Goal: Task Accomplishment & Management: Manage account settings

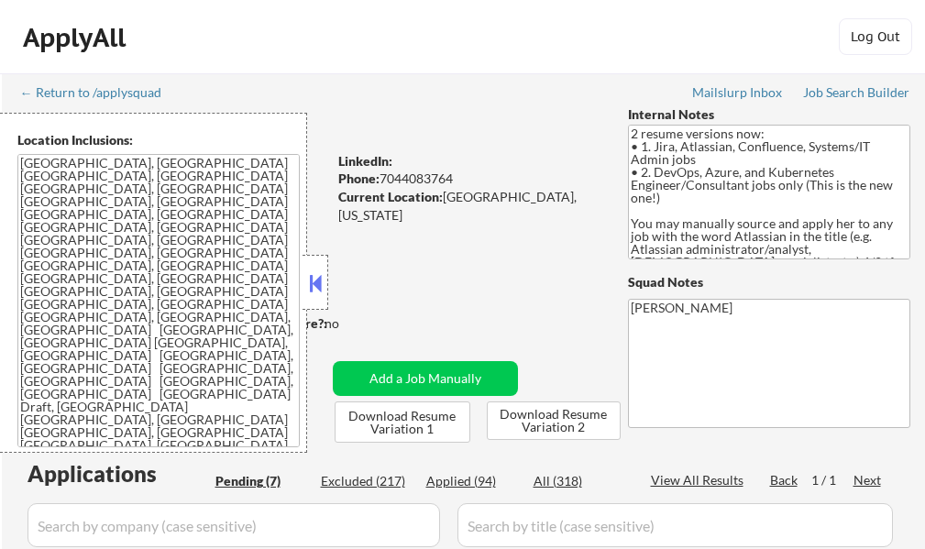
select select ""pending""
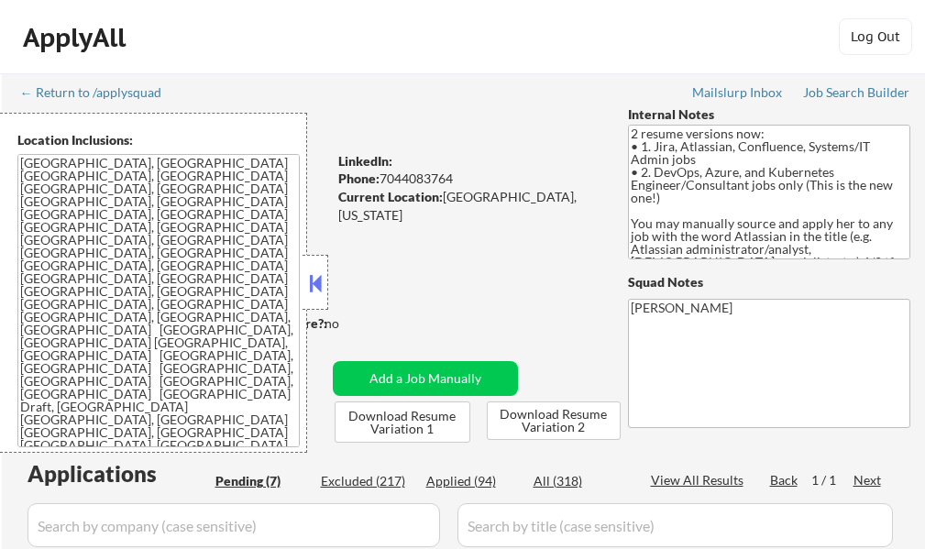
select select ""pending""
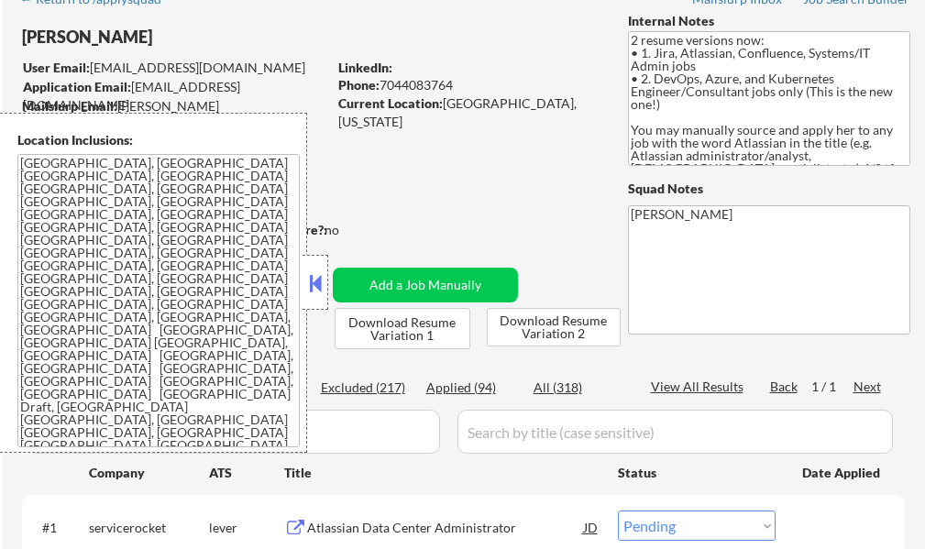
scroll to position [183, 0]
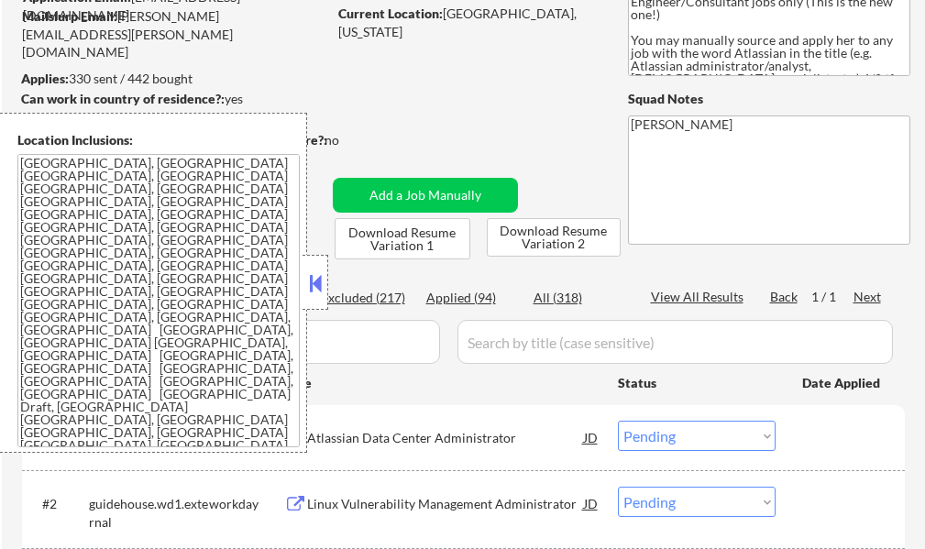
click at [307, 272] on button at bounding box center [315, 282] width 20 height 27
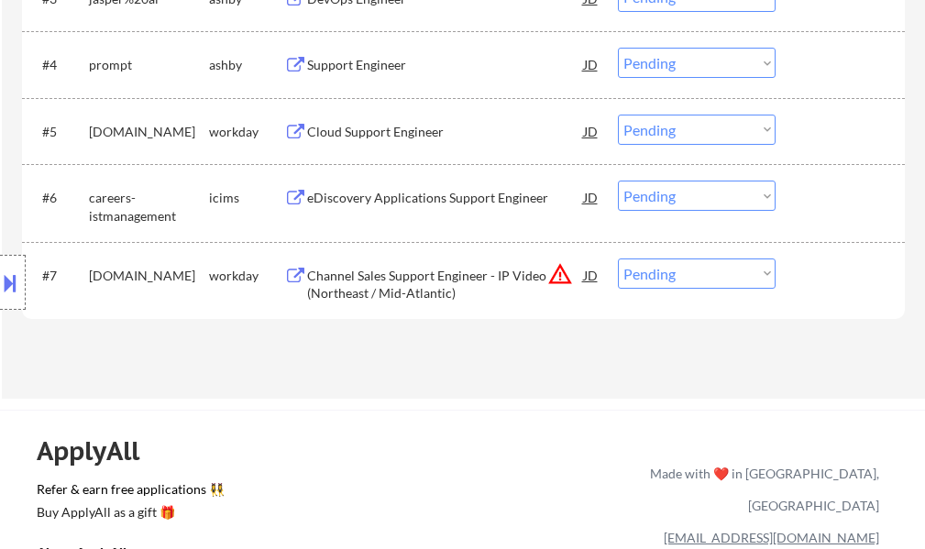
scroll to position [733, 0]
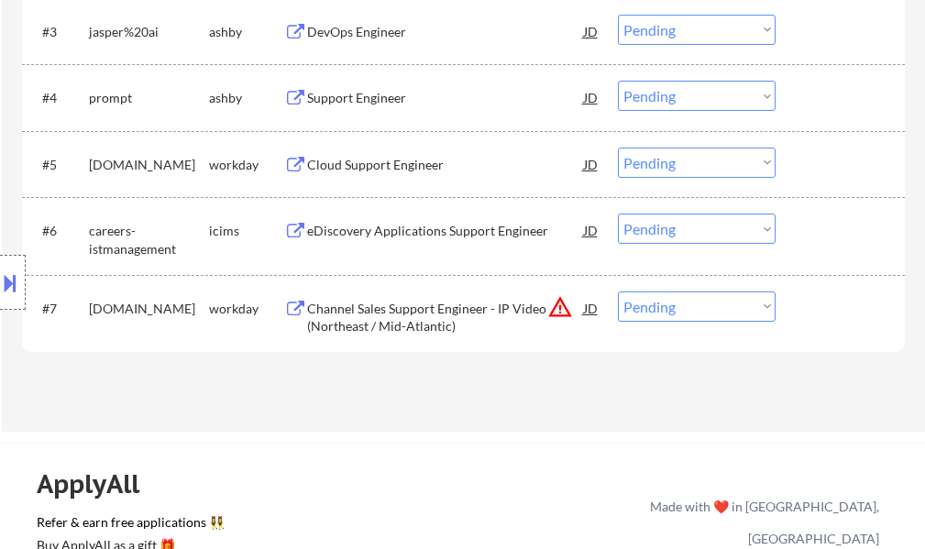
click at [340, 104] on div "Support Engineer" at bounding box center [445, 98] width 277 height 18
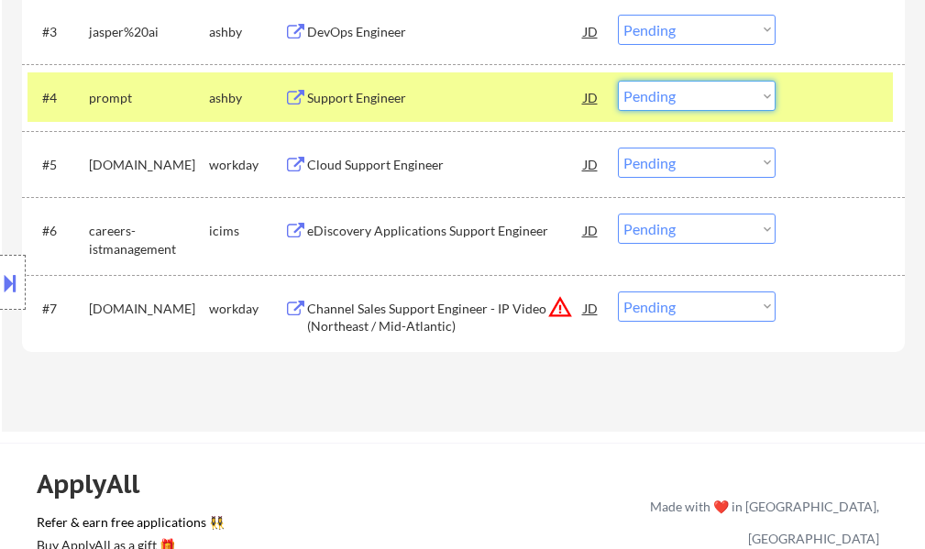
click at [635, 92] on select "Choose an option... Pending Applied Excluded (Questions) Excluded (Expired) Exc…" at bounding box center [697, 96] width 158 height 30
click at [618, 81] on select "Choose an option... Pending Applied Excluded (Questions) Excluded (Expired) Exc…" at bounding box center [697, 96] width 158 height 30
click at [826, 112] on div at bounding box center [842, 97] width 81 height 33
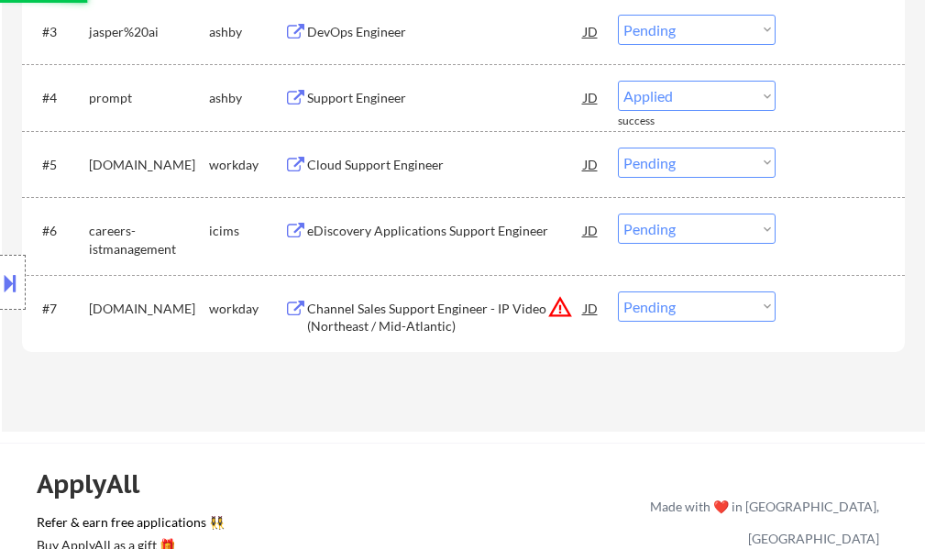
select select ""pending""
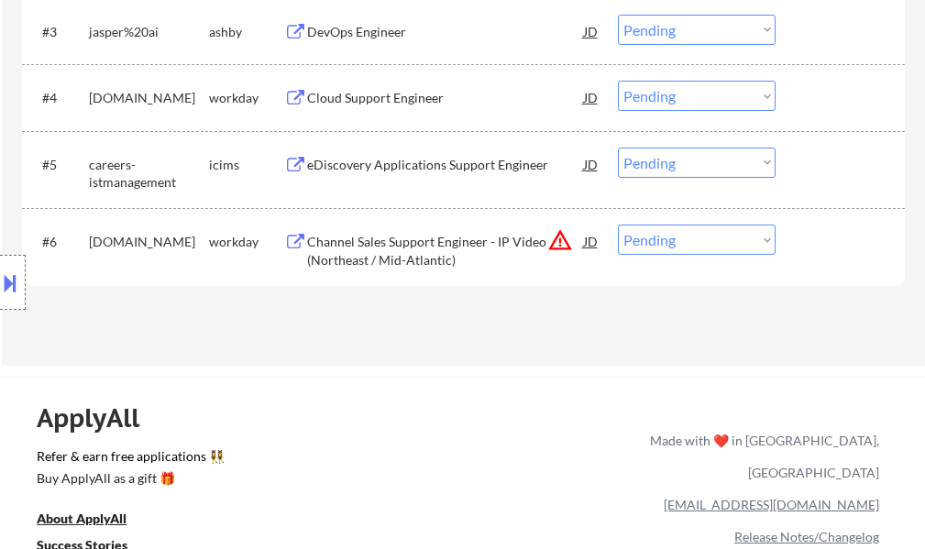
scroll to position [642, 0]
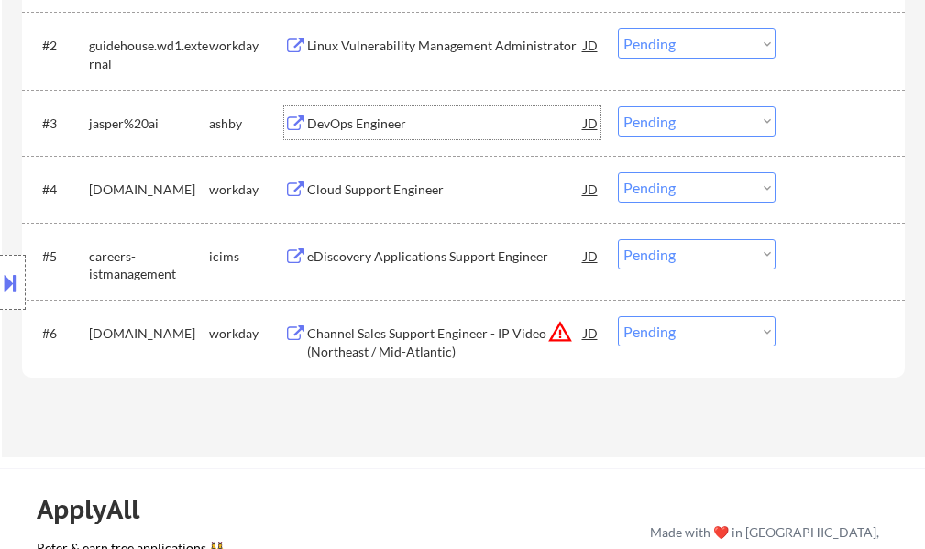
click at [360, 116] on div "DevOps Engineer" at bounding box center [445, 124] width 277 height 18
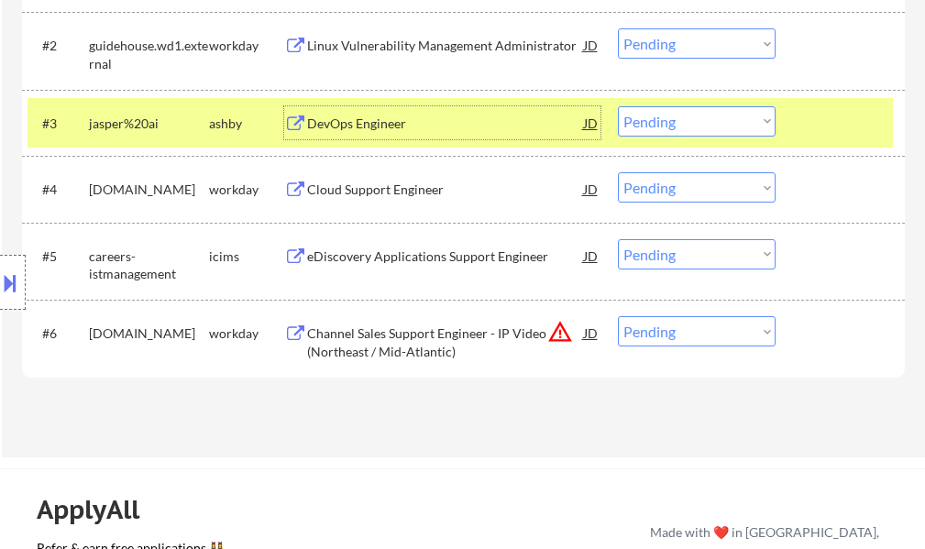
click at [637, 123] on select "Choose an option... Pending Applied Excluded (Questions) Excluded (Expired) Exc…" at bounding box center [697, 121] width 158 height 30
click at [618, 106] on select "Choose an option... Pending Applied Excluded (Questions) Excluded (Expired) Exc…" at bounding box center [697, 121] width 158 height 30
click at [825, 113] on div at bounding box center [842, 122] width 81 height 33
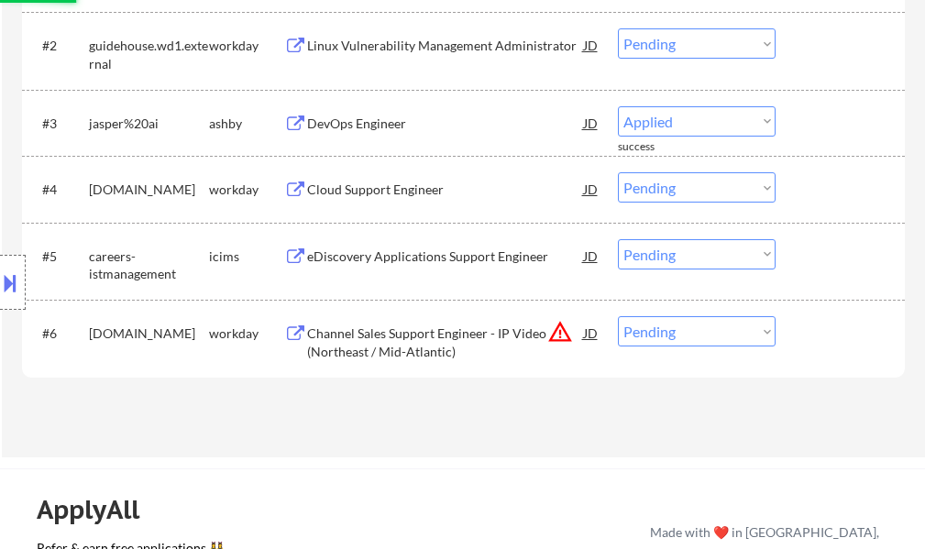
select select ""pending""
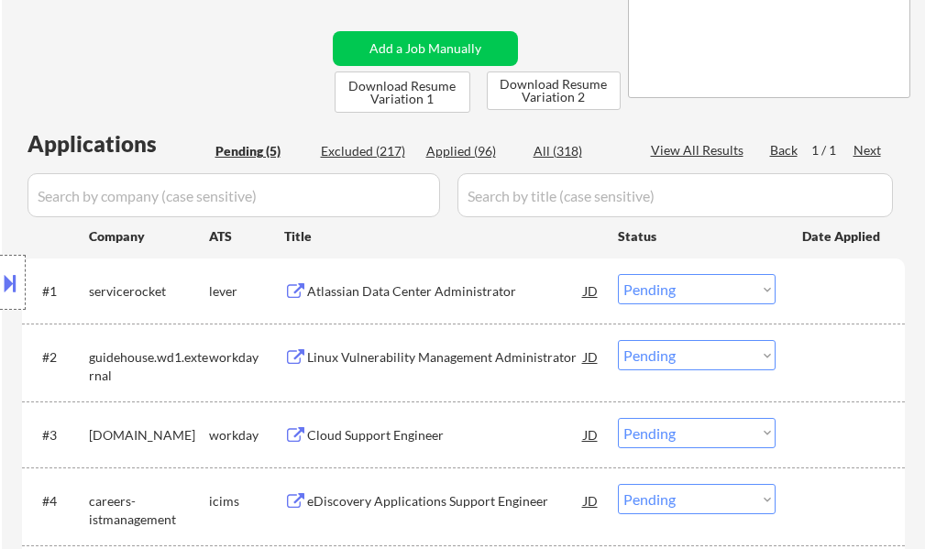
scroll to position [275, 0]
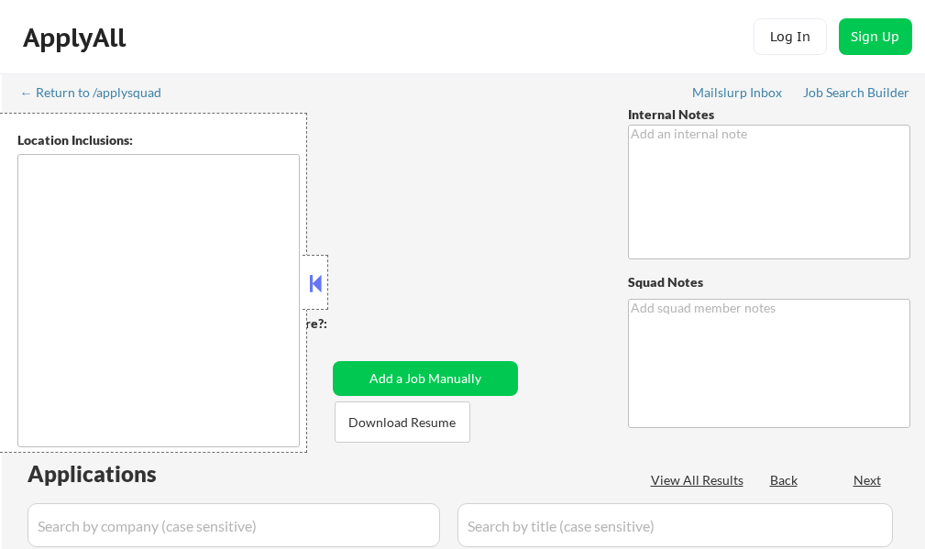
type textarea "Outreach to expand location - 7/28 BM Added 10 more to his count because we app…"
type textarea "Lucky Mailslurp ✔️"
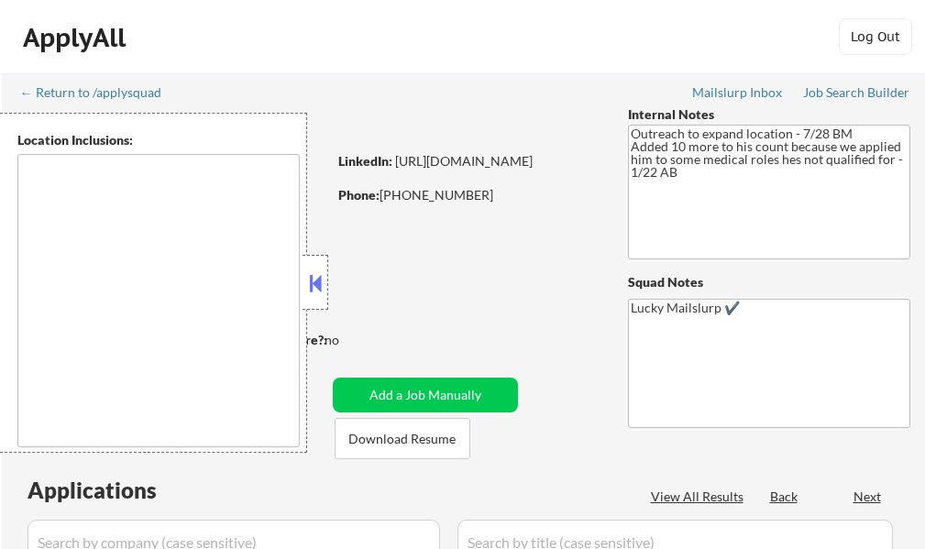
type textarea "Austin, TX West Lake Hills, TX Rollingwood, TX Cedar Park, TX Pflugerville, TX …"
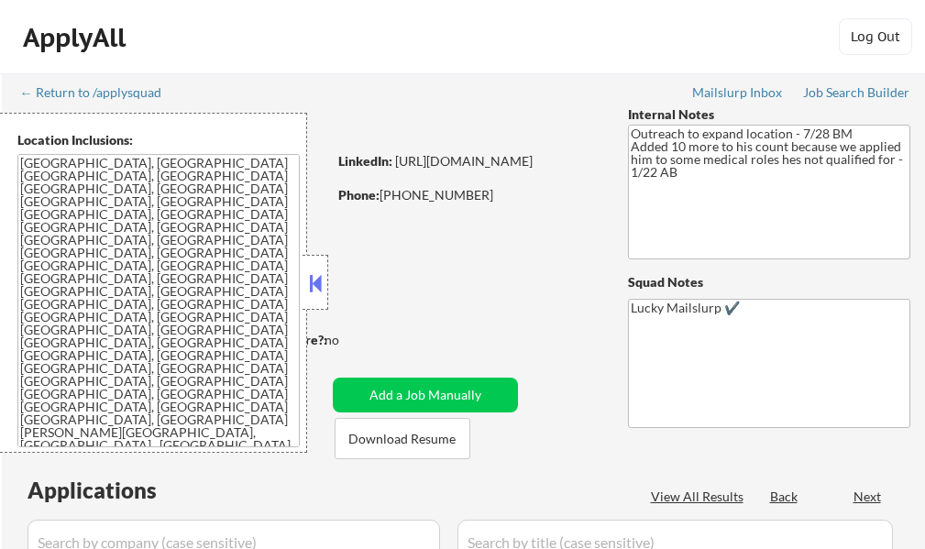
select select ""pending""
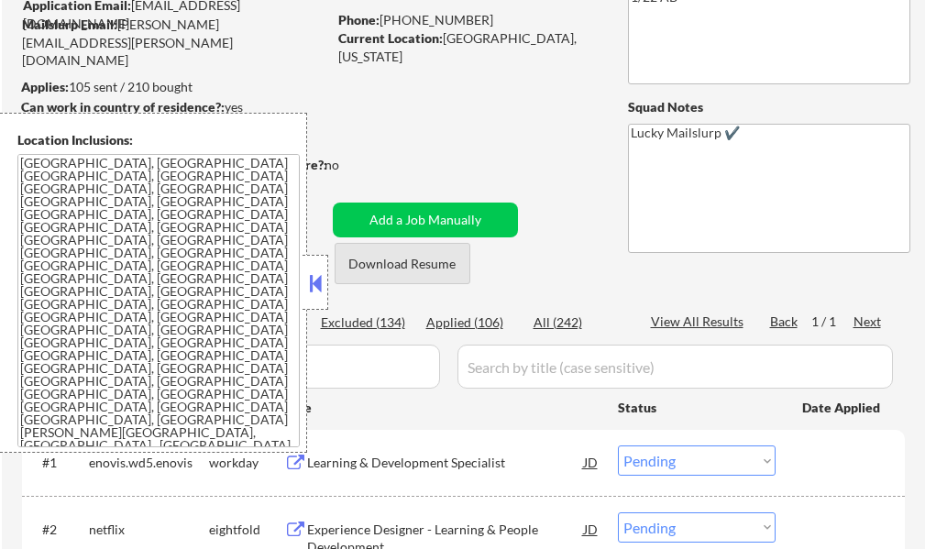
scroll to position [183, 0]
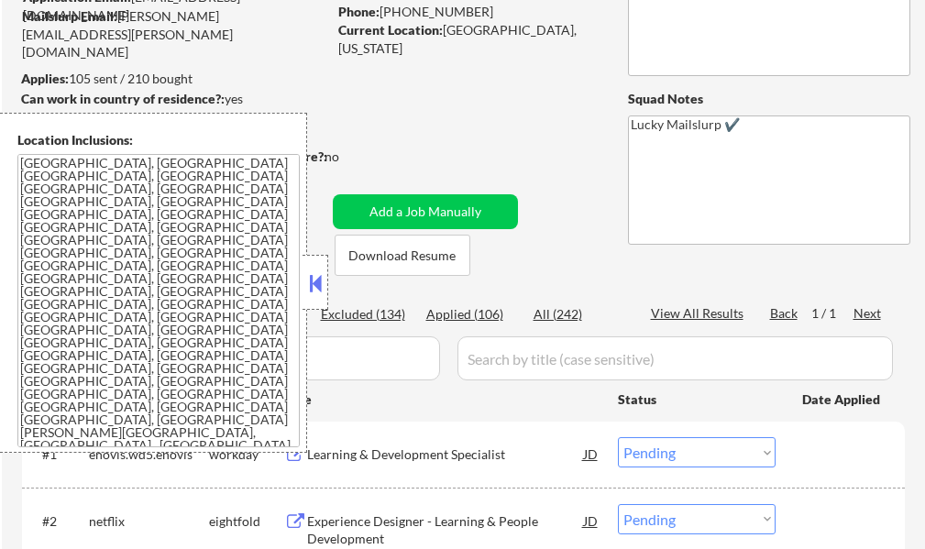
click at [306, 286] on button at bounding box center [315, 282] width 20 height 27
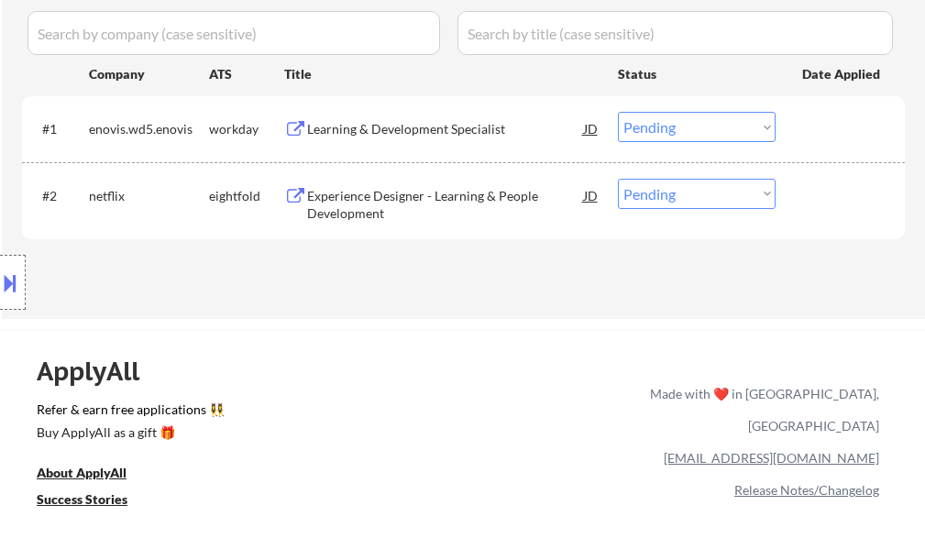
scroll to position [550, 0]
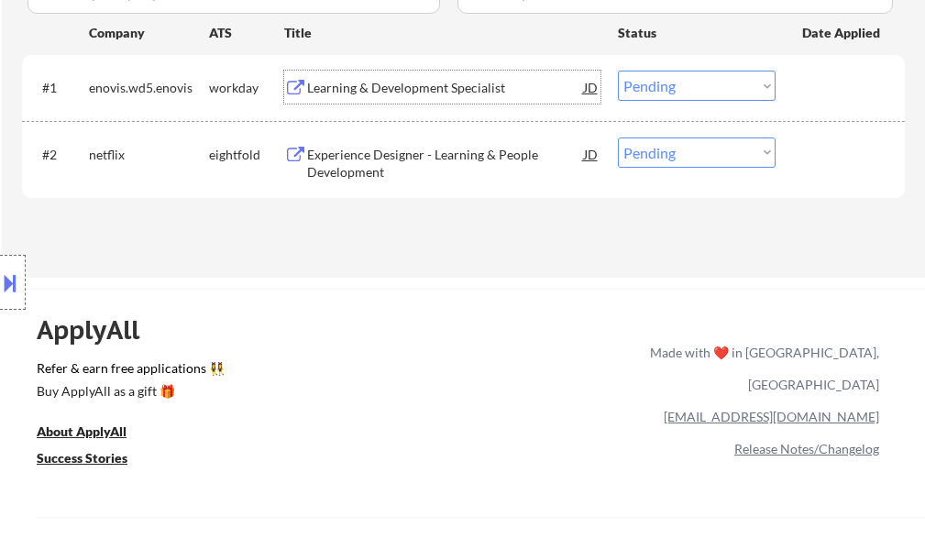
click at [398, 84] on div "Learning & Development Specialist" at bounding box center [445, 88] width 277 height 18
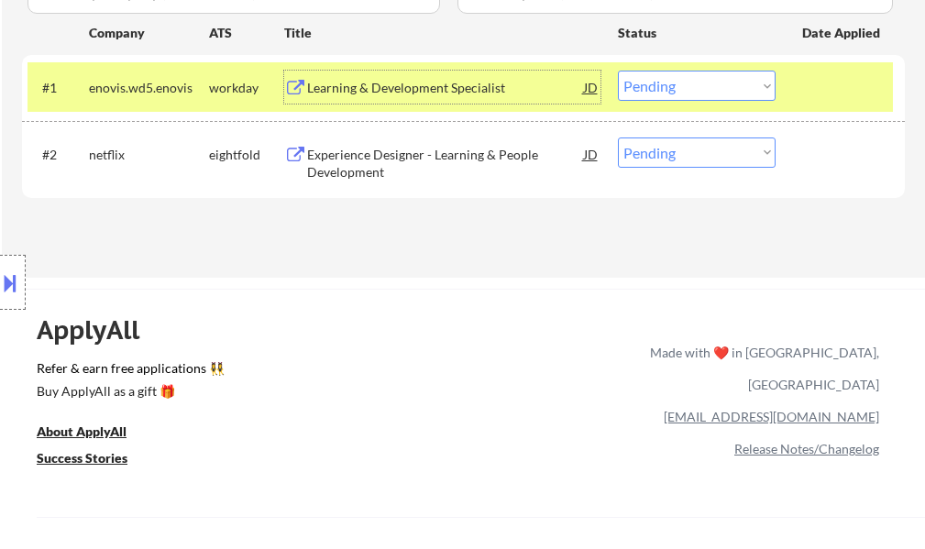
click at [667, 77] on select "Choose an option... Pending Applied Excluded (Questions) Excluded (Expired) Exc…" at bounding box center [697, 86] width 158 height 30
click at [618, 71] on select "Choose an option... Pending Applied Excluded (Questions) Excluded (Expired) Exc…" at bounding box center [697, 86] width 158 height 30
click at [825, 96] on div at bounding box center [842, 87] width 81 height 33
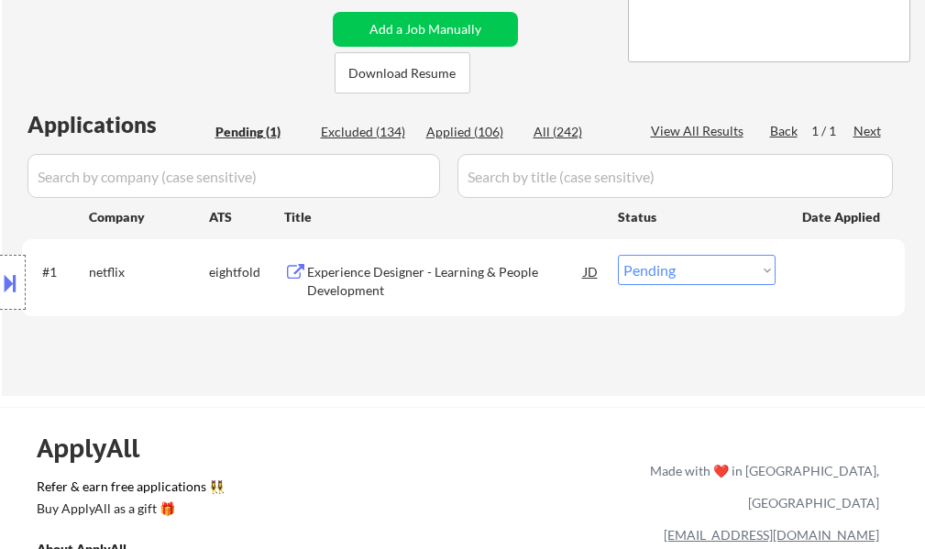
scroll to position [367, 0]
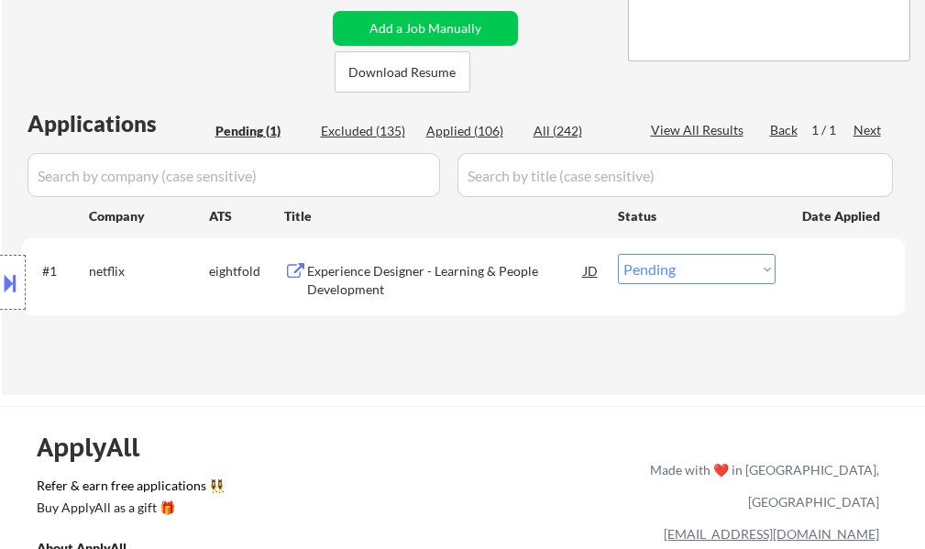
click at [433, 274] on div "Experience Designer - Learning & People Development" at bounding box center [445, 280] width 277 height 36
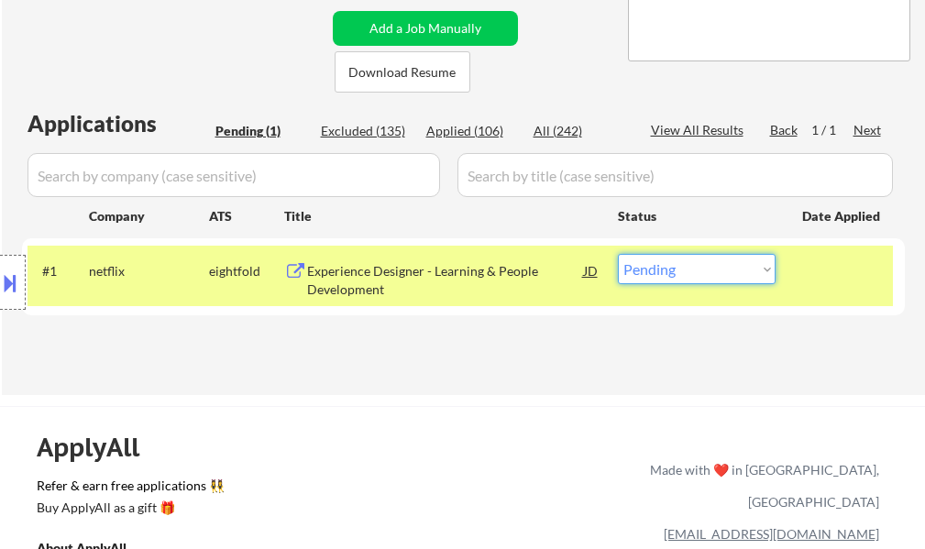
click at [688, 270] on select "Choose an option... Pending Applied Excluded (Questions) Excluded (Expired) Exc…" at bounding box center [697, 269] width 158 height 30
select select ""applied""
click at [618, 254] on select "Choose an option... Pending Applied Excluded (Questions) Excluded (Expired) Exc…" at bounding box center [697, 269] width 158 height 30
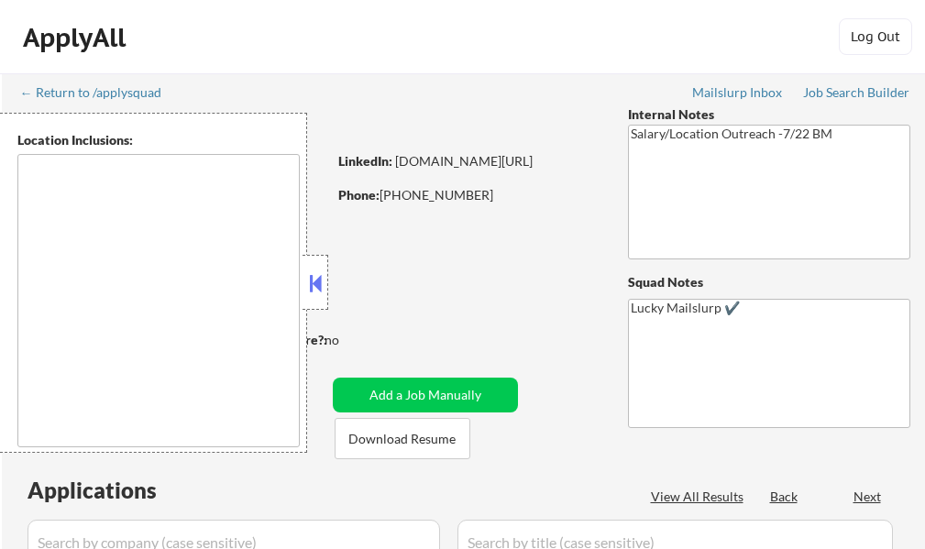
select select ""pending""
type textarea "[GEOGRAPHIC_DATA], [GEOGRAPHIC_DATA] [GEOGRAPHIC_DATA], [GEOGRAPHIC_DATA] [GEOG…"
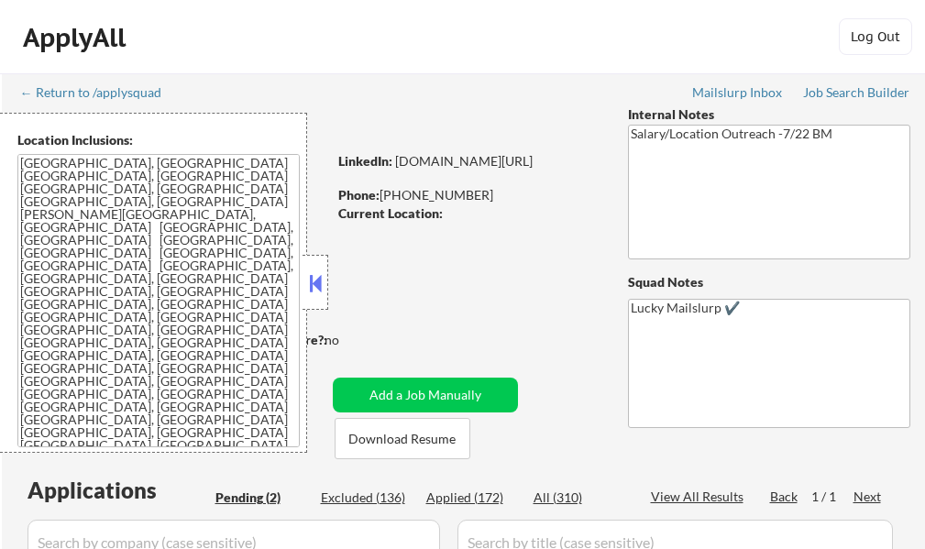
click at [313, 289] on button at bounding box center [315, 282] width 20 height 27
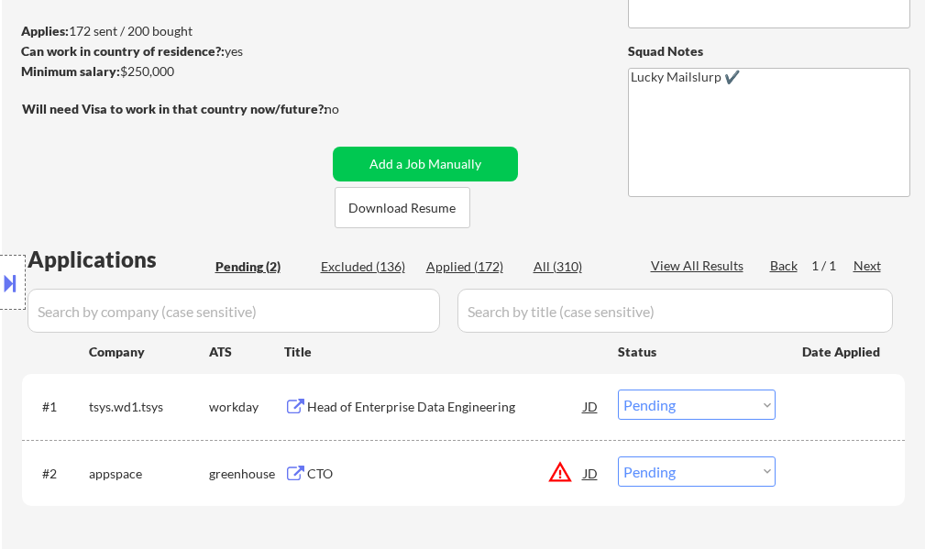
scroll to position [275, 0]
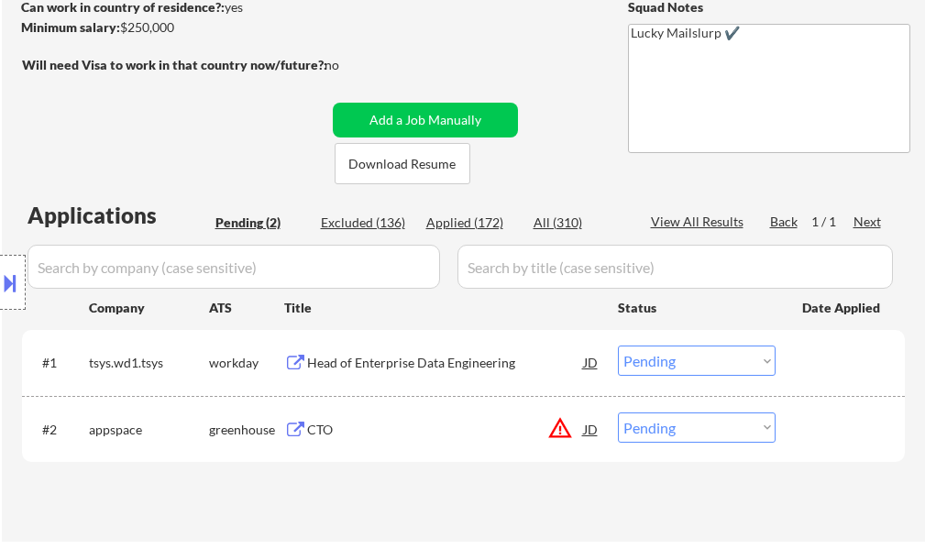
click at [317, 430] on div "Location Inclusions: Atlanta, GA Decatur, GA East Point, GA Brookhaven, GA Sand…" at bounding box center [164, 283] width 328 height 340
click at [325, 435] on div "Location Inclusions: Atlanta, GA Decatur, GA East Point, GA Brookhaven, GA Sand…" at bounding box center [164, 283] width 328 height 340
click at [343, 423] on div "CTO" at bounding box center [445, 430] width 277 height 18
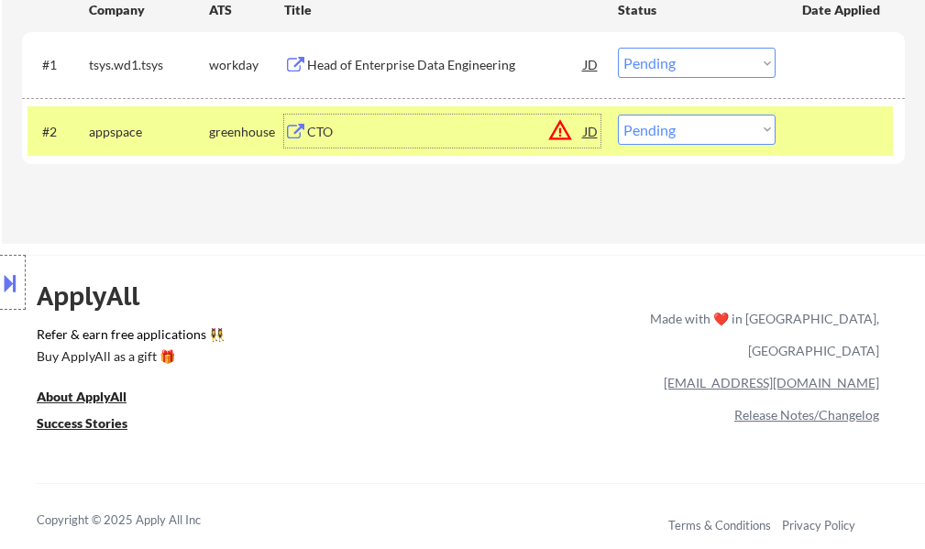
scroll to position [572, 0]
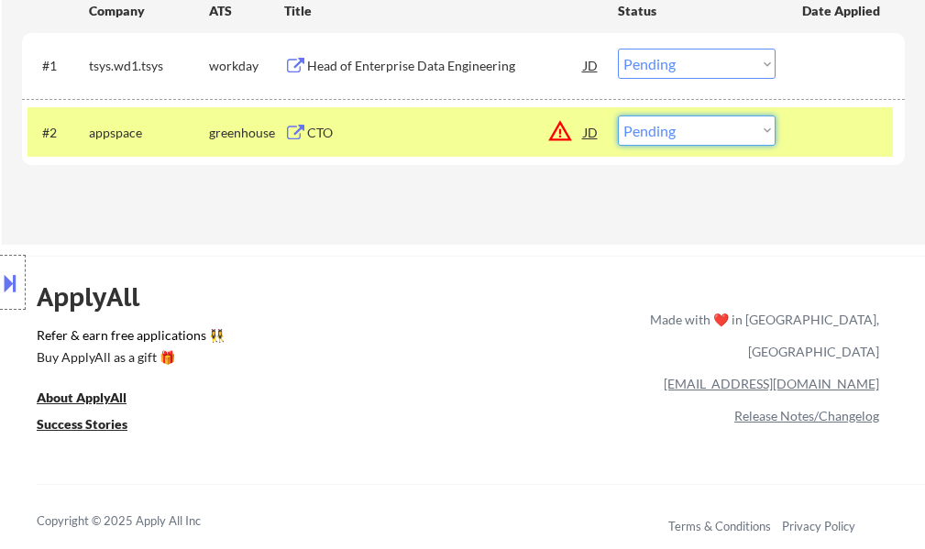
click at [656, 135] on select "Choose an option... Pending Applied Excluded (Questions) Excluded (Expired) Exc…" at bounding box center [697, 130] width 158 height 30
select select ""excluded__location_""
click at [618, 115] on select "Choose an option... Pending Applied Excluded (Questions) Excluded (Expired) Exc…" at bounding box center [697, 130] width 158 height 30
click at [830, 124] on div at bounding box center [842, 131] width 81 height 33
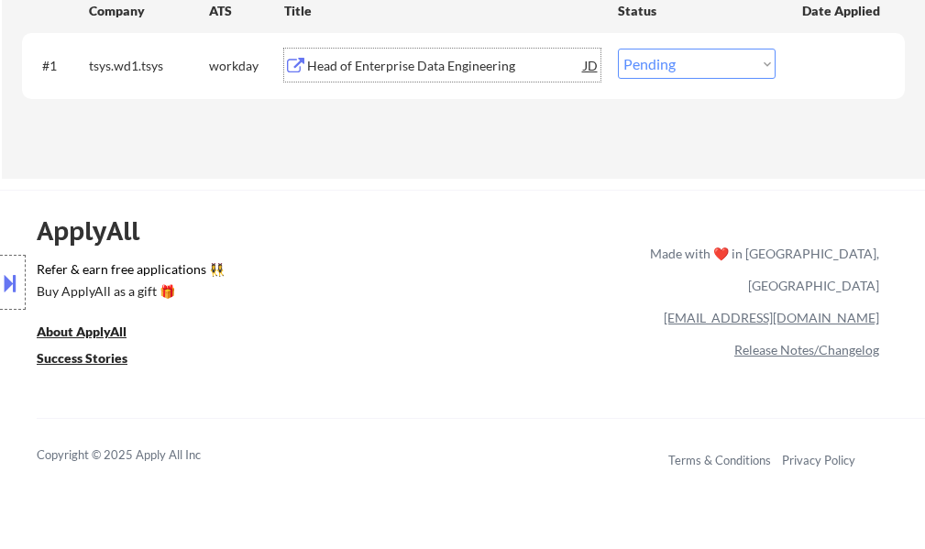
click at [441, 75] on div "Head of Enterprise Data Engineering" at bounding box center [445, 65] width 277 height 33
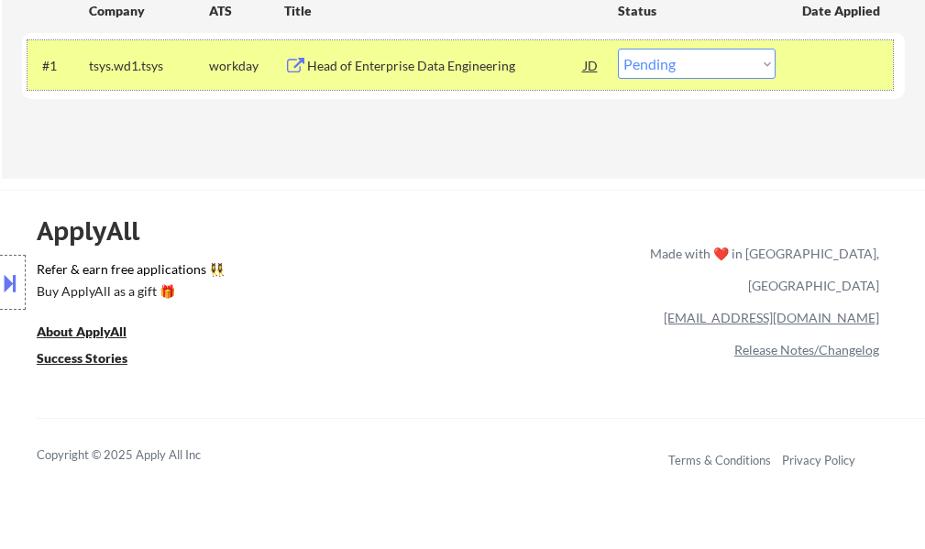
click at [853, 72] on div at bounding box center [842, 65] width 81 height 33
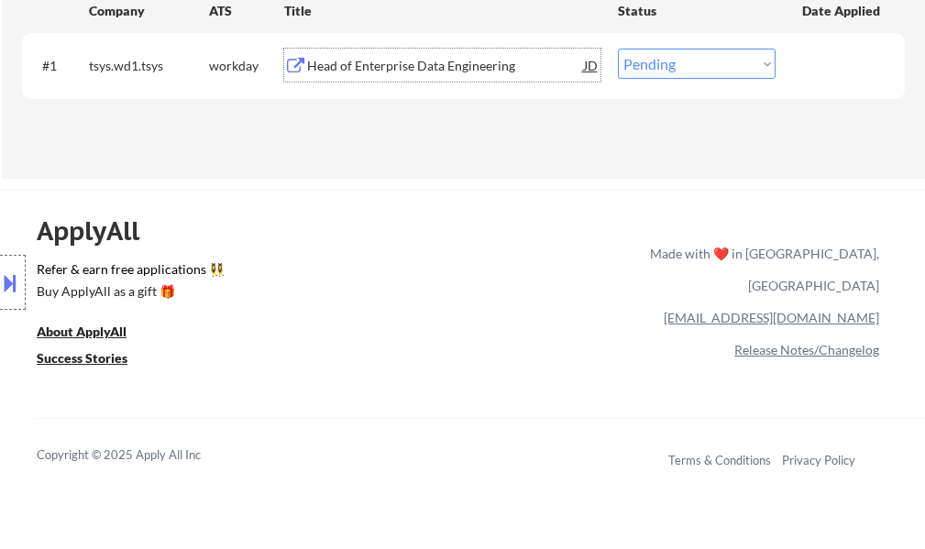
click at [390, 66] on div "Head of Enterprise Data Engineering" at bounding box center [445, 66] width 277 height 18
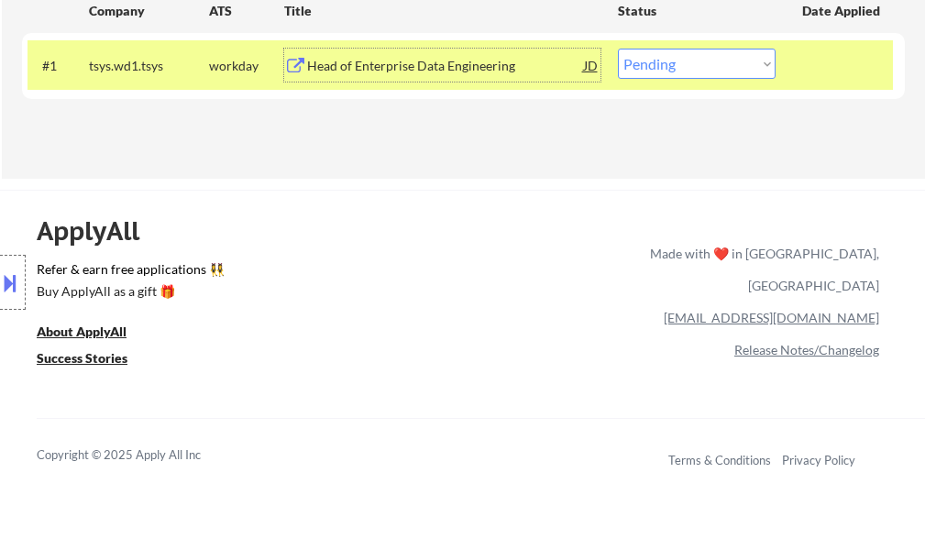
click at [818, 81] on div at bounding box center [842, 65] width 81 height 33
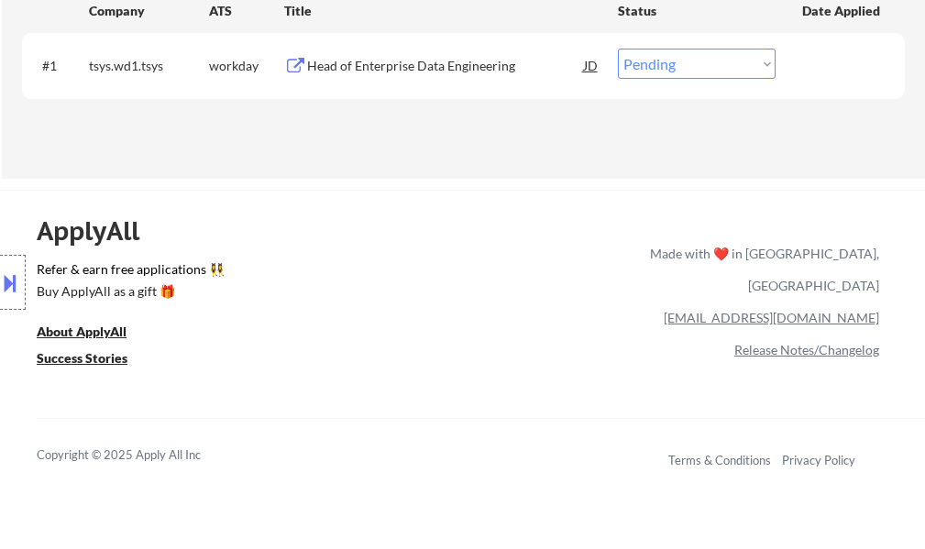
click at [497, 72] on div "Head of Enterprise Data Engineering" at bounding box center [445, 66] width 277 height 18
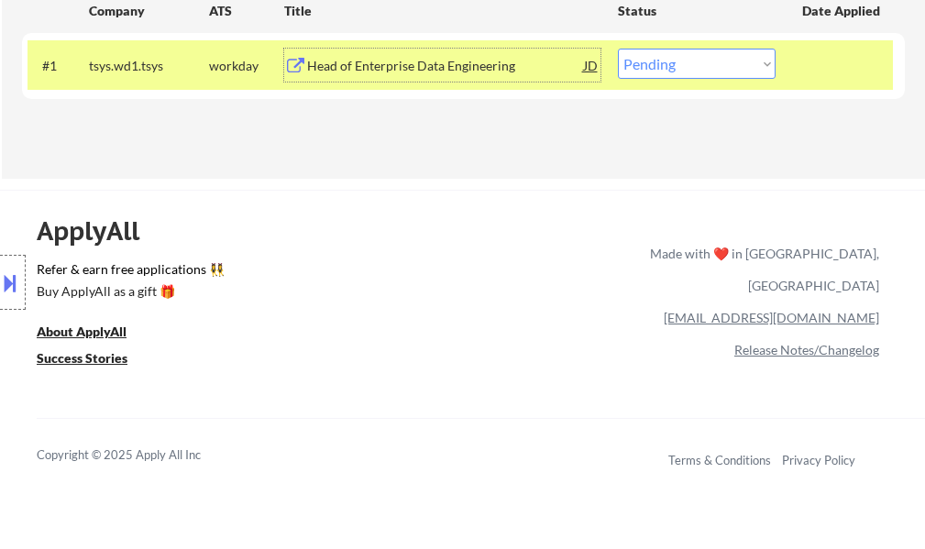
click at [682, 60] on select "Choose an option... Pending Applied Excluded (Questions) Excluded (Expired) Exc…" at bounding box center [697, 64] width 158 height 30
select select ""applied""
click at [618, 49] on select "Choose an option... Pending Applied Excluded (Questions) Excluded (Expired) Exc…" at bounding box center [697, 64] width 158 height 30
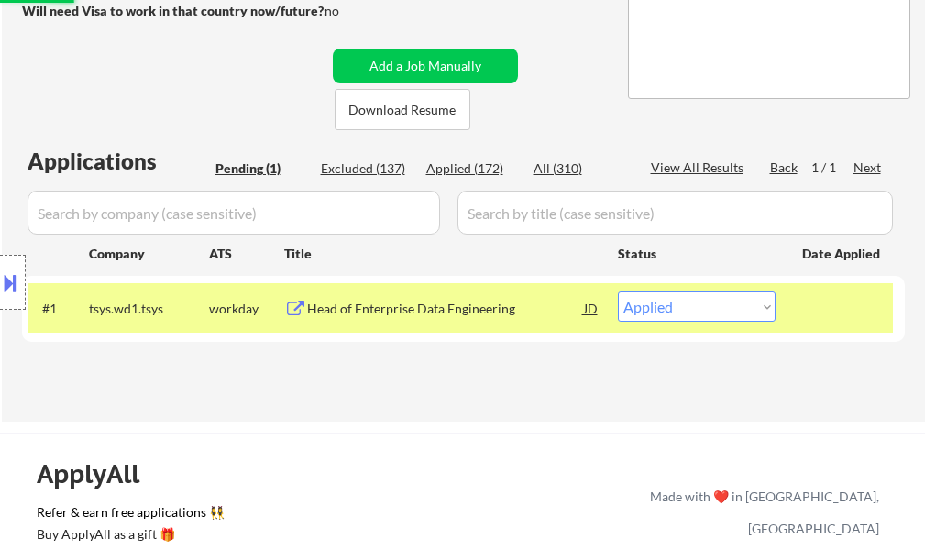
scroll to position [297, 0]
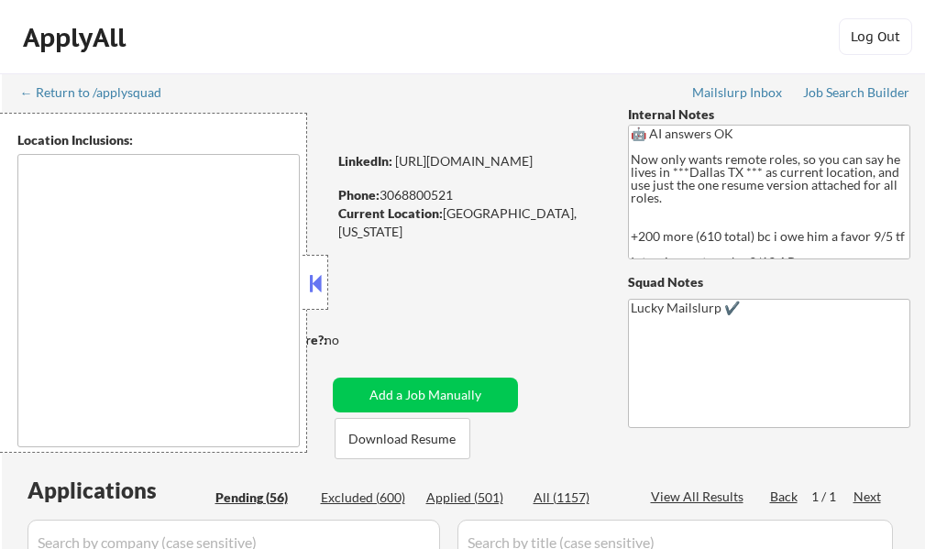
select select ""pending""
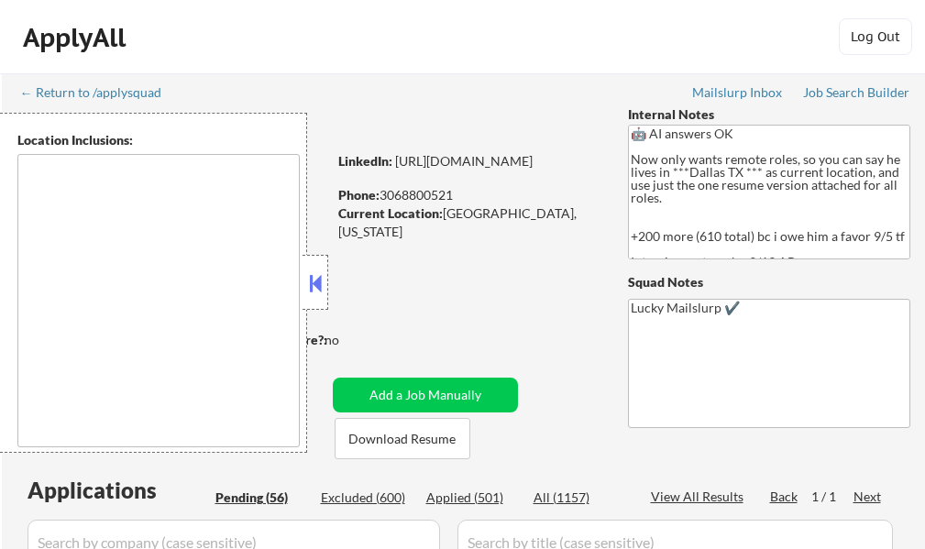
select select ""pending""
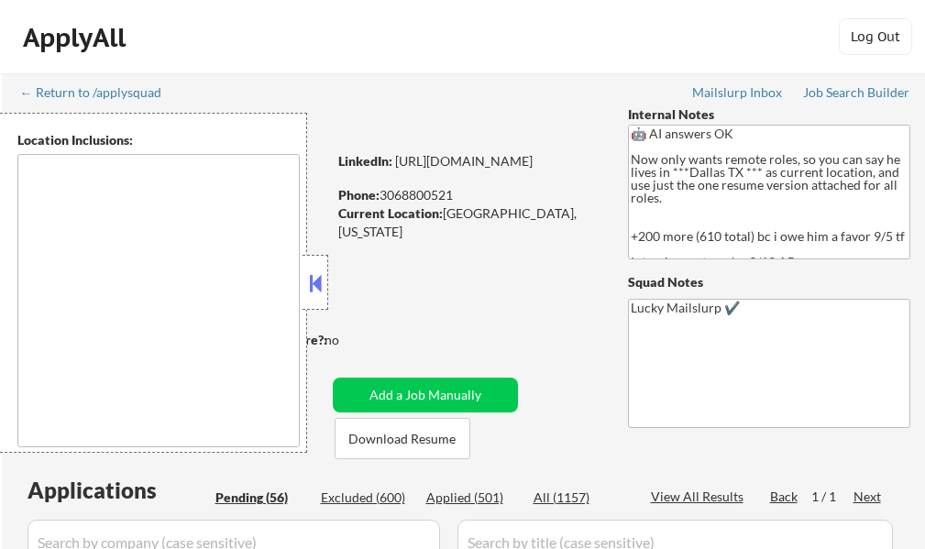
select select ""pending""
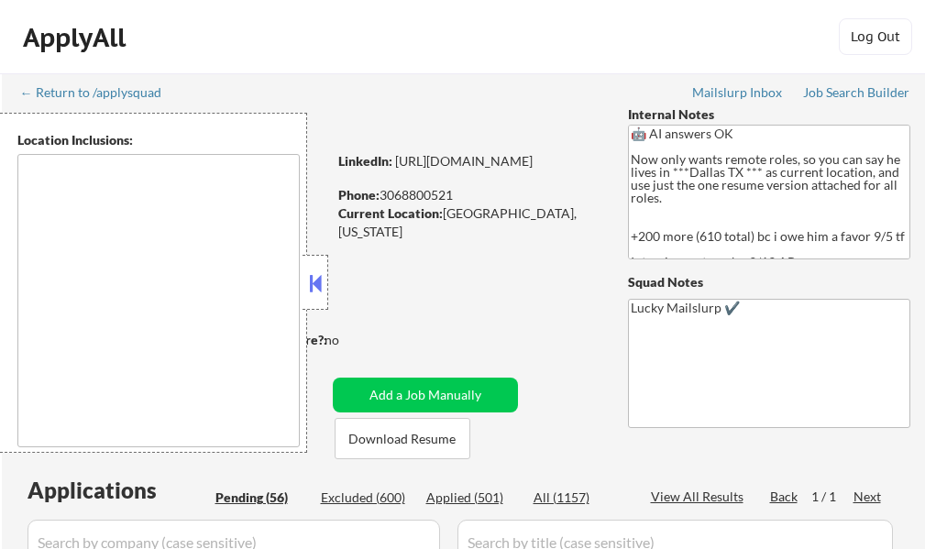
select select ""pending""
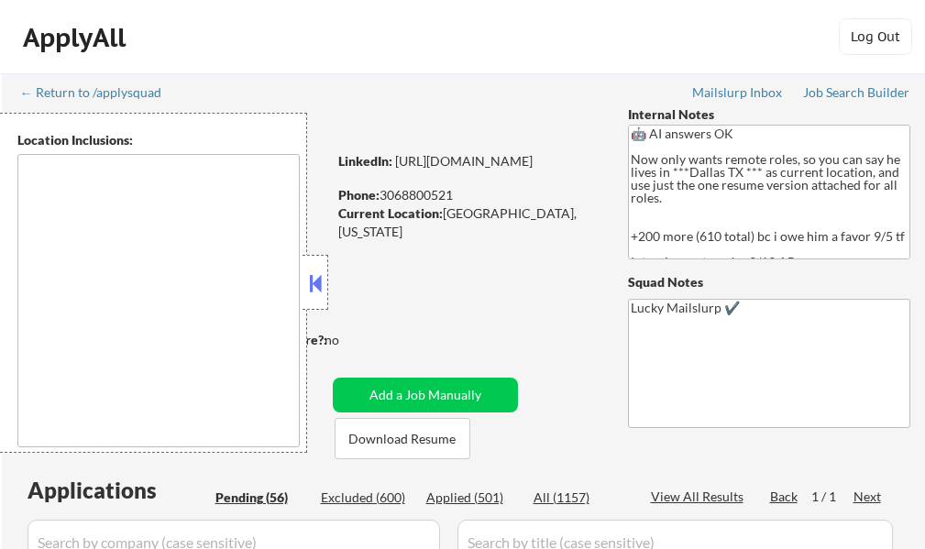
select select ""pending""
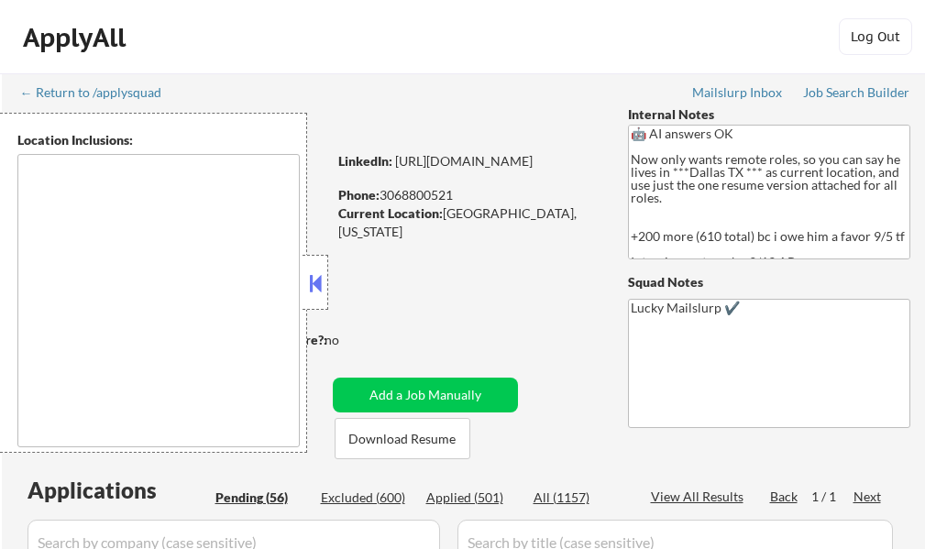
select select ""pending""
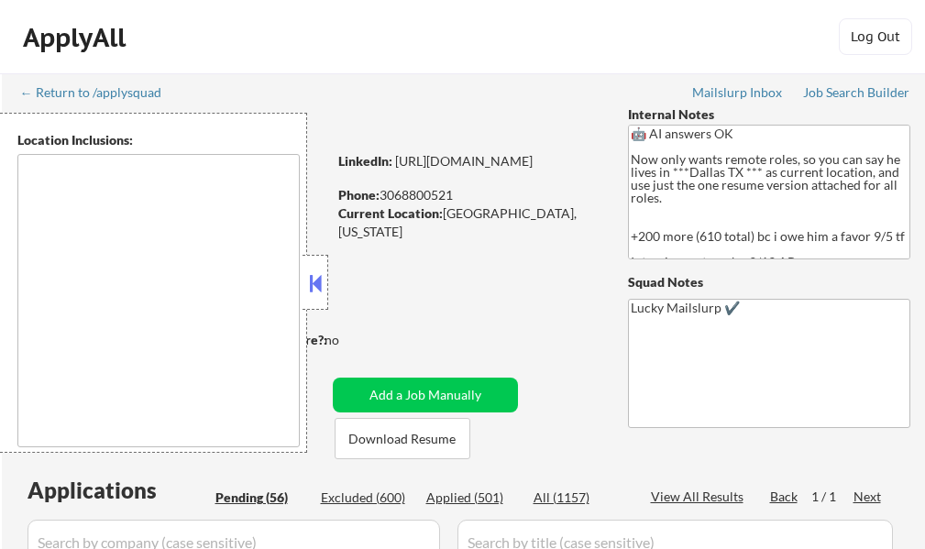
select select ""pending""
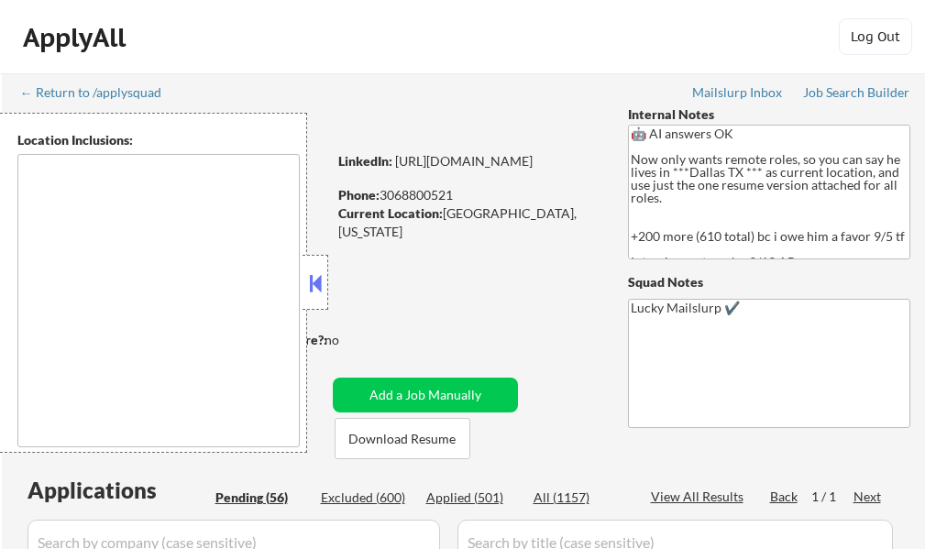
select select ""pending""
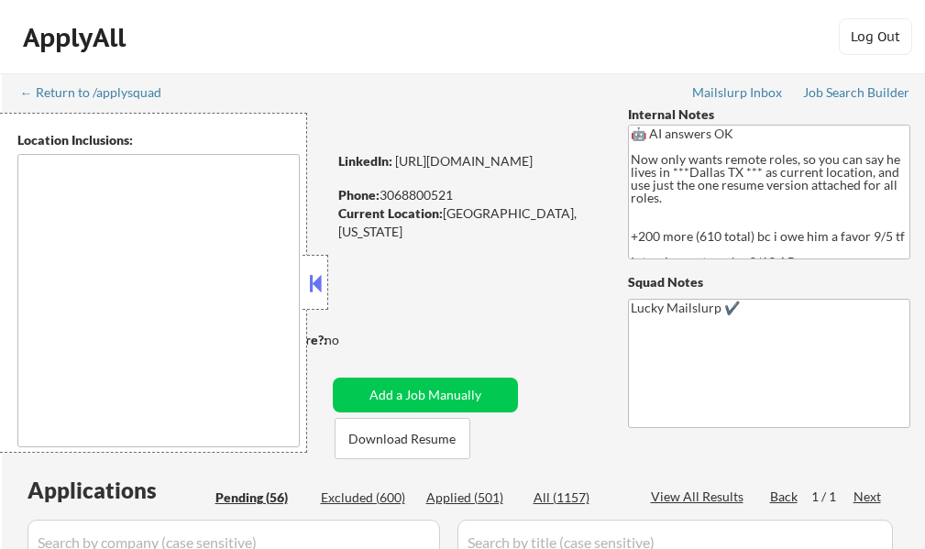
select select ""pending""
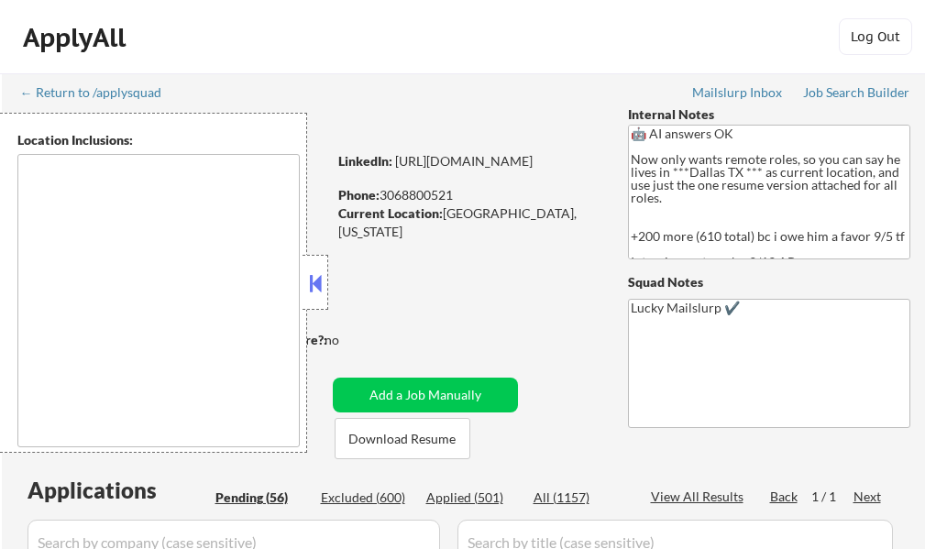
select select ""pending""
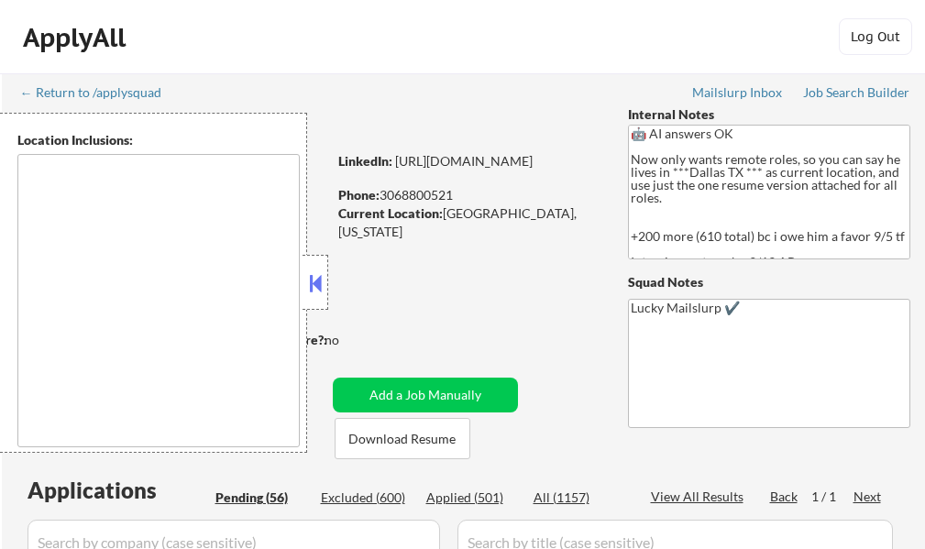
select select ""pending""
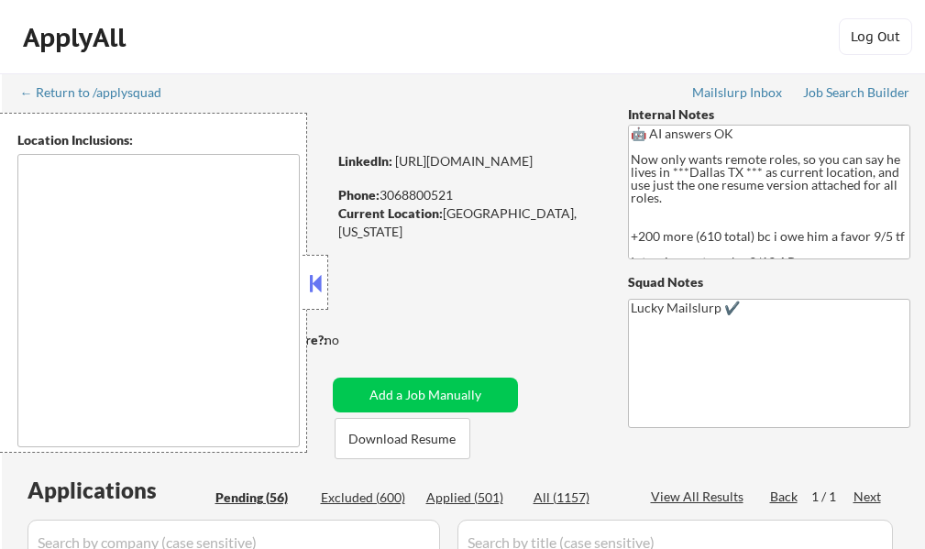
select select ""pending""
click at [304, 283] on div at bounding box center [315, 282] width 26 height 55
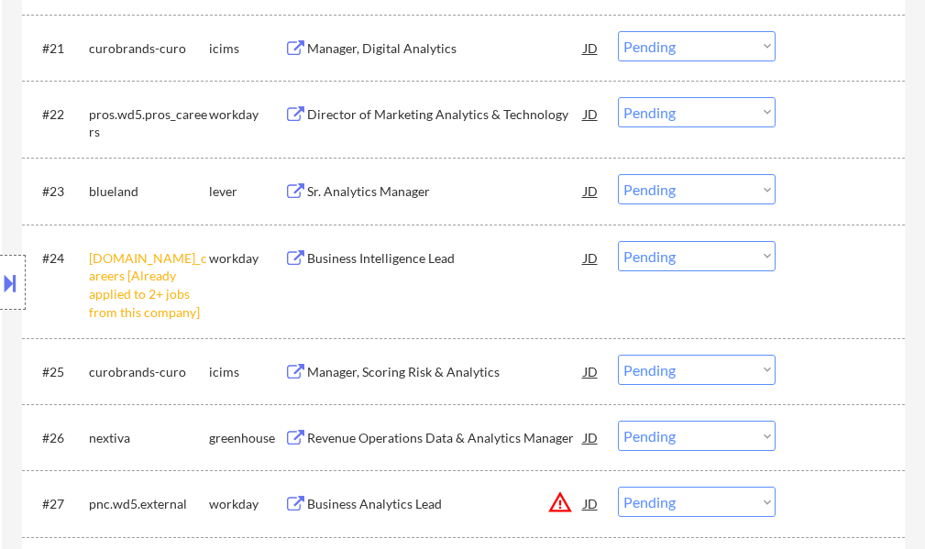
scroll to position [2108, 0]
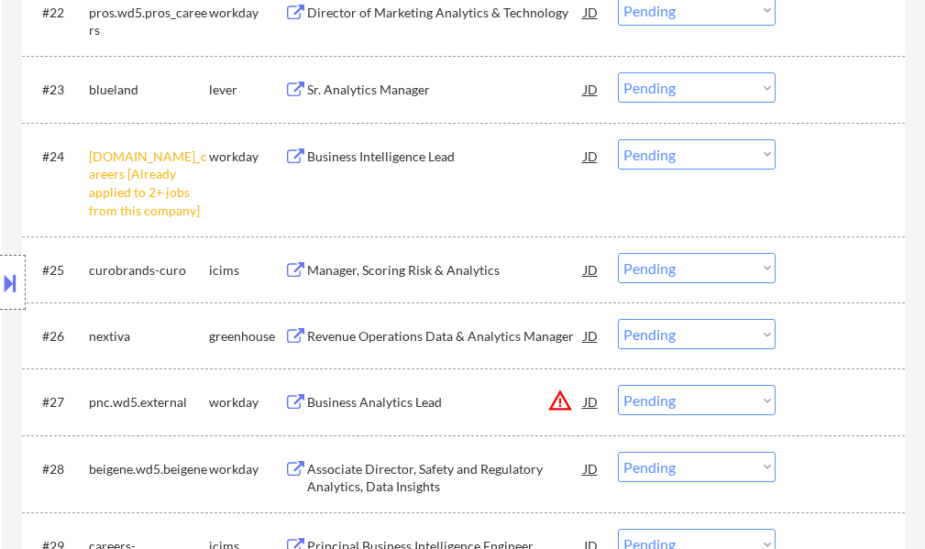
click at [645, 161] on select "Choose an option... Pending Applied Excluded (Questions) Excluded (Expired) Exc…" at bounding box center [697, 154] width 158 height 30
click at [618, 139] on select "Choose an option... Pending Applied Excluded (Questions) Excluded (Expired) Exc…" at bounding box center [697, 154] width 158 height 30
select select ""pending""
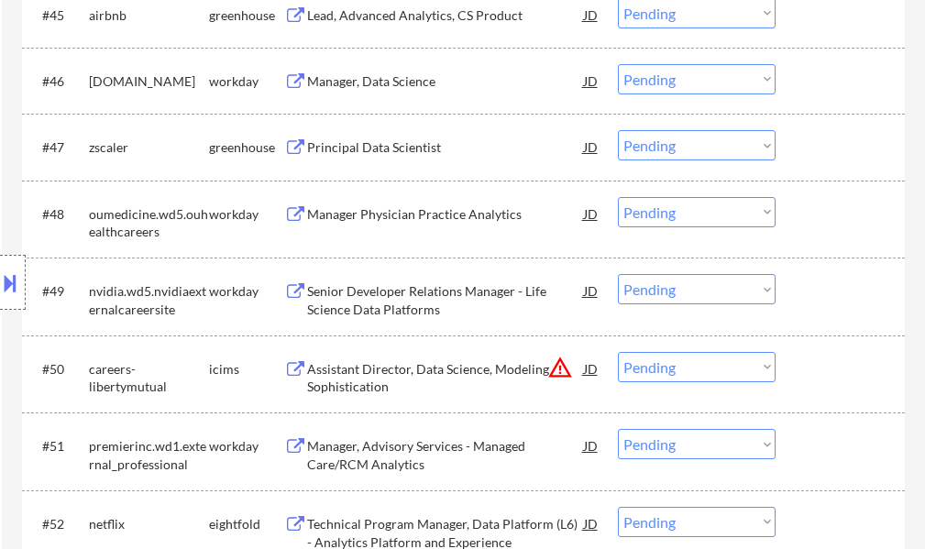
scroll to position [3758, 0]
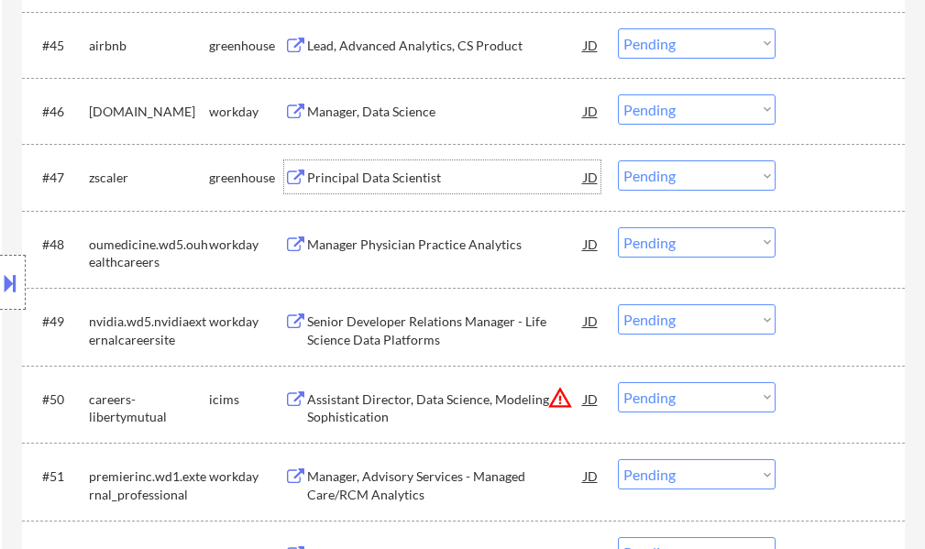
click at [370, 181] on div "Principal Data Scientist" at bounding box center [445, 178] width 277 height 18
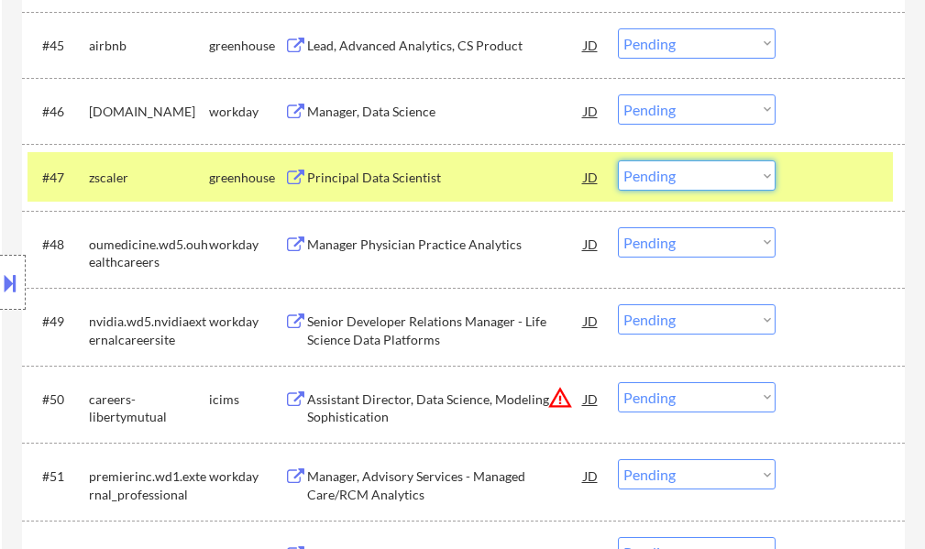
click at [693, 181] on select "Choose an option... Pending Applied Excluded (Questions) Excluded (Expired) Exc…" at bounding box center [697, 175] width 158 height 30
click at [618, 160] on select "Choose an option... Pending Applied Excluded (Questions) Excluded (Expired) Exc…" at bounding box center [697, 175] width 158 height 30
click at [829, 183] on div at bounding box center [842, 176] width 81 height 33
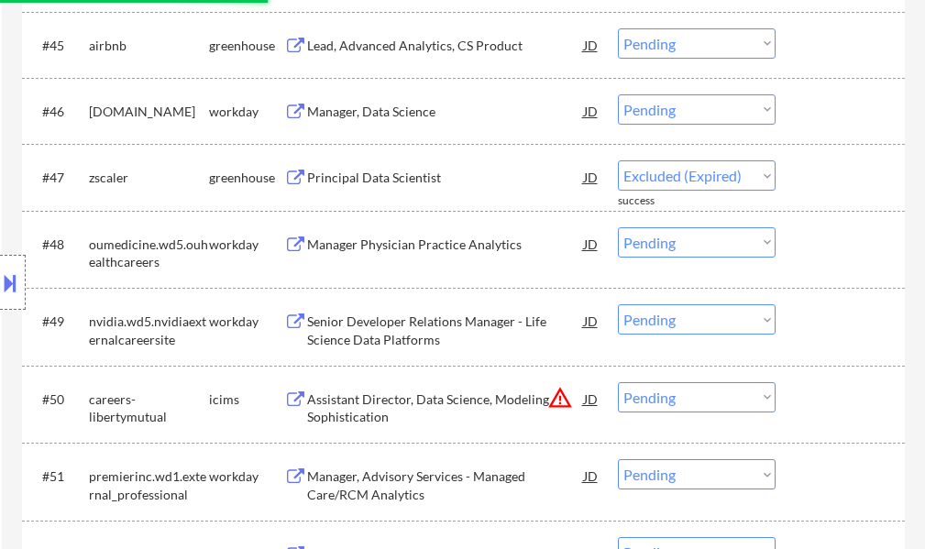
select select ""pending""
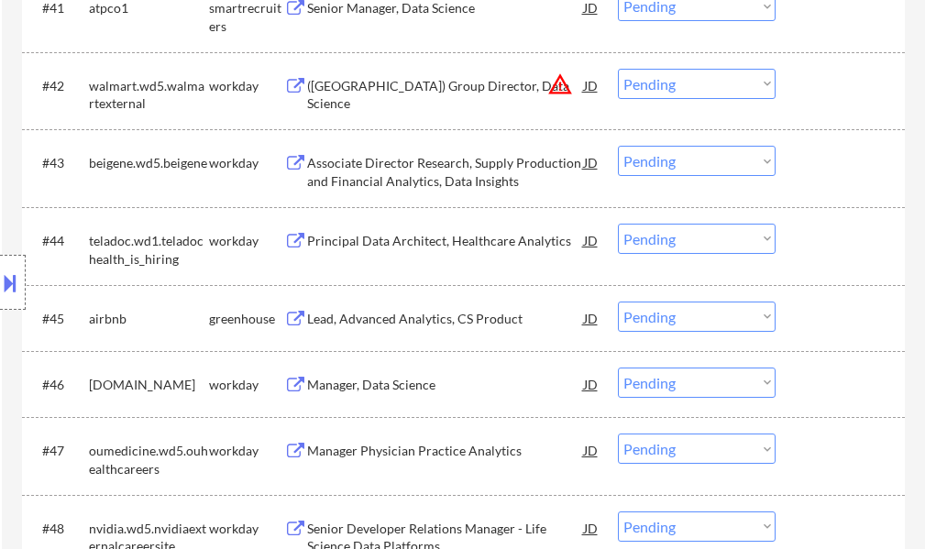
scroll to position [3483, 0]
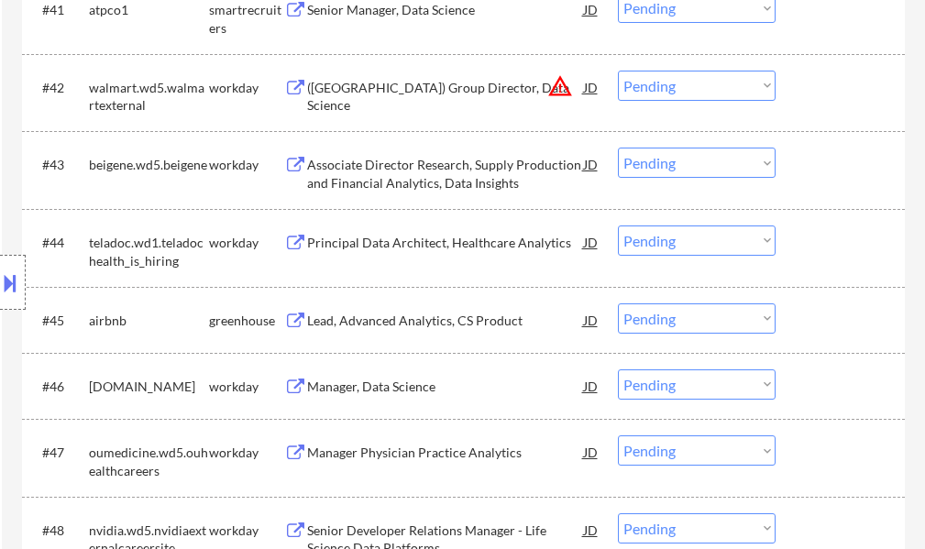
click at [440, 248] on div "Principal Data Architect, Healthcare Analytics" at bounding box center [445, 243] width 277 height 18
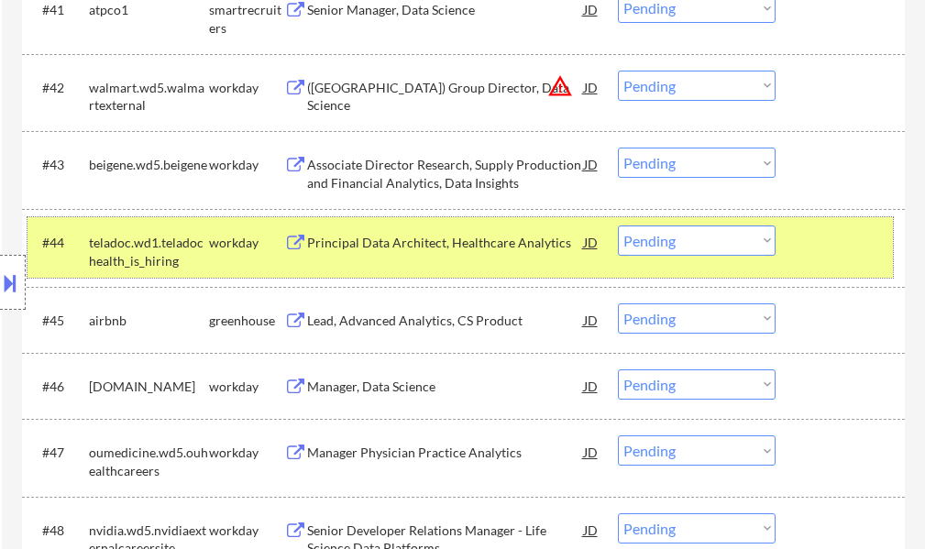
click at [851, 260] on div "#44 teladoc.wd1.teladochealth_is_hiring workday Principal Data Architect, Healt…" at bounding box center [459, 247] width 865 height 60
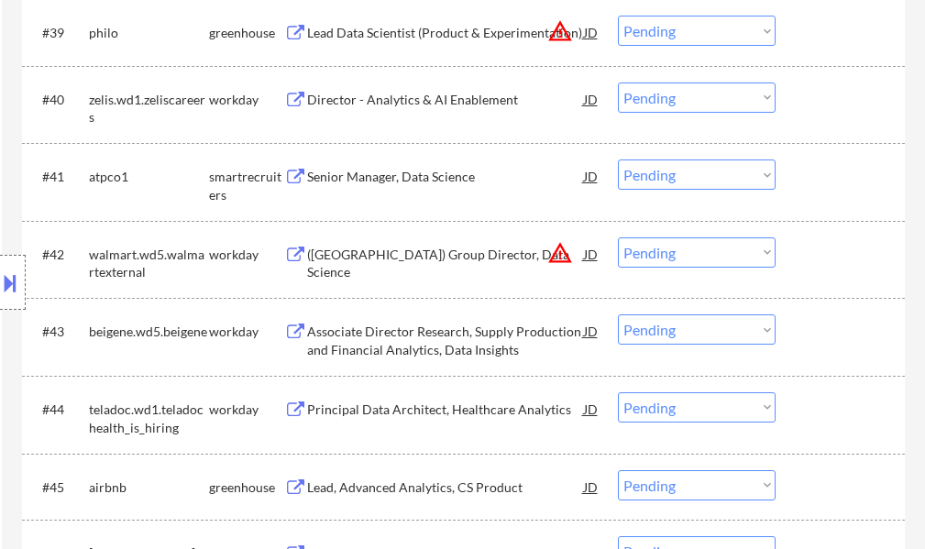
scroll to position [3306, 0]
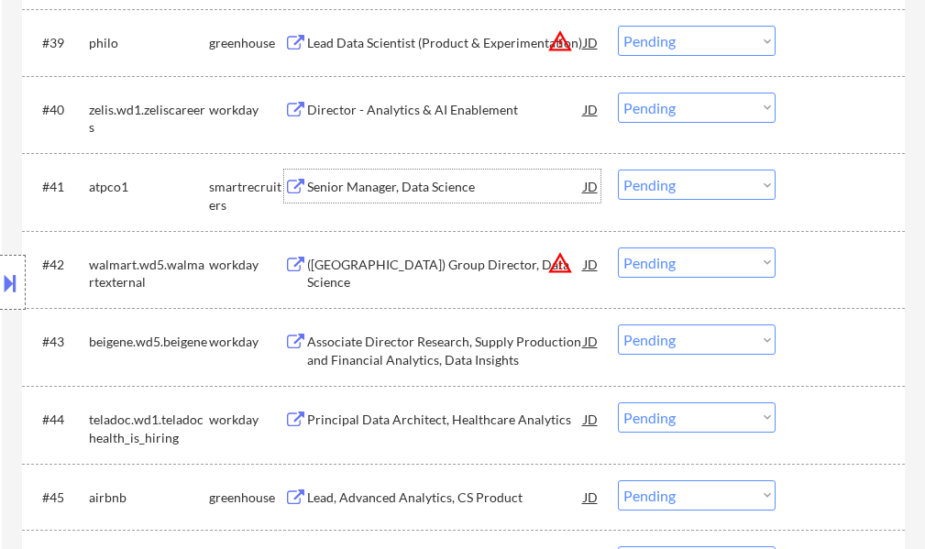
click at [453, 181] on div "Senior Manager, Data Science" at bounding box center [445, 187] width 277 height 18
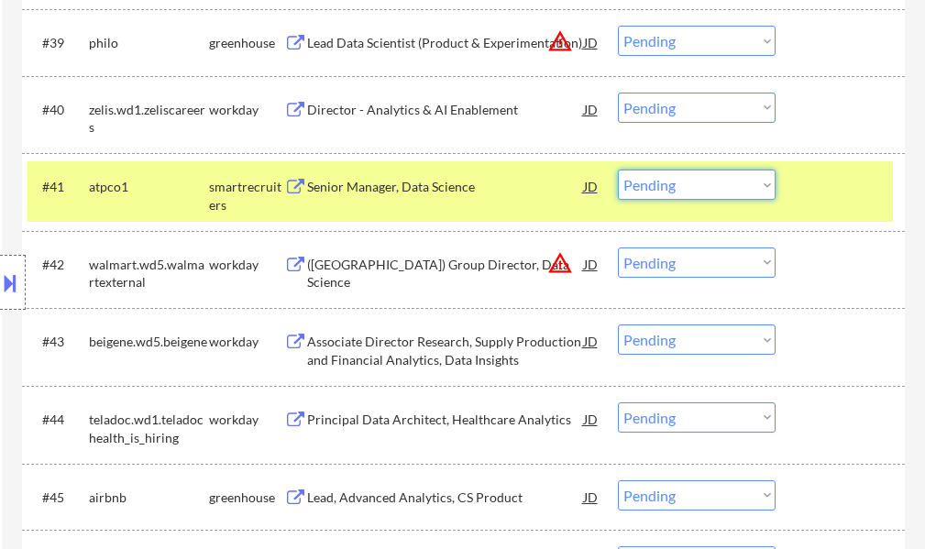
click at [657, 183] on select "Choose an option... Pending Applied Excluded (Questions) Excluded (Expired) Exc…" at bounding box center [697, 185] width 158 height 30
click at [618, 170] on select "Choose an option... Pending Applied Excluded (Questions) Excluded (Expired) Exc…" at bounding box center [697, 185] width 158 height 30
click at [835, 186] on div at bounding box center [842, 186] width 81 height 33
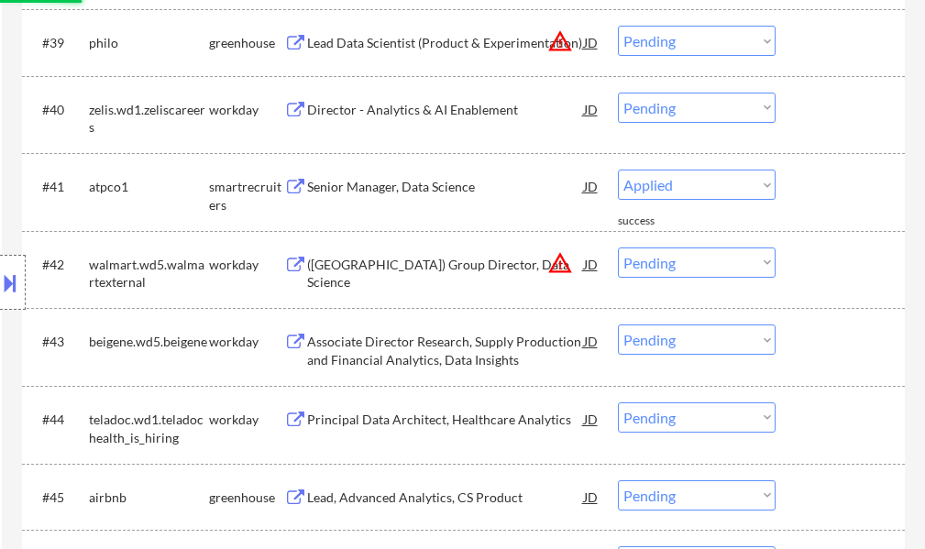
select select ""pending""
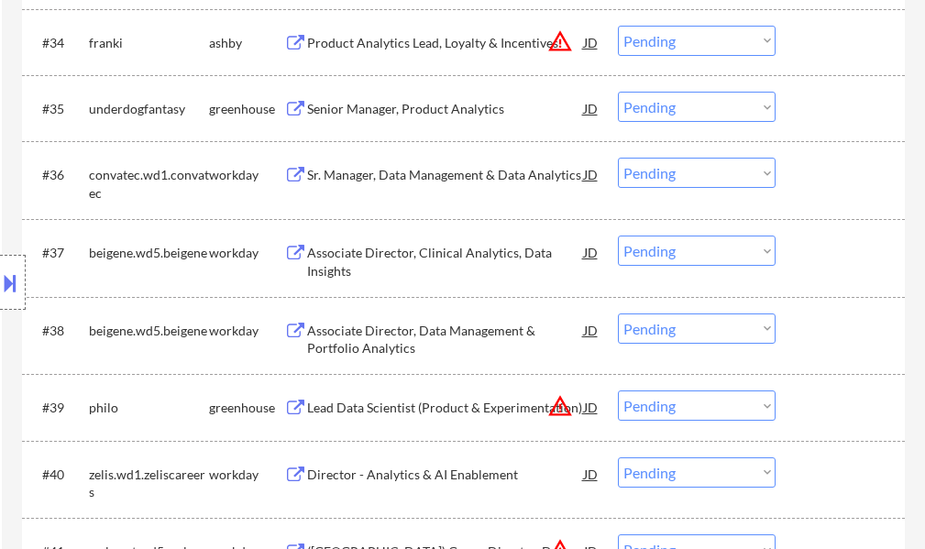
scroll to position [2939, 0]
click at [441, 126] on div "Senior Manager, Product Analytics" at bounding box center [445, 109] width 277 height 33
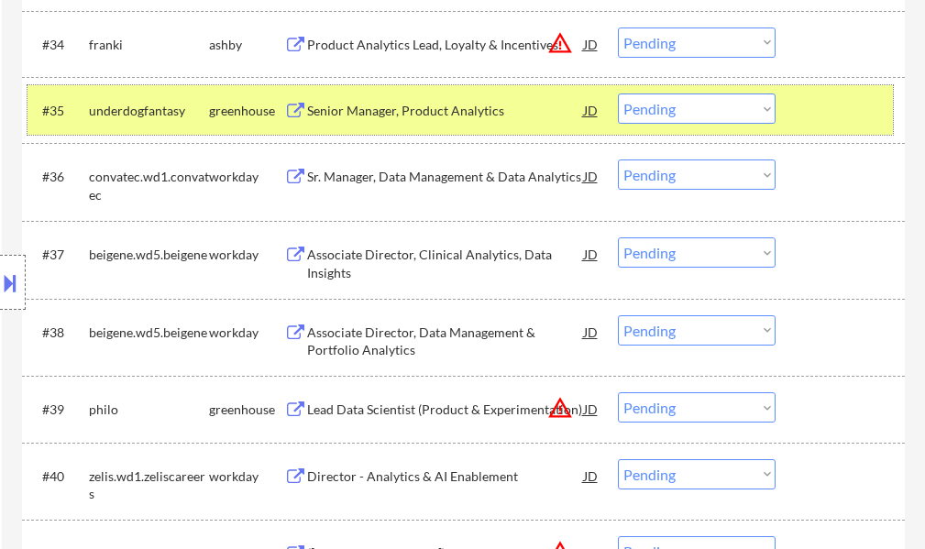
click at [799, 118] on div "#35 underdogfantasy greenhouse Senior Manager, Product Analytics JD warning_amb…" at bounding box center [459, 109] width 865 height 49
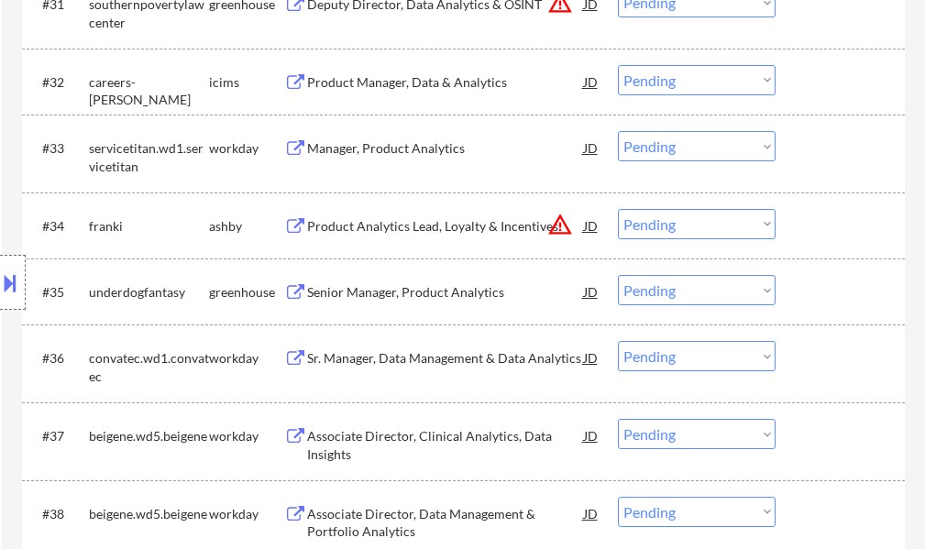
scroll to position [2756, 0]
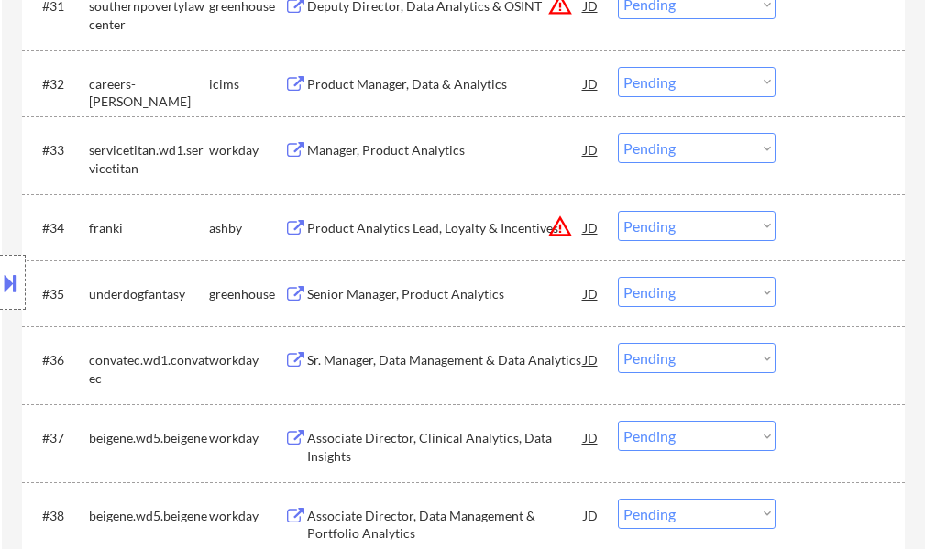
click at [319, 221] on div "Location Inclusions:" at bounding box center [164, 283] width 328 height 340
click at [326, 225] on div "Location Inclusions:" at bounding box center [164, 283] width 328 height 340
click at [371, 226] on div "Product Analytics Lead, Loyalty & Incentives" at bounding box center [445, 228] width 277 height 18
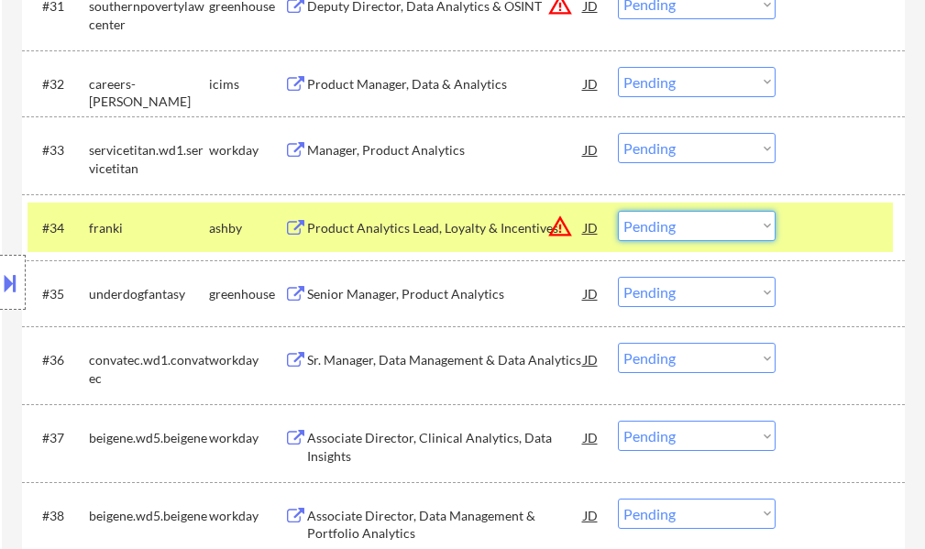
click at [684, 229] on select "Choose an option... Pending Applied Excluded (Questions) Excluded (Expired) Exc…" at bounding box center [697, 226] width 158 height 30
click at [618, 211] on select "Choose an option... Pending Applied Excluded (Questions) Excluded (Expired) Exc…" at bounding box center [697, 226] width 158 height 30
click at [807, 233] on div at bounding box center [842, 227] width 81 height 33
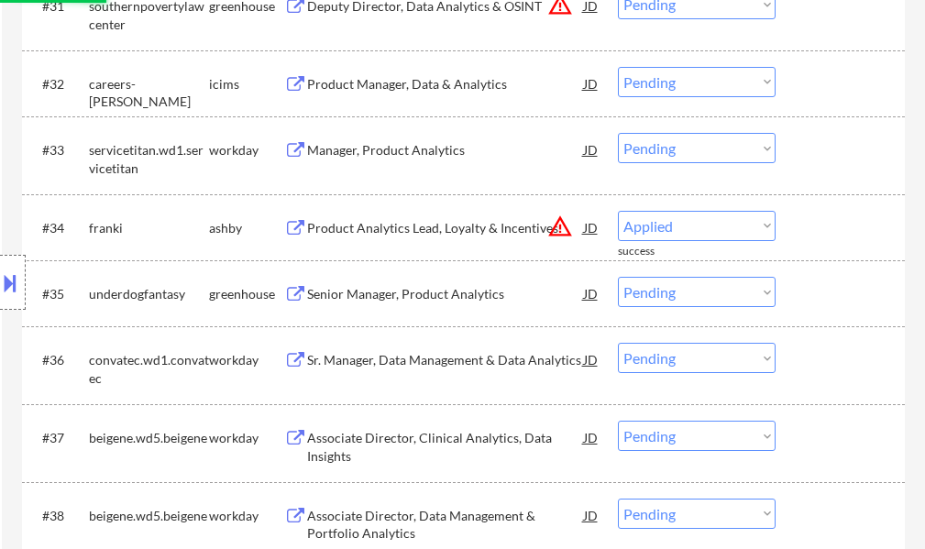
select select ""pending""
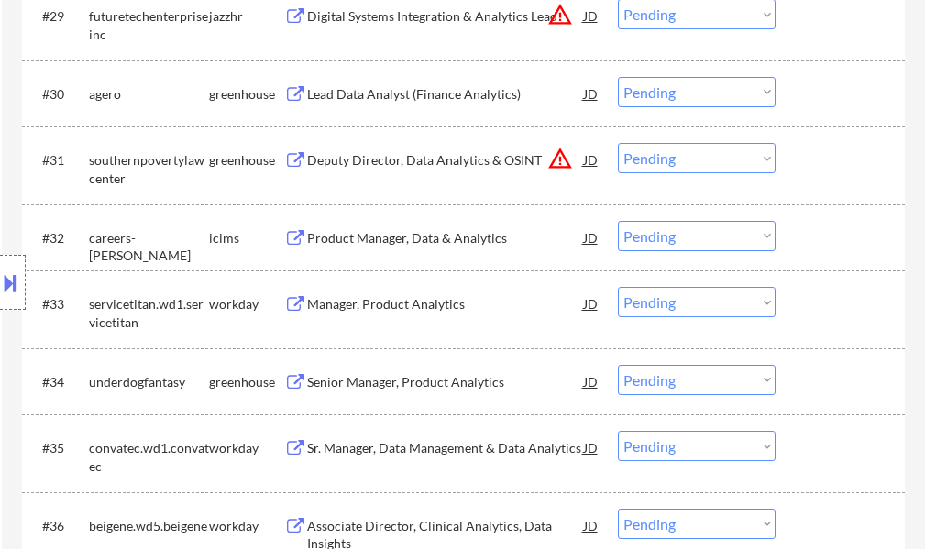
scroll to position [2573, 0]
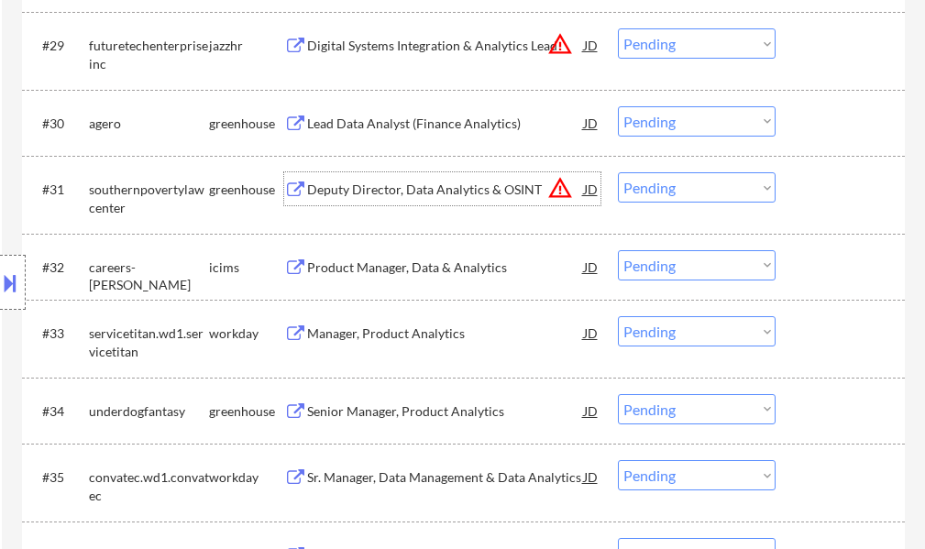
click at [461, 187] on div "Deputy Director, Data Analytics & OSINT" at bounding box center [445, 190] width 277 height 18
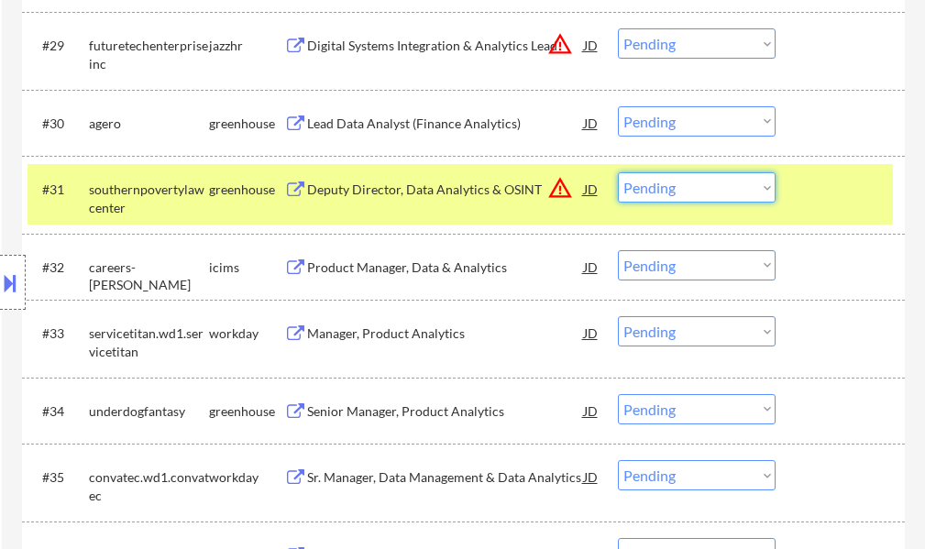
click at [705, 197] on select "Choose an option... Pending Applied Excluded (Questions) Excluded (Expired) Exc…" at bounding box center [697, 187] width 158 height 30
click at [618, 172] on select "Choose an option... Pending Applied Excluded (Questions) Excluded (Expired) Exc…" at bounding box center [697, 187] width 158 height 30
select select ""pending""
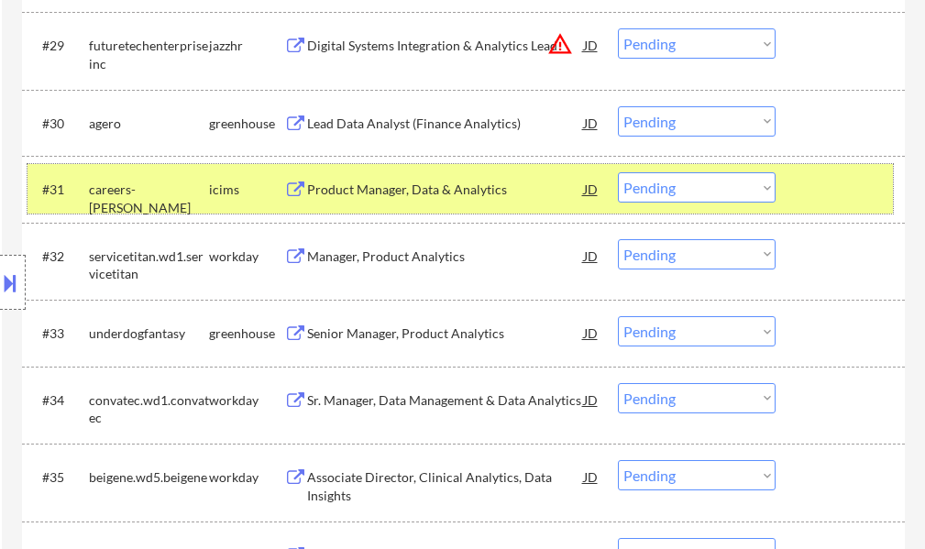
click at [819, 204] on div at bounding box center [842, 188] width 81 height 33
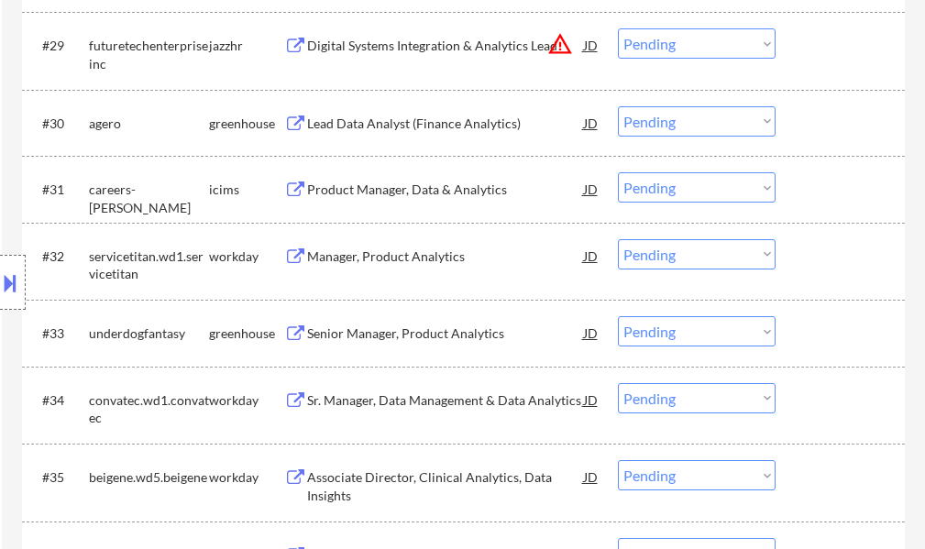
click at [377, 128] on div "Lead Data Analyst (Finance Analytics)" at bounding box center [445, 124] width 277 height 18
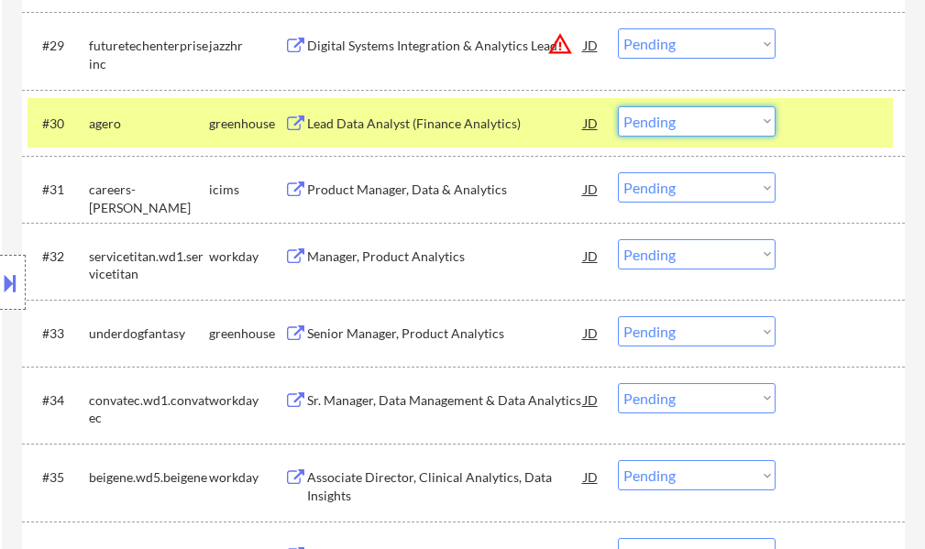
click at [685, 131] on select "Choose an option... Pending Applied Excluded (Questions) Excluded (Expired) Exc…" at bounding box center [697, 121] width 158 height 30
click at [618, 106] on select "Choose an option... Pending Applied Excluded (Questions) Excluded (Expired) Exc…" at bounding box center [697, 121] width 158 height 30
click at [822, 136] on div at bounding box center [842, 122] width 81 height 33
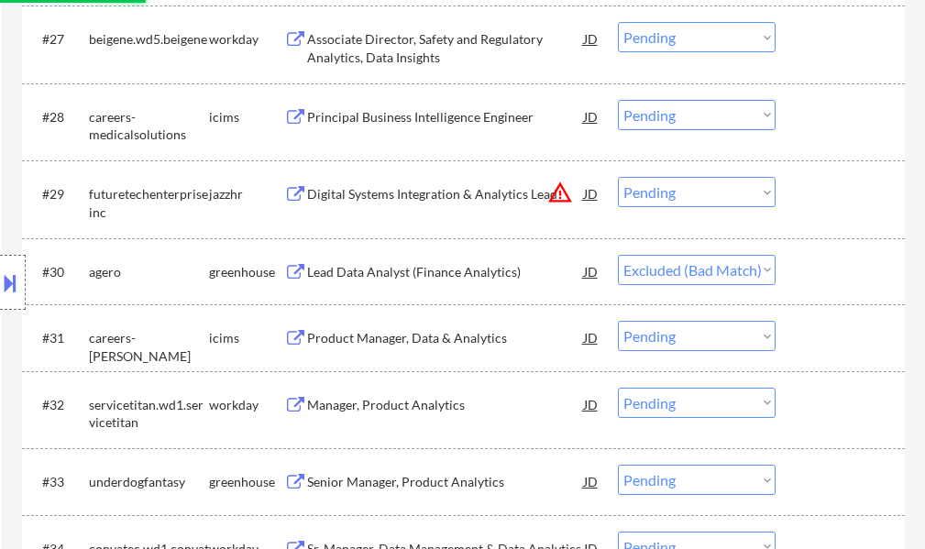
scroll to position [2389, 0]
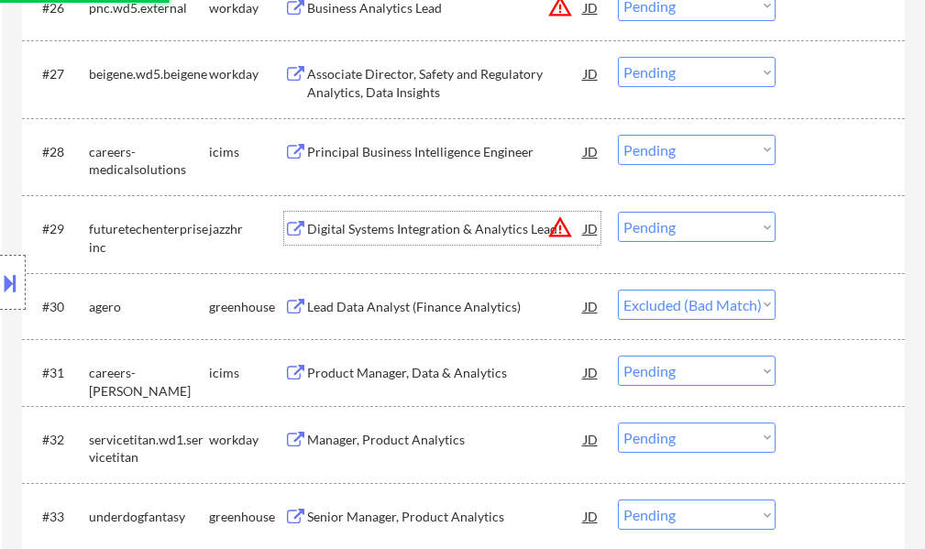
click at [443, 225] on div "Digital Systems Integration & Analytics Lead" at bounding box center [445, 229] width 277 height 18
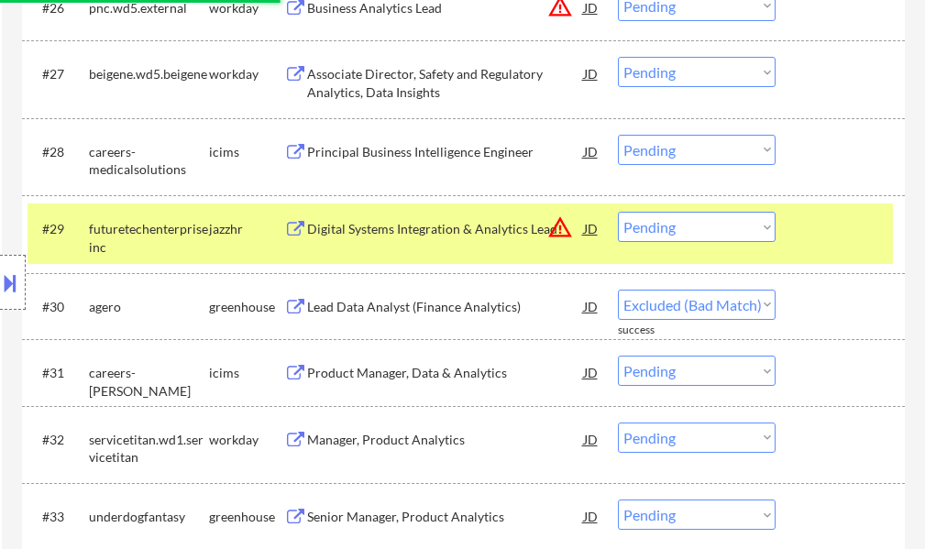
select select ""pending""
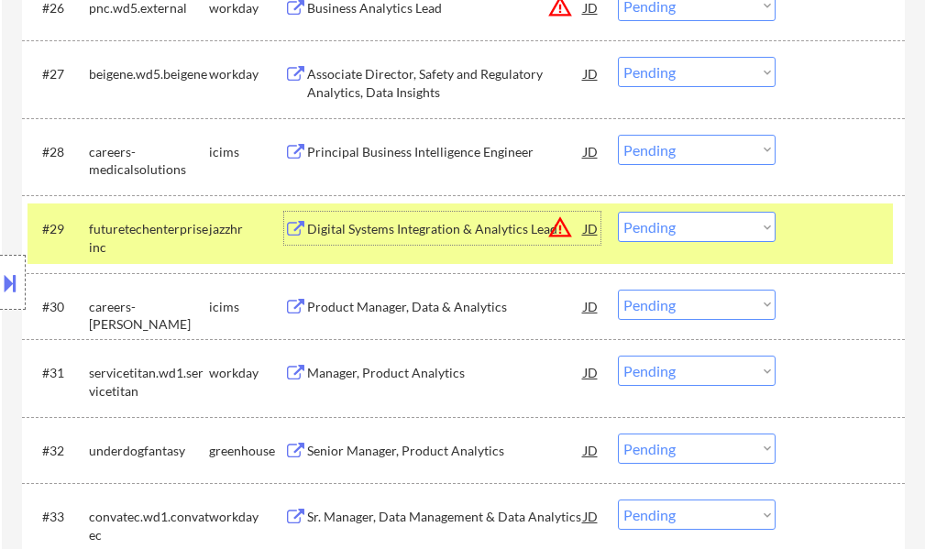
click at [722, 232] on select "Choose an option... Pending Applied Excluded (Questions) Excluded (Expired) Exc…" at bounding box center [697, 227] width 158 height 30
click at [618, 212] on select "Choose an option... Pending Applied Excluded (Questions) Excluded (Expired) Exc…" at bounding box center [697, 227] width 158 height 30
click at [858, 230] on div at bounding box center [842, 228] width 81 height 33
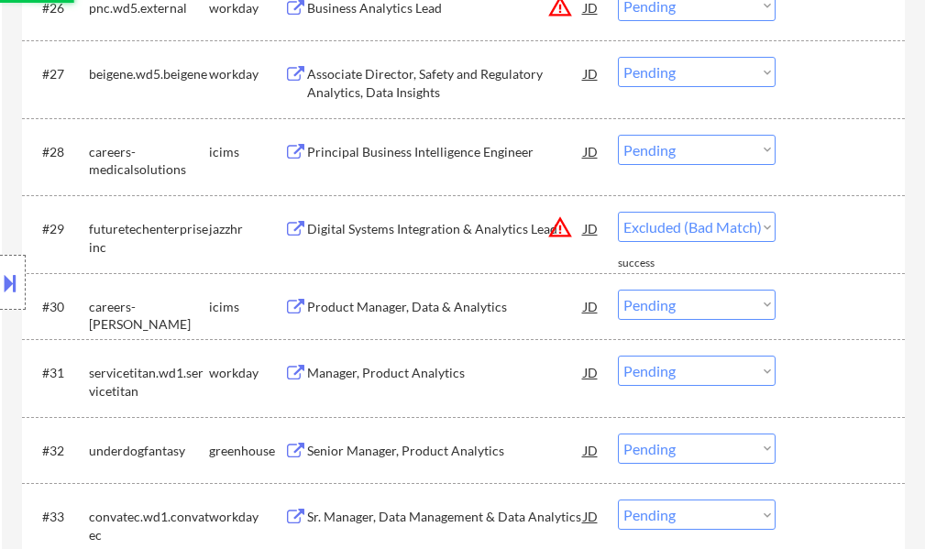
select select ""pending""
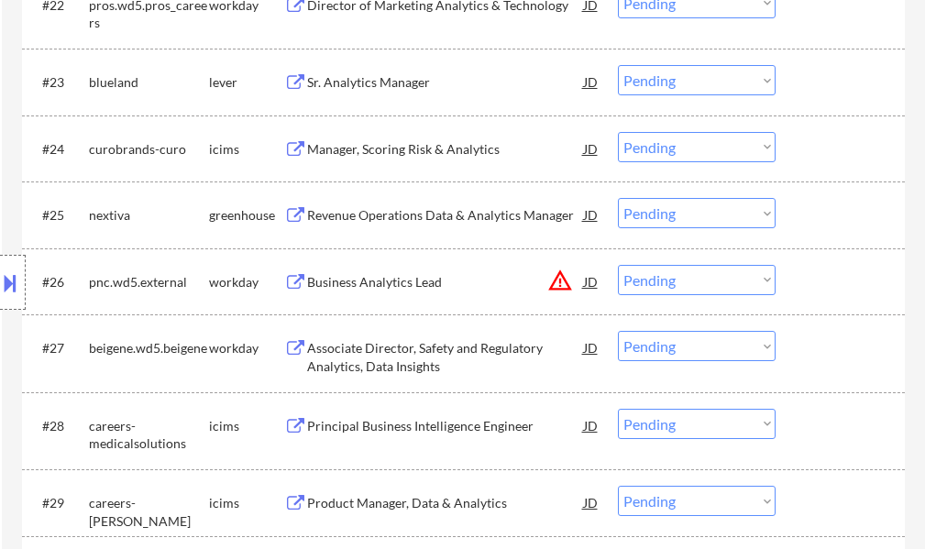
scroll to position [2114, 0]
click at [363, 209] on div "Revenue Operations Data & Analytics Manager" at bounding box center [445, 216] width 277 height 18
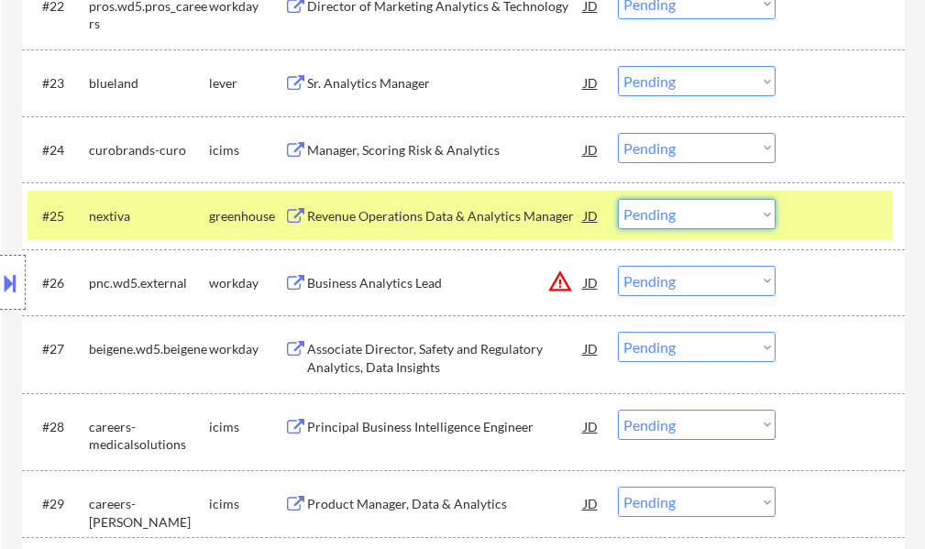
click at [710, 214] on select "Choose an option... Pending Applied Excluded (Questions) Excluded (Expired) Exc…" at bounding box center [697, 214] width 158 height 30
click at [618, 199] on select "Choose an option... Pending Applied Excluded (Questions) Excluded (Expired) Exc…" at bounding box center [697, 214] width 158 height 30
click at [825, 223] on div at bounding box center [842, 215] width 81 height 33
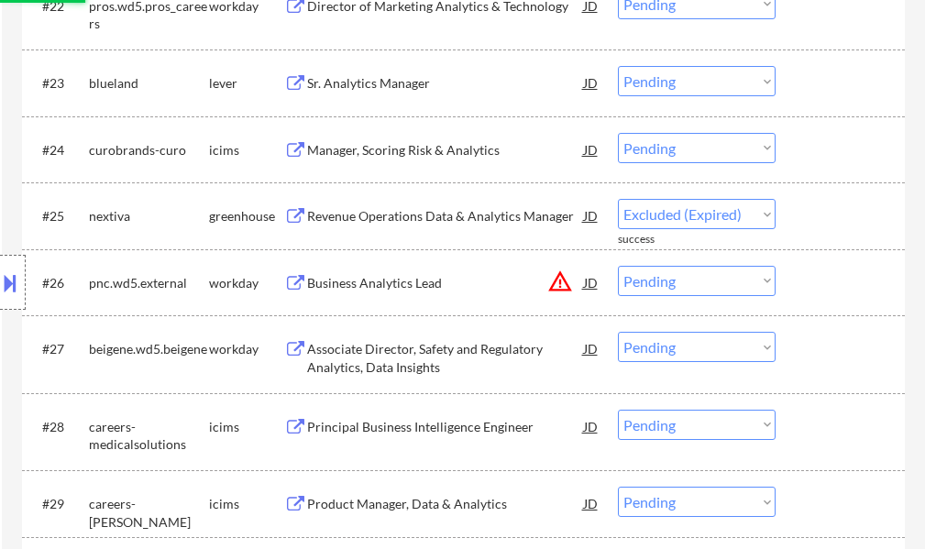
select select ""pending""
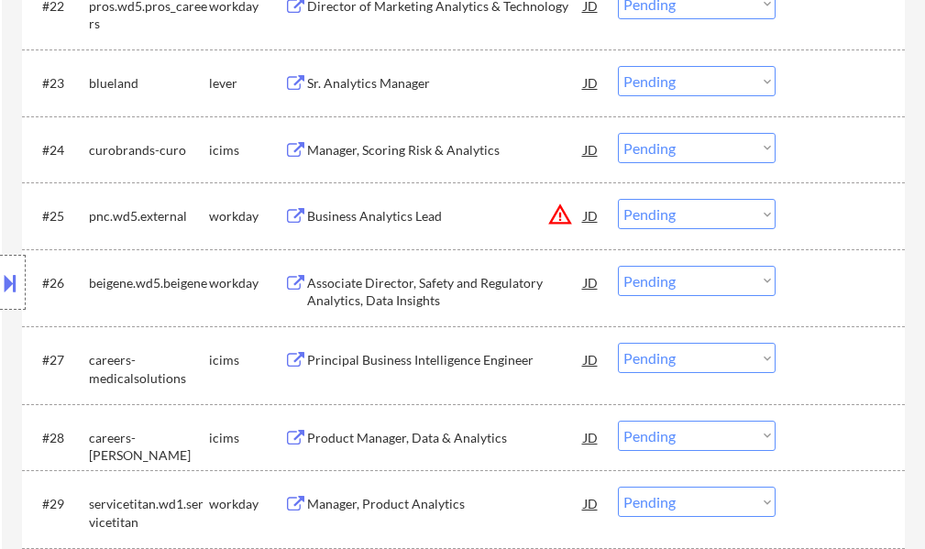
click at [348, 78] on div "Sr. Analytics Manager" at bounding box center [445, 83] width 277 height 18
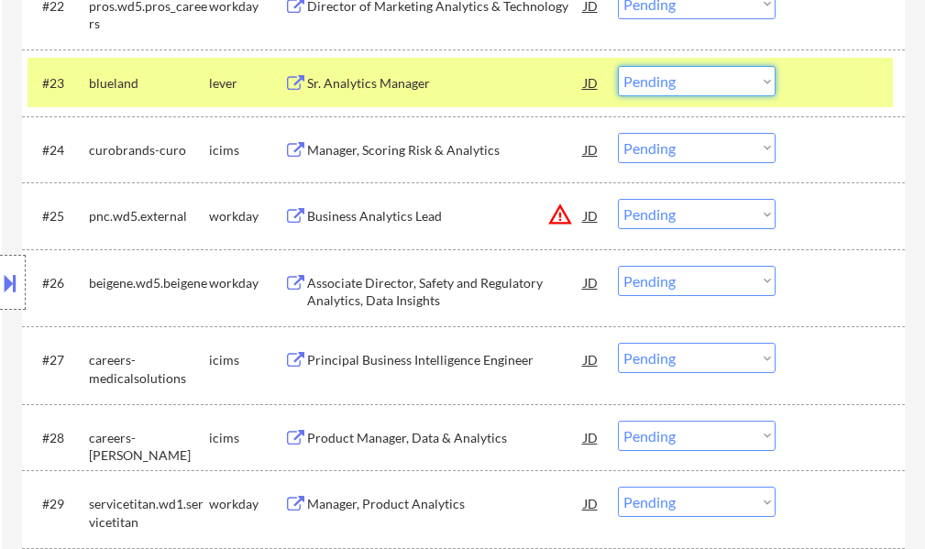
click at [691, 89] on select "Choose an option... Pending Applied Excluded (Questions) Excluded (Expired) Exc…" at bounding box center [697, 81] width 158 height 30
click at [618, 66] on select "Choose an option... Pending Applied Excluded (Questions) Excluded (Expired) Exc…" at bounding box center [697, 81] width 158 height 30
click at [882, 82] on div at bounding box center [842, 82] width 81 height 33
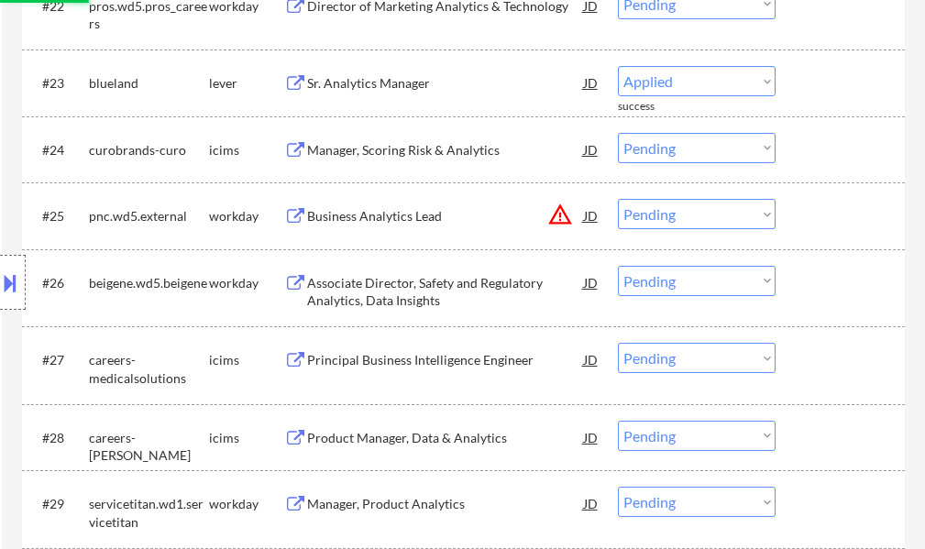
select select ""pending""
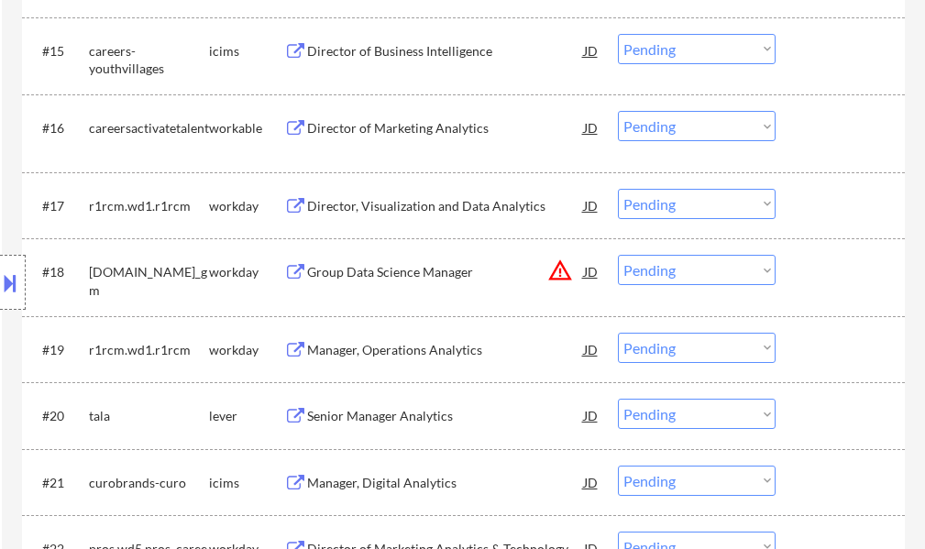
scroll to position [1564, 0]
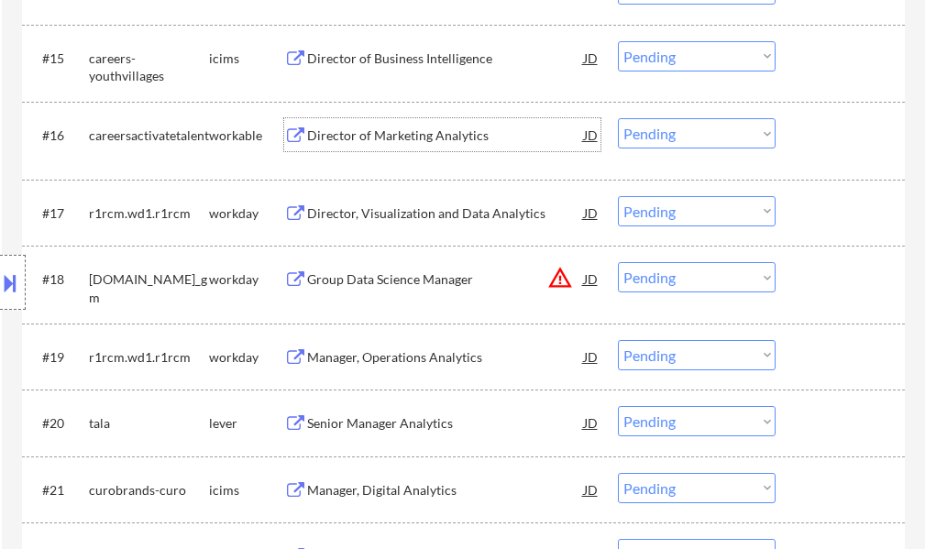
click at [403, 128] on div "Director of Marketing Analytics" at bounding box center [445, 135] width 277 height 18
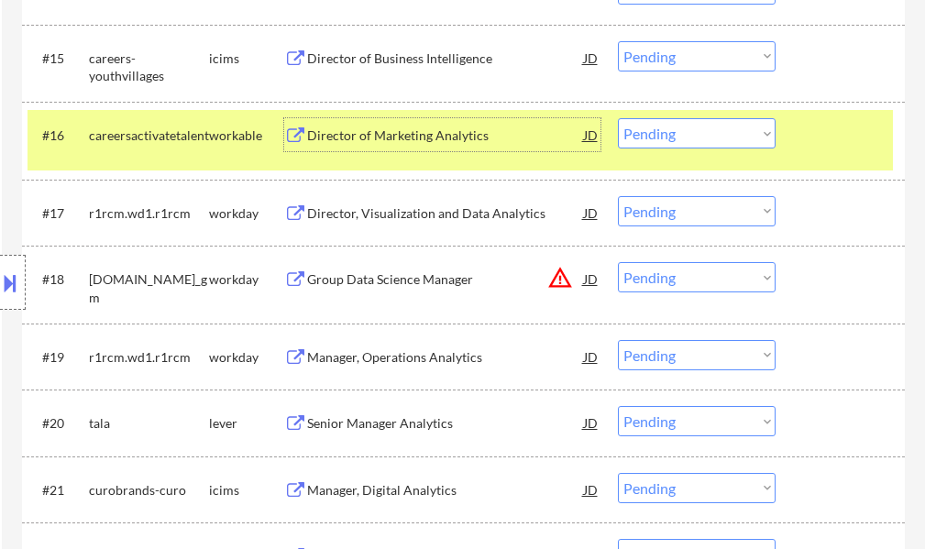
click at [641, 128] on select "Choose an option... Pending Applied Excluded (Questions) Excluded (Expired) Exc…" at bounding box center [697, 133] width 158 height 30
click at [618, 118] on select "Choose an option... Pending Applied Excluded (Questions) Excluded (Expired) Exc…" at bounding box center [697, 133] width 158 height 30
click at [847, 133] on div at bounding box center [842, 134] width 81 height 33
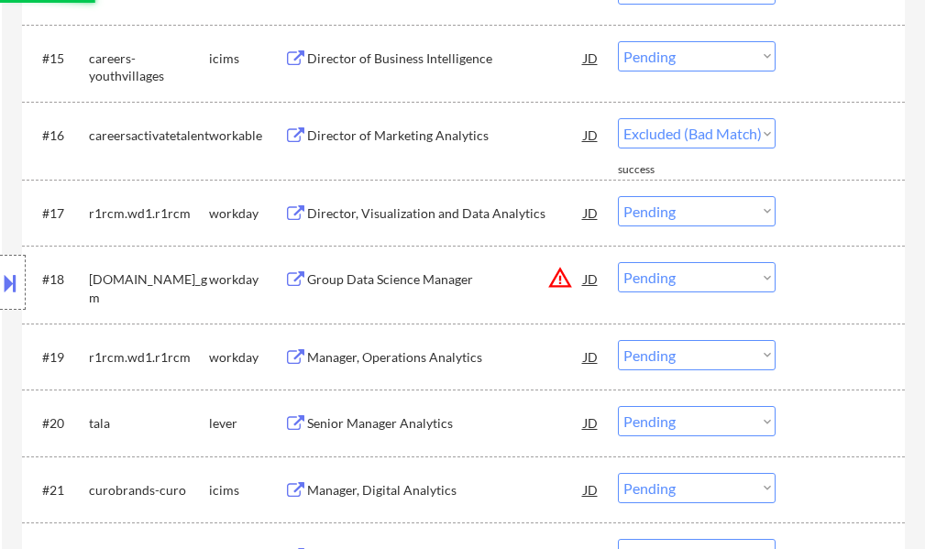
select select ""pending""
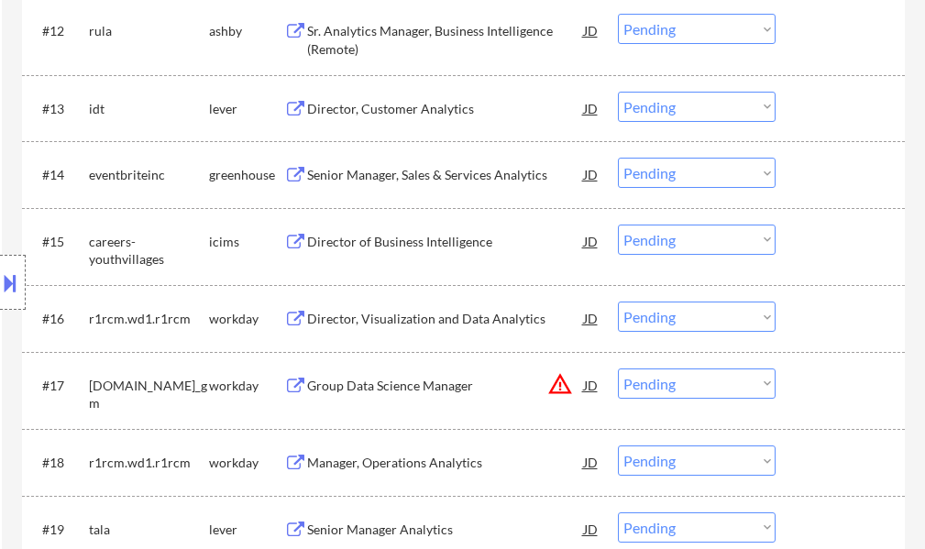
scroll to position [1290, 0]
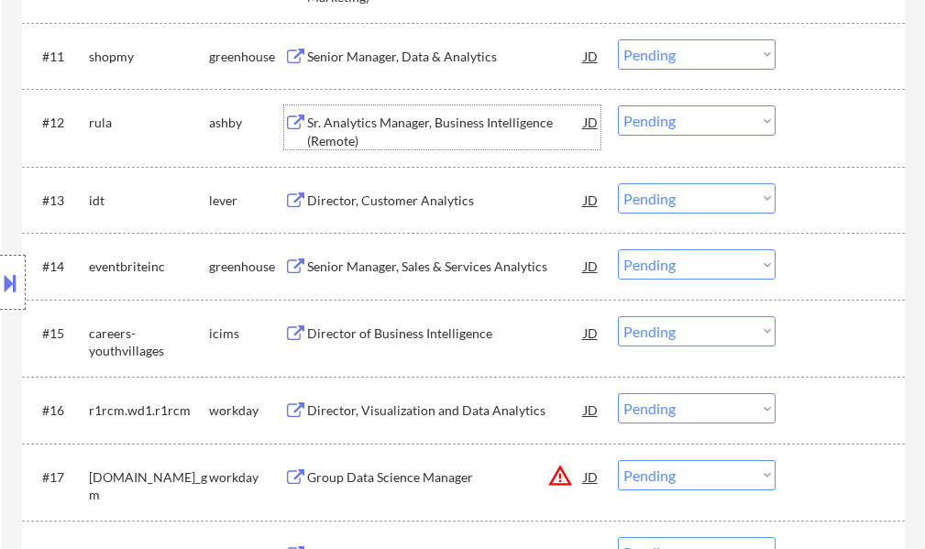
click at [452, 118] on div "Sr. Analytics Manager, Business Intelligence (Remote)" at bounding box center [445, 132] width 277 height 36
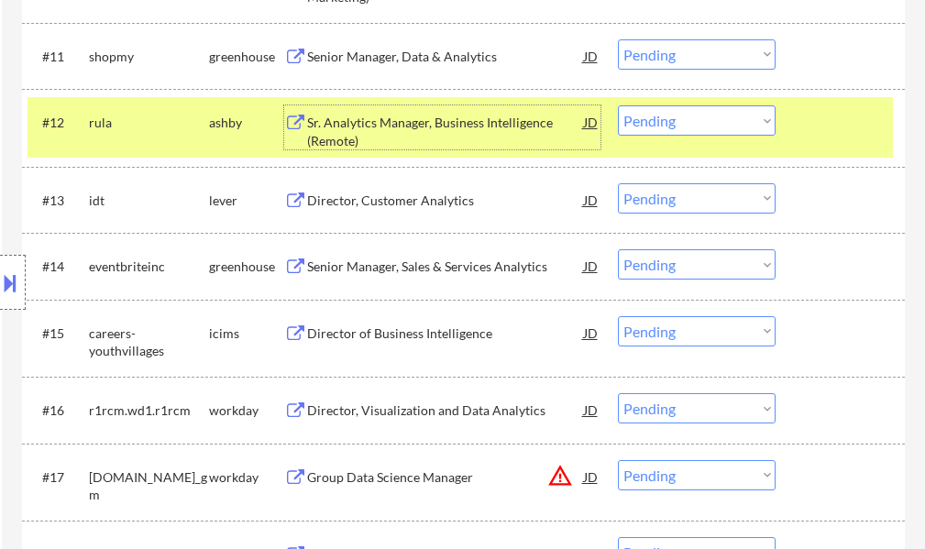
click at [858, 126] on div at bounding box center [842, 121] width 81 height 33
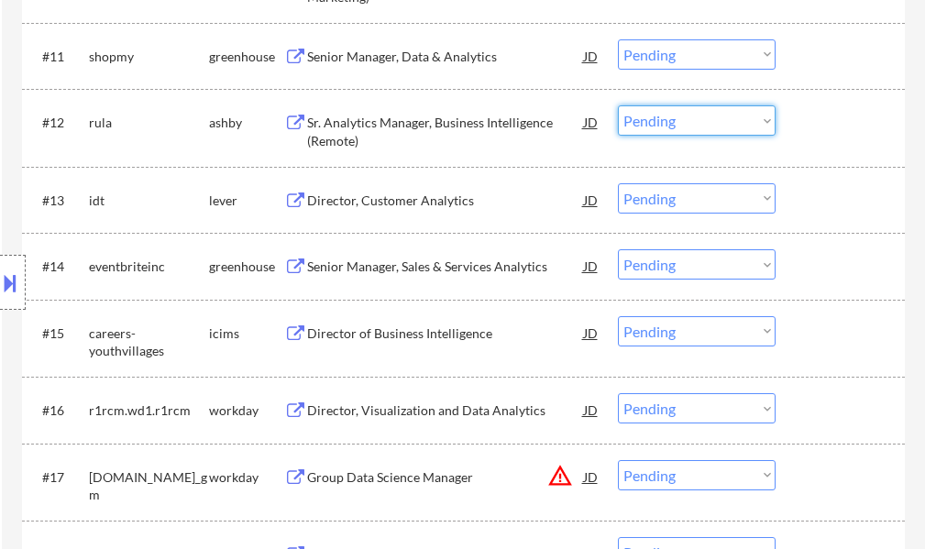
click at [708, 129] on select "Choose an option... Pending Applied Excluded (Questions) Excluded (Expired) Exc…" at bounding box center [697, 120] width 158 height 30
click at [618, 105] on select "Choose an option... Pending Applied Excluded (Questions) Excluded (Expired) Exc…" at bounding box center [697, 120] width 158 height 30
click at [847, 108] on div at bounding box center [842, 121] width 81 height 33
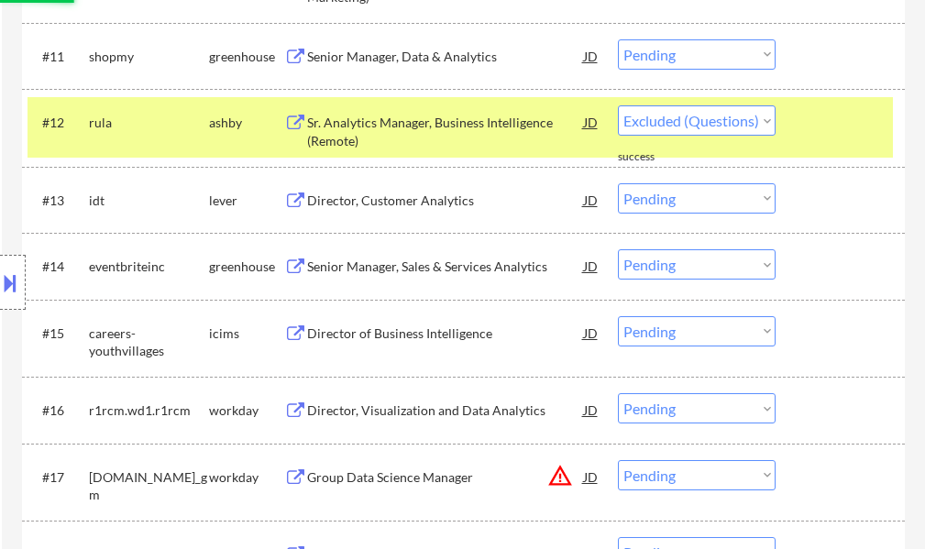
click at [847, 108] on div at bounding box center [842, 121] width 81 height 33
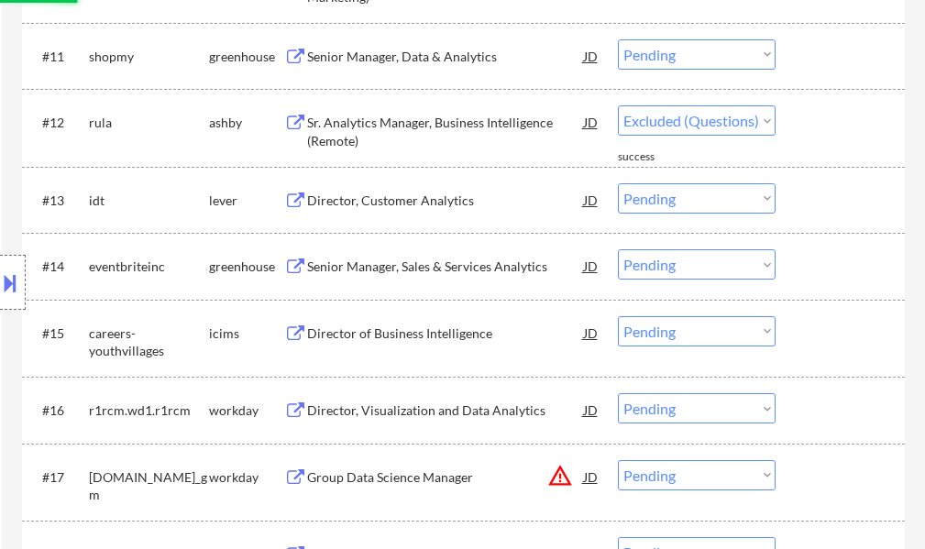
select select ""pending""
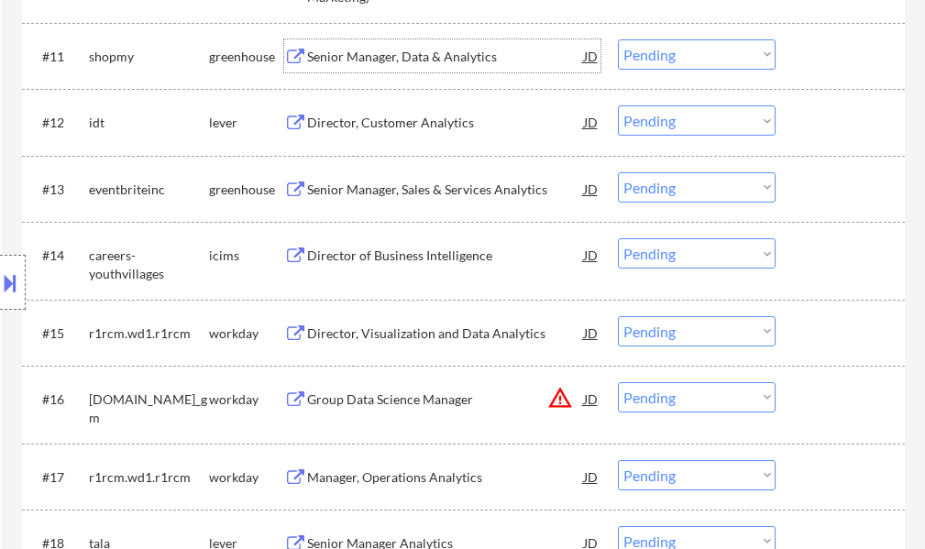
click at [449, 60] on div "Senior Manager, Data & Analytics" at bounding box center [445, 57] width 277 height 18
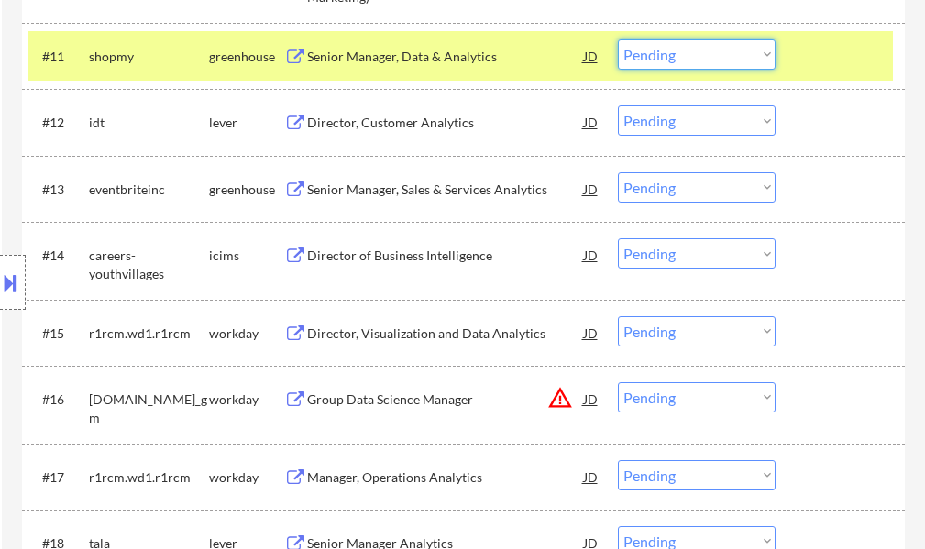
click at [727, 58] on select "Choose an option... Pending Applied Excluded (Questions) Excluded (Expired) Exc…" at bounding box center [697, 54] width 158 height 30
click at [618, 39] on select "Choose an option... Pending Applied Excluded (Questions) Excluded (Expired) Exc…" at bounding box center [697, 54] width 158 height 30
click at [846, 60] on div at bounding box center [842, 55] width 81 height 33
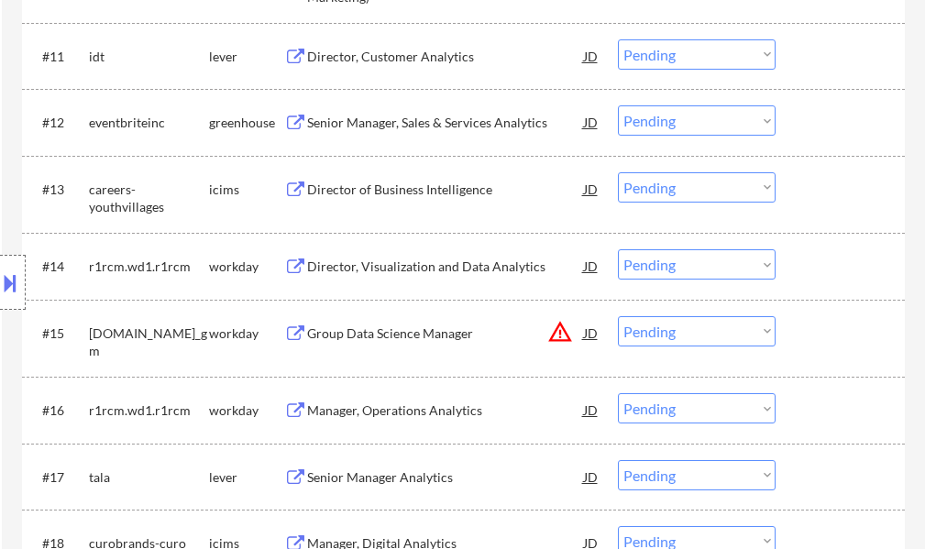
click at [421, 55] on div "Director, Customer Analytics" at bounding box center [445, 57] width 277 height 18
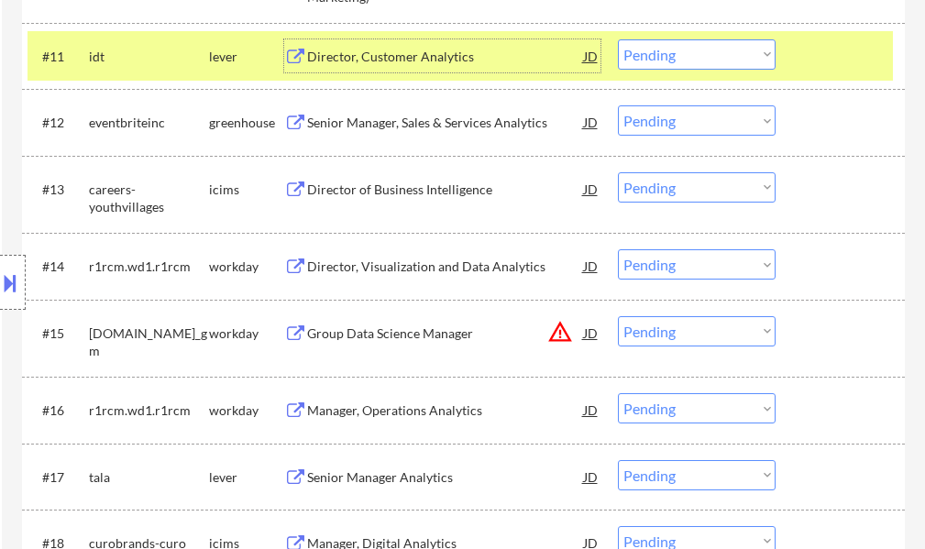
click at [702, 57] on select "Choose an option... Pending Applied Excluded (Questions) Excluded (Expired) Exc…" at bounding box center [697, 54] width 158 height 30
click at [618, 39] on select "Choose an option... Pending Applied Excluded (Questions) Excluded (Expired) Exc…" at bounding box center [697, 54] width 158 height 30
click at [837, 64] on div at bounding box center [842, 55] width 81 height 33
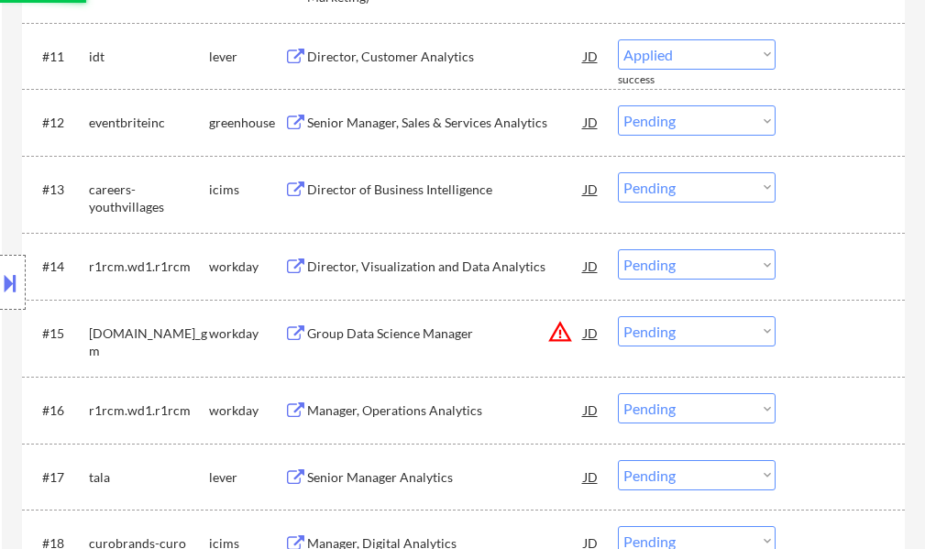
select select ""pending""
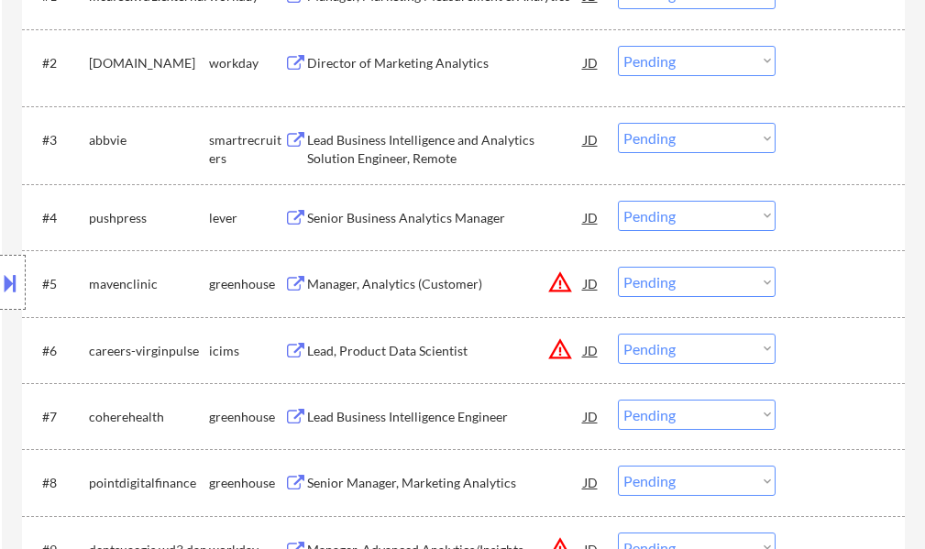
scroll to position [550, 0]
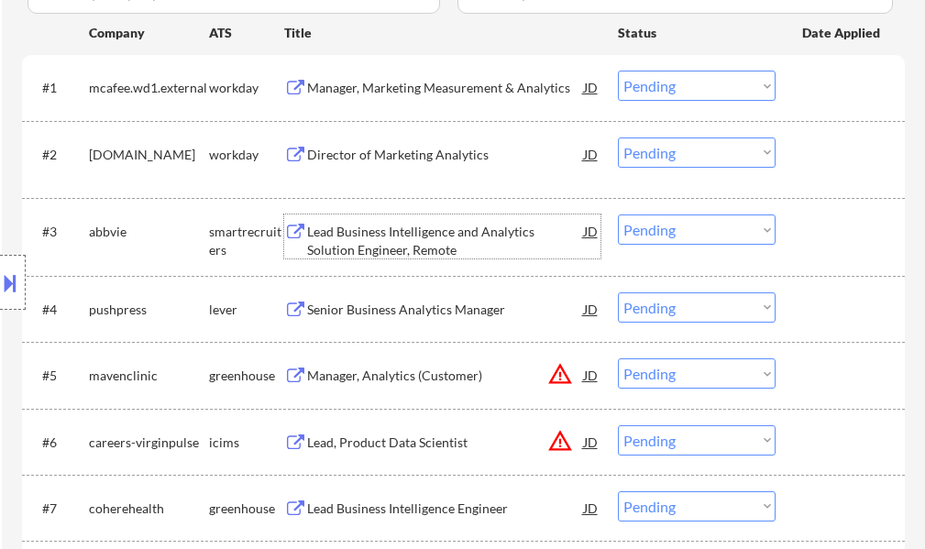
click at [436, 221] on div "Lead Business Intelligence and Analytics Solution Engineer, Remote" at bounding box center [445, 236] width 277 height 44
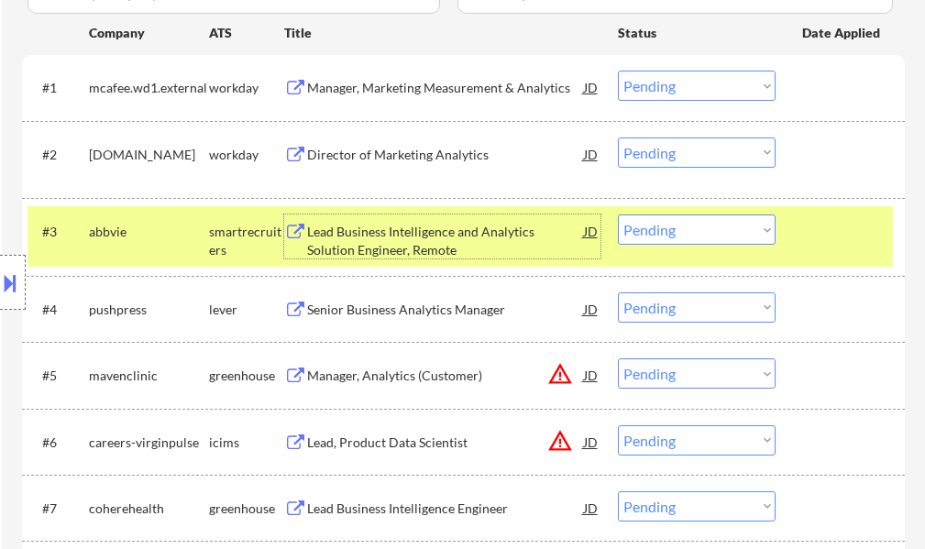
click at [642, 222] on select "Choose an option... Pending Applied Excluded (Questions) Excluded (Expired) Exc…" at bounding box center [697, 229] width 158 height 30
click at [618, 214] on select "Choose an option... Pending Applied Excluded (Questions) Excluded (Expired) Exc…" at bounding box center [697, 229] width 158 height 30
click at [821, 232] on div at bounding box center [842, 230] width 81 height 33
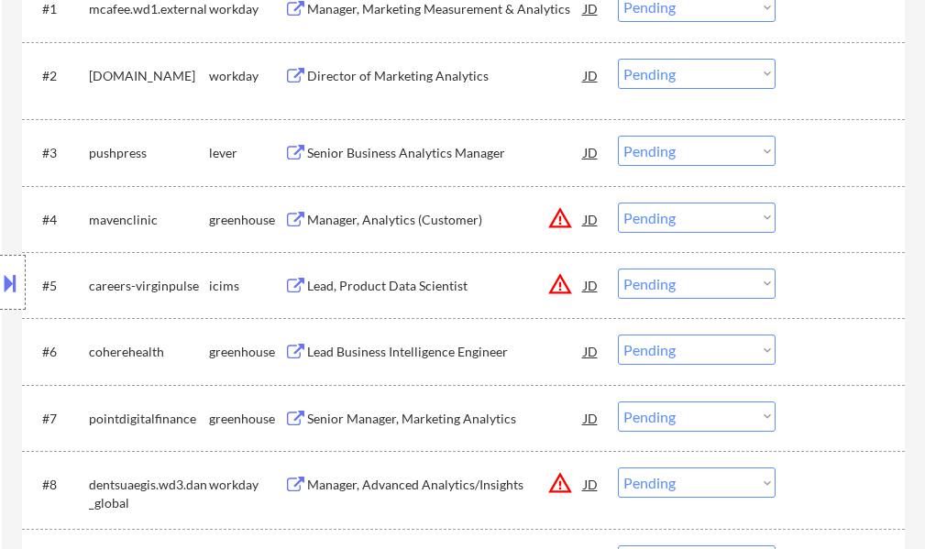
scroll to position [733, 0]
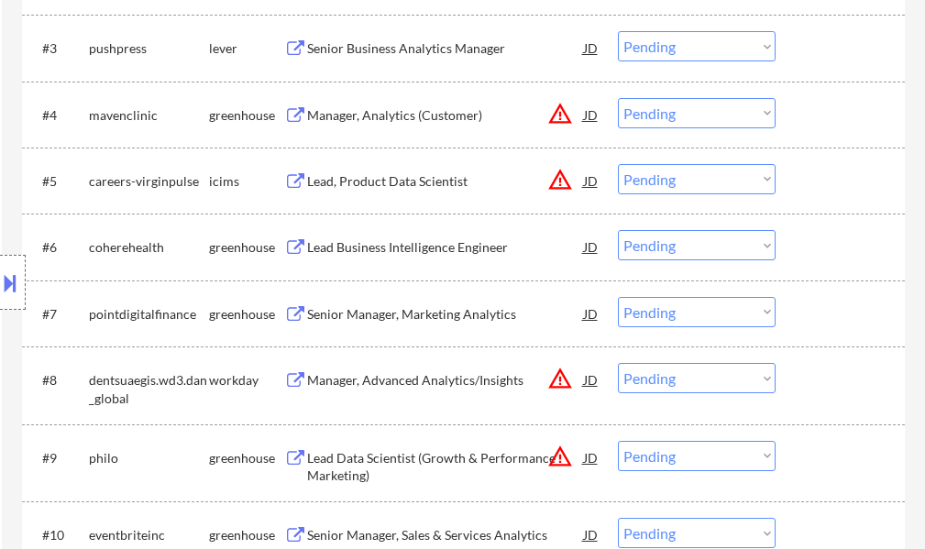
click at [388, 239] on div "Lead Business Intelligence Engineer" at bounding box center [445, 247] width 277 height 18
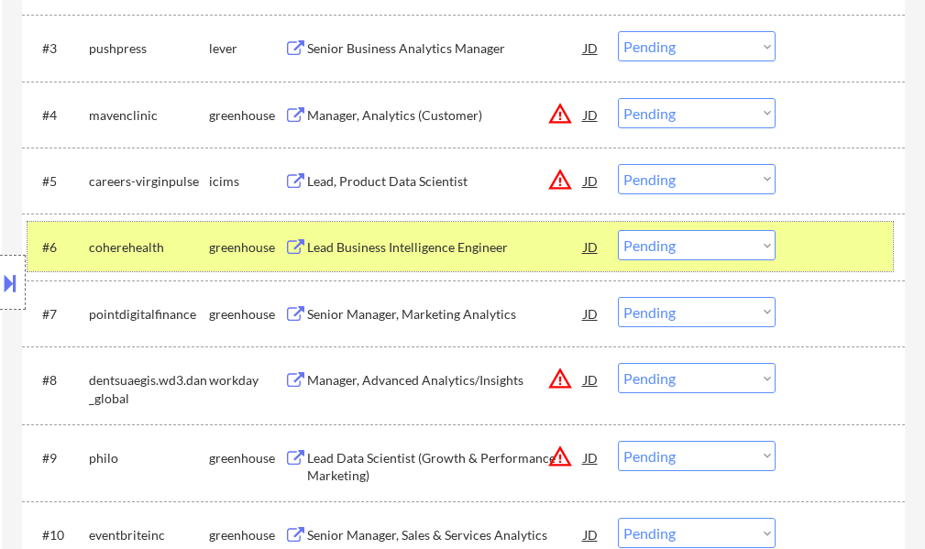
click at [845, 238] on div at bounding box center [842, 246] width 81 height 33
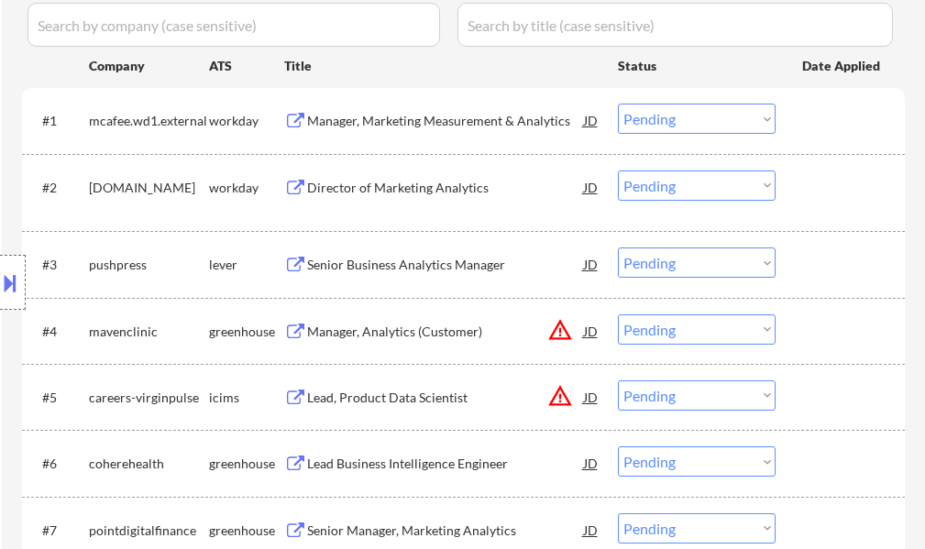
scroll to position [550, 0]
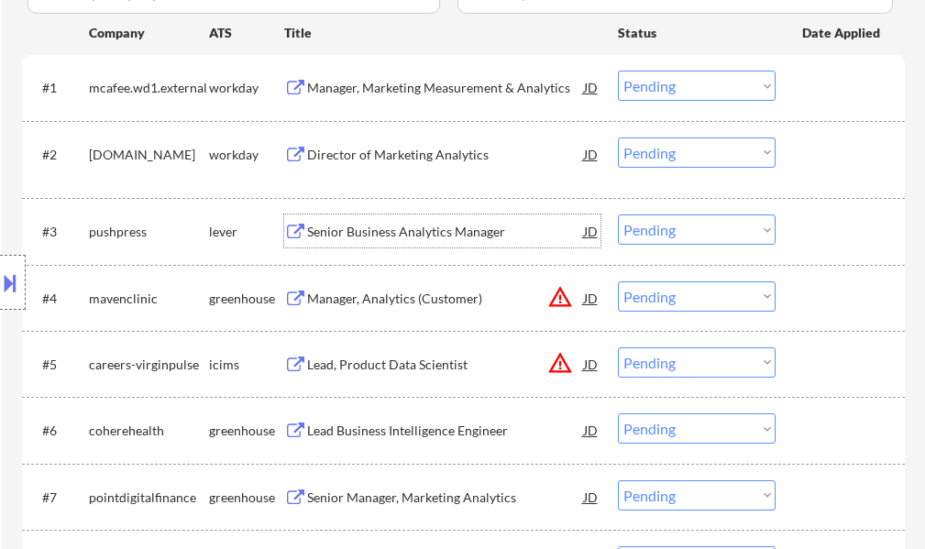
click at [404, 236] on div "Senior Business Analytics Manager" at bounding box center [445, 232] width 277 height 18
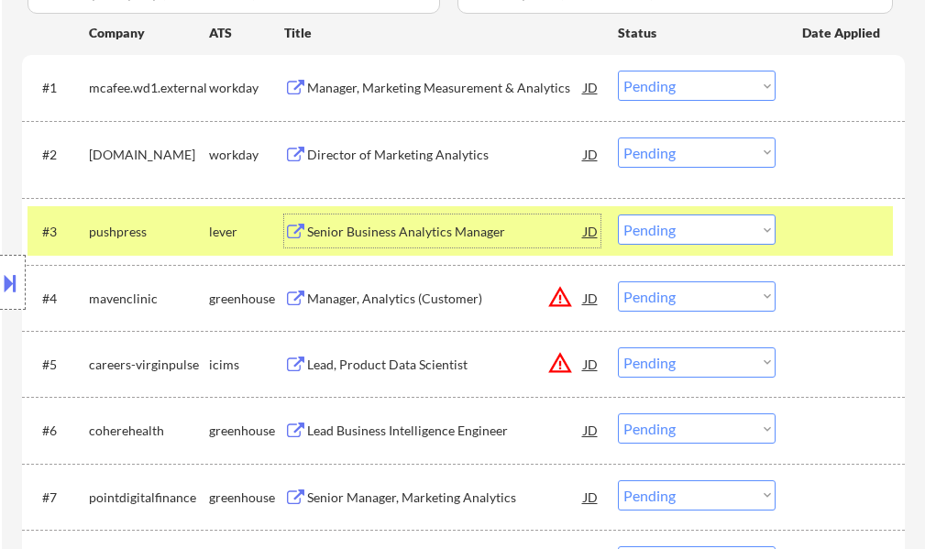
click at [634, 231] on select "Choose an option... Pending Applied Excluded (Questions) Excluded (Expired) Exc…" at bounding box center [697, 229] width 158 height 30
click at [618, 214] on select "Choose an option... Pending Applied Excluded (Questions) Excluded (Expired) Exc…" at bounding box center [697, 229] width 158 height 30
click at [852, 235] on div at bounding box center [842, 230] width 81 height 33
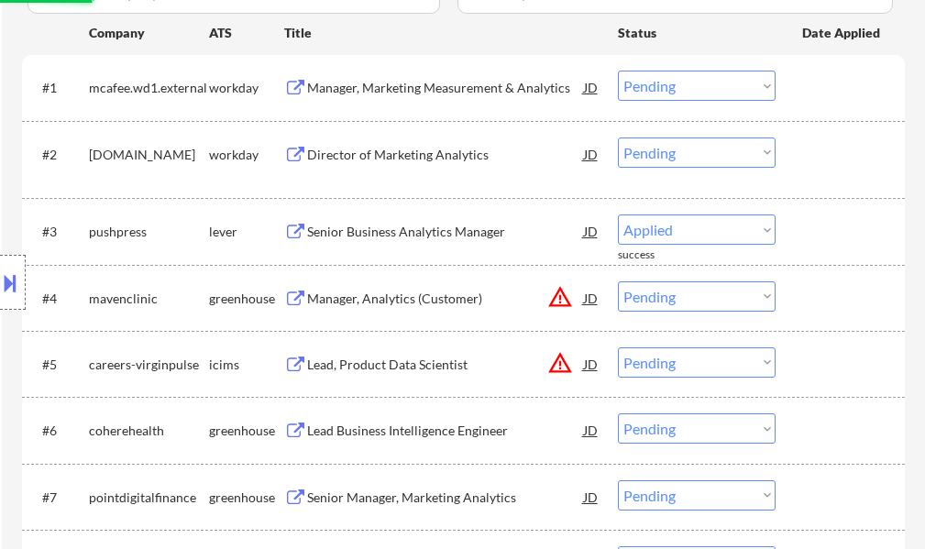
select select ""pending""
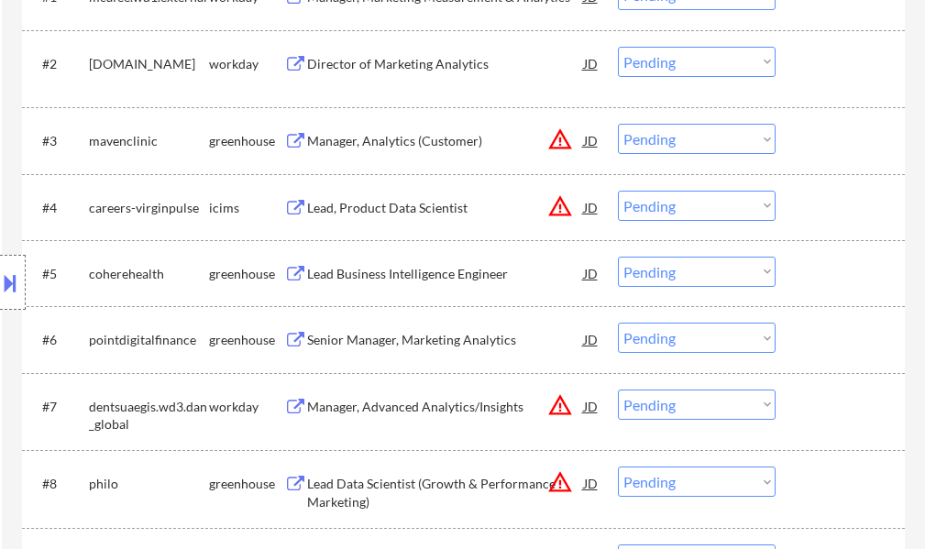
scroll to position [642, 0]
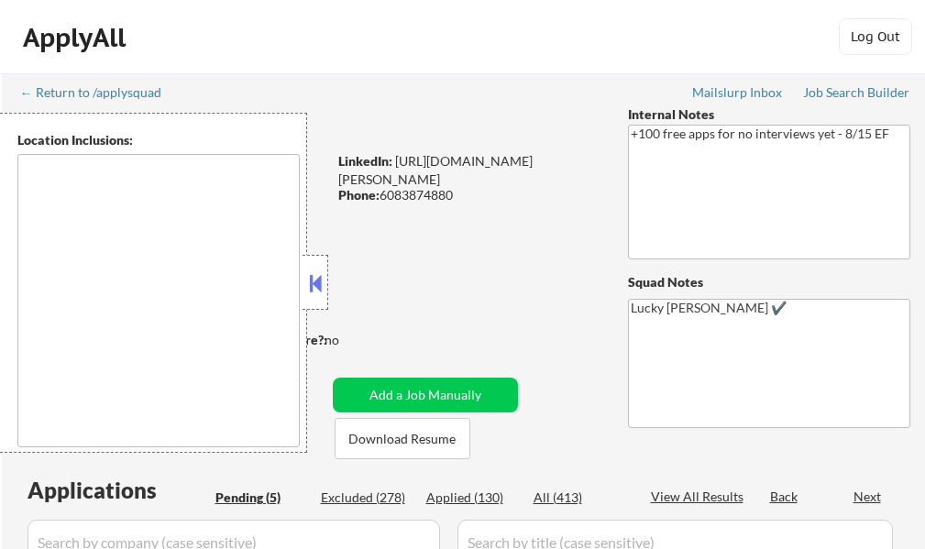
type textarea "remote"
select select ""pending""
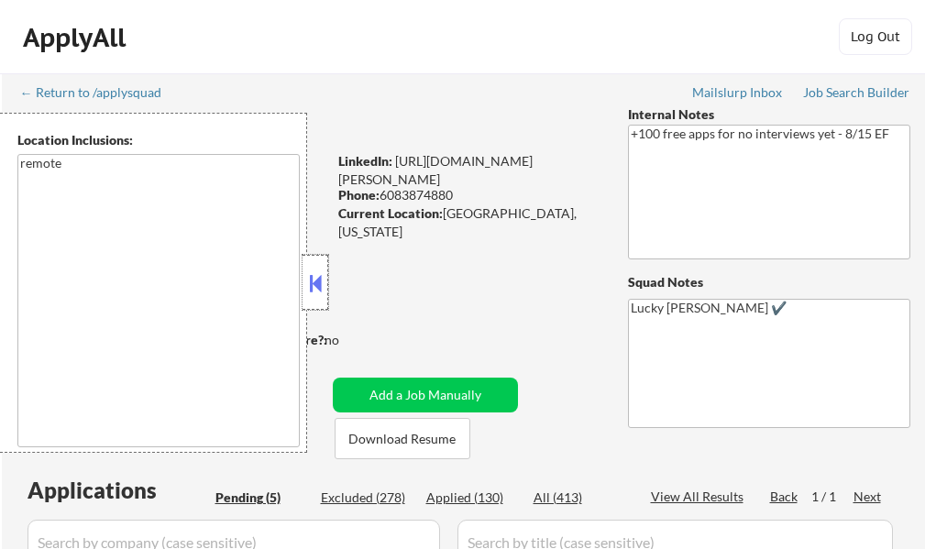
click at [309, 304] on div at bounding box center [315, 282] width 26 height 55
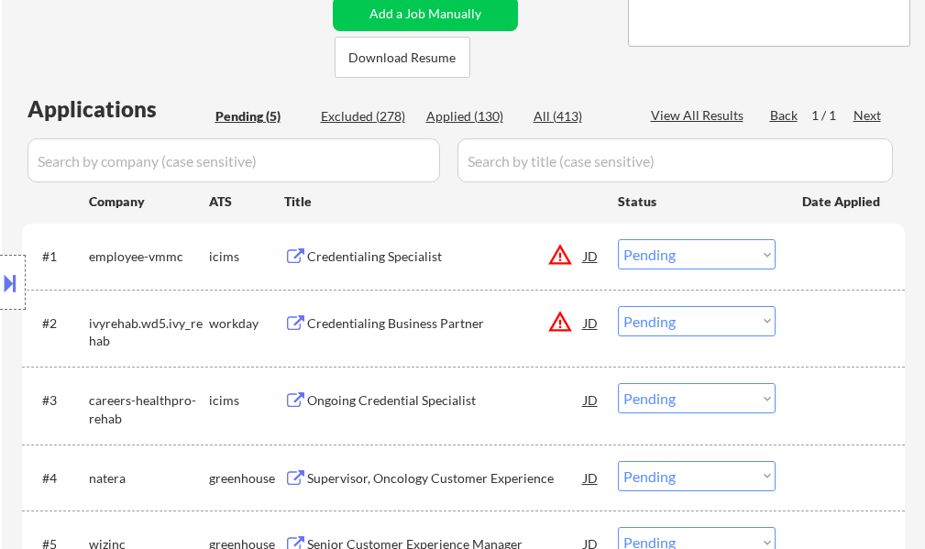
scroll to position [550, 0]
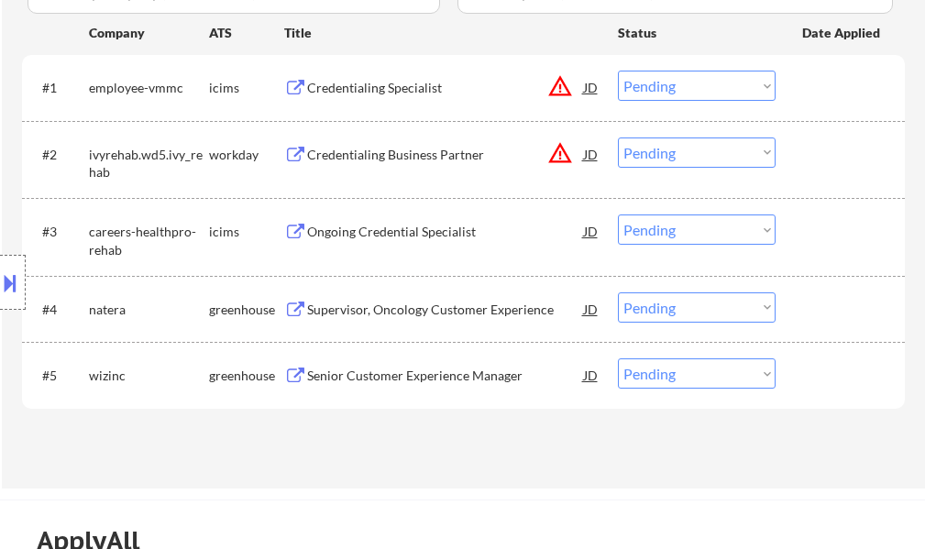
click at [451, 377] on div "Senior Customer Experience Manager" at bounding box center [445, 376] width 277 height 18
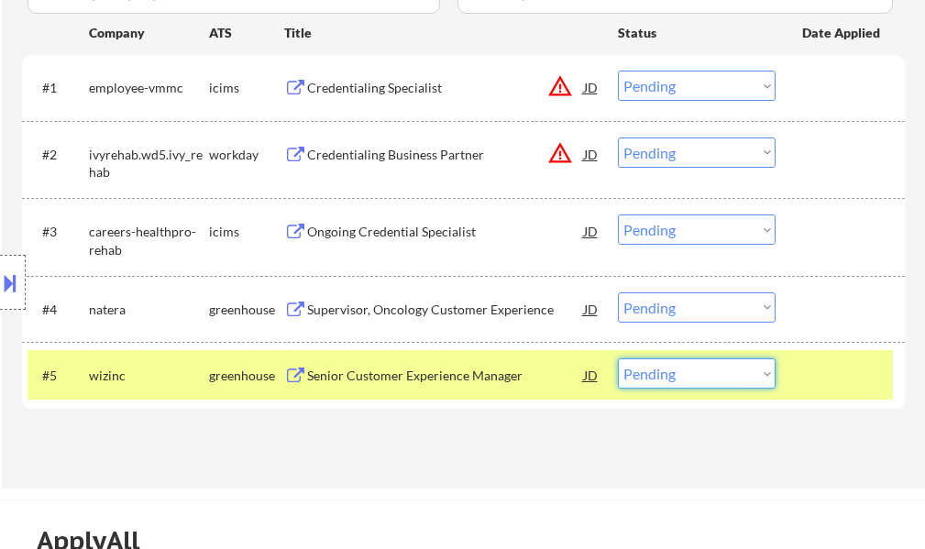
click at [688, 366] on select "Choose an option... Pending Applied Excluded (Questions) Excluded (Expired) Exc…" at bounding box center [697, 373] width 158 height 30
select select ""applied""
click at [618, 358] on select "Choose an option... Pending Applied Excluded (Questions) Excluded (Expired) Exc…" at bounding box center [697, 373] width 158 height 30
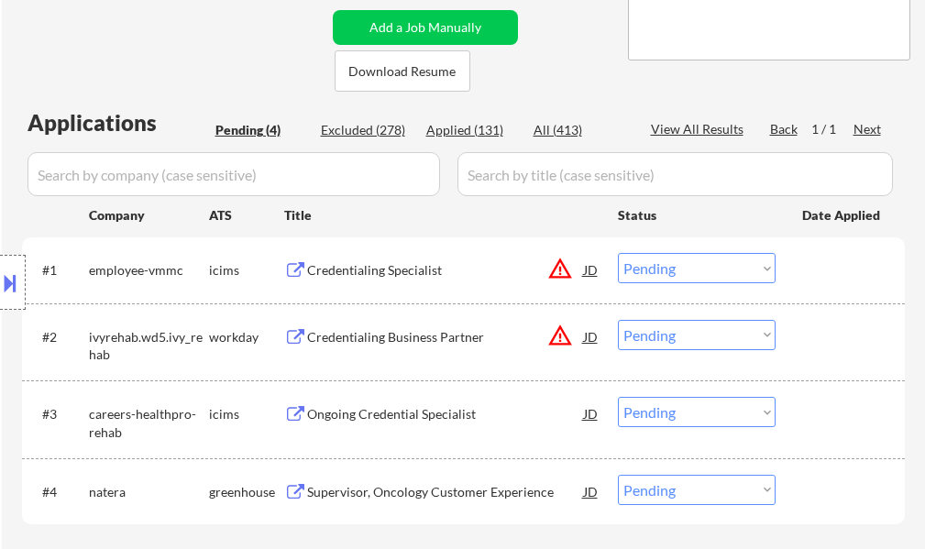
scroll to position [367, 0]
click at [420, 268] on div "Credentialing Specialist" at bounding box center [445, 271] width 277 height 18
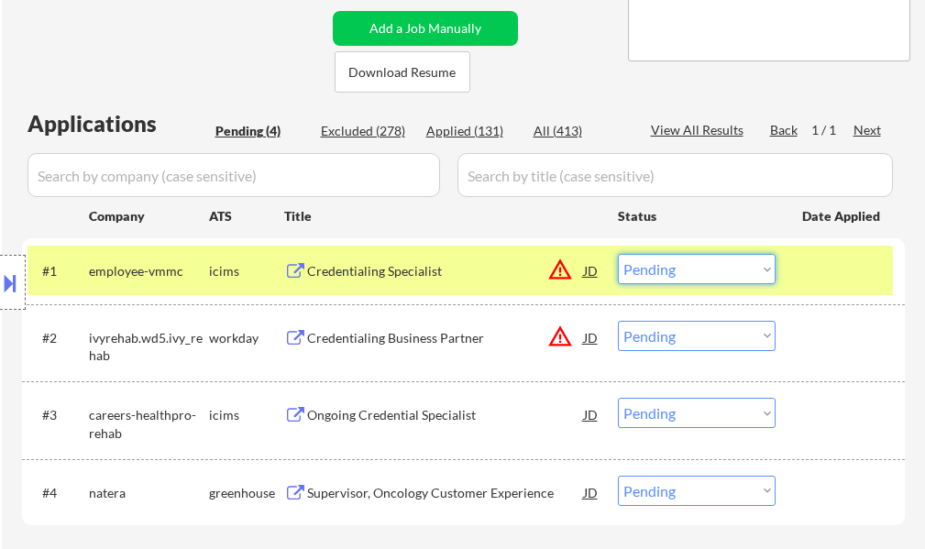
click at [659, 266] on select "Choose an option... Pending Applied Excluded (Questions) Excluded (Expired) Exc…" at bounding box center [697, 269] width 158 height 30
click at [618, 254] on select "Choose an option... Pending Applied Excluded (Questions) Excluded (Expired) Exc…" at bounding box center [697, 269] width 158 height 30
click at [822, 285] on div at bounding box center [842, 270] width 81 height 33
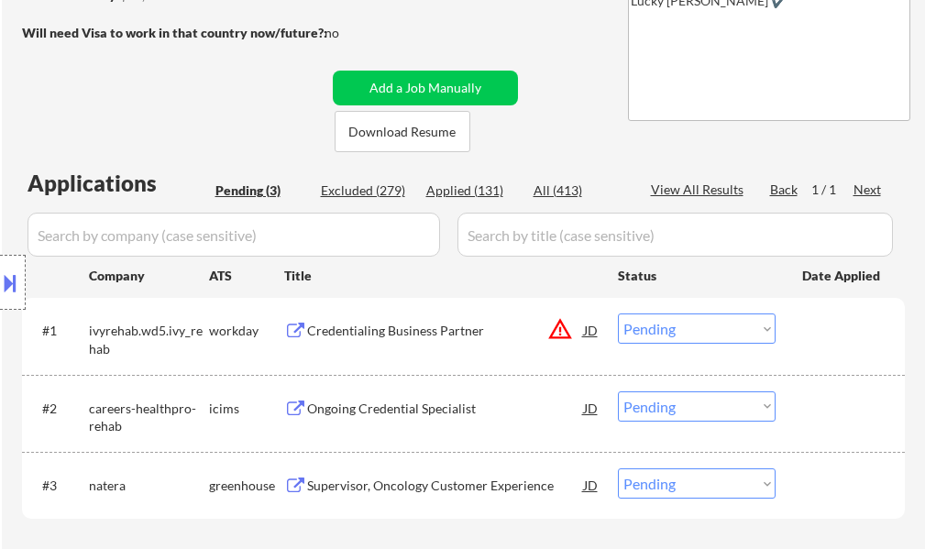
scroll to position [275, 0]
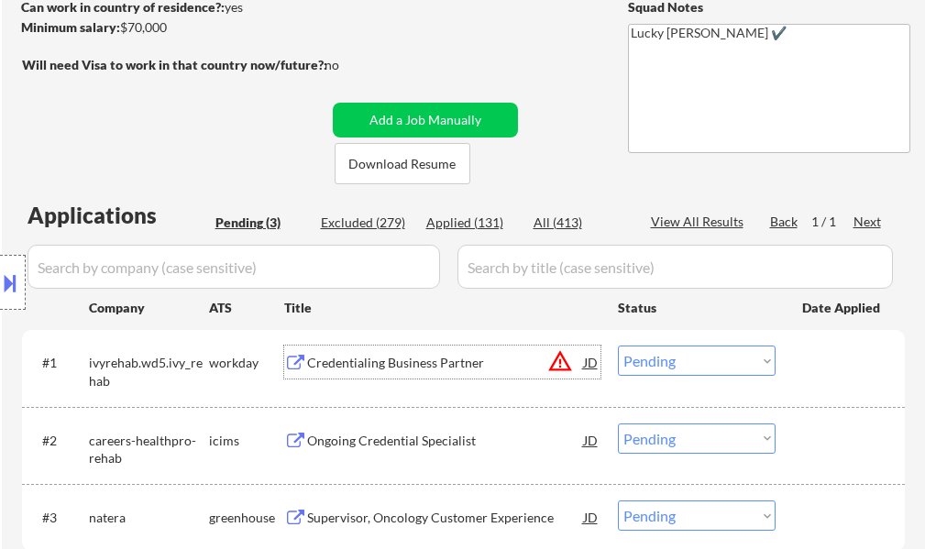
click at [417, 359] on div "Credentialing Business Partner" at bounding box center [445, 363] width 277 height 18
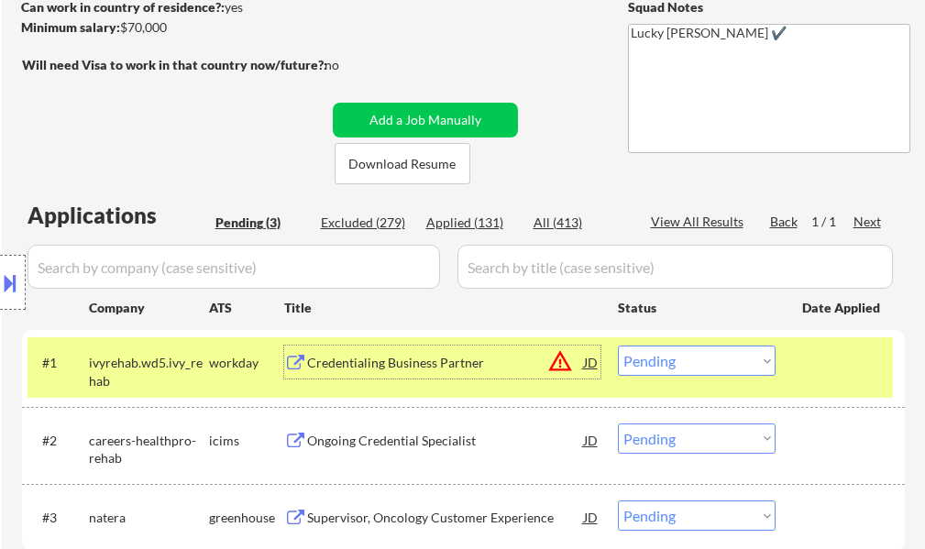
click at [745, 364] on select "Choose an option... Pending Applied Excluded (Questions) Excluded (Expired) Exc…" at bounding box center [697, 361] width 158 height 30
click at [618, 346] on select "Choose an option... Pending Applied Excluded (Questions) Excluded (Expired) Exc…" at bounding box center [697, 361] width 158 height 30
click at [835, 356] on div at bounding box center [842, 362] width 81 height 33
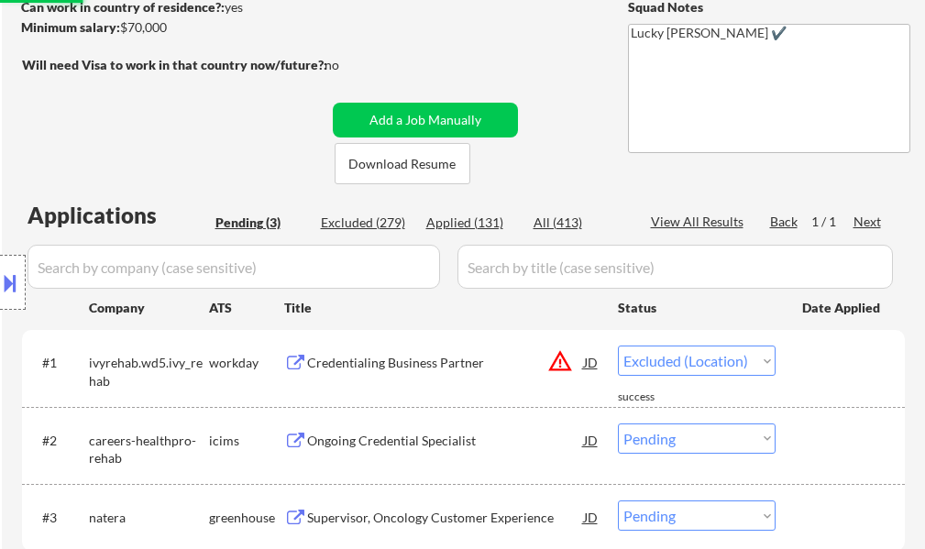
select select ""pending""
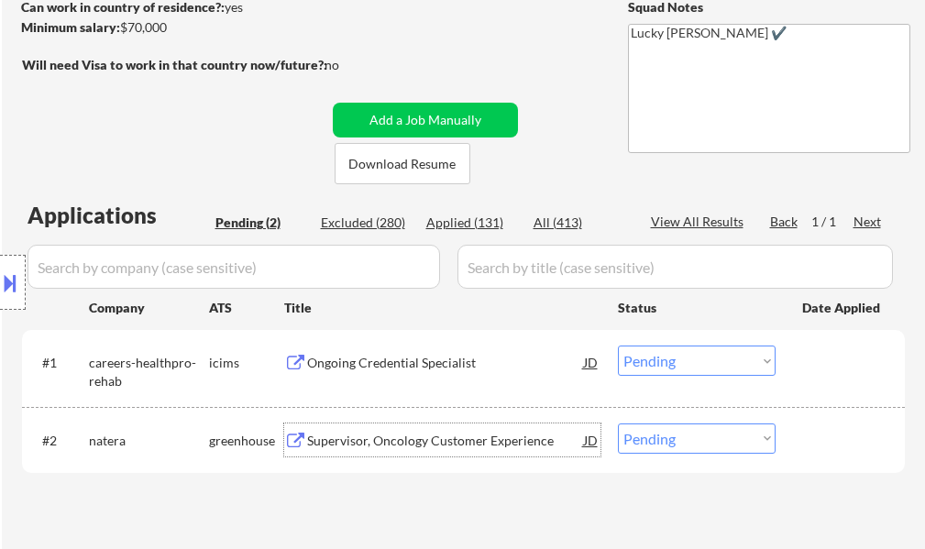
click at [386, 432] on div "Supervisor, Oncology Customer Experience" at bounding box center [445, 441] width 277 height 18
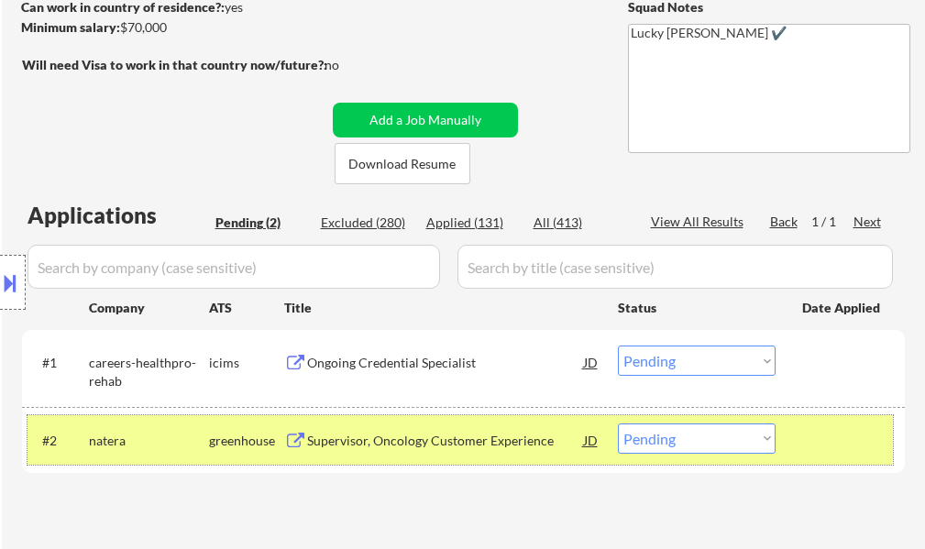
click at [825, 427] on div at bounding box center [842, 439] width 81 height 33
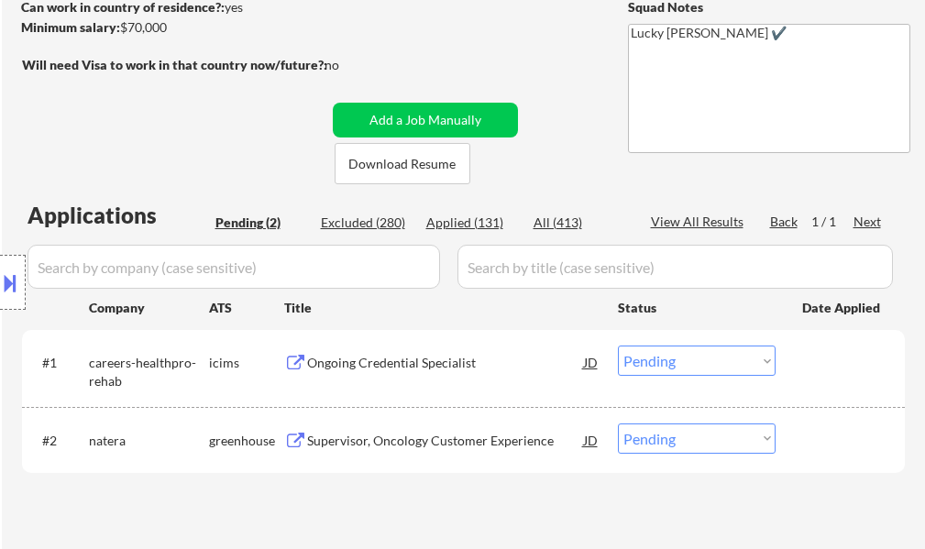
scroll to position [92, 0]
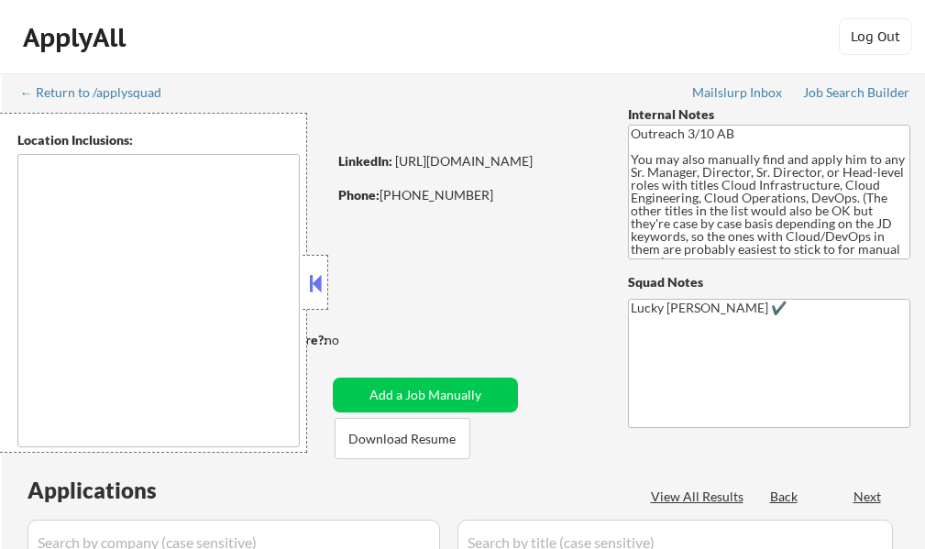
select select ""pending""
type textarea "[GEOGRAPHIC_DATA], [GEOGRAPHIC_DATA] [GEOGRAPHIC_DATA], [GEOGRAPHIC_DATA] [GEOG…"
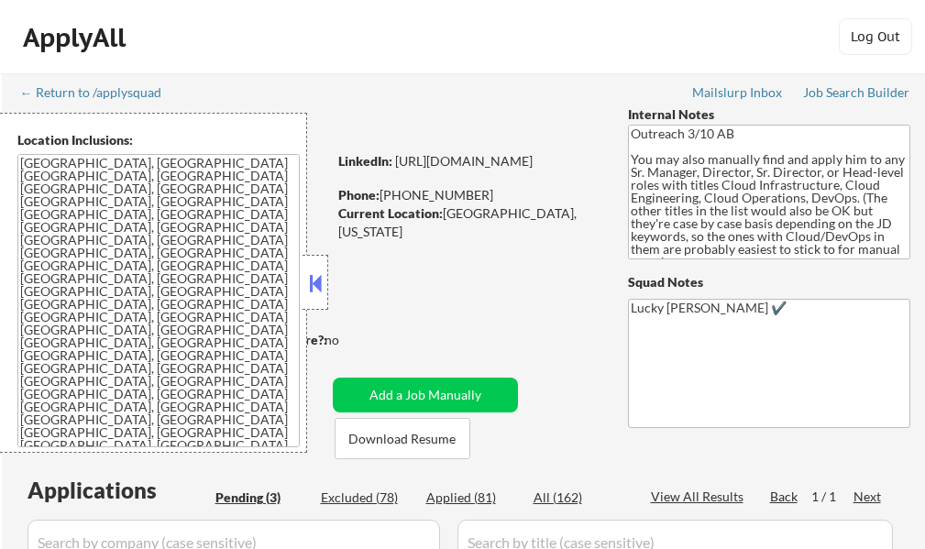
click at [318, 274] on button at bounding box center [315, 282] width 20 height 27
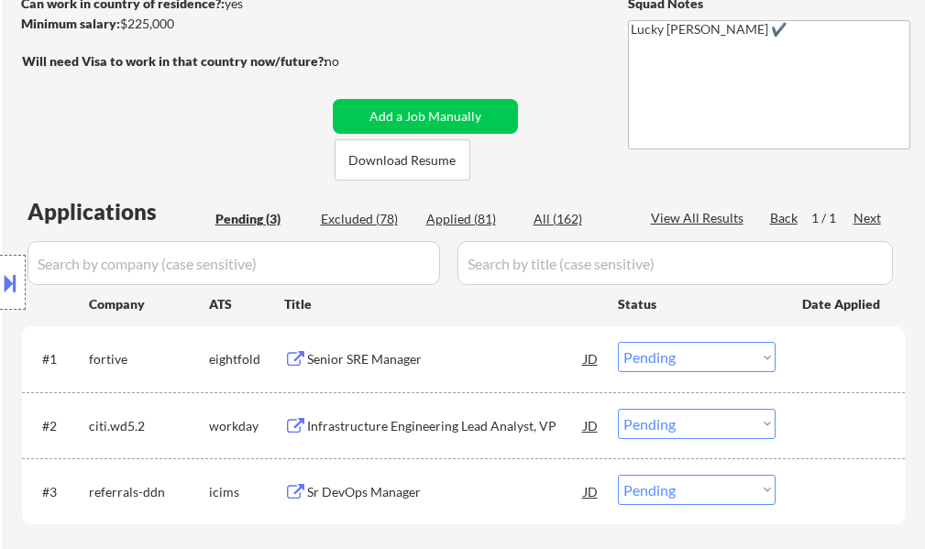
scroll to position [275, 0]
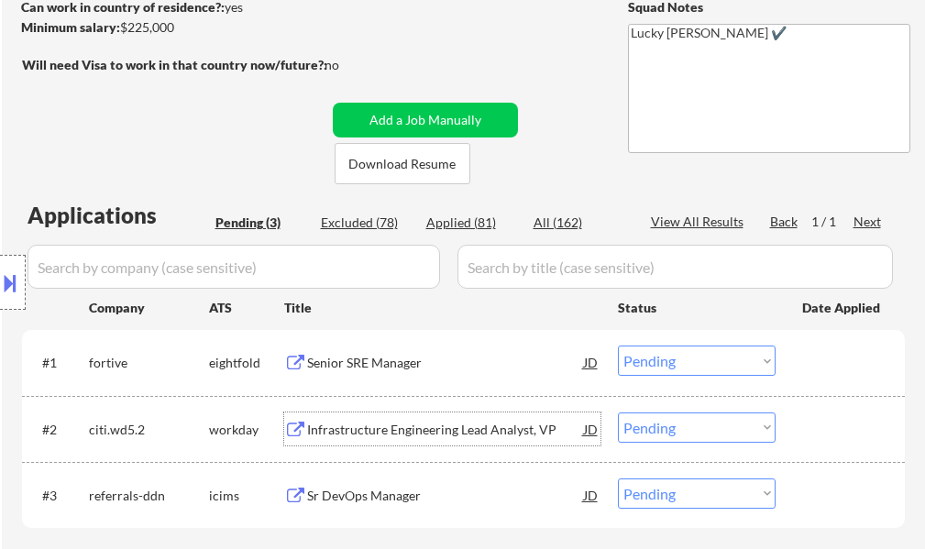
click at [434, 424] on div "Infrastructure Engineering Lead Analyst, VP" at bounding box center [445, 430] width 277 height 18
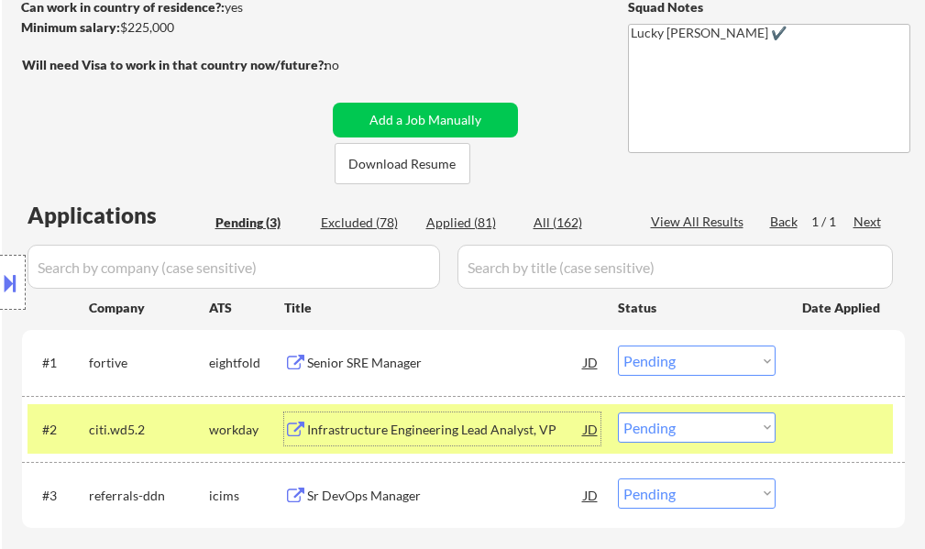
click at [677, 427] on select "Choose an option... Pending Applied Excluded (Questions) Excluded (Expired) Exc…" at bounding box center [697, 427] width 158 height 30
click at [618, 412] on select "Choose an option... Pending Applied Excluded (Questions) Excluded (Expired) Exc…" at bounding box center [697, 427] width 158 height 30
select select ""pending""
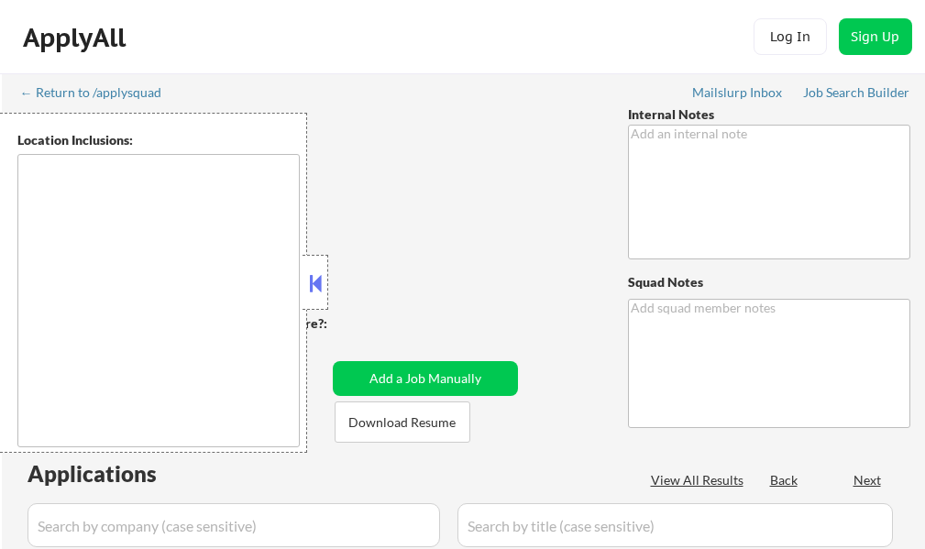
select select ""applied""
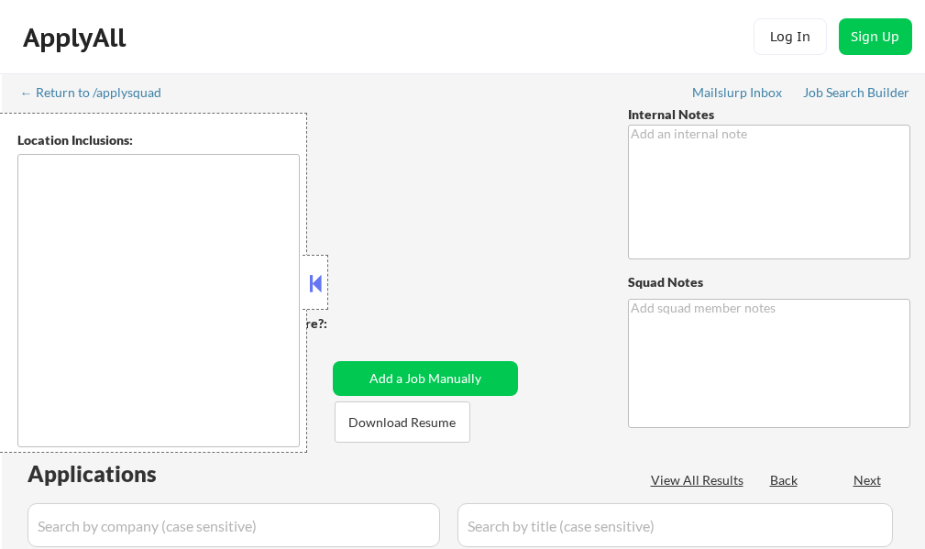
select select ""applied""
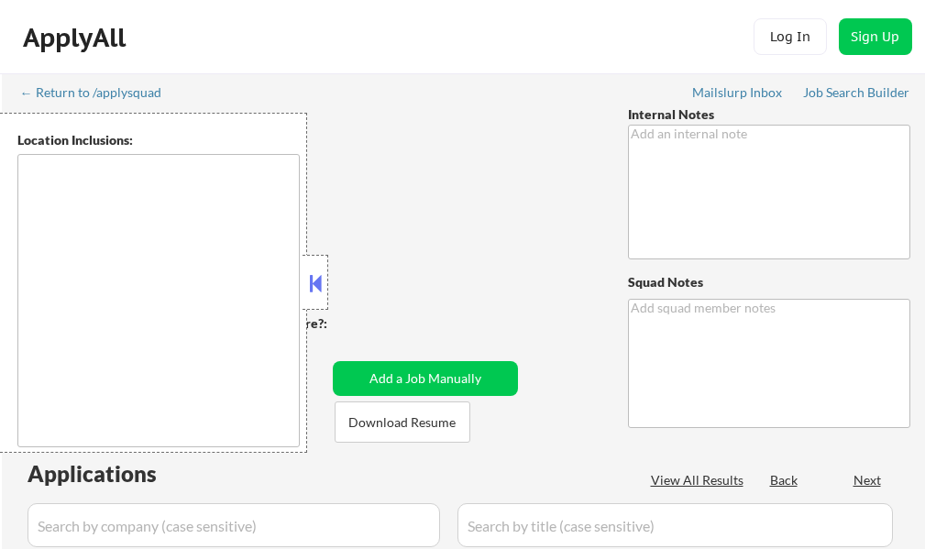
select select ""applied""
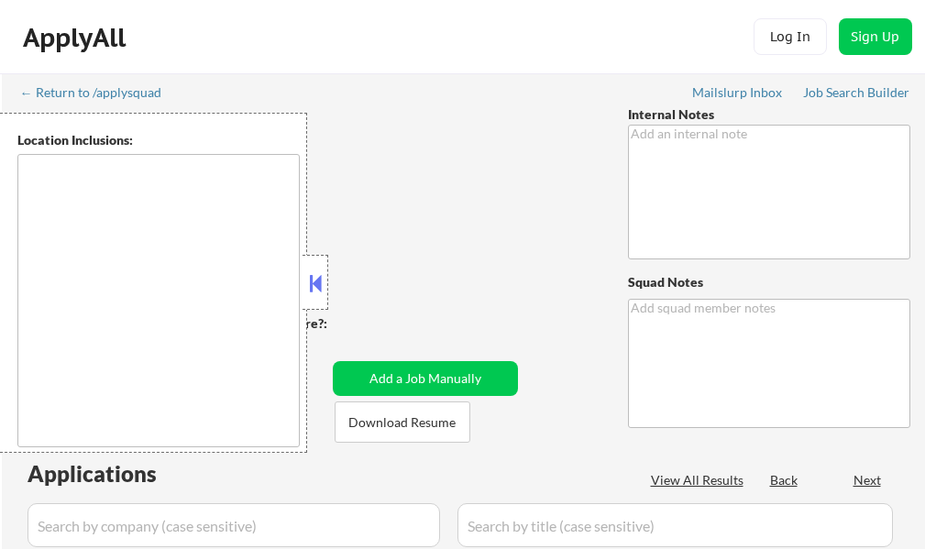
select select ""applied""
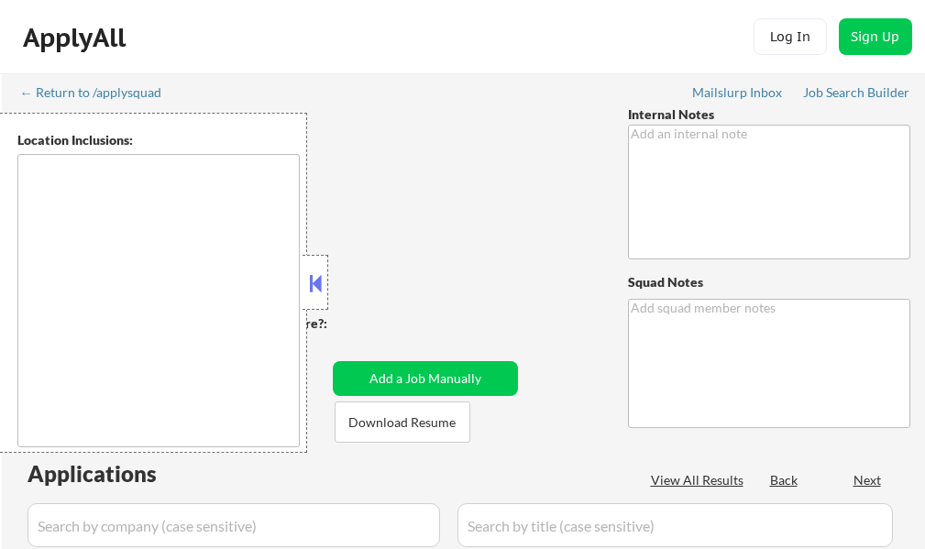
select select ""applied""
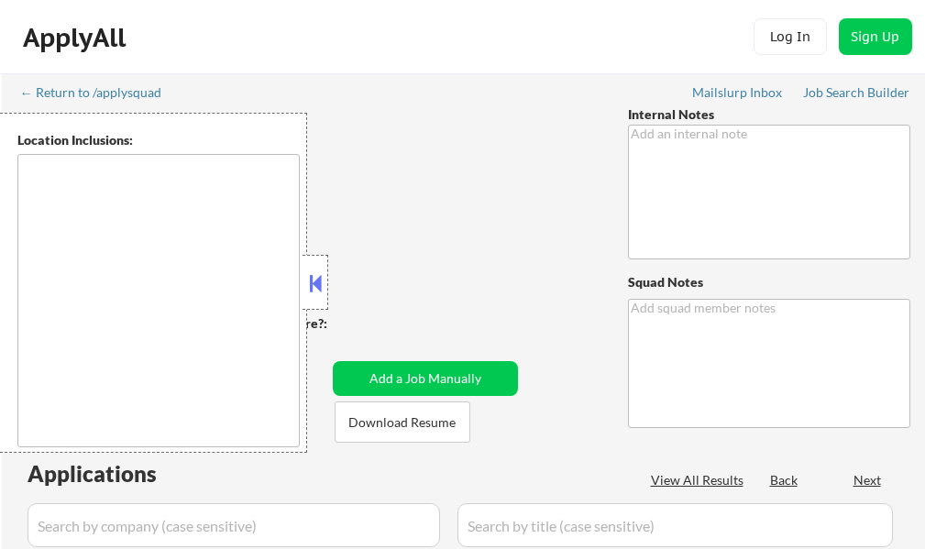
select select ""applied""
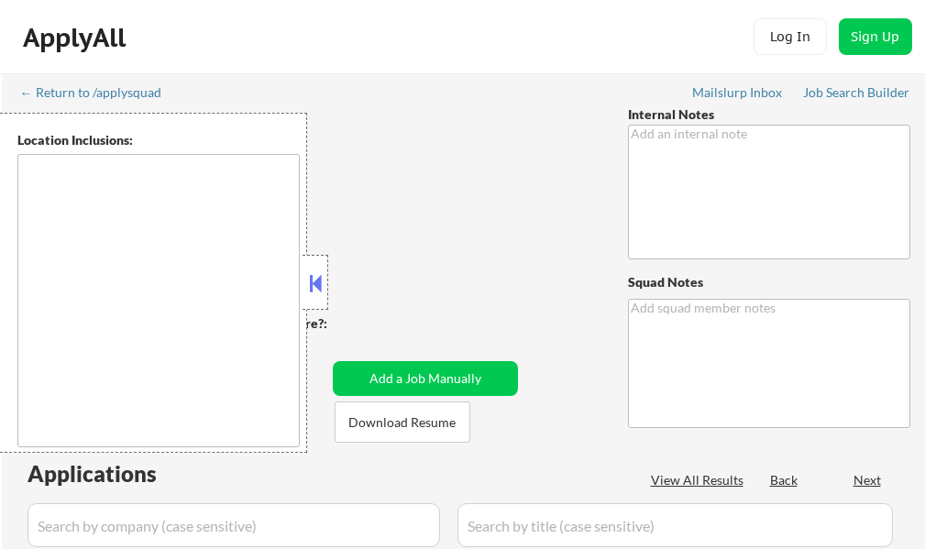
select select ""applied""
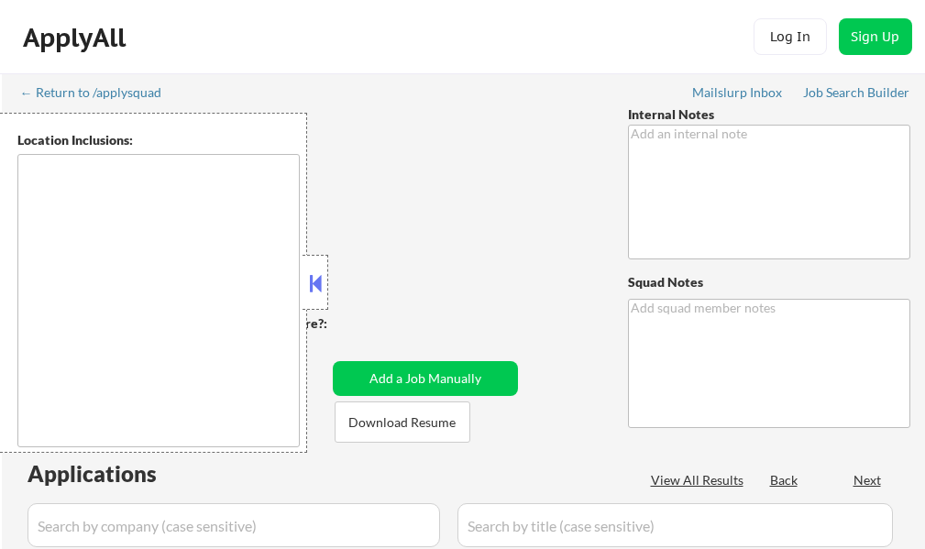
select select ""applied""
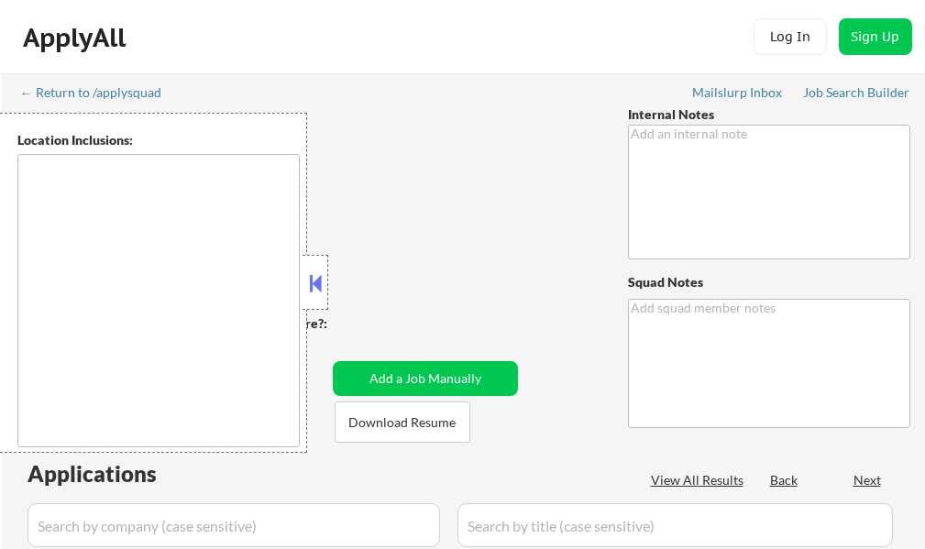
select select ""applied""
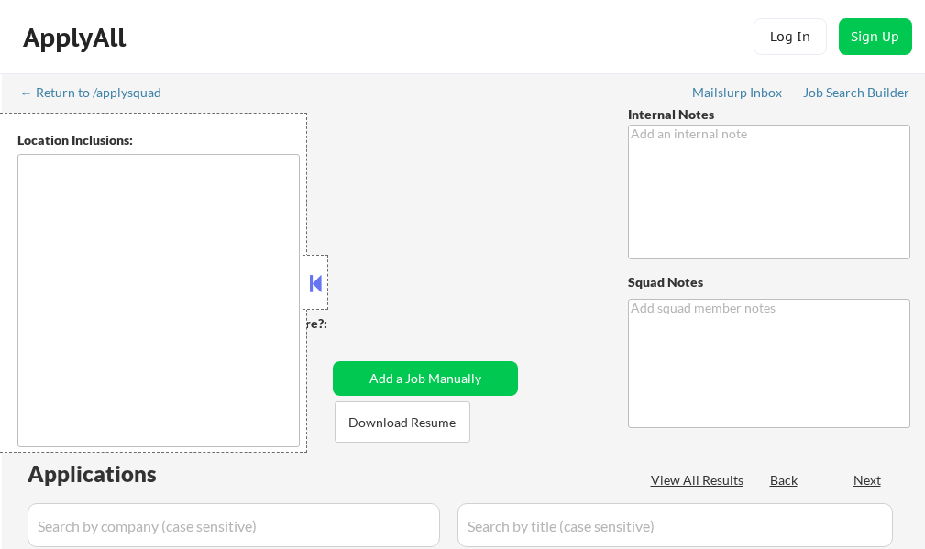
select select ""applied""
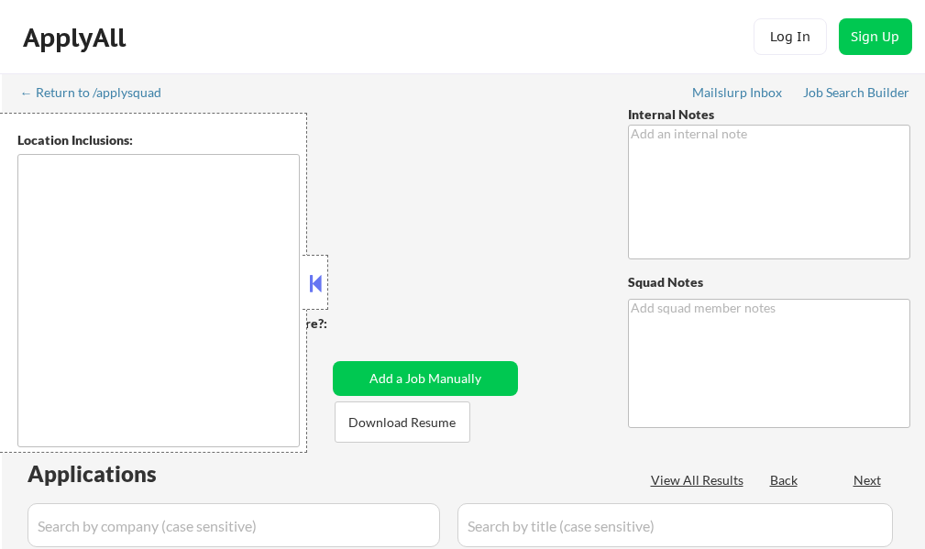
select select ""applied""
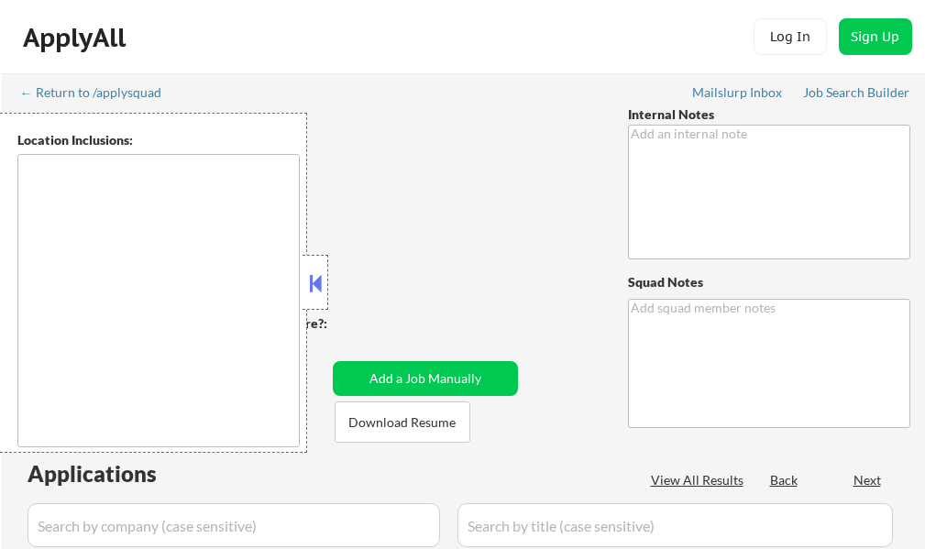
select select ""applied""
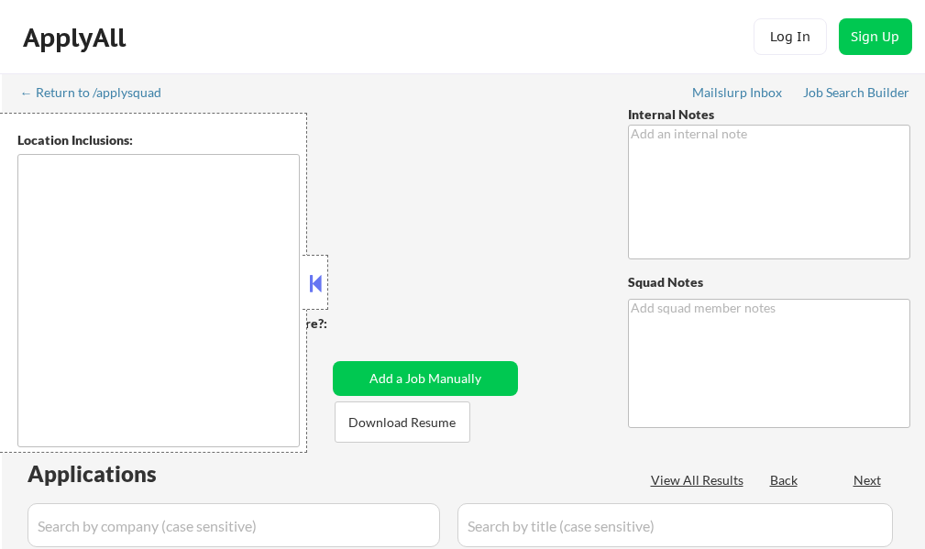
select select ""applied""
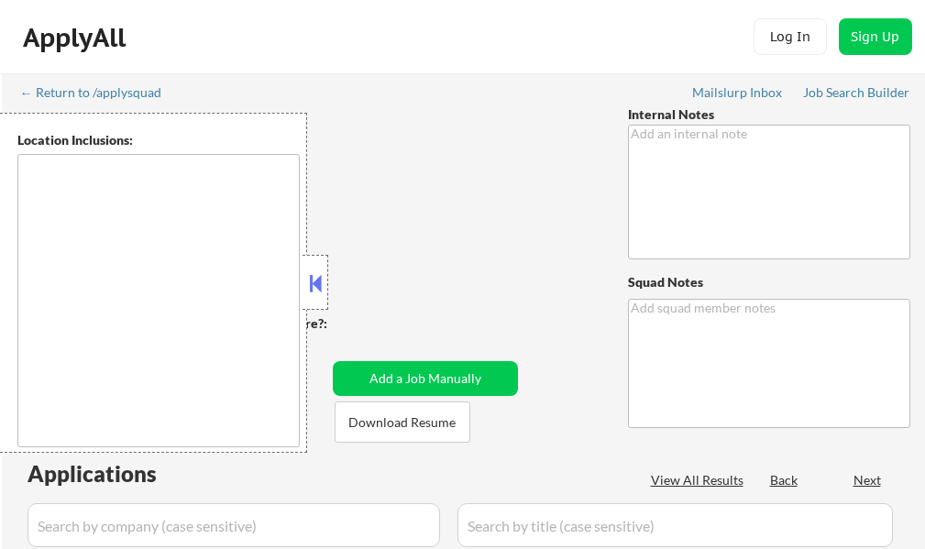
select select ""applied""
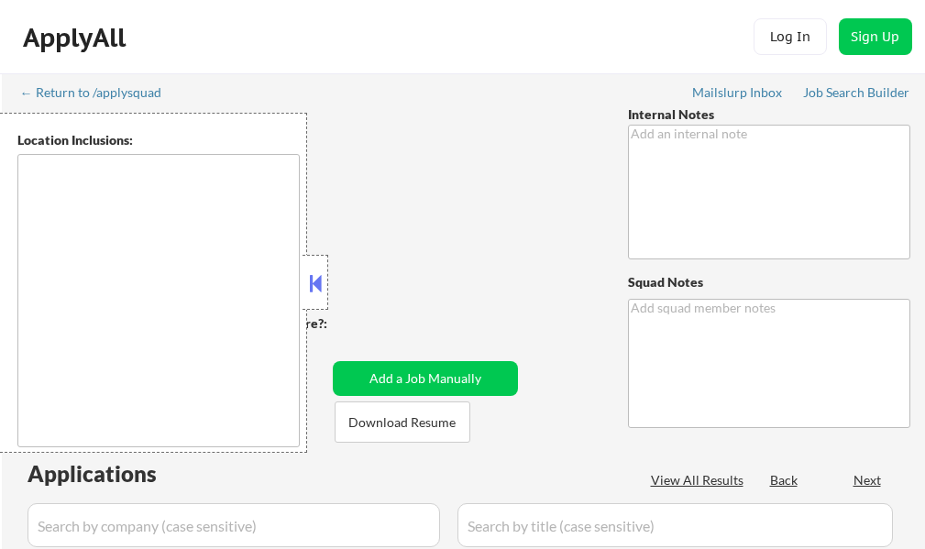
select select ""applied""
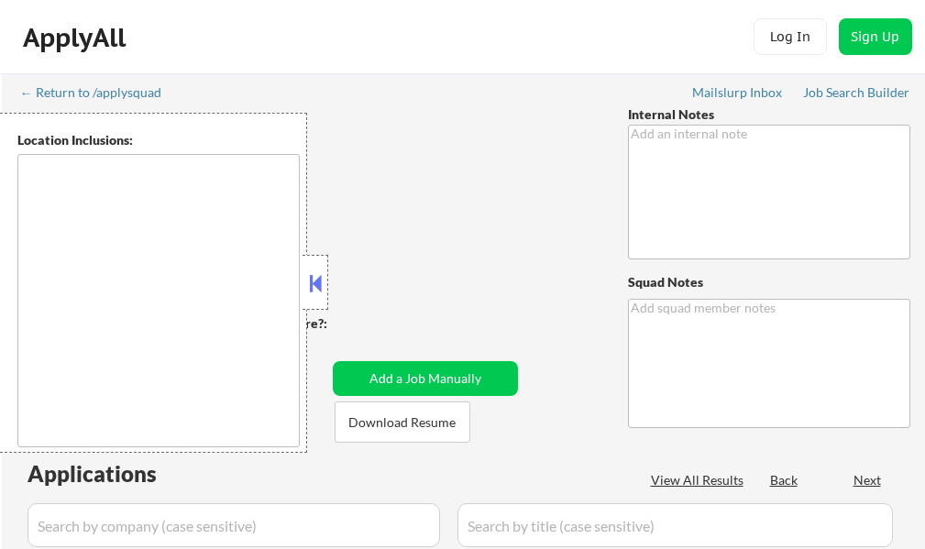
select select ""applied""
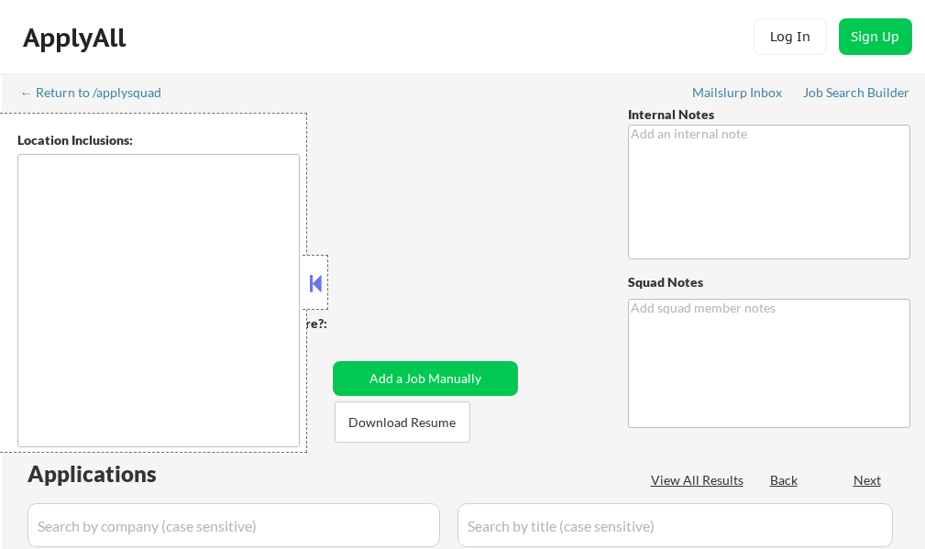
select select ""applied""
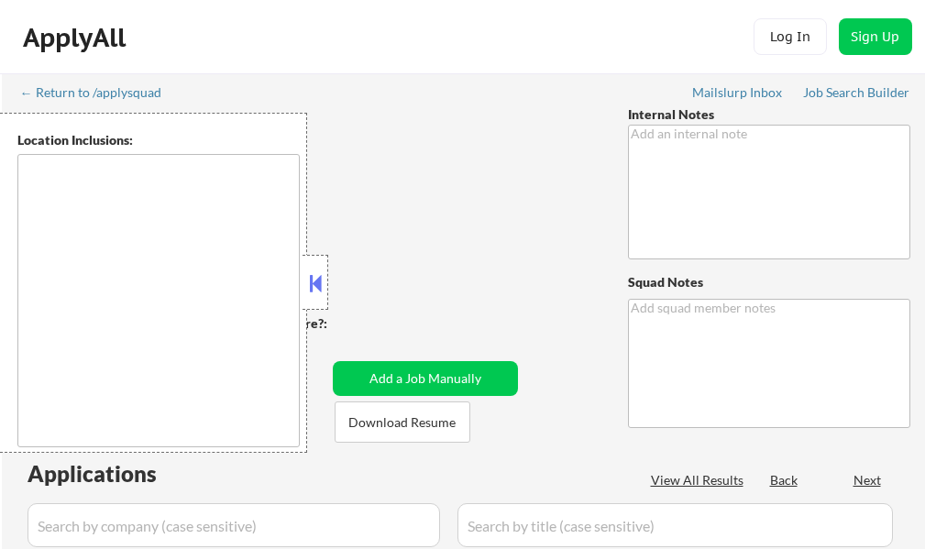
select select ""applied""
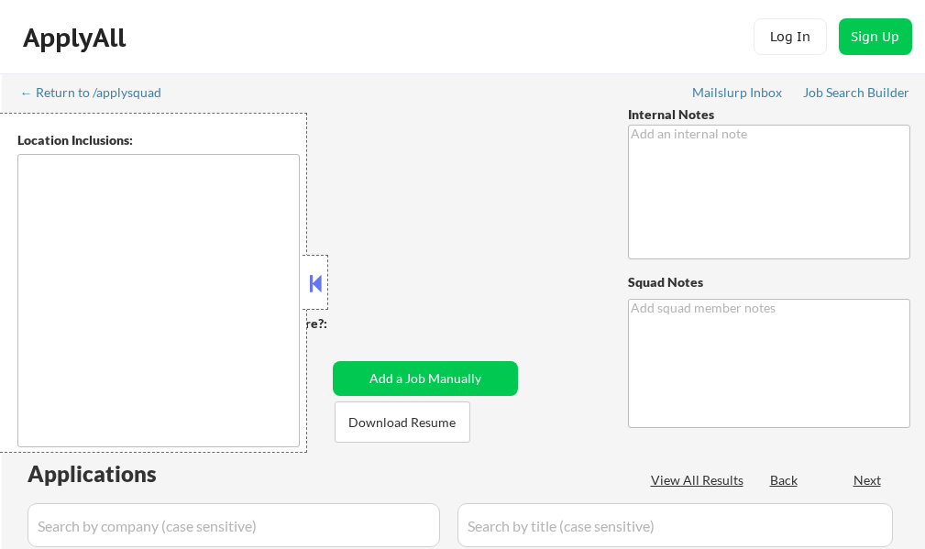
select select ""applied""
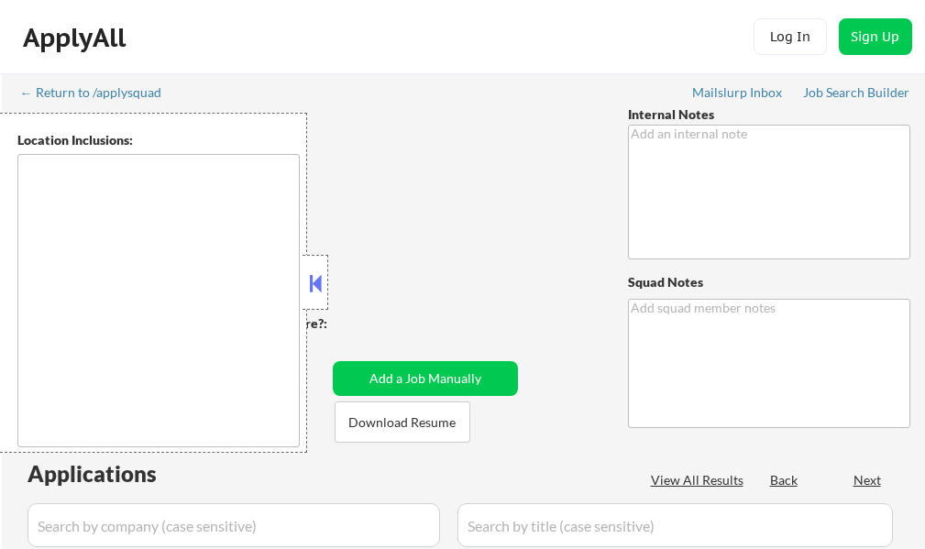
select select ""applied""
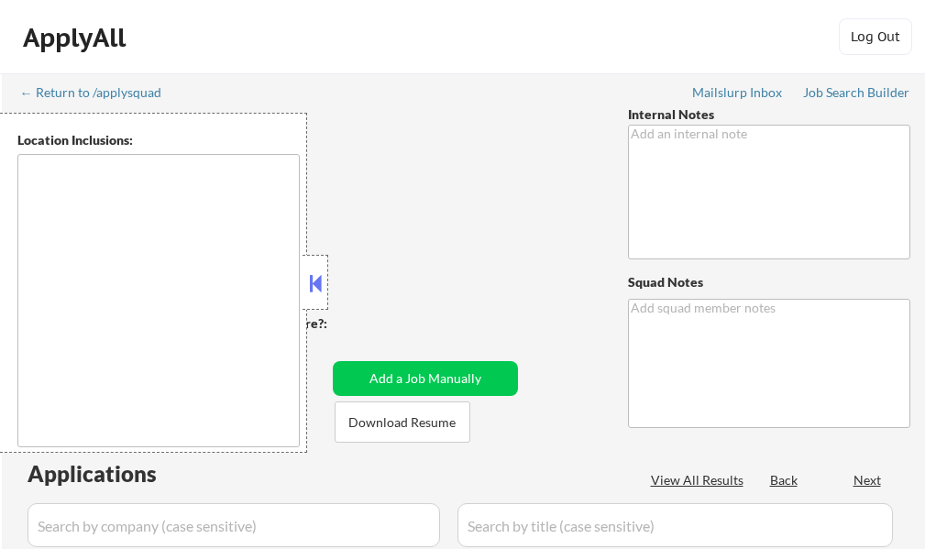
type textarea "Bought another 200 (so now 410 total!) 6/16 tf"
type textarea "Lucky Jay ✔️"
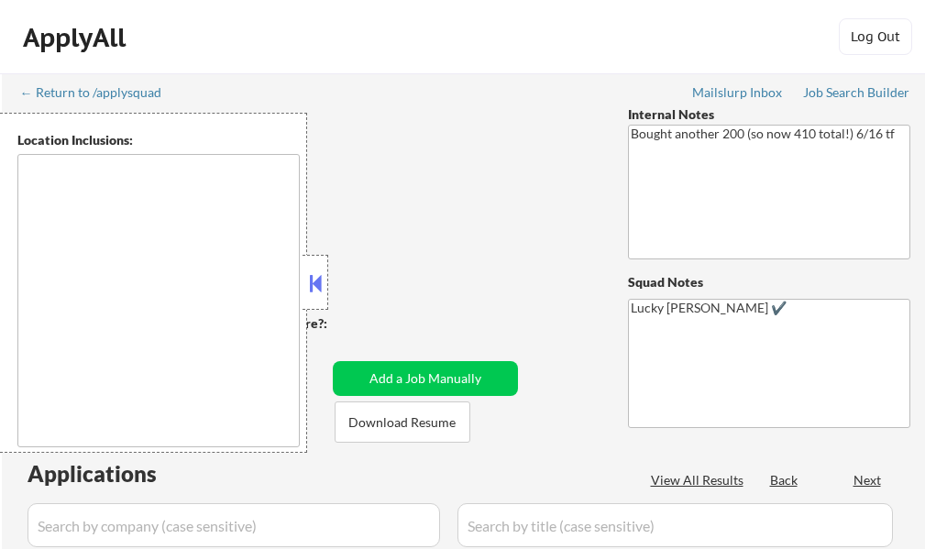
type textarea "remote"
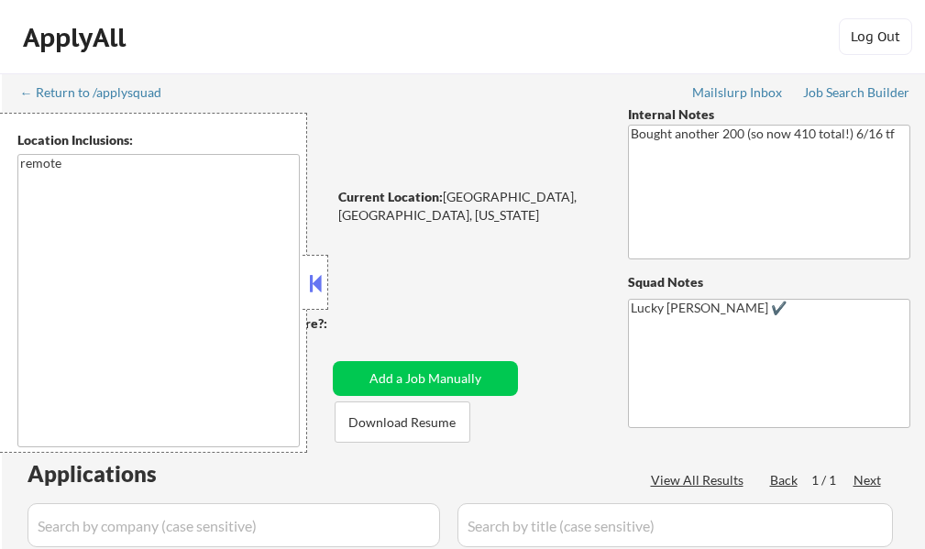
select select ""pending""
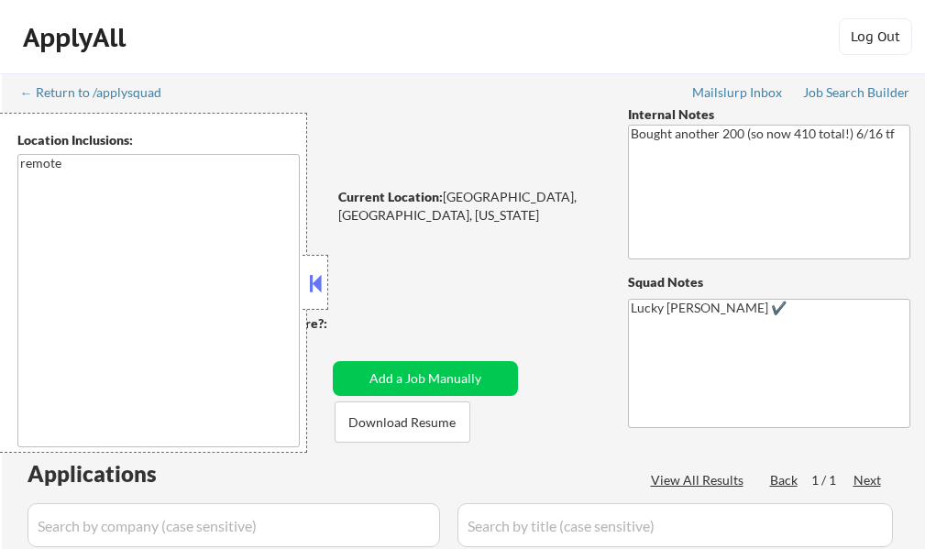
select select ""pending""
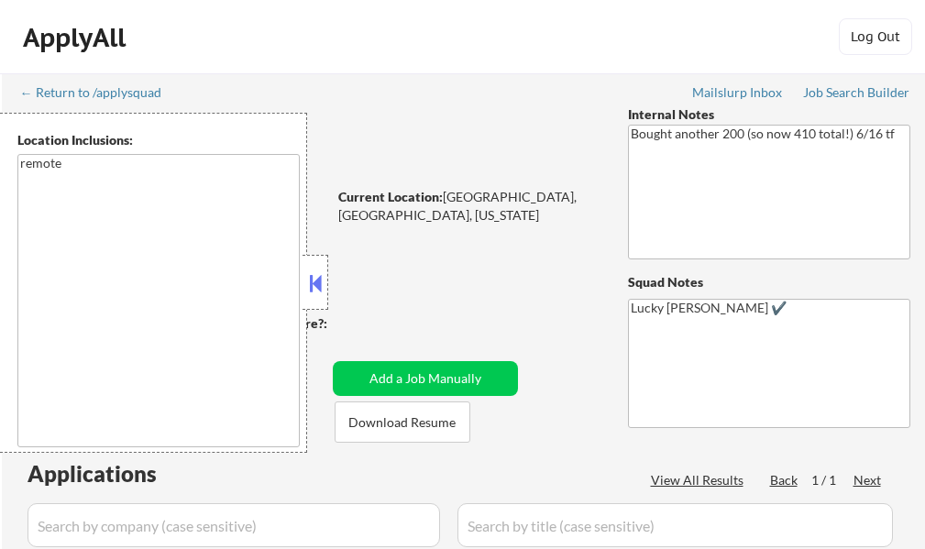
select select ""pending""
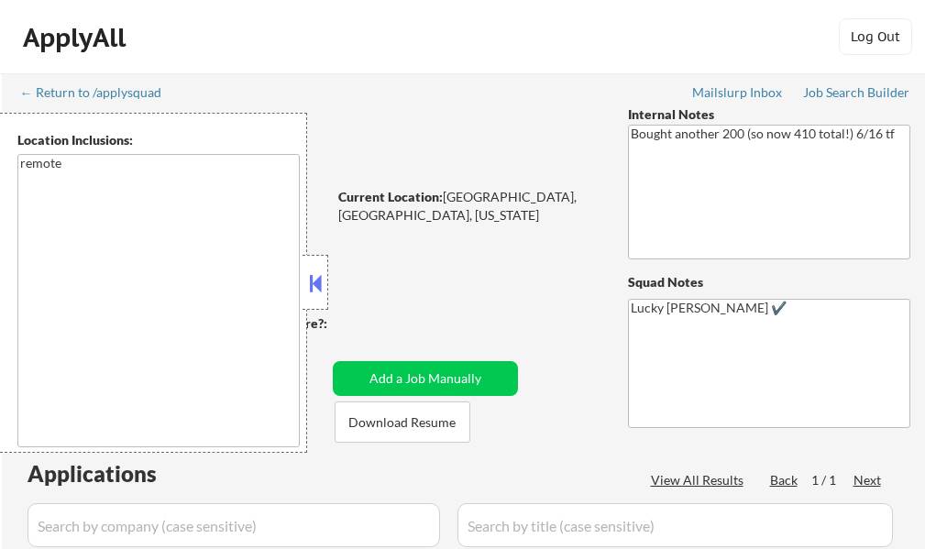
select select ""pending""
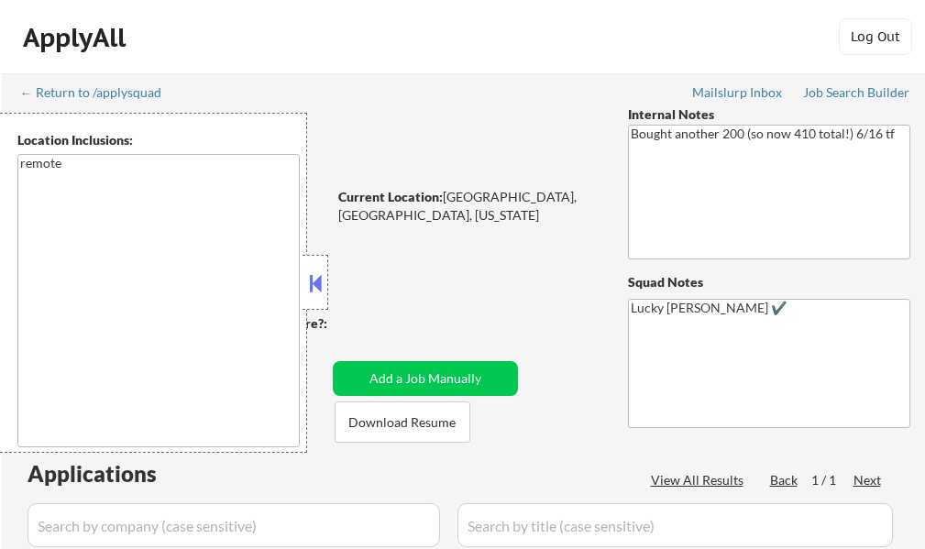
select select ""pending""
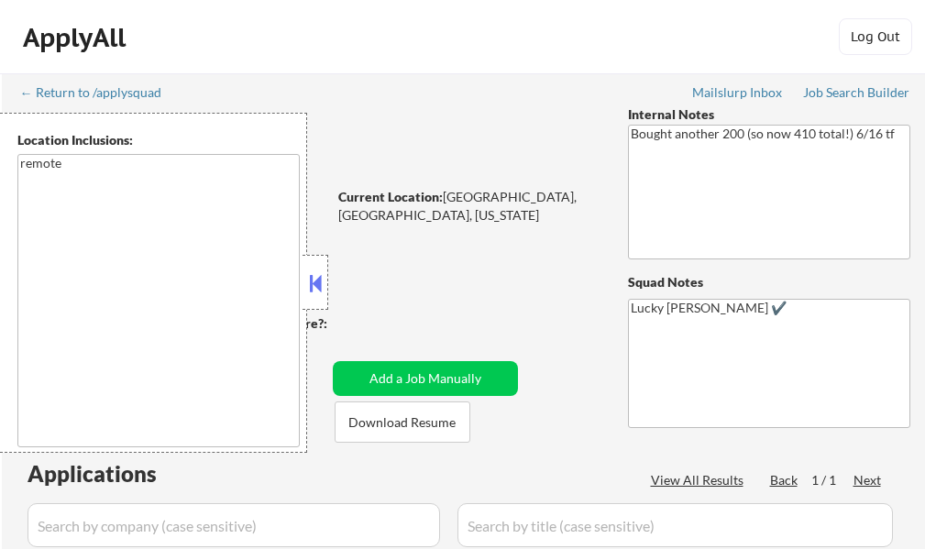
select select ""pending""
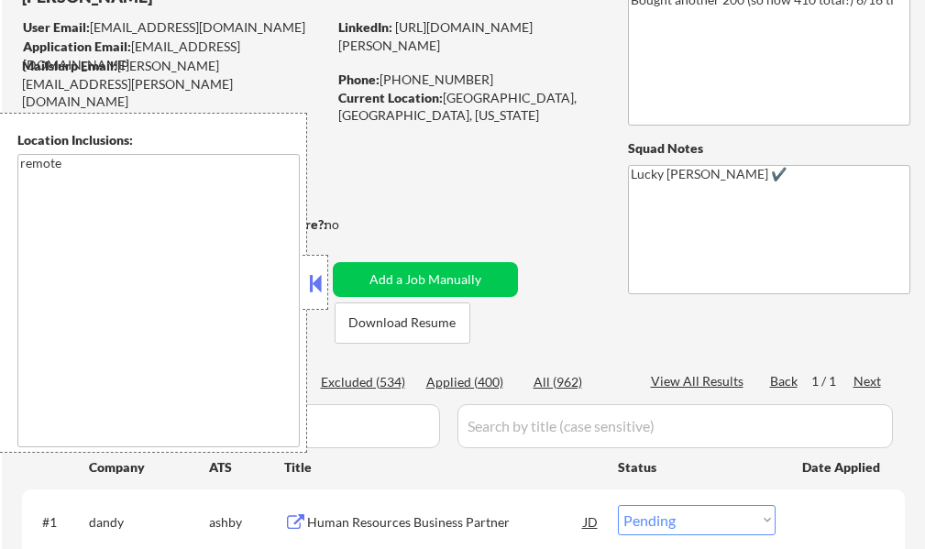
scroll to position [275, 0]
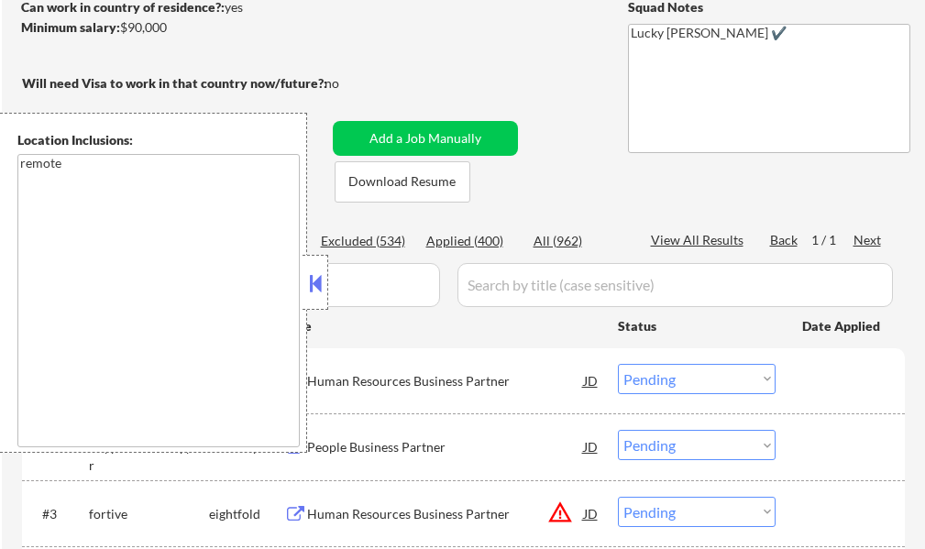
click at [314, 295] on button at bounding box center [315, 282] width 20 height 27
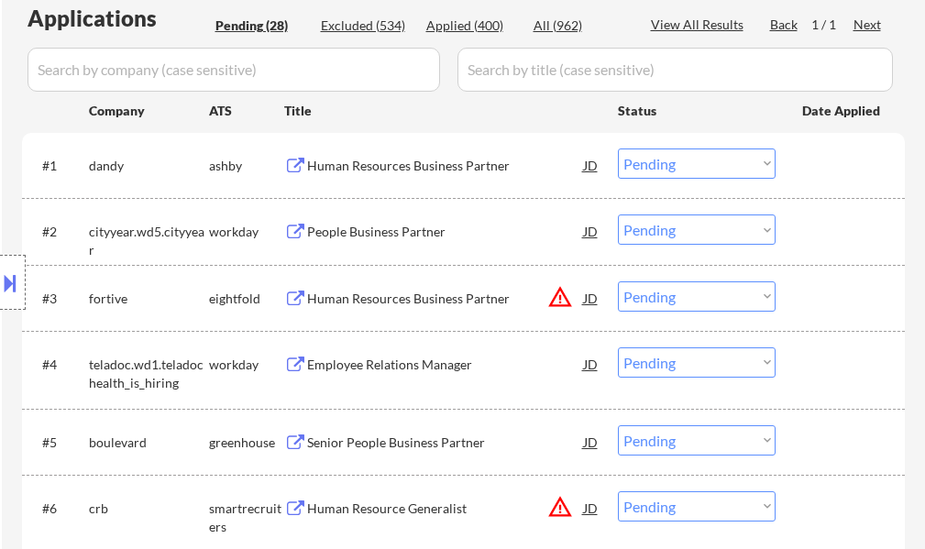
scroll to position [458, 0]
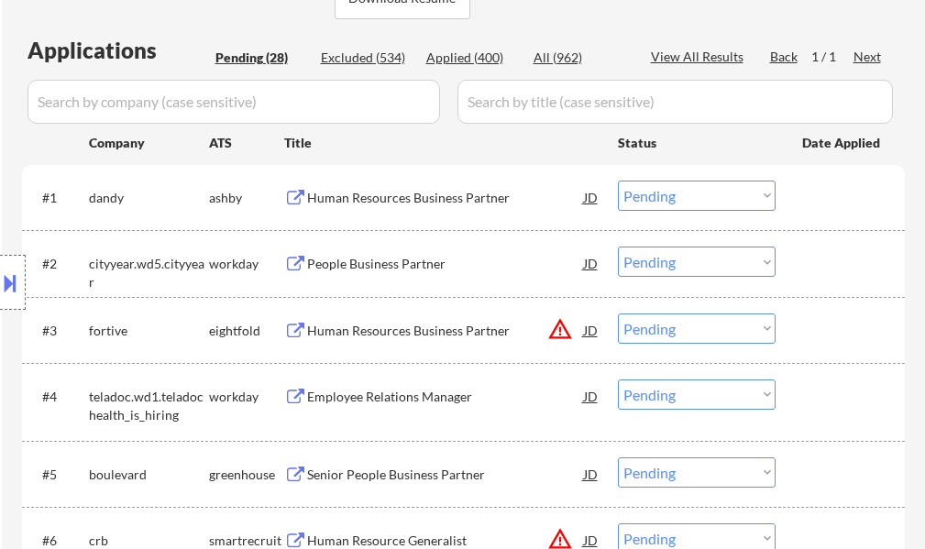
click at [361, 203] on div "Human Resources Business Partner" at bounding box center [445, 198] width 277 height 18
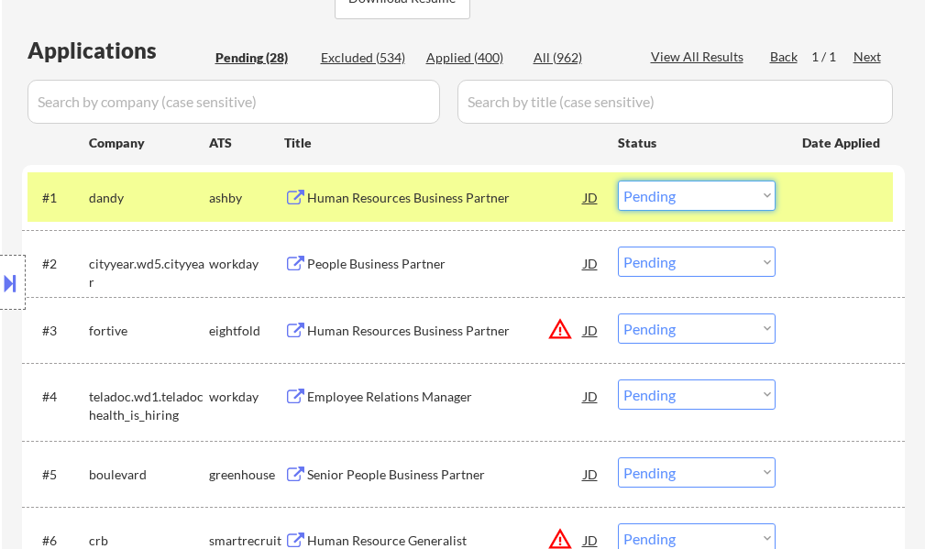
click at [664, 200] on select "Choose an option... Pending Applied Excluded (Questions) Excluded (Expired) Exc…" at bounding box center [697, 196] width 158 height 30
click at [618, 181] on select "Choose an option... Pending Applied Excluded (Questions) Excluded (Expired) Exc…" at bounding box center [697, 196] width 158 height 30
click at [828, 203] on div at bounding box center [842, 197] width 81 height 33
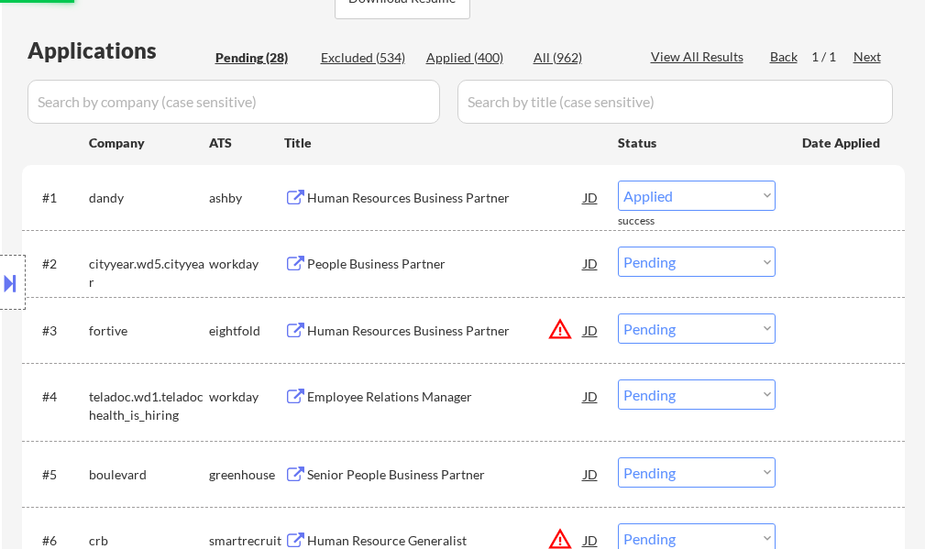
select select ""pending""
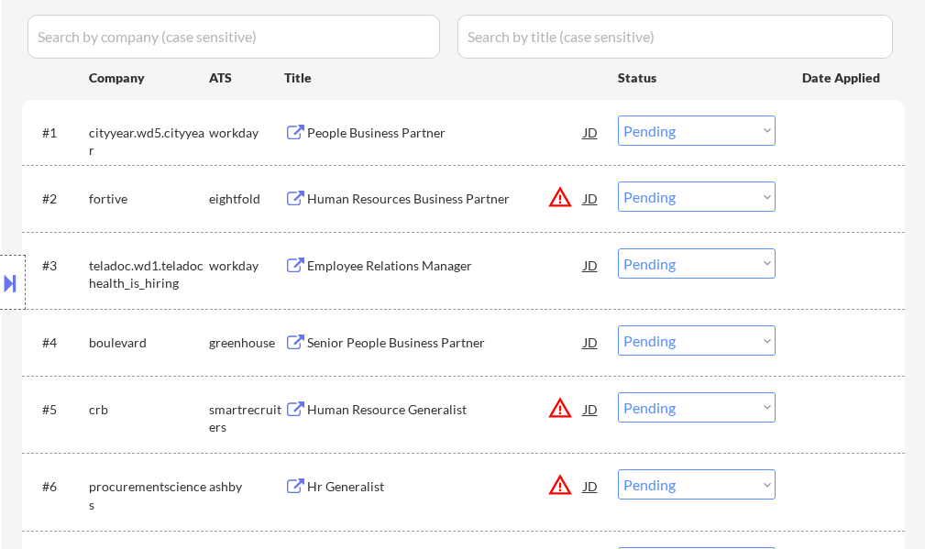
scroll to position [550, 0]
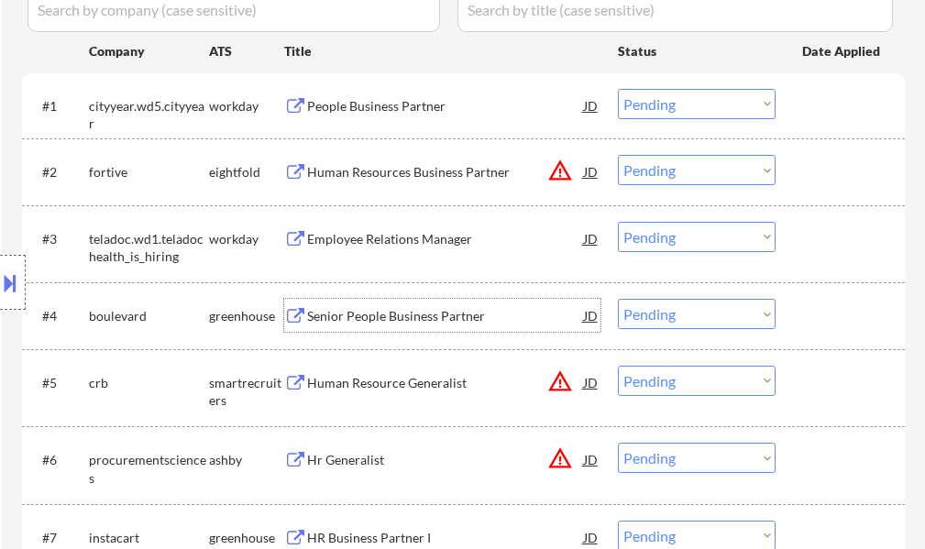
click at [390, 319] on div "Senior People Business Partner" at bounding box center [445, 316] width 277 height 18
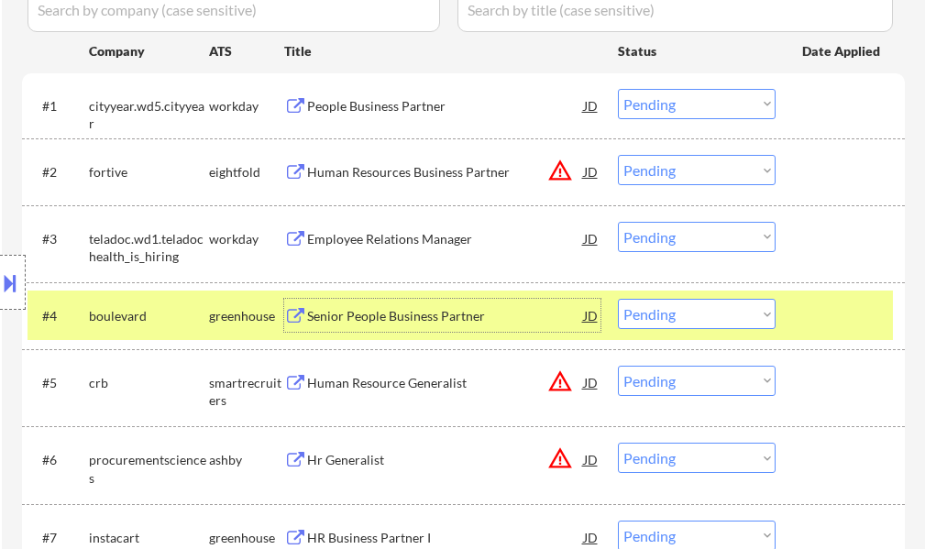
click at [683, 320] on select "Choose an option... Pending Applied Excluded (Questions) Excluded (Expired) Exc…" at bounding box center [697, 314] width 158 height 30
click at [618, 299] on select "Choose an option... Pending Applied Excluded (Questions) Excluded (Expired) Exc…" at bounding box center [697, 314] width 158 height 30
click at [805, 312] on div at bounding box center [842, 315] width 81 height 33
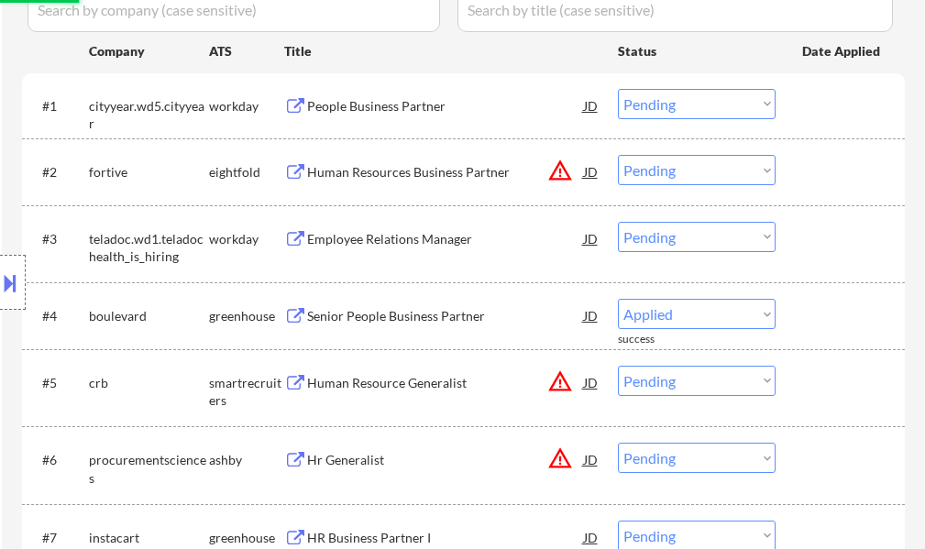
select select ""pending""
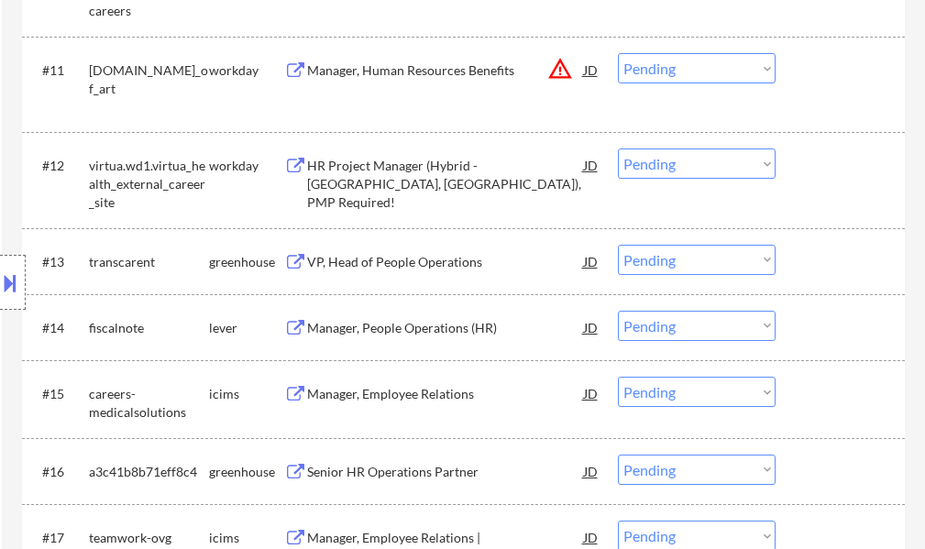
scroll to position [1375, 0]
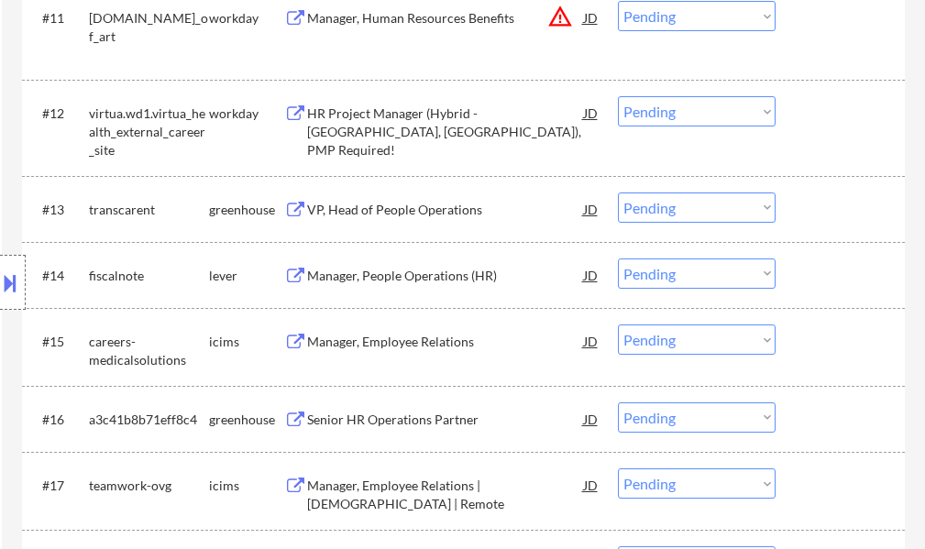
click at [404, 278] on div "Manager, People Operations (HR)" at bounding box center [445, 276] width 277 height 18
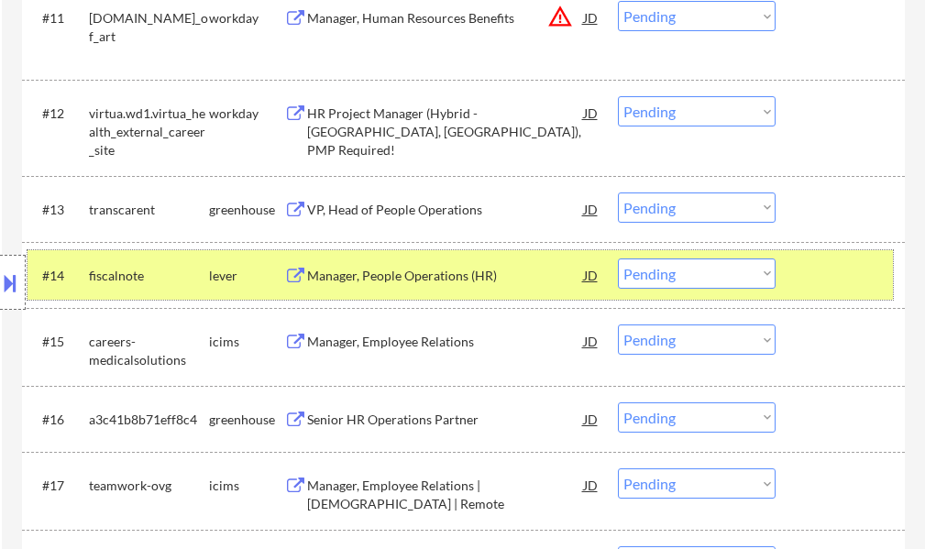
click at [813, 265] on div at bounding box center [842, 274] width 81 height 33
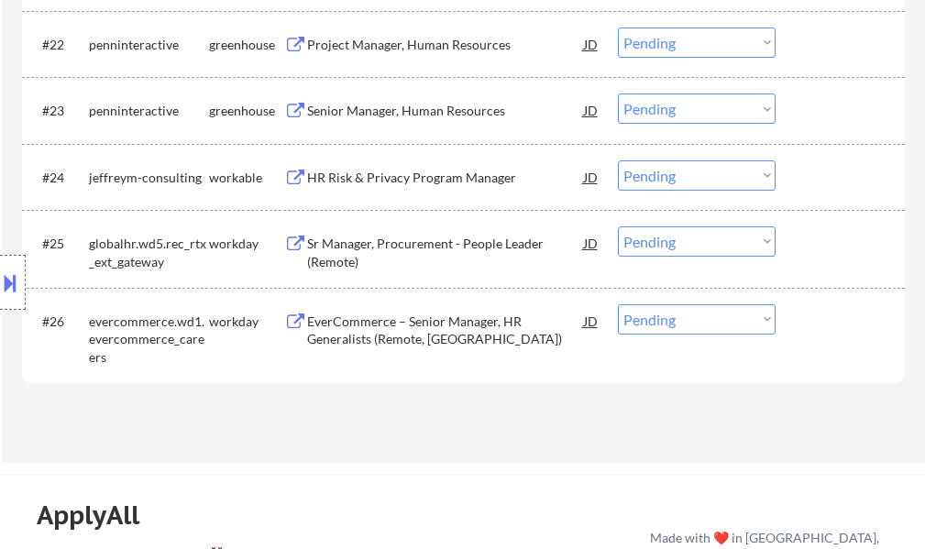
scroll to position [2200, 0]
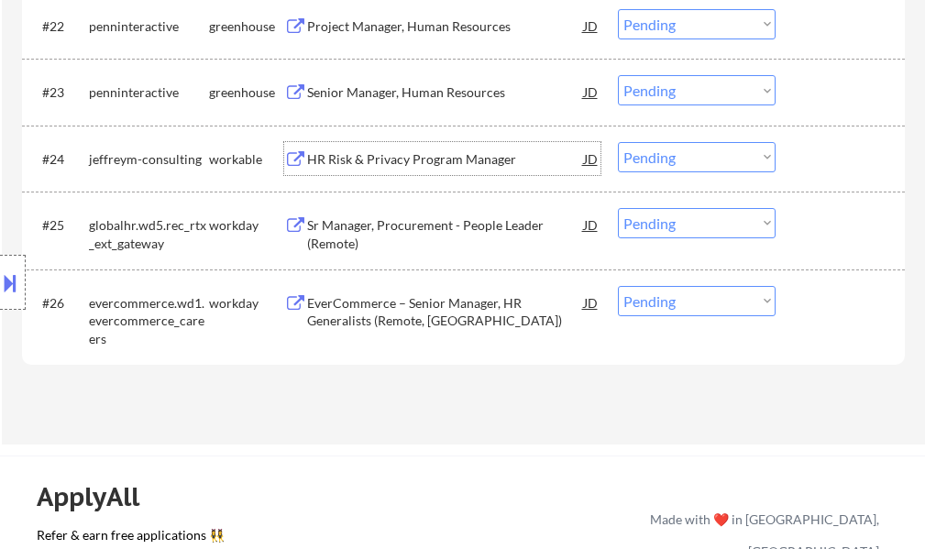
click at [420, 166] on div "HR Risk & Privacy Program Manager" at bounding box center [445, 159] width 277 height 18
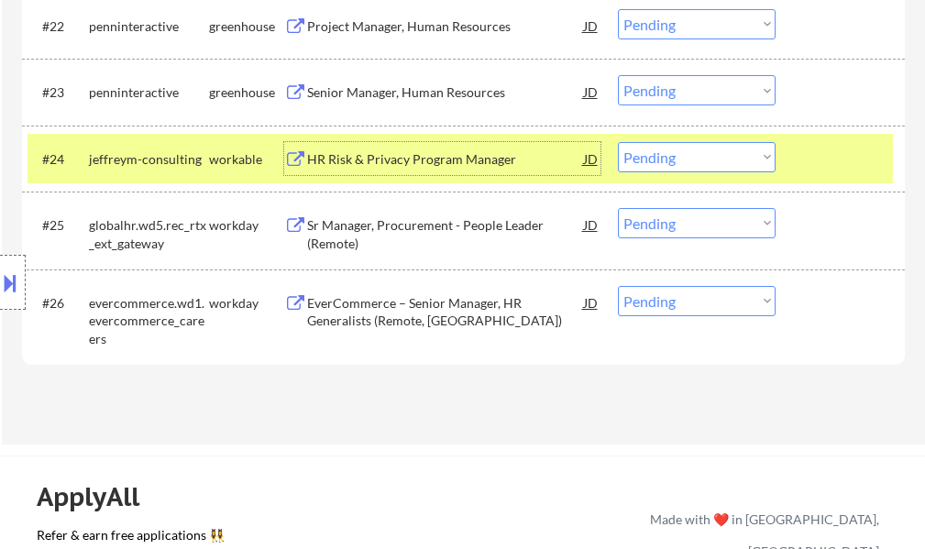
click at [664, 165] on select "Choose an option... Pending Applied Excluded (Questions) Excluded (Expired) Exc…" at bounding box center [697, 157] width 158 height 30
click at [618, 142] on select "Choose an option... Pending Applied Excluded (Questions) Excluded (Expired) Exc…" at bounding box center [697, 157] width 158 height 30
click at [804, 164] on div at bounding box center [842, 158] width 81 height 33
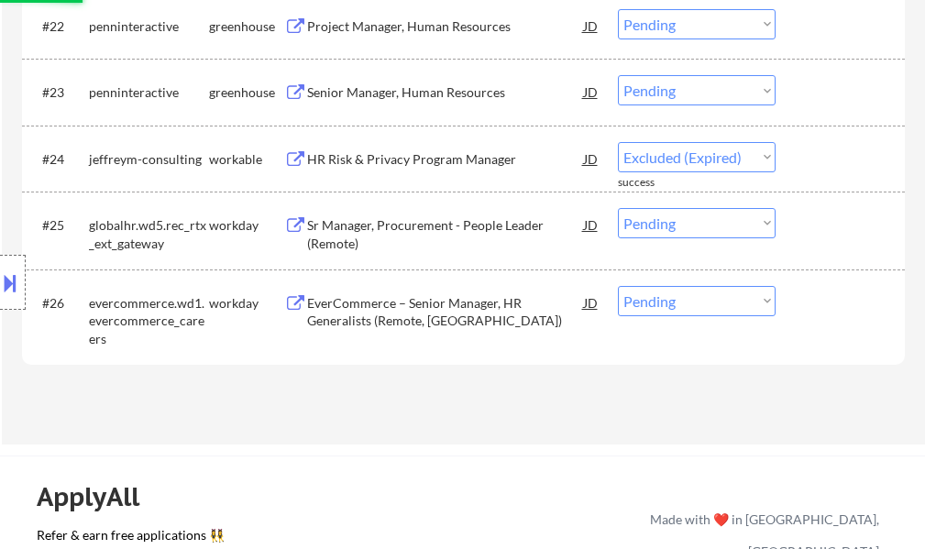
select select ""pending""
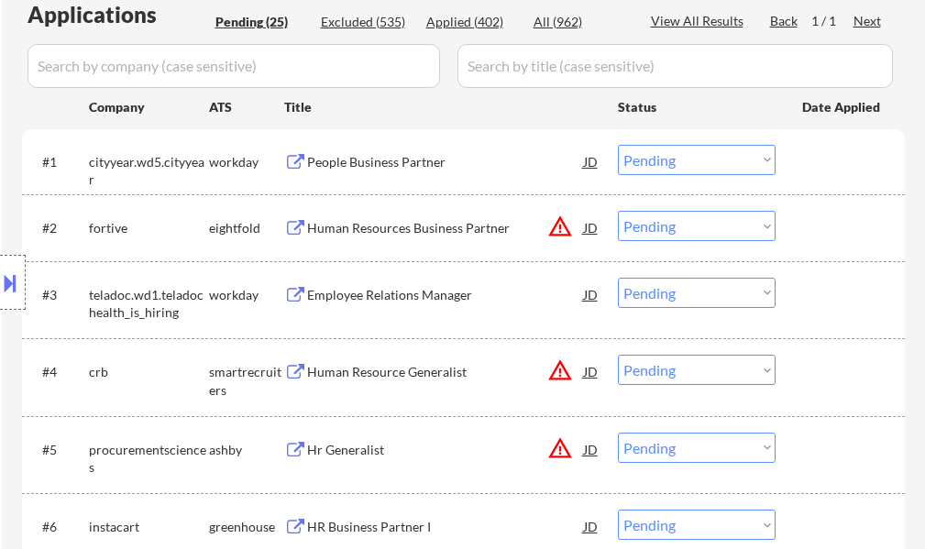
scroll to position [550, 0]
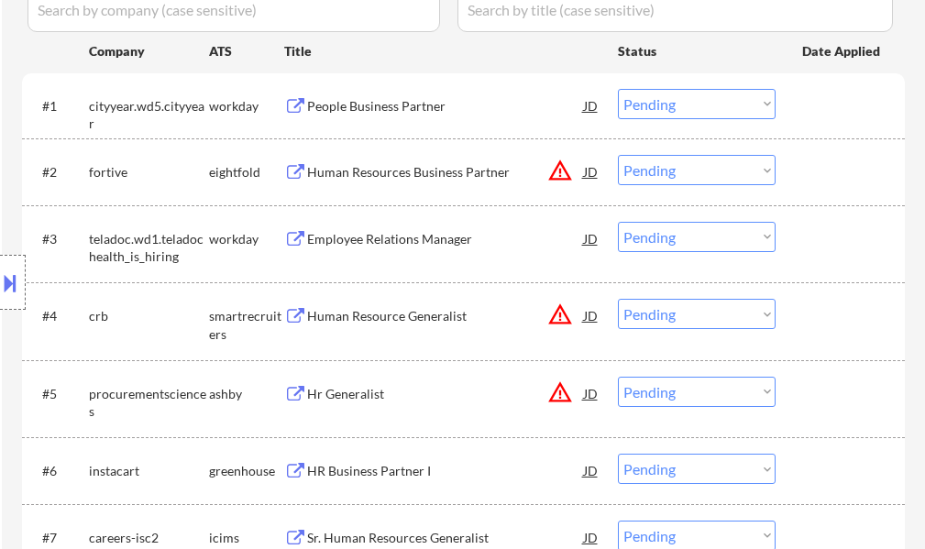
click at [333, 386] on div "Hr Generalist" at bounding box center [445, 394] width 277 height 18
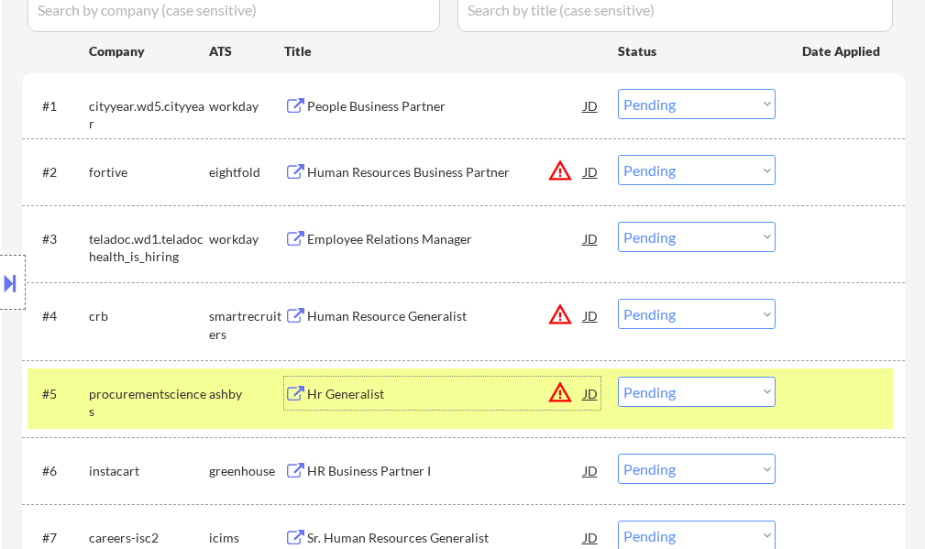
click at [707, 399] on select "Choose an option... Pending Applied Excluded (Questions) Excluded (Expired) Exc…" at bounding box center [697, 392] width 158 height 30
click at [618, 377] on select "Choose an option... Pending Applied Excluded (Questions) Excluded (Expired) Exc…" at bounding box center [697, 392] width 158 height 30
click at [843, 398] on div at bounding box center [842, 393] width 81 height 33
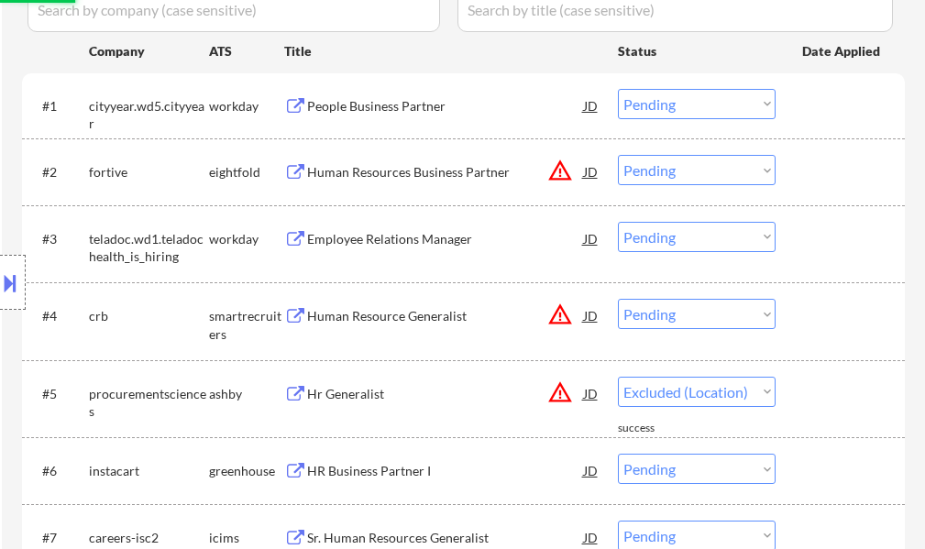
select select ""pending""
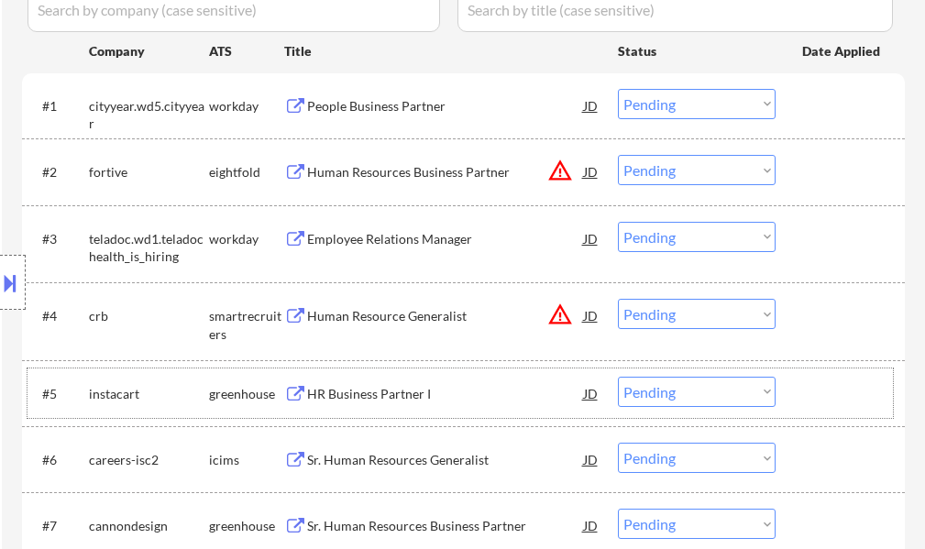
click at [390, 311] on div "Human Resource Generalist" at bounding box center [445, 316] width 277 height 18
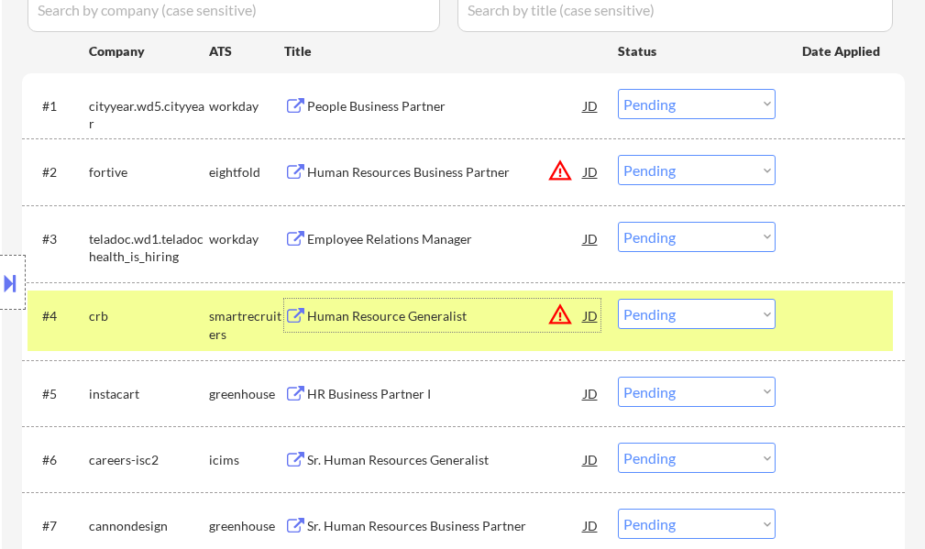
click at [706, 322] on select "Choose an option... Pending Applied Excluded (Questions) Excluded (Expired) Exc…" at bounding box center [697, 314] width 158 height 30
click at [618, 299] on select "Choose an option... Pending Applied Excluded (Questions) Excluded (Expired) Exc…" at bounding box center [697, 314] width 158 height 30
click at [823, 324] on div at bounding box center [842, 315] width 81 height 33
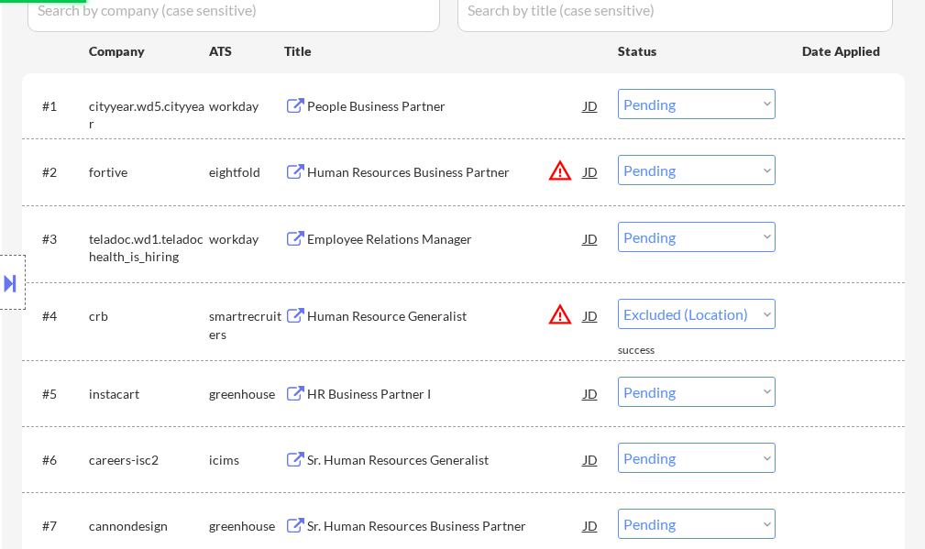
select select ""pending""
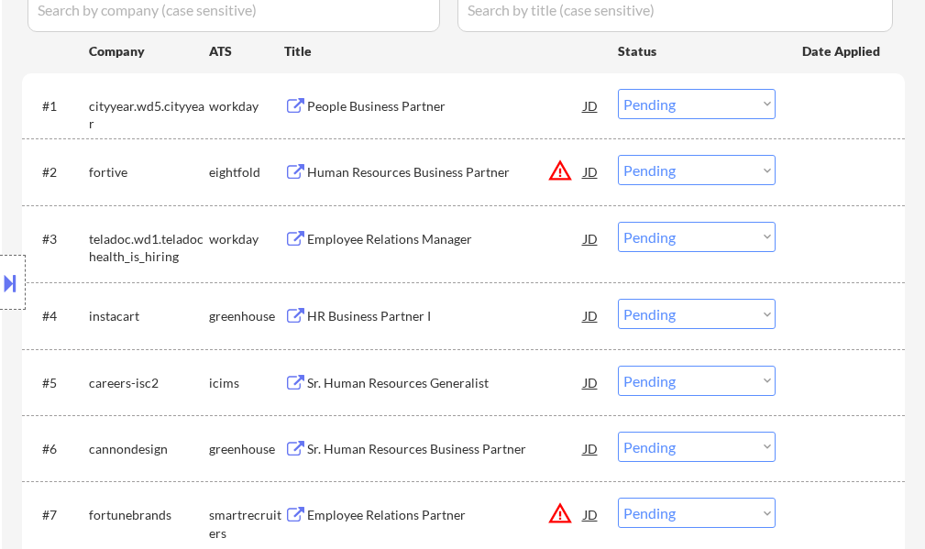
click at [406, 324] on div "HR Business Partner I" at bounding box center [445, 316] width 277 height 18
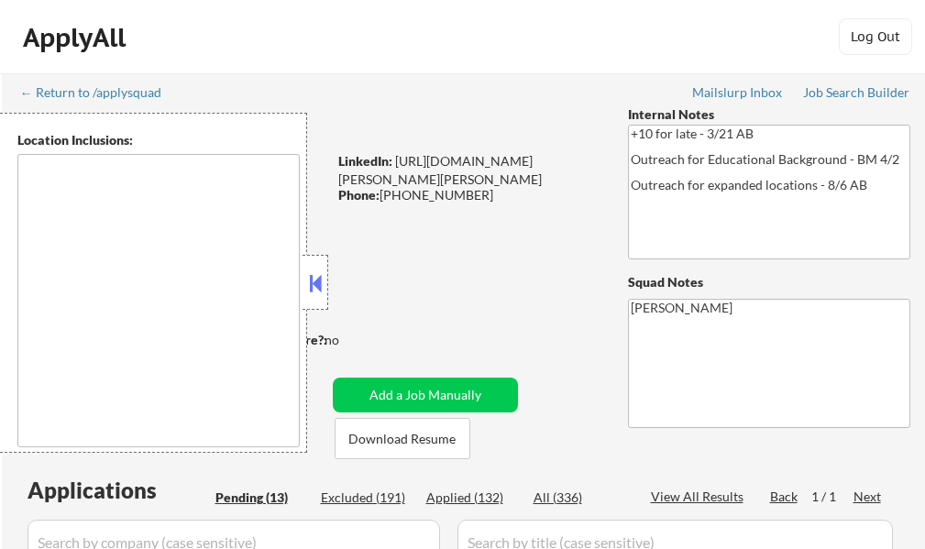
select select ""pending""
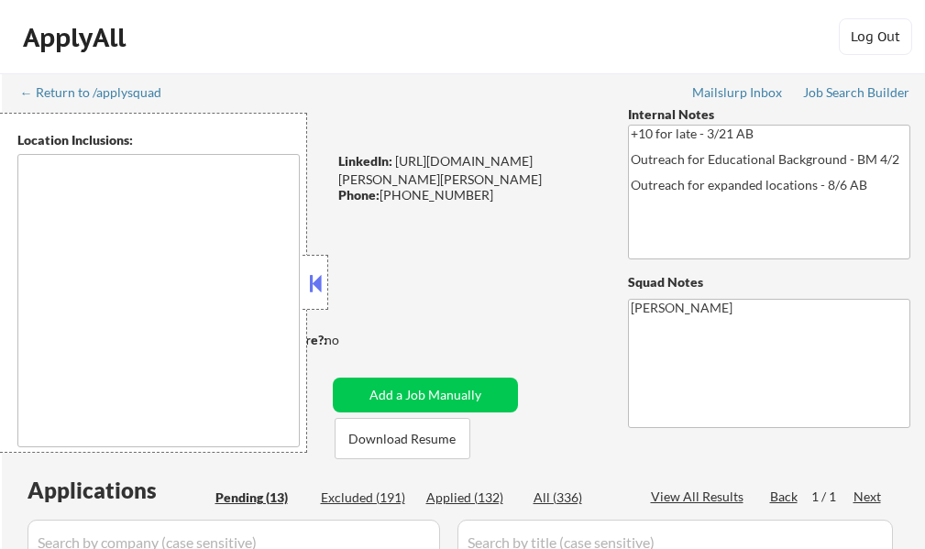
select select ""pending""
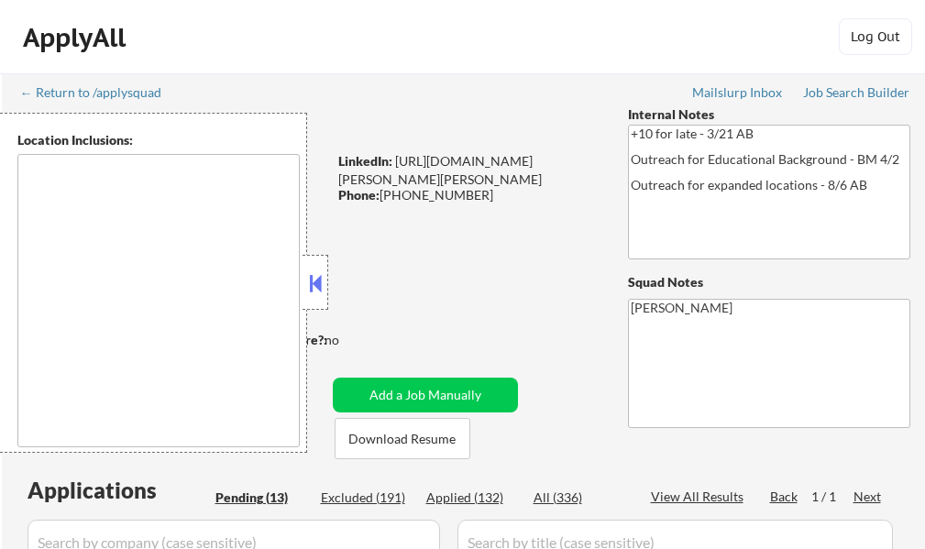
select select ""pending""
type textarea "[GEOGRAPHIC_DATA], [GEOGRAPHIC_DATA] [GEOGRAPHIC_DATA][PERSON_NAME], [GEOGRAPHI…"
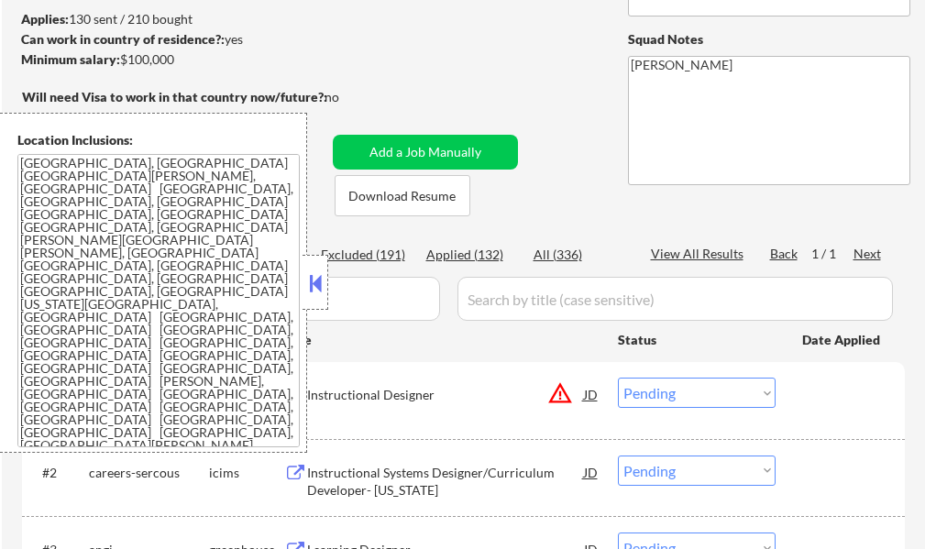
scroll to position [275, 0]
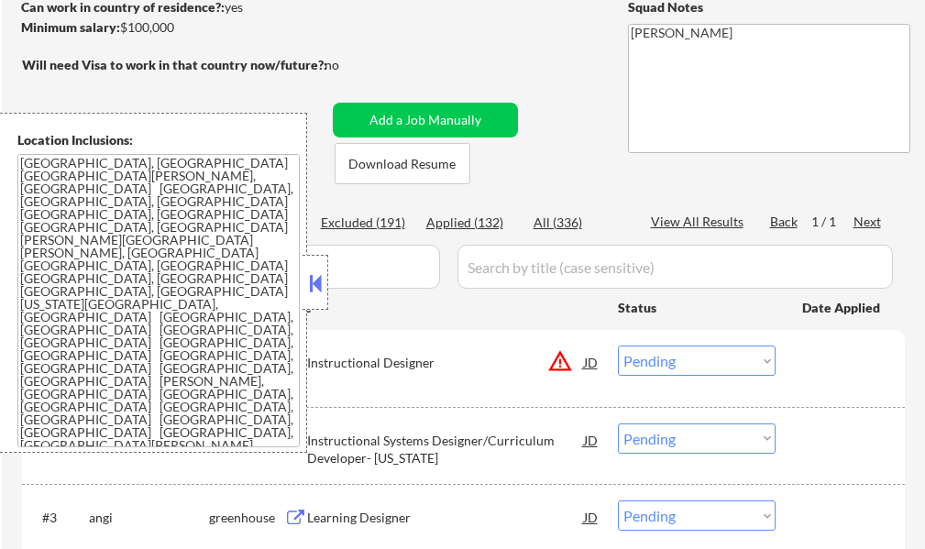
click at [323, 294] on button at bounding box center [315, 282] width 20 height 27
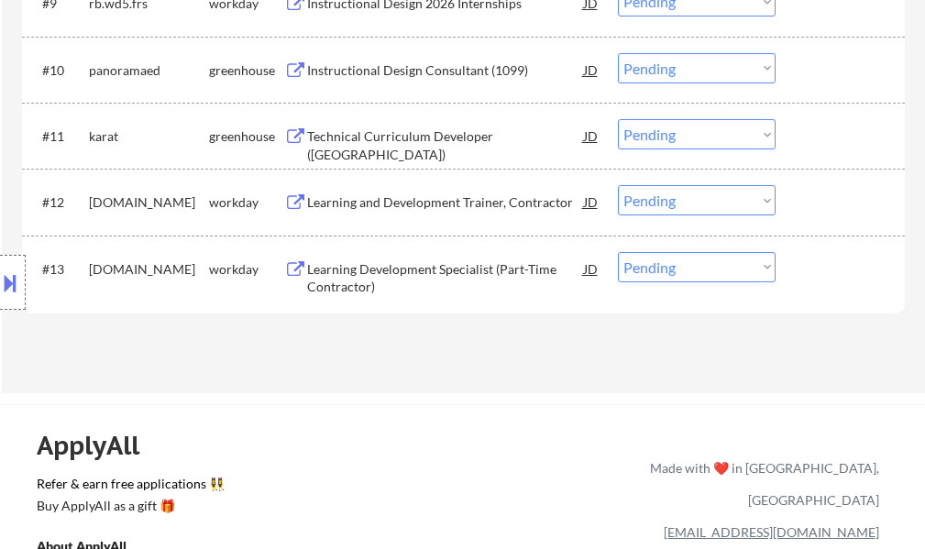
scroll to position [1100, 0]
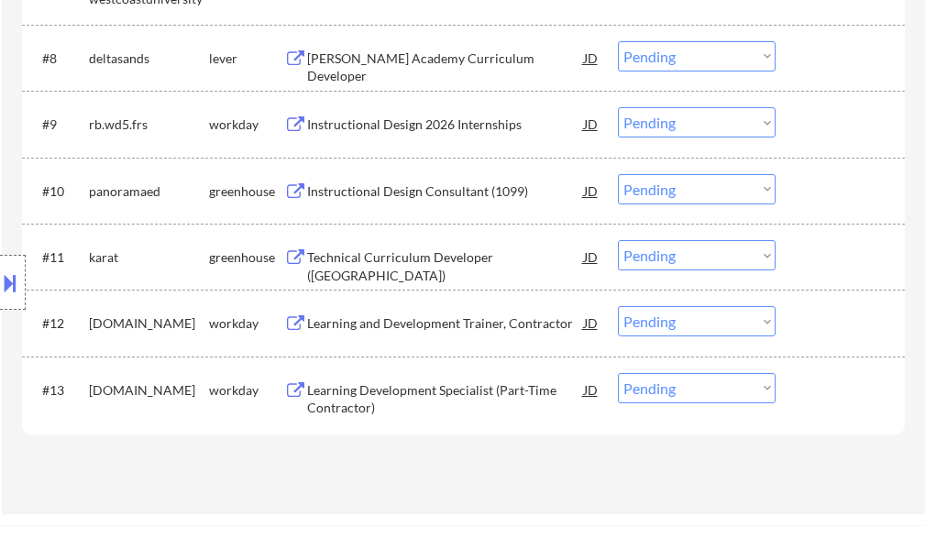
click at [373, 247] on div "Technical Curriculum Developer ([GEOGRAPHIC_DATA])" at bounding box center [445, 256] width 277 height 33
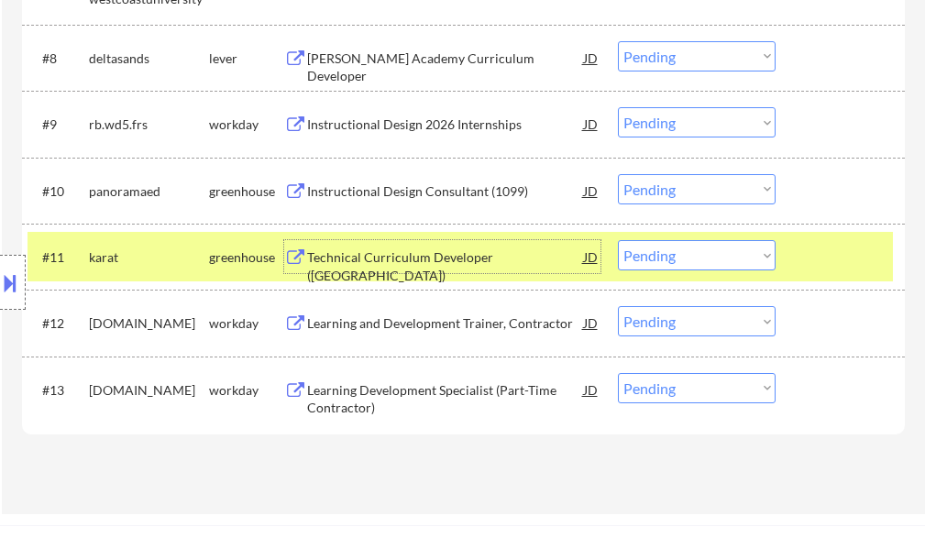
click at [697, 256] on select "Choose an option... Pending Applied Excluded (Questions) Excluded (Expired) Exc…" at bounding box center [697, 255] width 158 height 30
click at [618, 240] on select "Choose an option... Pending Applied Excluded (Questions) Excluded (Expired) Exc…" at bounding box center [697, 255] width 158 height 30
click at [835, 265] on div at bounding box center [842, 256] width 81 height 33
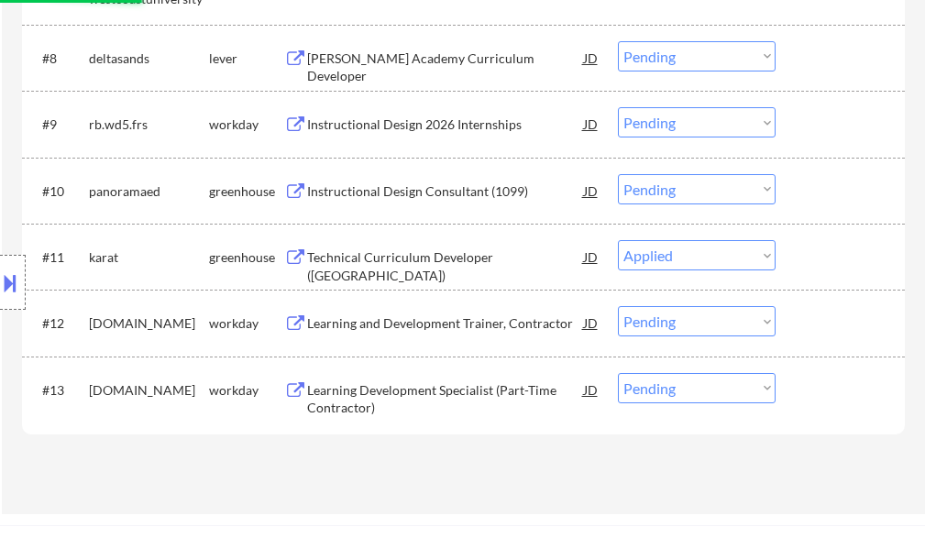
click at [412, 71] on div "[PERSON_NAME] Academy Curriculum Developer" at bounding box center [445, 57] width 277 height 33
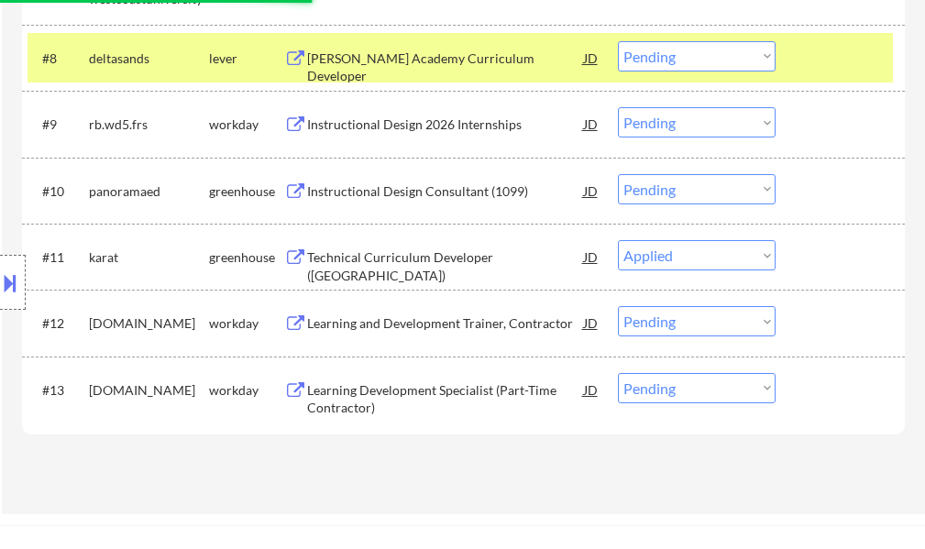
select select ""pending""
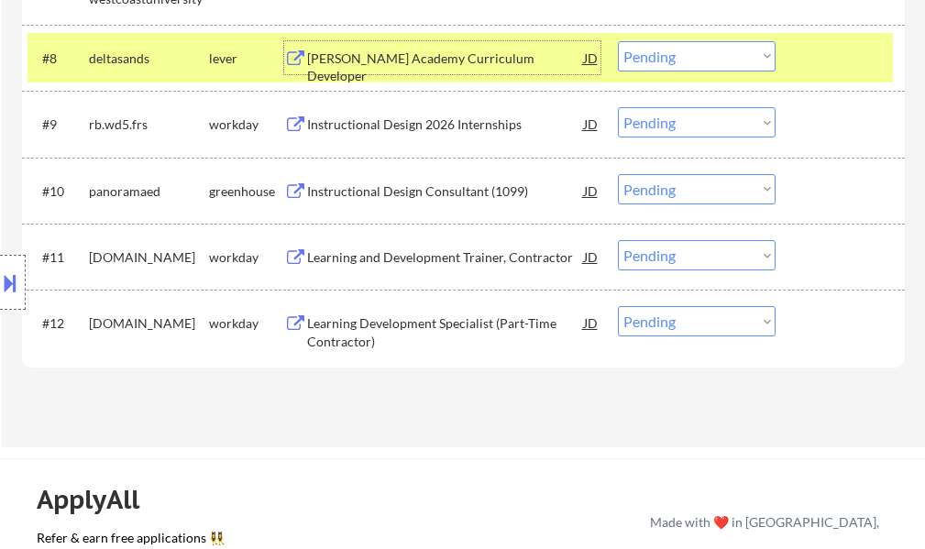
click at [707, 60] on select "Choose an option... Pending Applied Excluded (Questions) Excluded (Expired) Exc…" at bounding box center [697, 56] width 158 height 30
click at [618, 41] on select "Choose an option... Pending Applied Excluded (Questions) Excluded (Expired) Exc…" at bounding box center [697, 56] width 158 height 30
click at [821, 39] on div "#8 deltasands lever [PERSON_NAME] Academy Curriculum Developer JD Choose an opt…" at bounding box center [459, 57] width 865 height 49
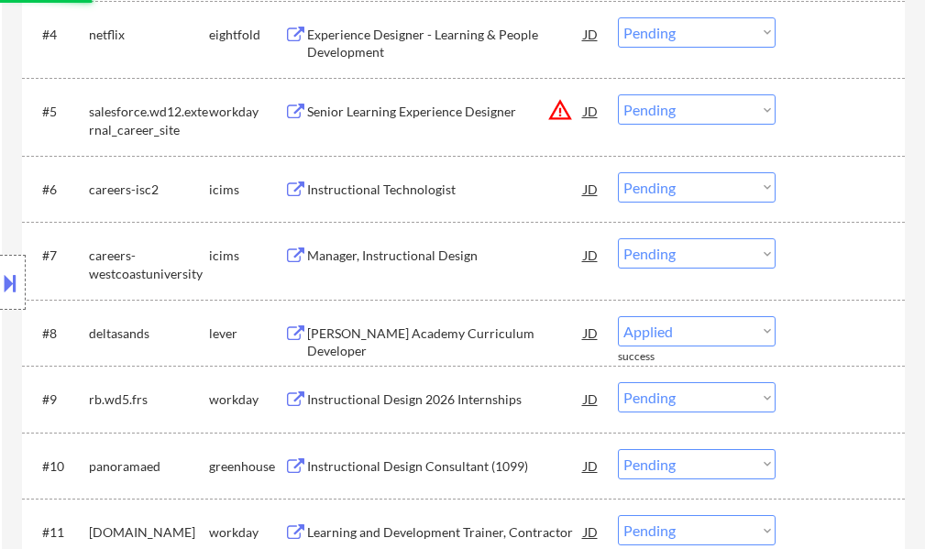
select select ""pending""
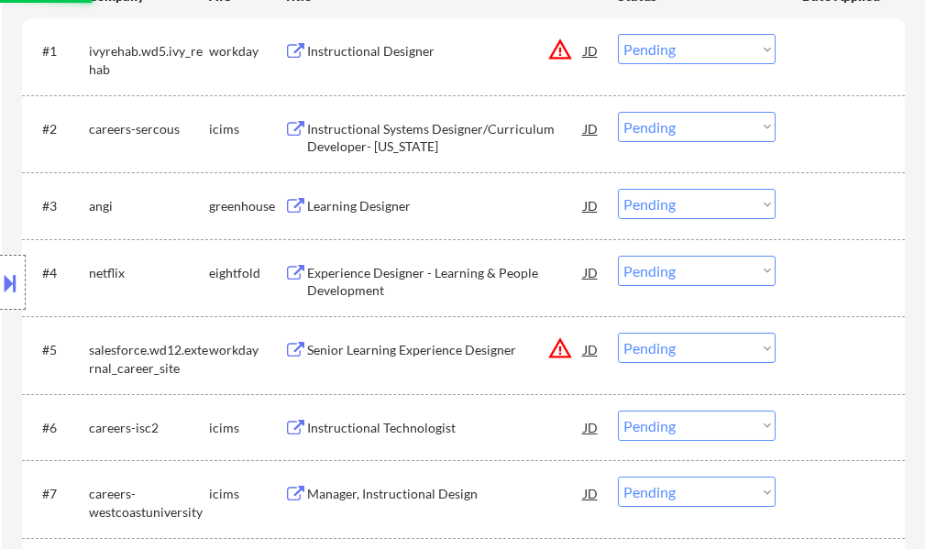
scroll to position [550, 0]
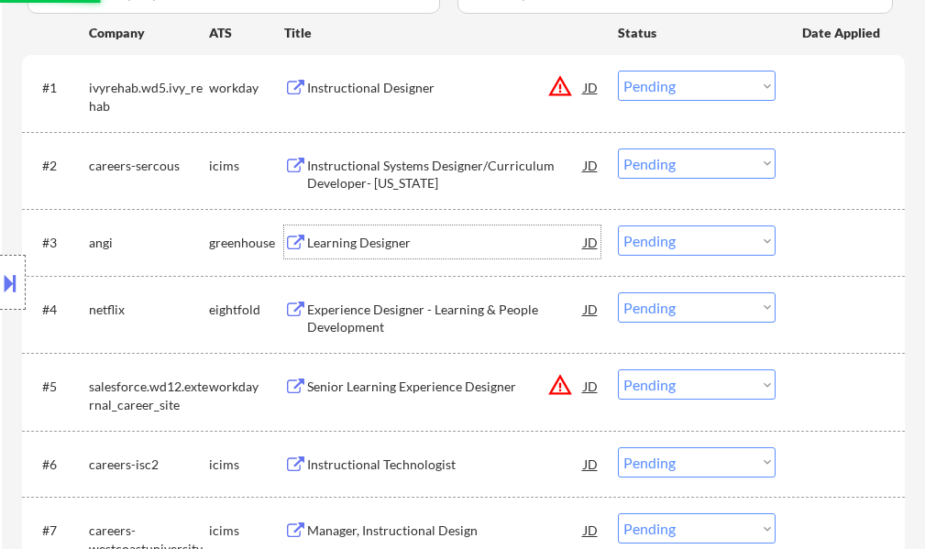
click at [366, 238] on div "Learning Designer" at bounding box center [445, 243] width 277 height 18
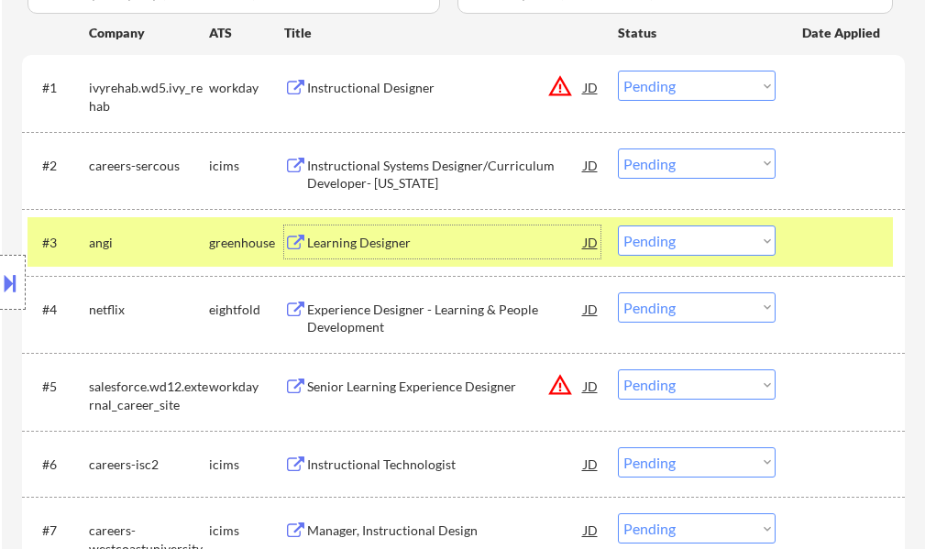
click at [796, 236] on div "#3 [PERSON_NAME] greenhouse Learning Designer JD Choose an option... Pending Ap…" at bounding box center [459, 241] width 865 height 49
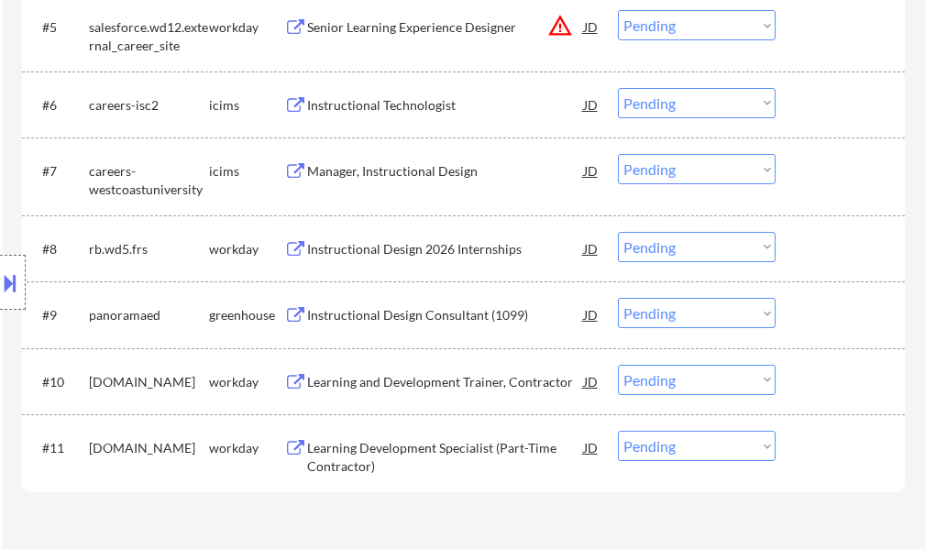
scroll to position [917, 0]
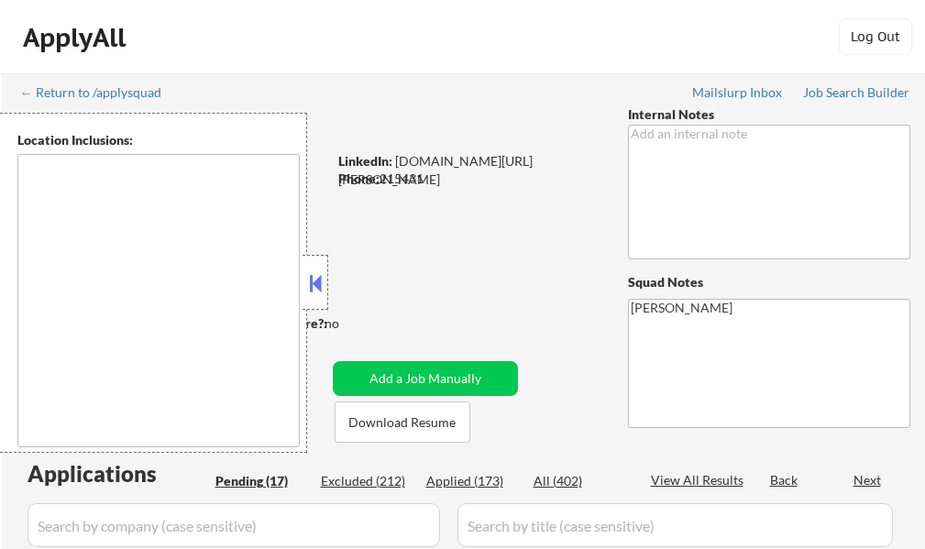
type textarea "remote"
select select ""pending""
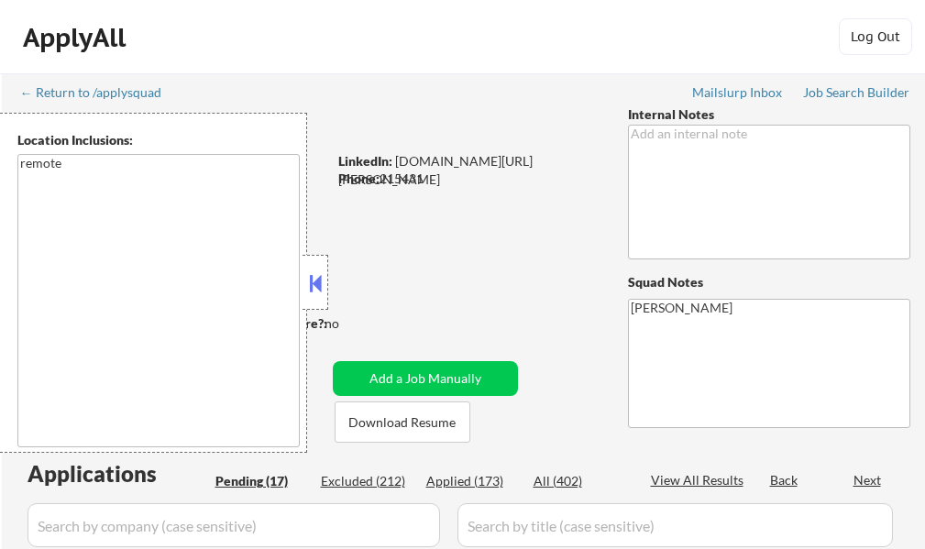
select select ""pending""
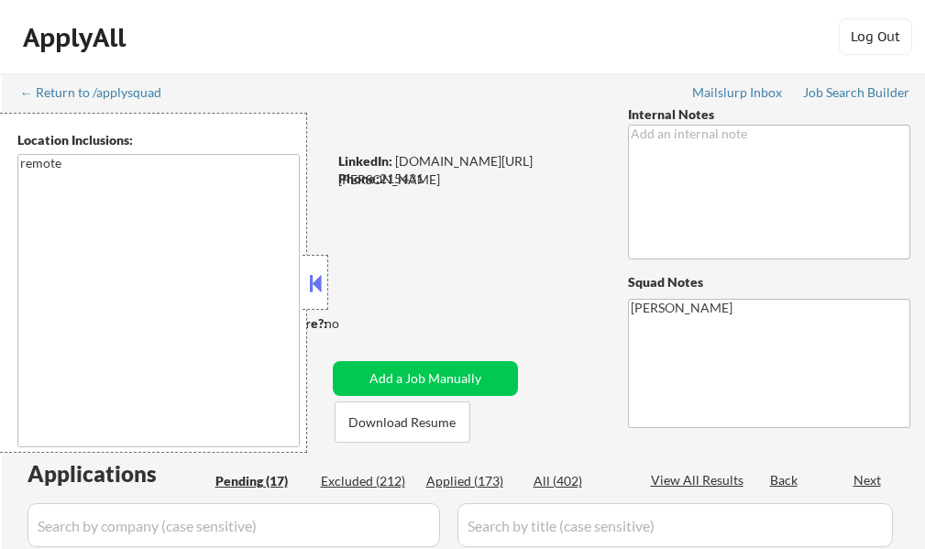
select select ""pending""
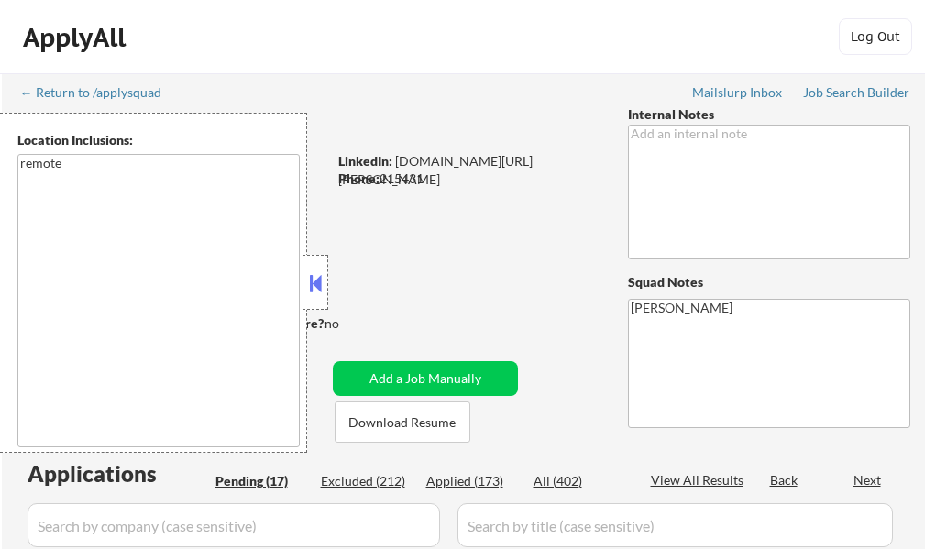
select select ""pending""
click at [321, 277] on button at bounding box center [315, 282] width 20 height 27
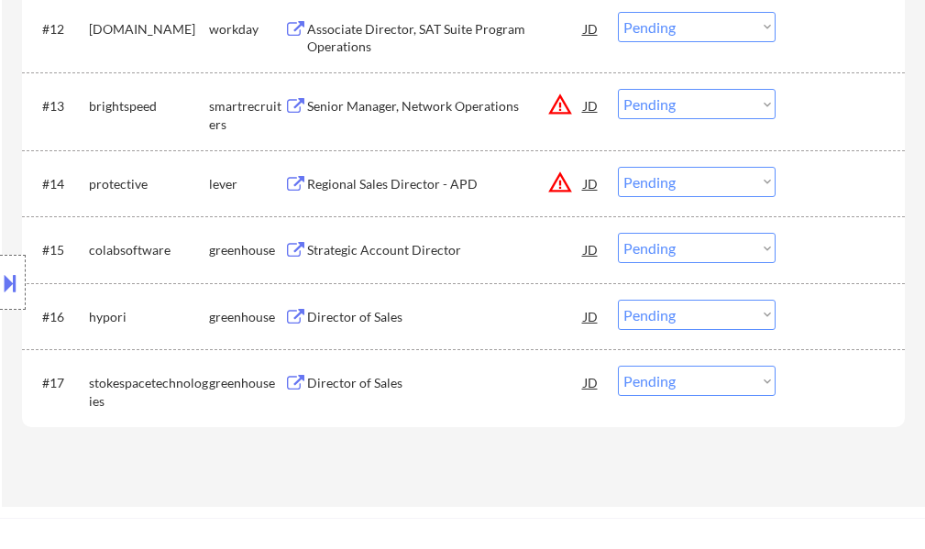
scroll to position [1375, 0]
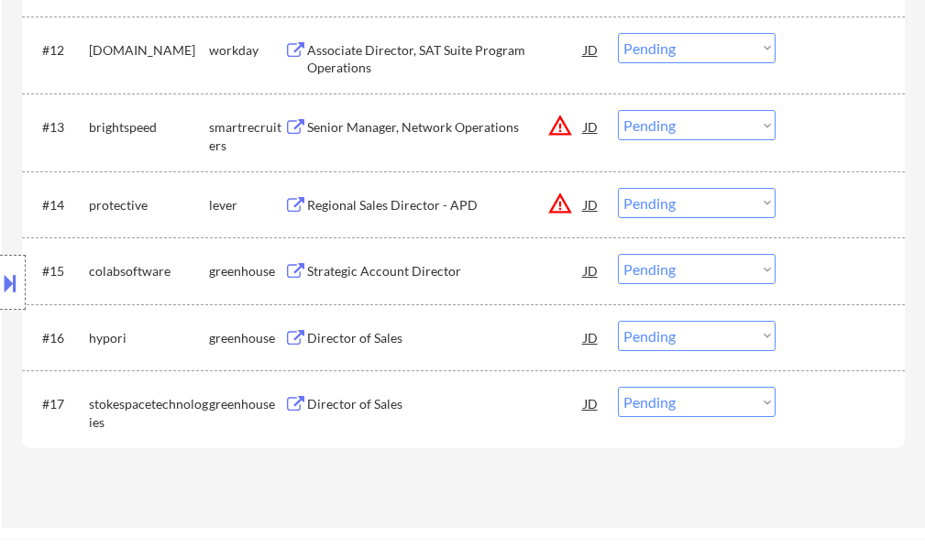
click at [347, 392] on div "Director of Sales" at bounding box center [445, 403] width 277 height 33
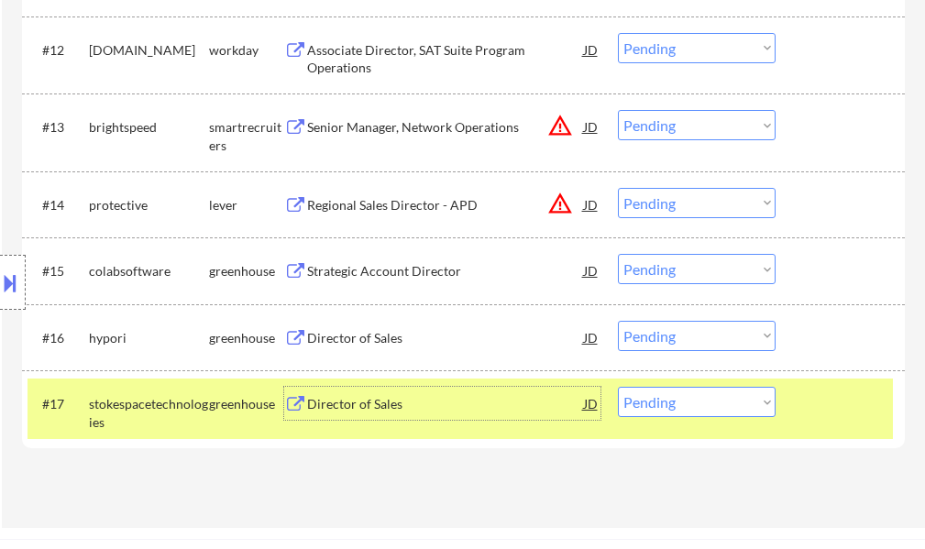
click at [684, 406] on select "Choose an option... Pending Applied Excluded (Questions) Excluded (Expired) Exc…" at bounding box center [697, 402] width 158 height 30
select select ""excluded""
click at [618, 387] on select "Choose an option... Pending Applied Excluded (Questions) Excluded (Expired) Exc…" at bounding box center [697, 402] width 158 height 30
click at [829, 411] on div at bounding box center [842, 403] width 81 height 33
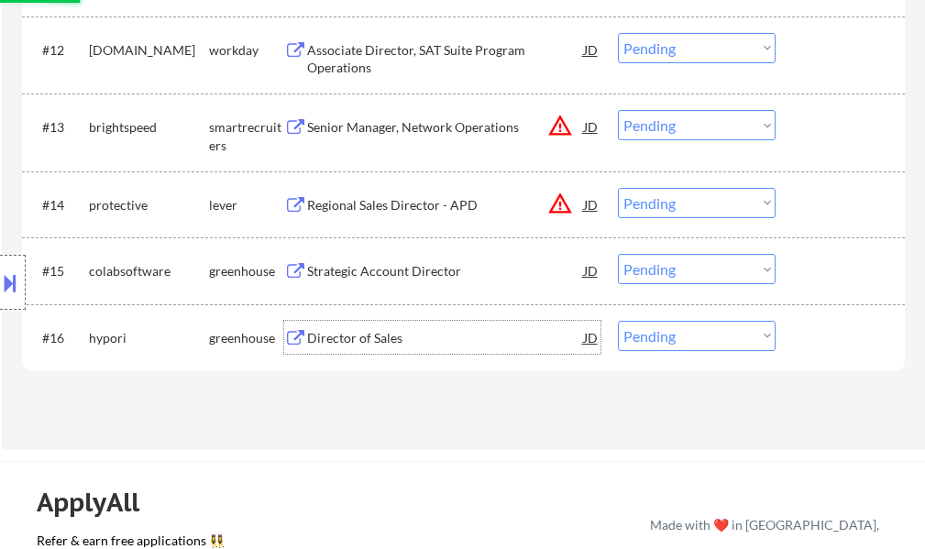
click at [345, 332] on div "Director of Sales" at bounding box center [445, 338] width 277 height 18
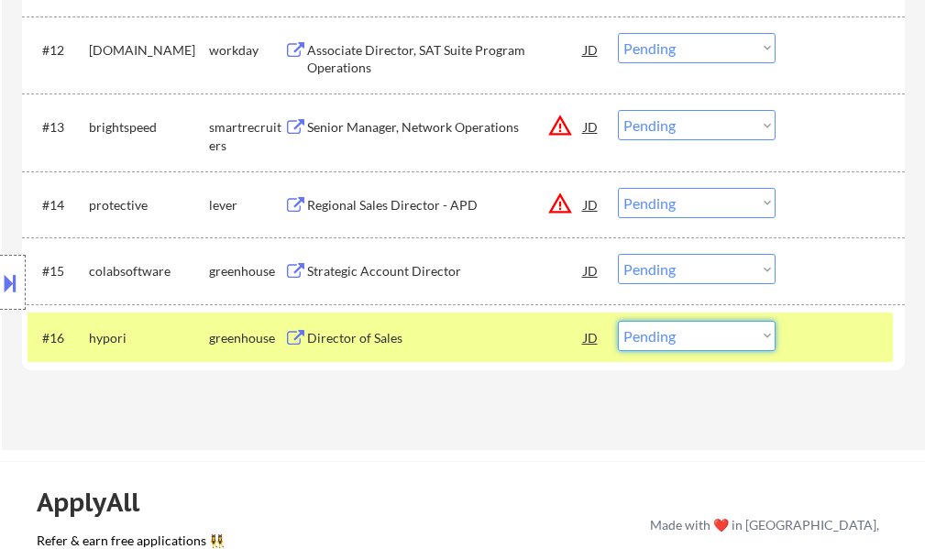
click at [688, 339] on select "Choose an option... Pending Applied Excluded (Questions) Excluded (Expired) Exc…" at bounding box center [697, 336] width 158 height 30
select select ""applied""
click at [618, 321] on select "Choose an option... Pending Applied Excluded (Questions) Excluded (Expired) Exc…" at bounding box center [697, 336] width 158 height 30
click at [815, 337] on div at bounding box center [842, 337] width 81 height 33
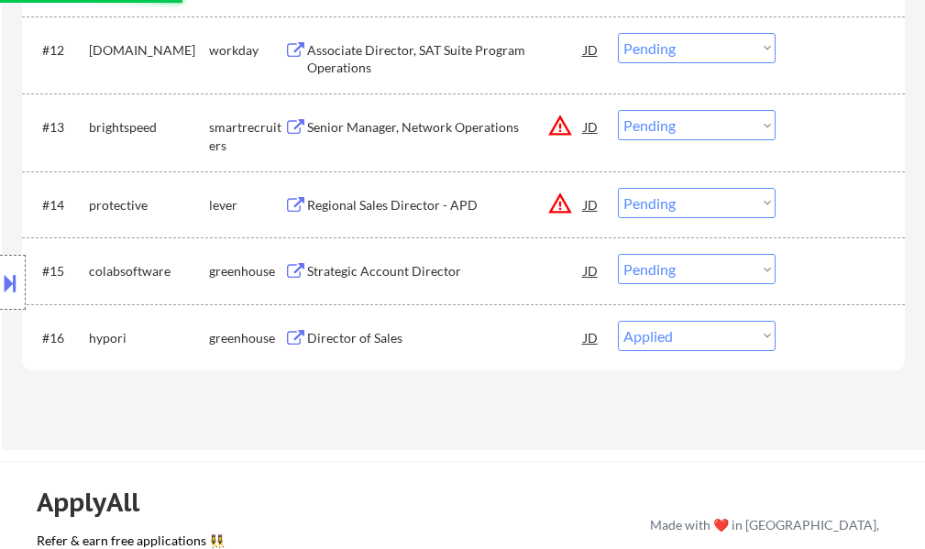
click at [388, 268] on div "Strategic Account Director" at bounding box center [445, 271] width 277 height 18
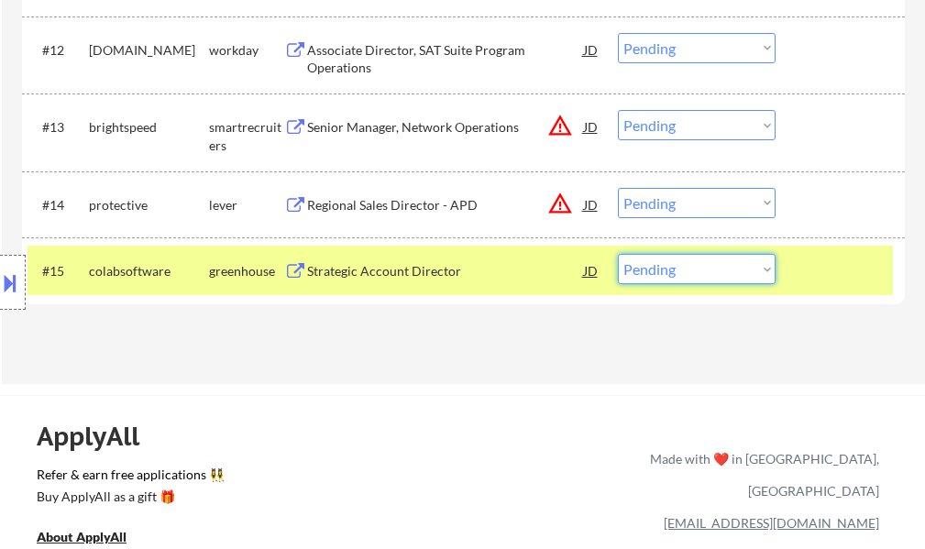
click at [723, 274] on select "Choose an option... Pending Applied Excluded (Questions) Excluded (Expired) Exc…" at bounding box center [697, 269] width 158 height 30
select select ""excluded""
click at [618, 254] on select "Choose an option... Pending Applied Excluded (Questions) Excluded (Expired) Exc…" at bounding box center [697, 269] width 158 height 30
click at [829, 273] on div at bounding box center [842, 270] width 81 height 33
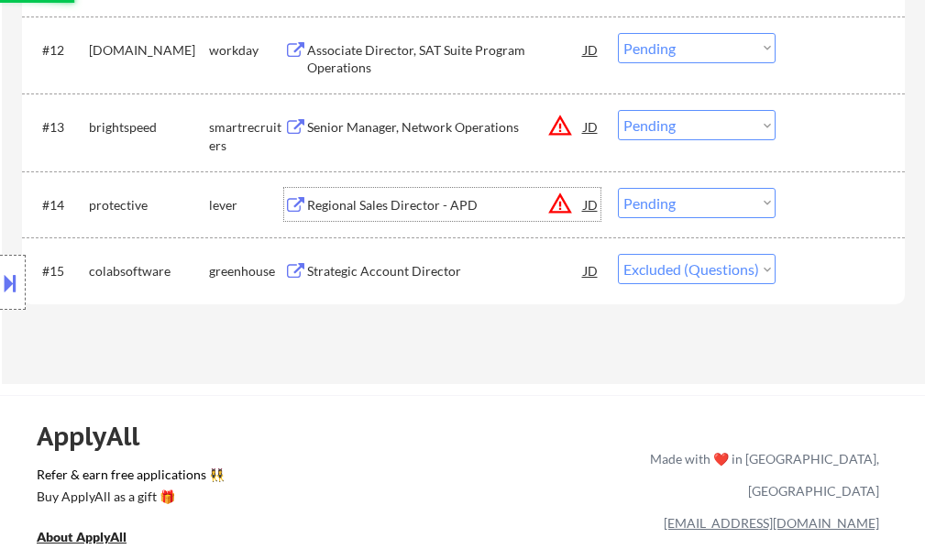
click at [438, 203] on div "Regional Sales Director - APD" at bounding box center [445, 205] width 277 height 18
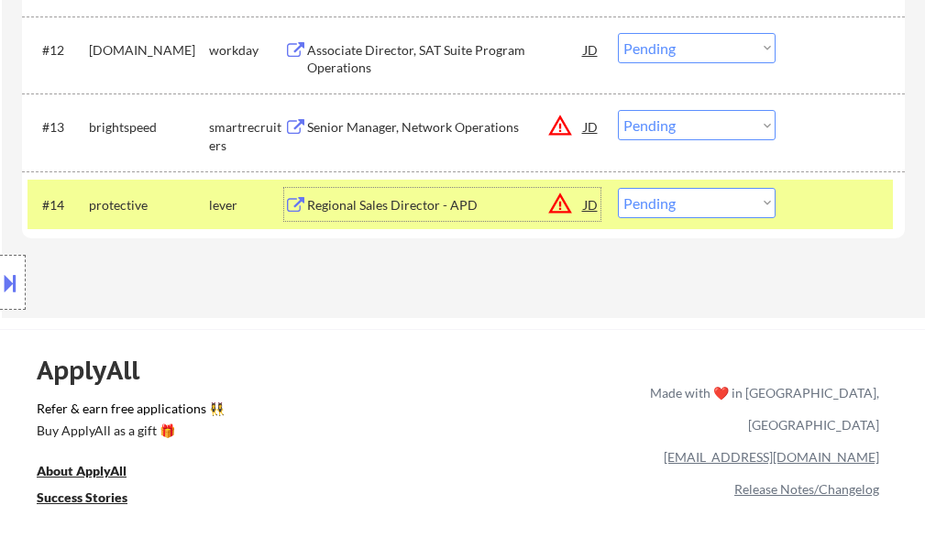
click at [656, 204] on select "Choose an option... Pending Applied Excluded (Questions) Excluded (Expired) Exc…" at bounding box center [697, 203] width 158 height 30
select select ""excluded__salary_""
click at [618, 188] on select "Choose an option... Pending Applied Excluded (Questions) Excluded (Expired) Exc…" at bounding box center [697, 203] width 158 height 30
click at [846, 198] on div at bounding box center [842, 204] width 81 height 33
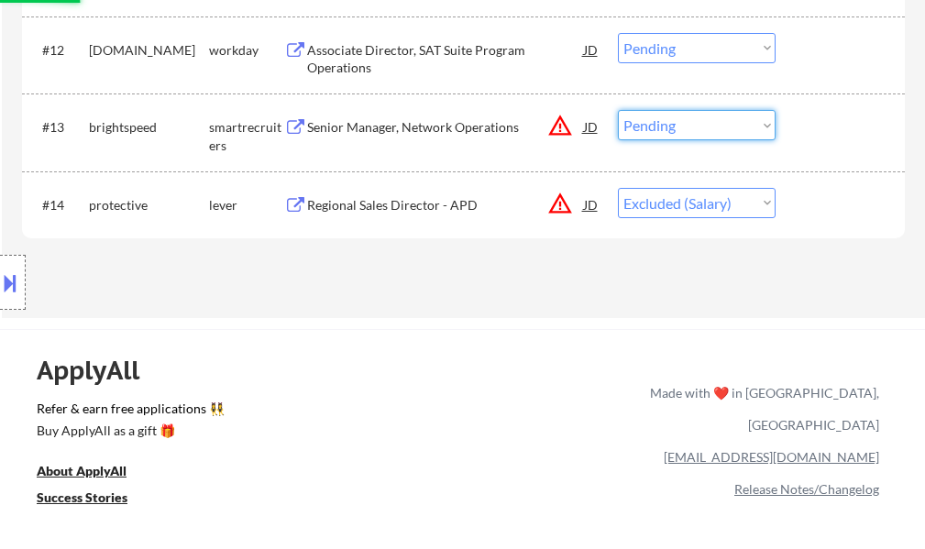
click at [628, 129] on select "Choose an option... Pending Applied Excluded (Questions) Excluded (Expired) Exc…" at bounding box center [697, 125] width 158 height 30
select select ""excluded__location_""
click at [618, 110] on select "Choose an option... Pending Applied Excluded (Questions) Excluded (Expired) Exc…" at bounding box center [697, 125] width 158 height 30
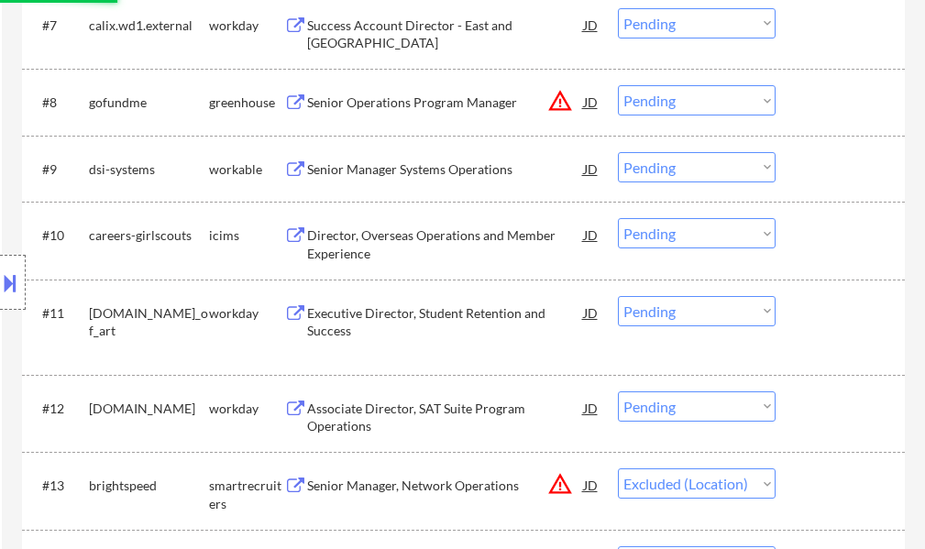
scroll to position [1008, 0]
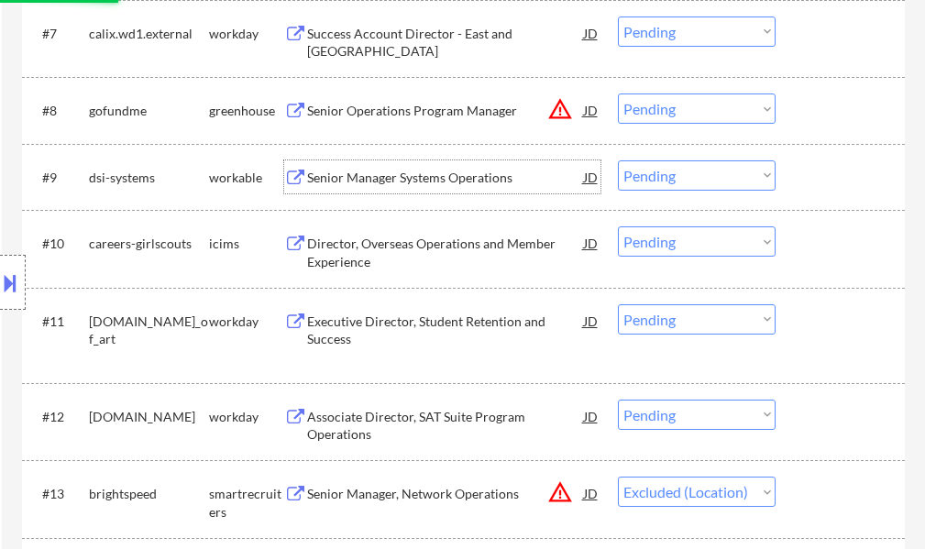
click at [448, 173] on div "Senior Manager Systems Operations" at bounding box center [445, 178] width 277 height 18
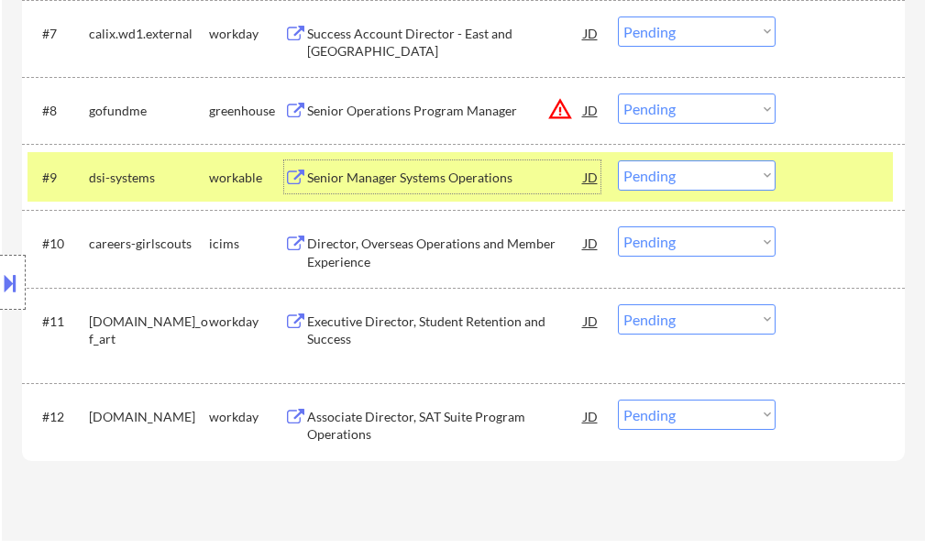
click at [818, 166] on div at bounding box center [842, 176] width 81 height 33
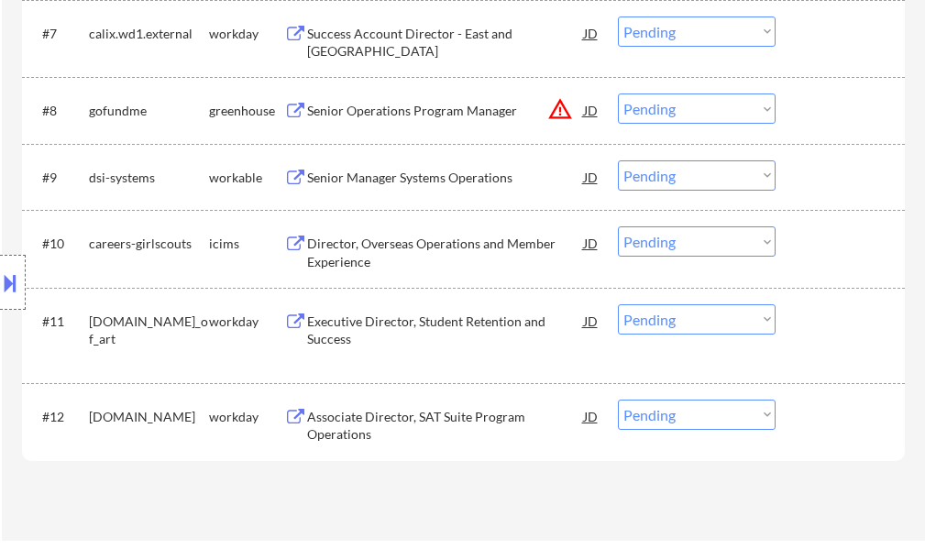
click at [428, 120] on div "Senior Operations Program Manager" at bounding box center [445, 109] width 277 height 33
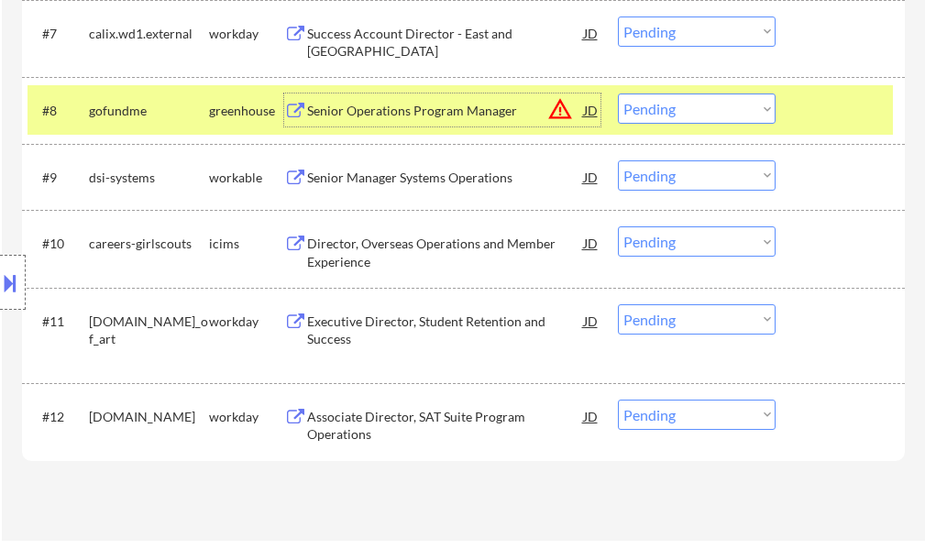
click at [855, 100] on div at bounding box center [842, 109] width 81 height 33
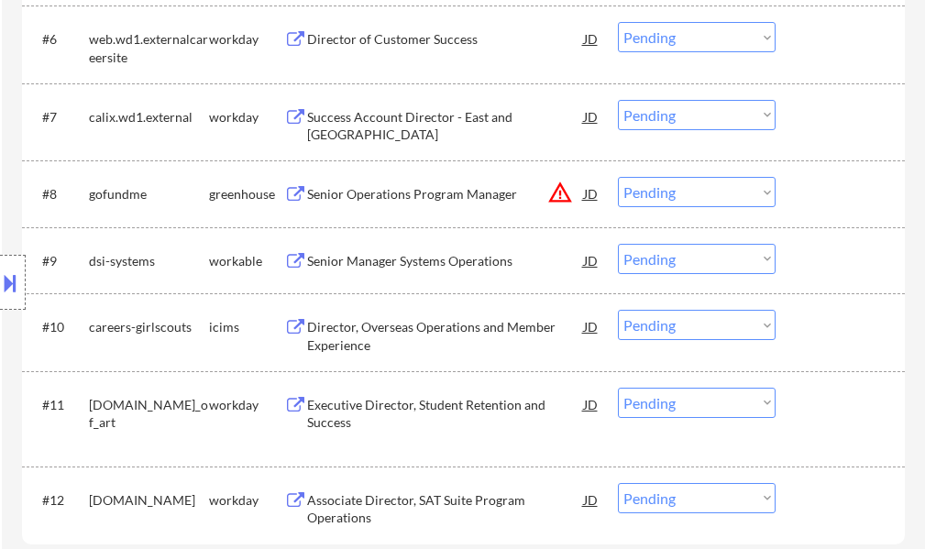
scroll to position [733, 0]
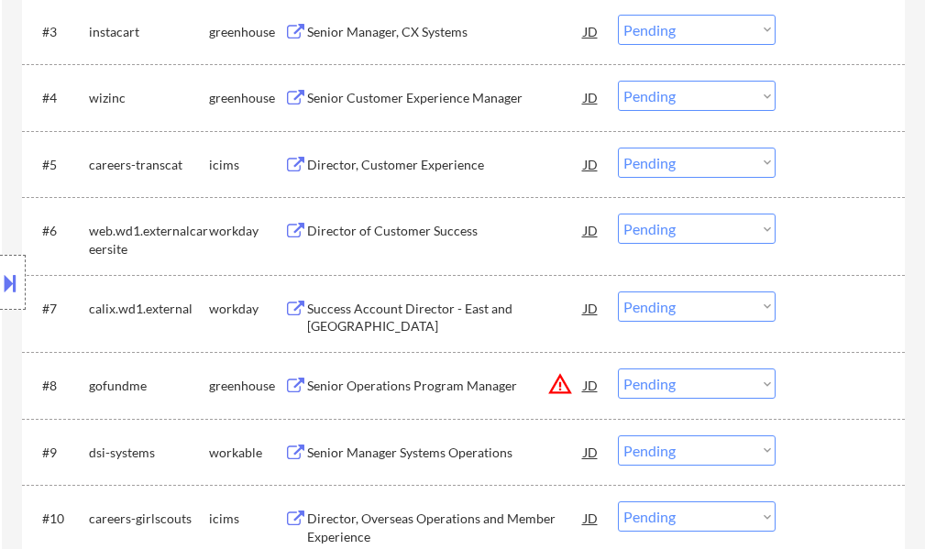
click at [427, 86] on div "Senior Customer Experience Manager" at bounding box center [445, 97] width 277 height 33
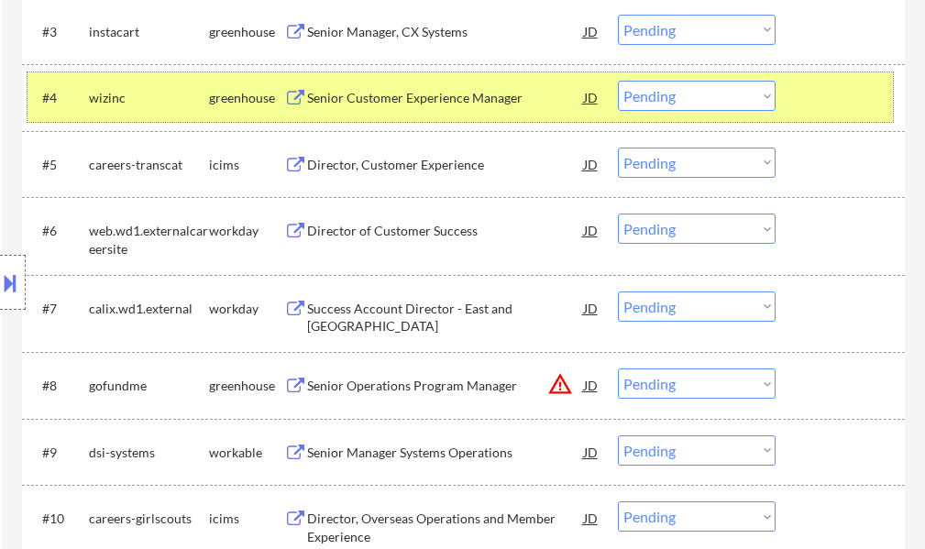
click at [796, 104] on div "#4 wizinc greenhouse Senior Customer Experience Manager JD Choose an option... …" at bounding box center [459, 96] width 865 height 49
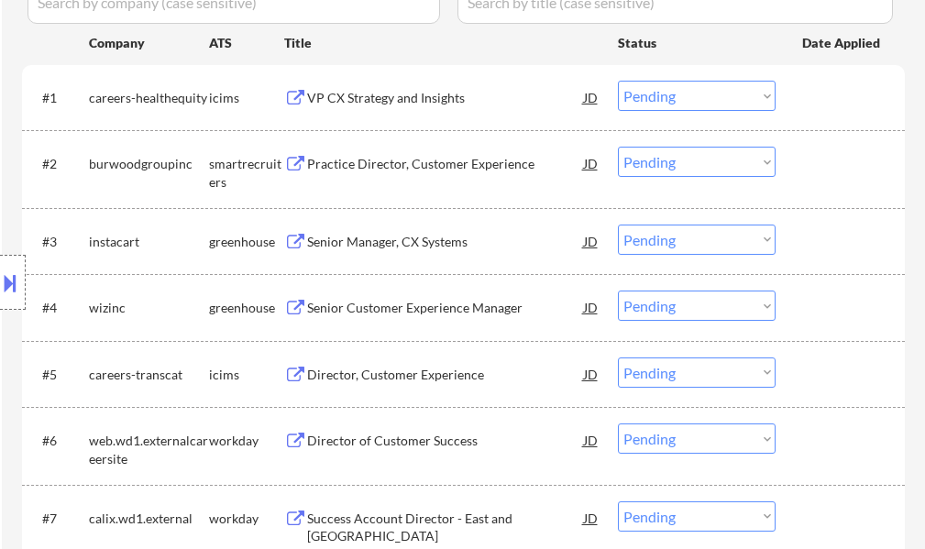
scroll to position [458, 0]
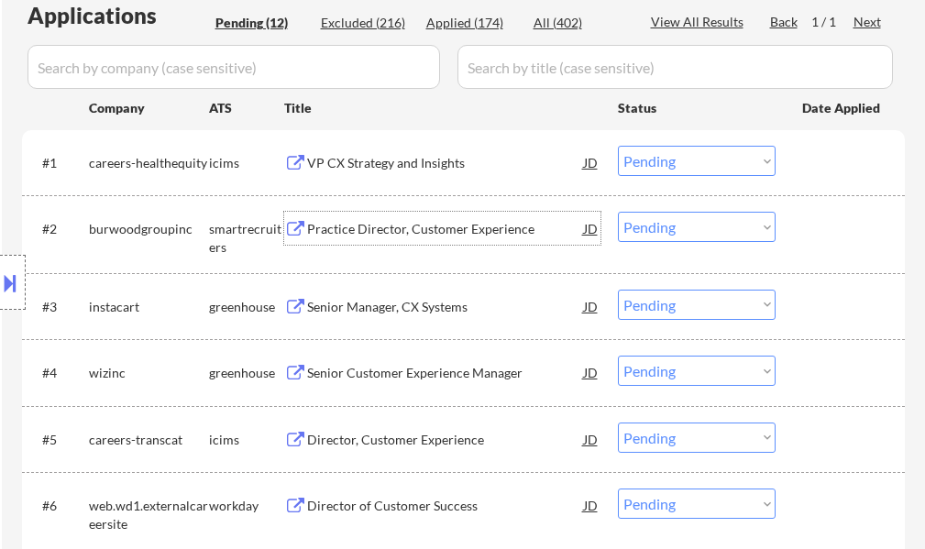
click at [350, 218] on div "Practice Director, Customer Experience" at bounding box center [445, 228] width 277 height 33
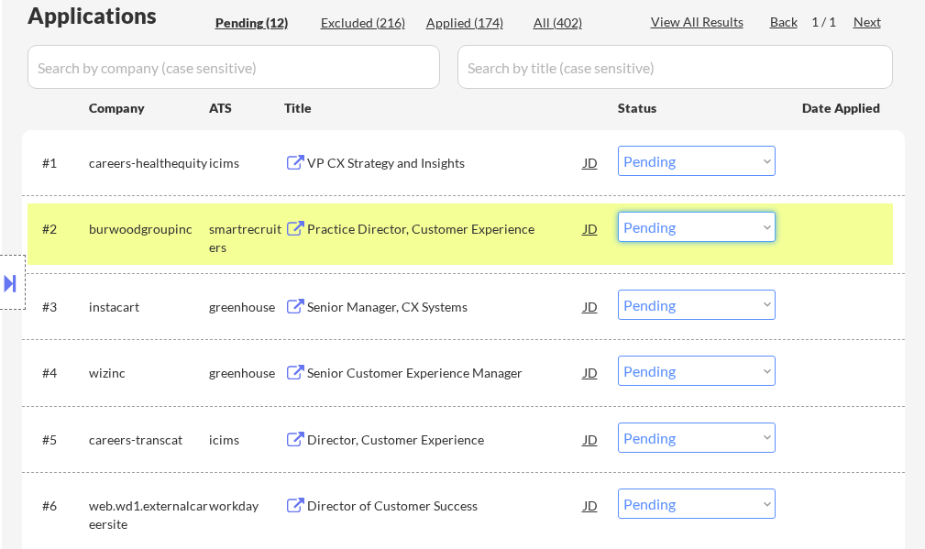
click at [653, 237] on select "Choose an option... Pending Applied Excluded (Questions) Excluded (Expired) Exc…" at bounding box center [697, 227] width 158 height 30
click at [618, 212] on select "Choose an option... Pending Applied Excluded (Questions) Excluded (Expired) Exc…" at bounding box center [697, 227] width 158 height 30
click at [773, 225] on select "Choose an option... Pending Applied Excluded (Questions) Excluded (Expired) Exc…" at bounding box center [697, 227] width 158 height 30
select select ""pending""
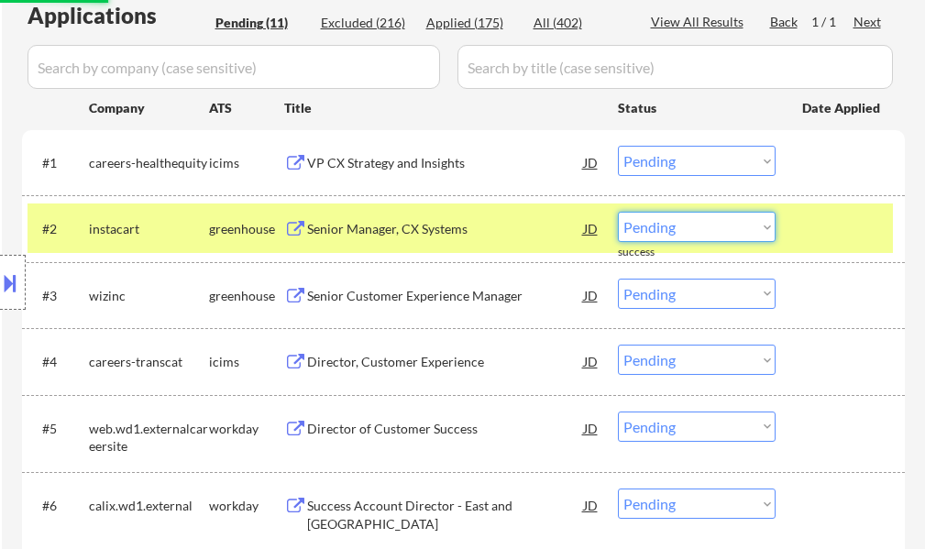
click at [802, 223] on div at bounding box center [842, 228] width 81 height 33
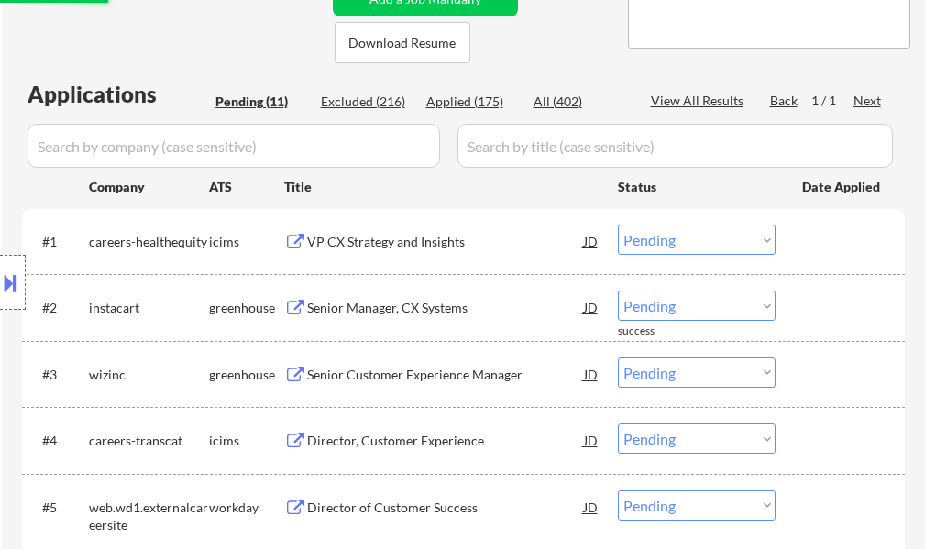
scroll to position [275, 0]
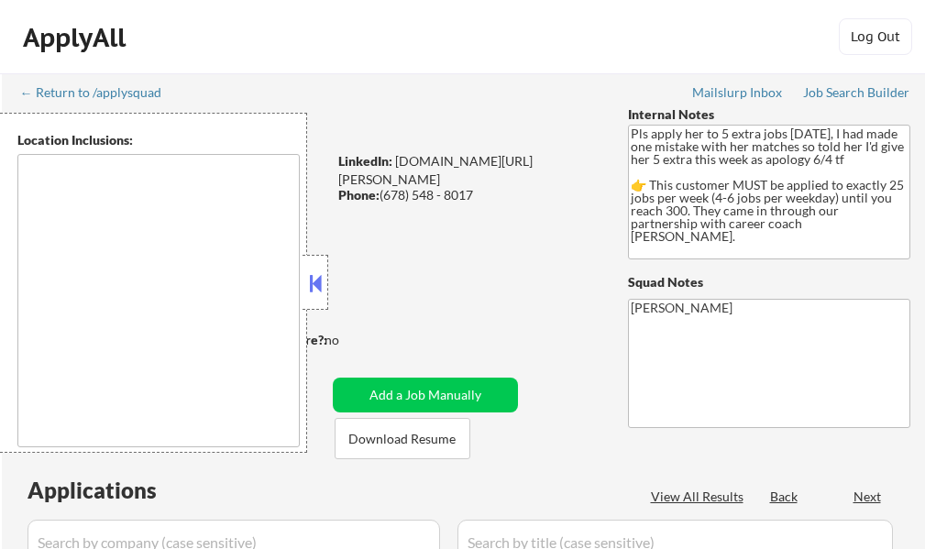
select select ""pending""
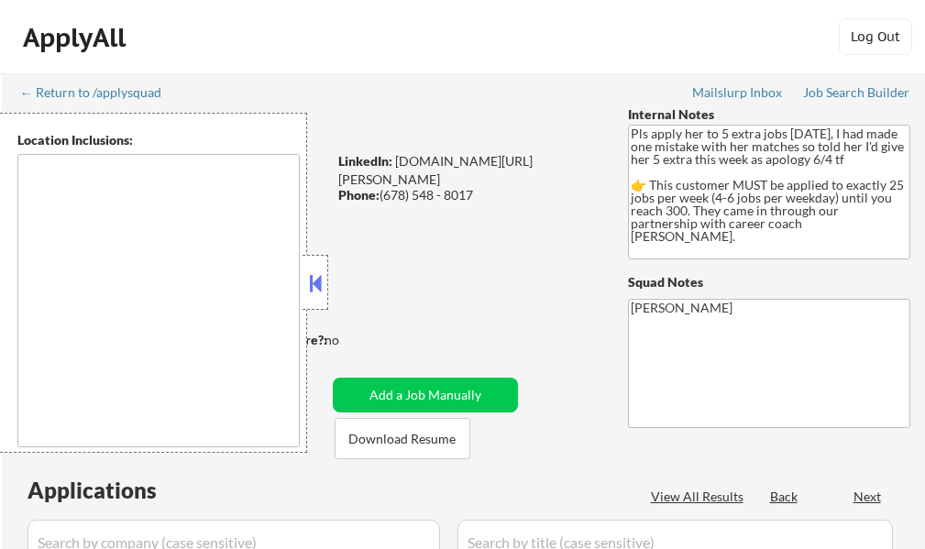
select select ""pending""
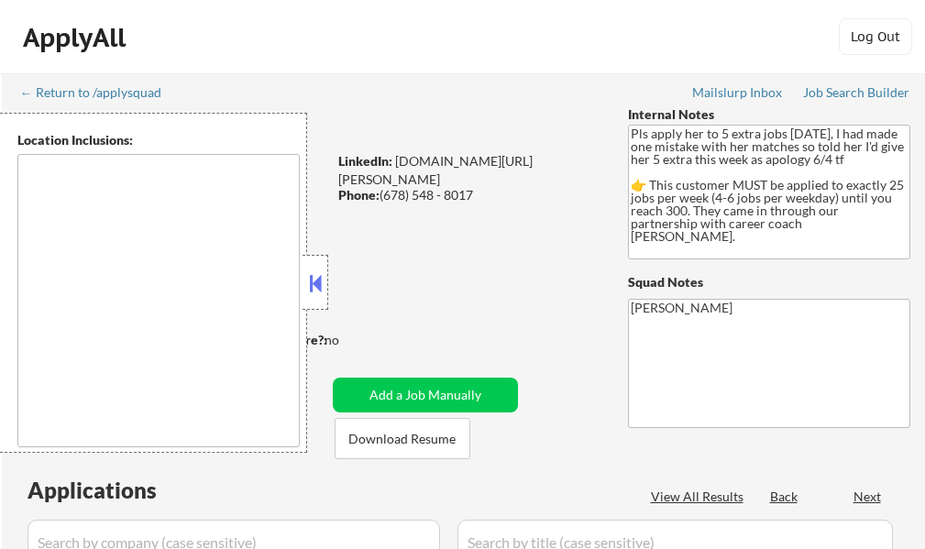
select select ""pending""
type textarea "[GEOGRAPHIC_DATA], [GEOGRAPHIC_DATA] [GEOGRAPHIC_DATA], [GEOGRAPHIC_DATA] [GEOG…"
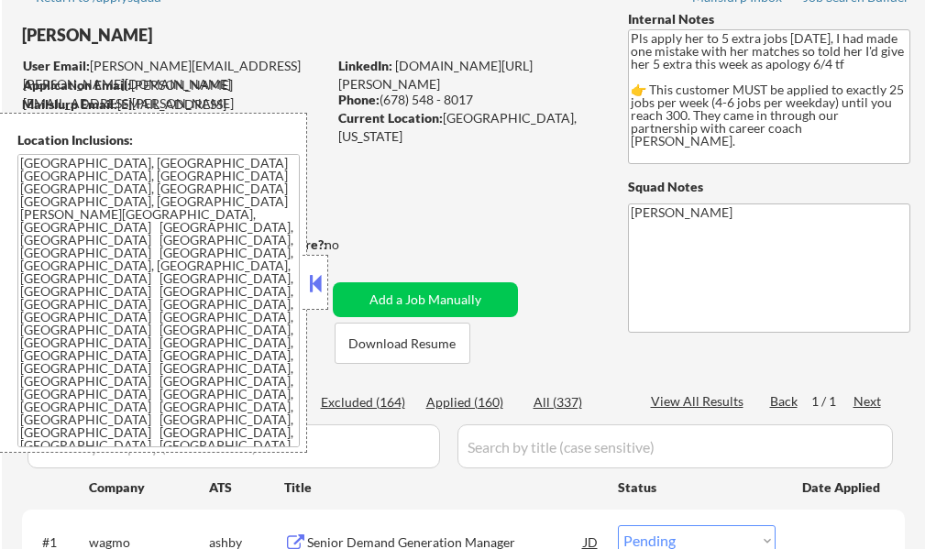
scroll to position [183, 0]
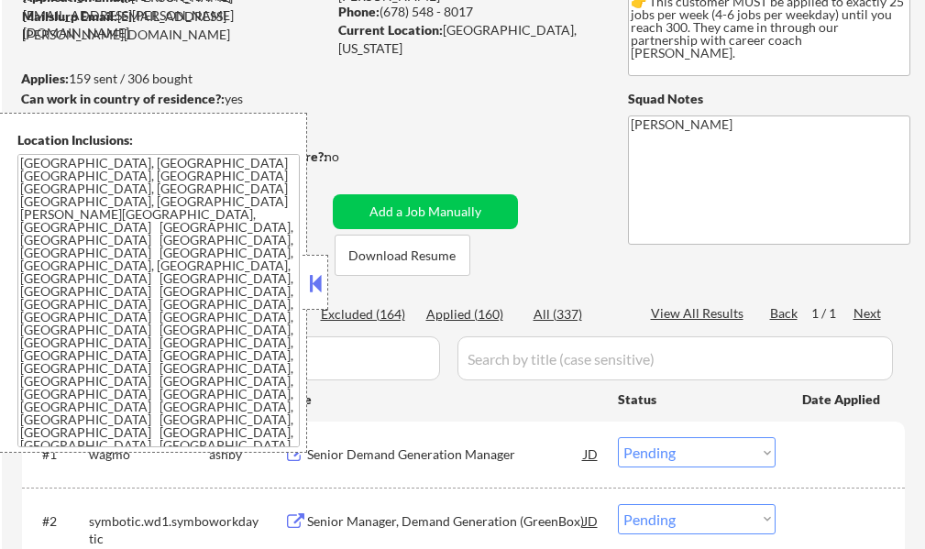
click at [313, 284] on button at bounding box center [315, 282] width 20 height 27
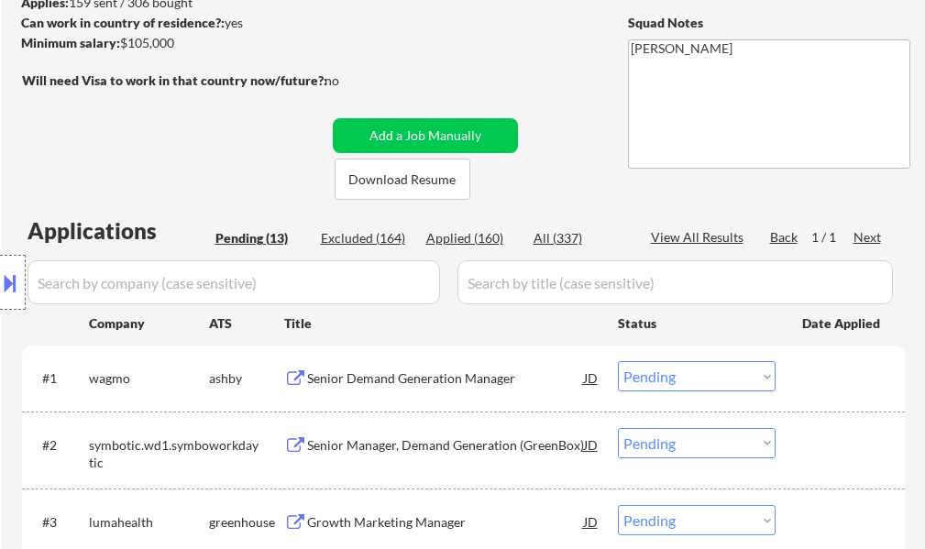
scroll to position [275, 0]
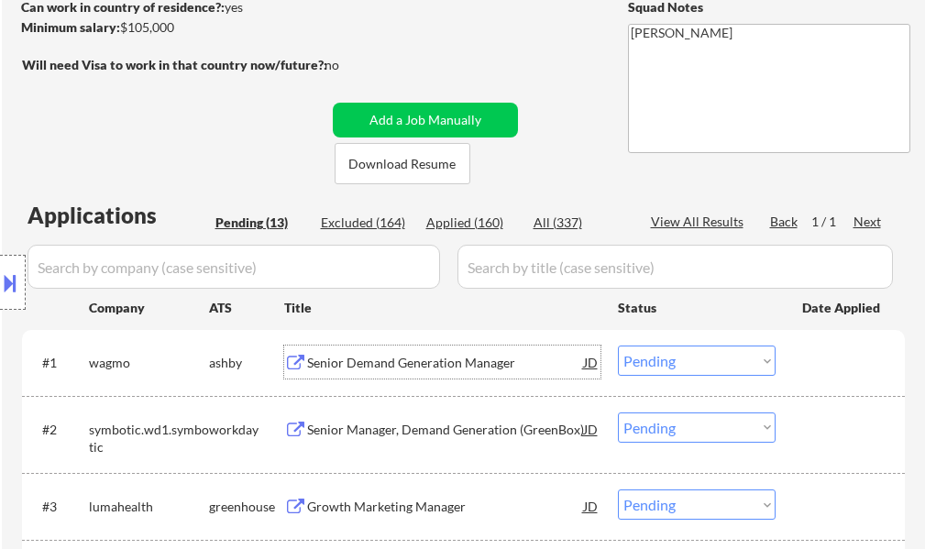
click at [489, 366] on div "Senior Demand Generation Manager" at bounding box center [445, 363] width 277 height 18
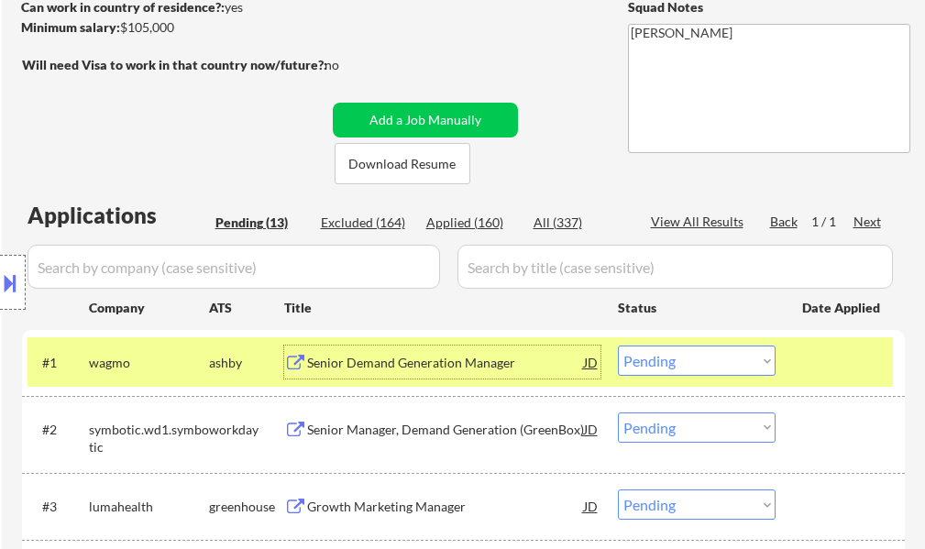
click at [682, 368] on select "Choose an option... Pending Applied Excluded (Questions) Excluded (Expired) Exc…" at bounding box center [697, 361] width 158 height 30
click at [618, 346] on select "Choose an option... Pending Applied Excluded (Questions) Excluded (Expired) Exc…" at bounding box center [697, 361] width 158 height 30
click at [814, 353] on div at bounding box center [842, 362] width 81 height 33
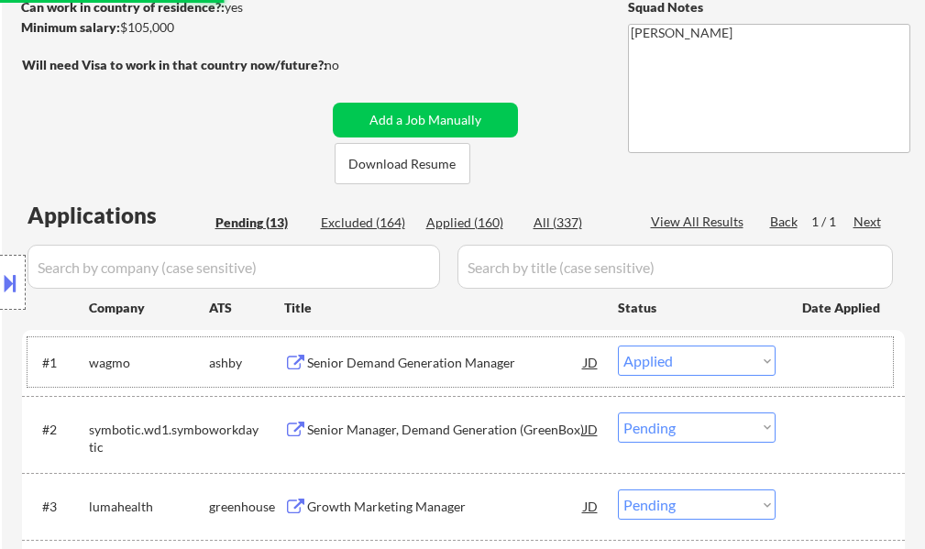
click at [855, 368] on div at bounding box center [842, 362] width 81 height 33
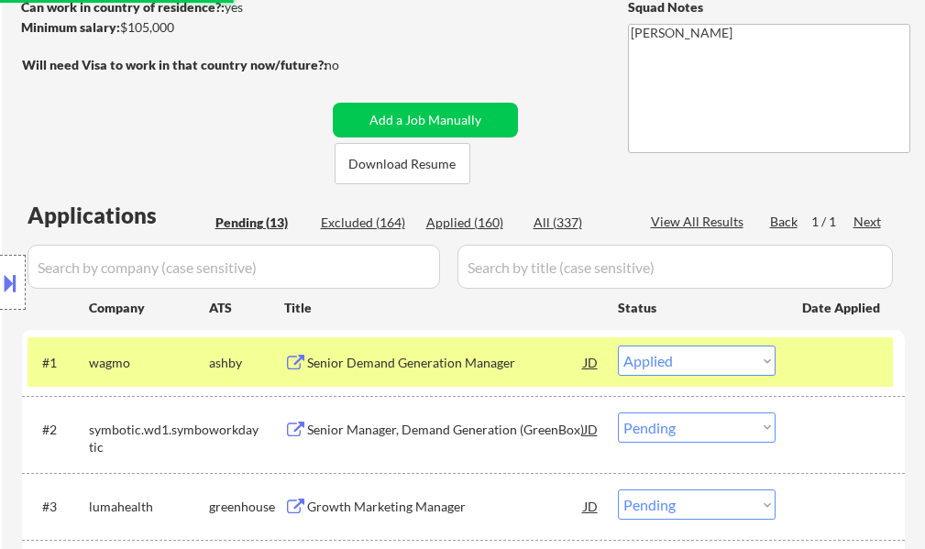
click at [855, 368] on div at bounding box center [842, 362] width 81 height 33
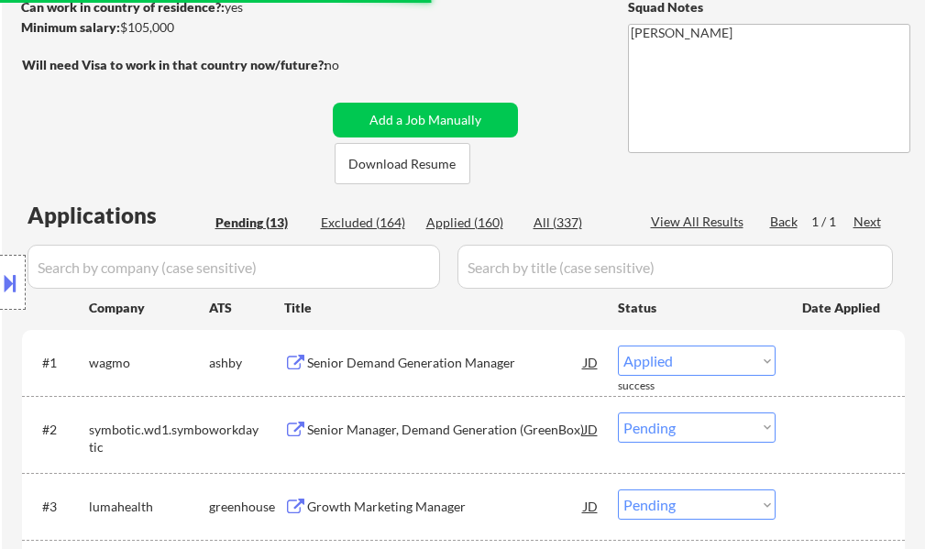
select select ""pending""
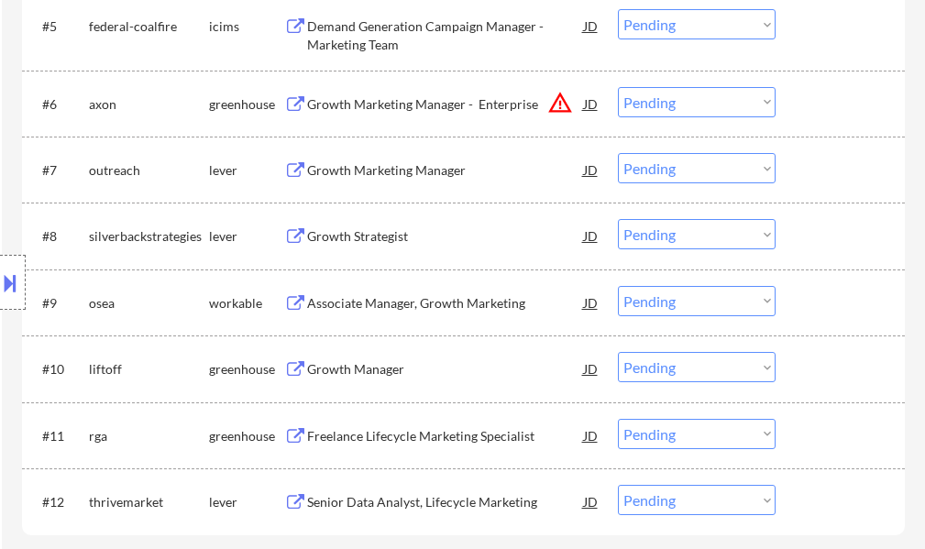
scroll to position [1100, 0]
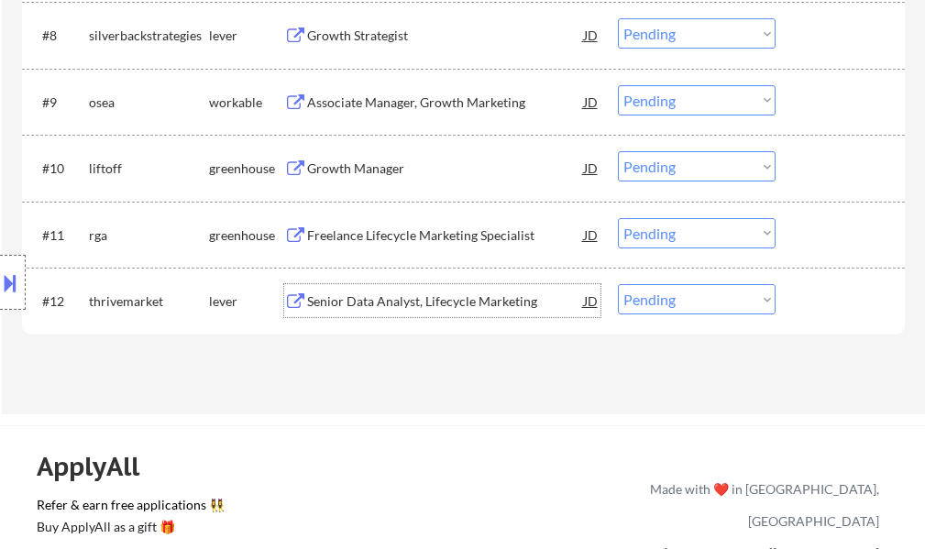
click at [345, 303] on div "Senior Data Analyst, Lifecycle Marketing" at bounding box center [445, 301] width 277 height 18
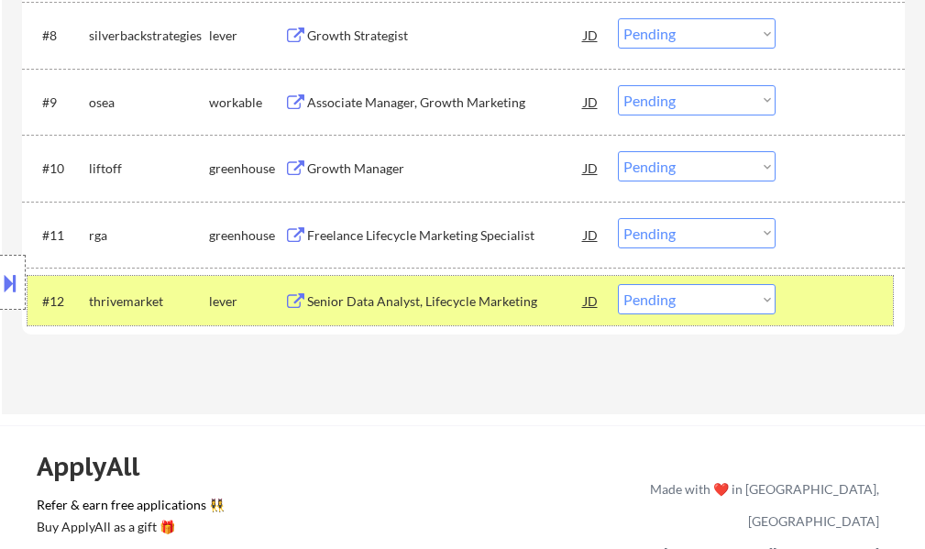
click at [832, 293] on div at bounding box center [842, 300] width 81 height 33
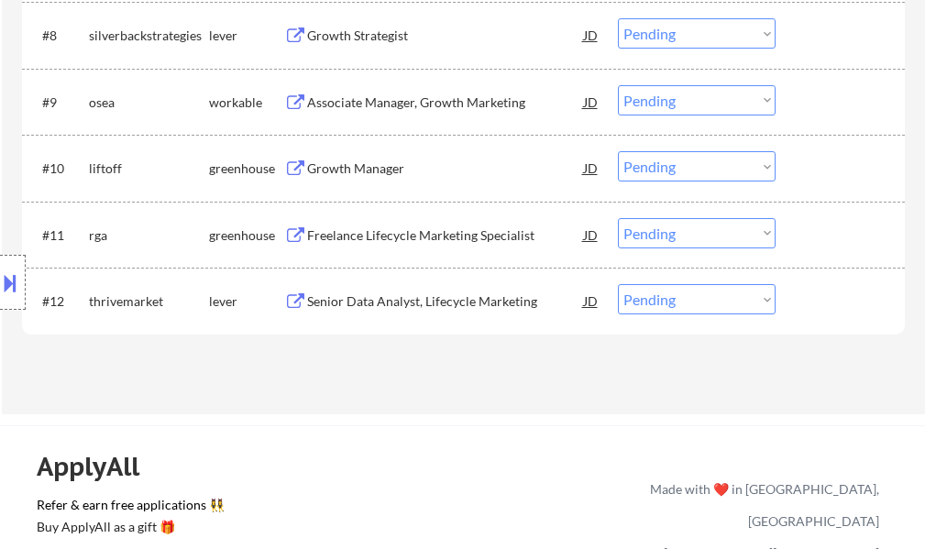
click at [419, 238] on div "Freelance Lifecycle Marketing Specialist" at bounding box center [445, 235] width 277 height 18
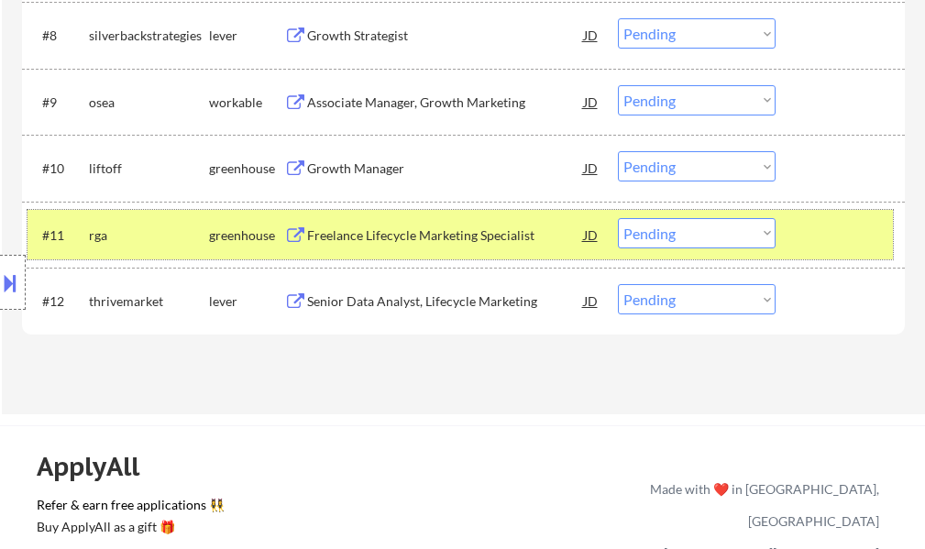
click at [798, 227] on div "#11 rga greenhouse Freelance Lifecycle Marketing Specialist JD Choose an option…" at bounding box center [459, 234] width 865 height 49
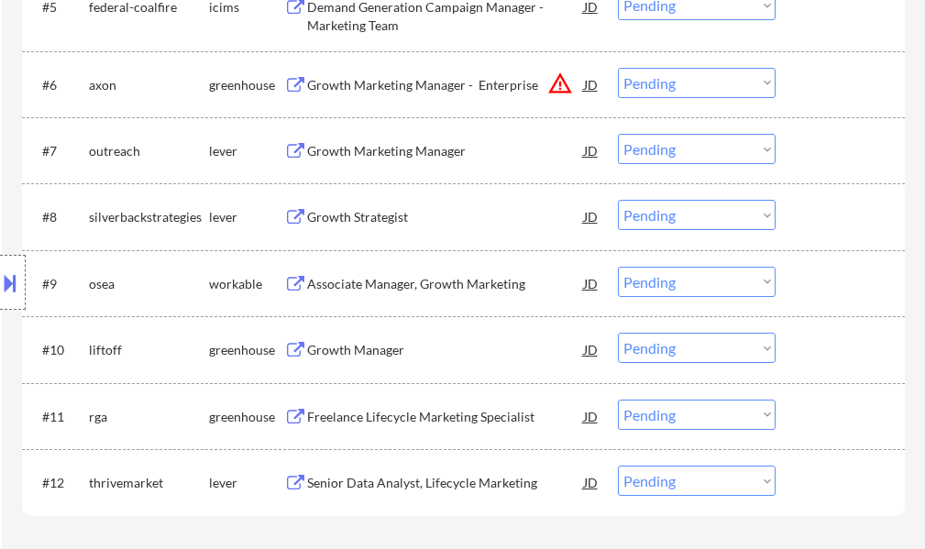
scroll to position [917, 0]
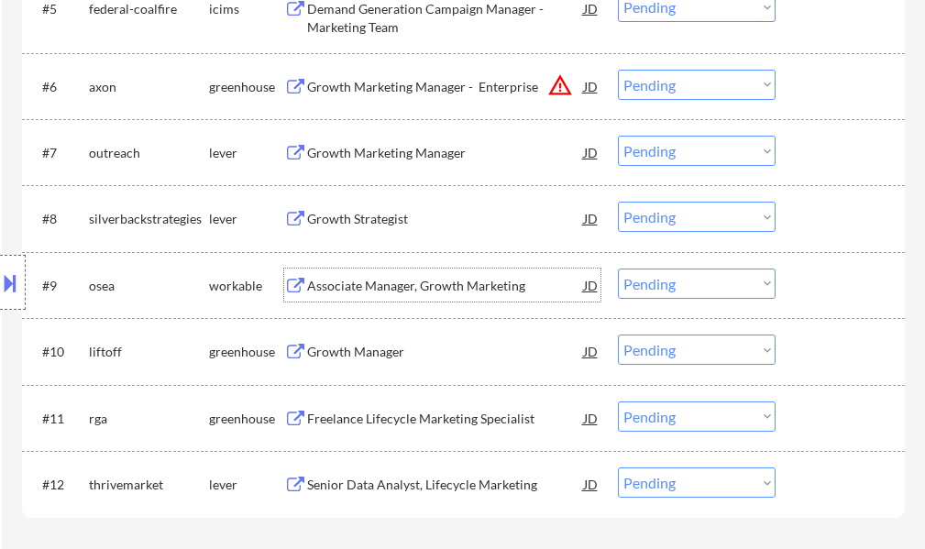
click at [391, 284] on div "Associate Manager, Growth Marketing" at bounding box center [445, 286] width 277 height 18
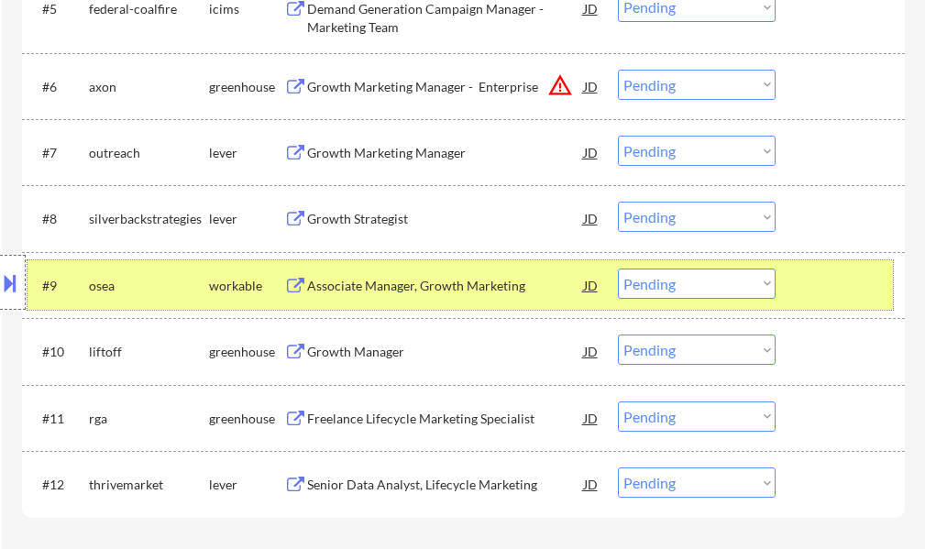
click at [840, 297] on div at bounding box center [842, 285] width 81 height 33
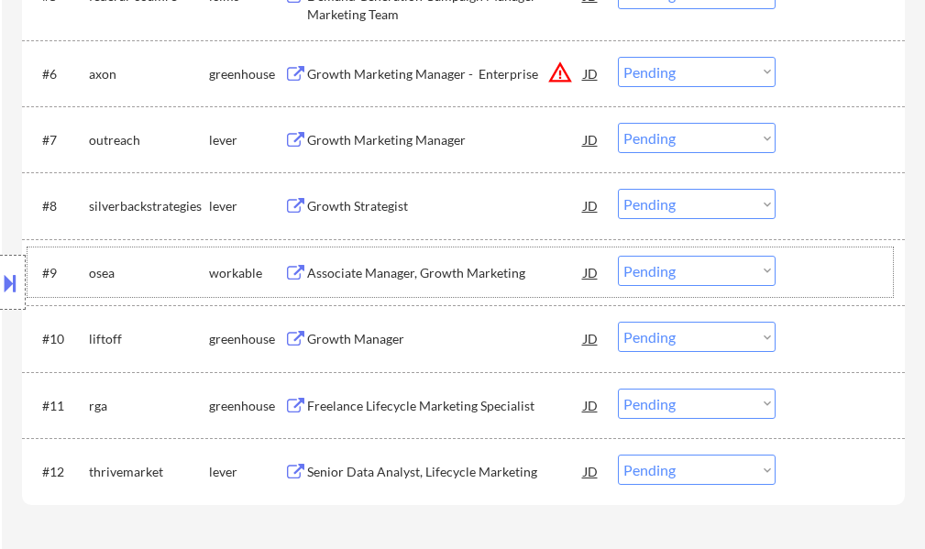
scroll to position [969, 0]
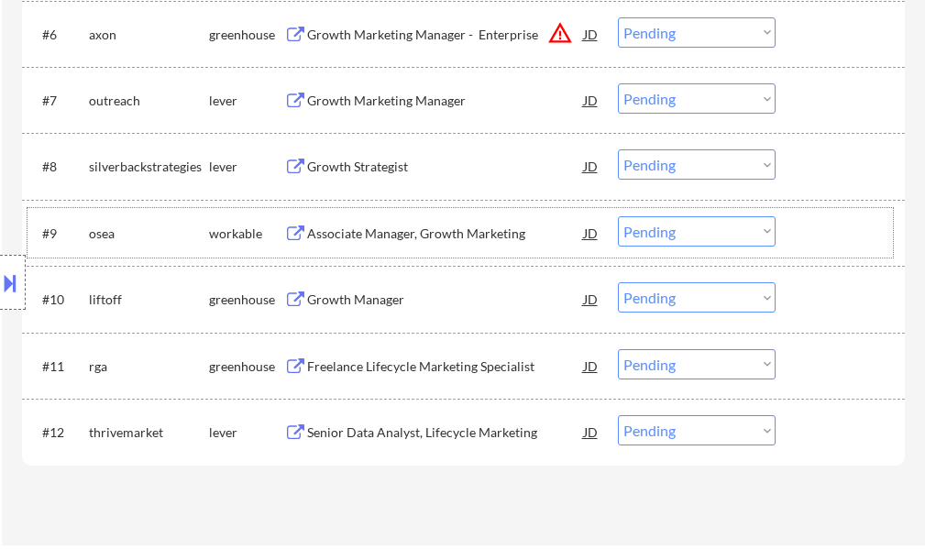
click at [686, 220] on select "Choose an option... Pending Applied Excluded (Questions) Excluded (Expired) Exc…" at bounding box center [697, 231] width 158 height 30
click at [618, 216] on select "Choose an option... Pending Applied Excluded (Questions) Excluded (Expired) Exc…" at bounding box center [697, 231] width 158 height 30
click at [840, 240] on div at bounding box center [842, 232] width 81 height 33
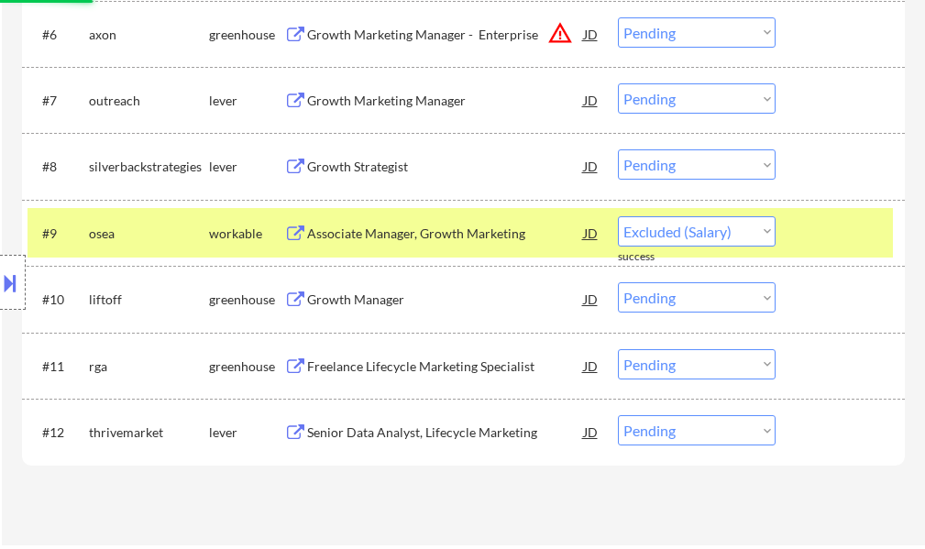
click at [840, 240] on div at bounding box center [842, 232] width 81 height 33
select select ""pending""
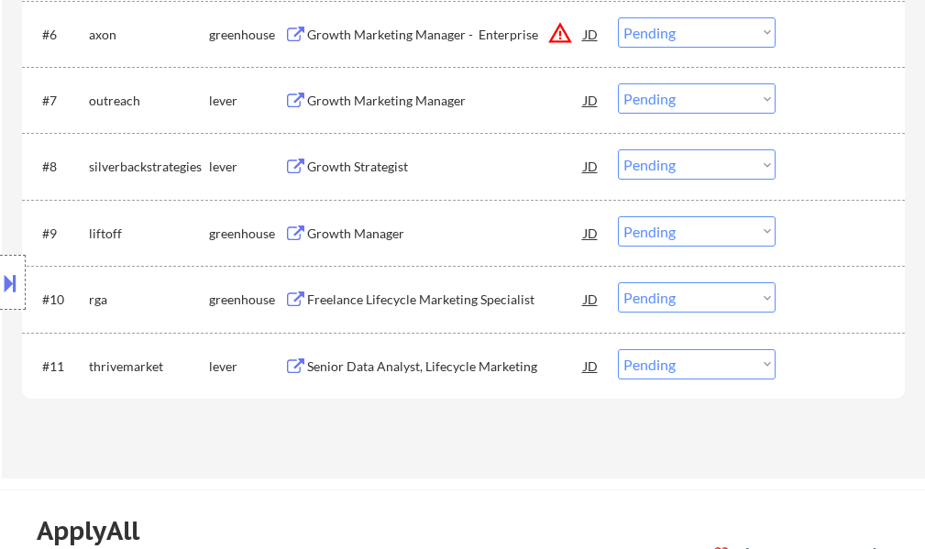
click at [403, 361] on div "Senior Data Analyst, Lifecycle Marketing" at bounding box center [445, 366] width 277 height 18
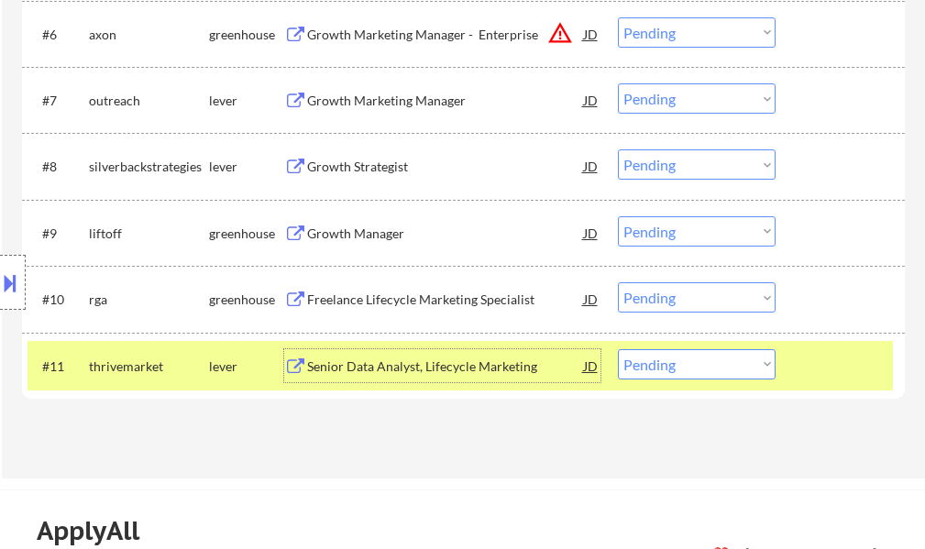
click at [734, 363] on select "Choose an option... Pending Applied Excluded (Questions) Excluded (Expired) Exc…" at bounding box center [697, 364] width 158 height 30
select select ""excluded__expired_""
click at [618, 349] on select "Choose an option... Pending Applied Excluded (Questions) Excluded (Expired) Exc…" at bounding box center [697, 364] width 158 height 30
click at [843, 367] on div at bounding box center [842, 365] width 81 height 33
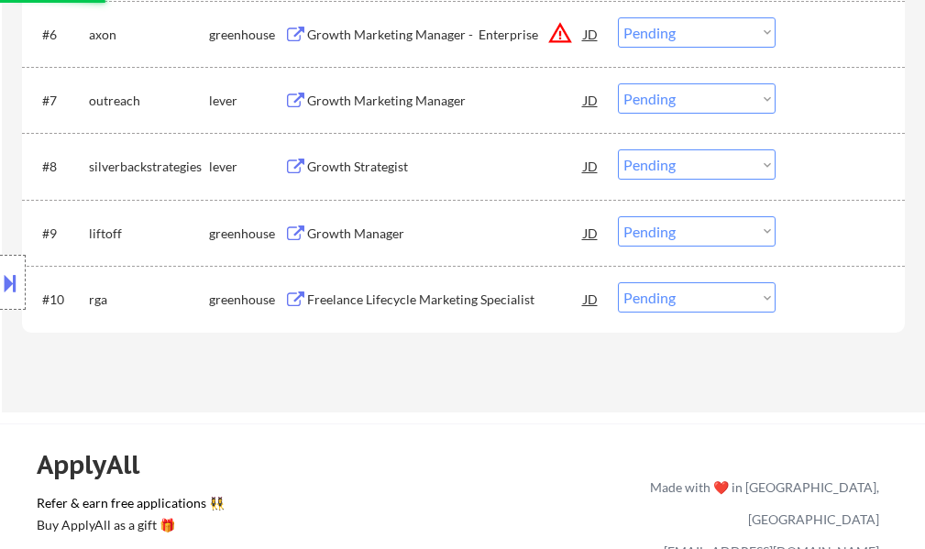
click at [385, 306] on div "Freelance Lifecycle Marketing Specialist" at bounding box center [445, 300] width 277 height 18
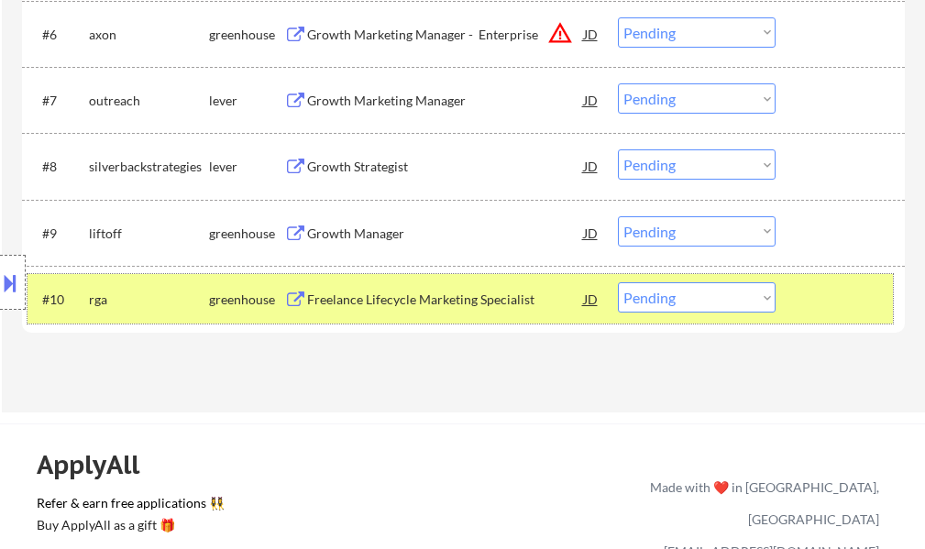
click at [847, 302] on div at bounding box center [842, 298] width 81 height 33
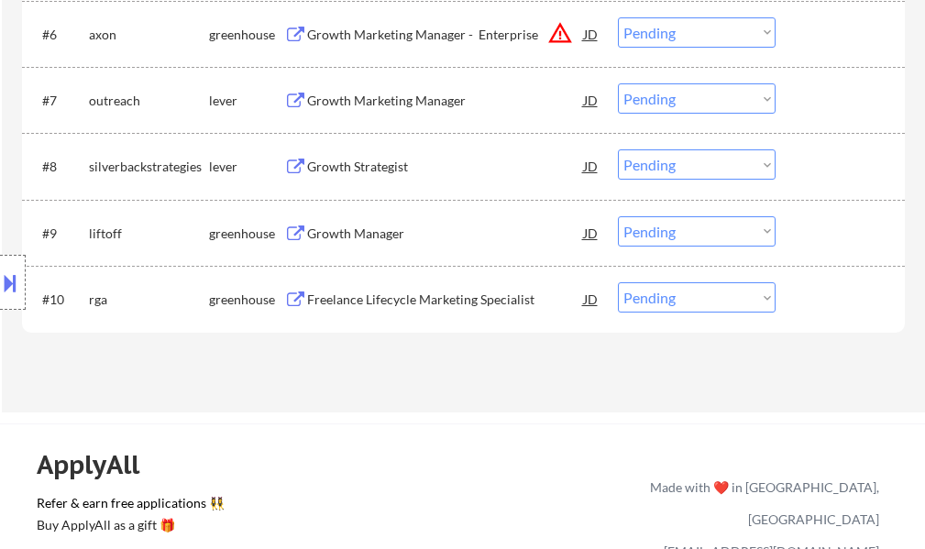
click at [341, 237] on div "Growth Manager" at bounding box center [445, 234] width 277 height 18
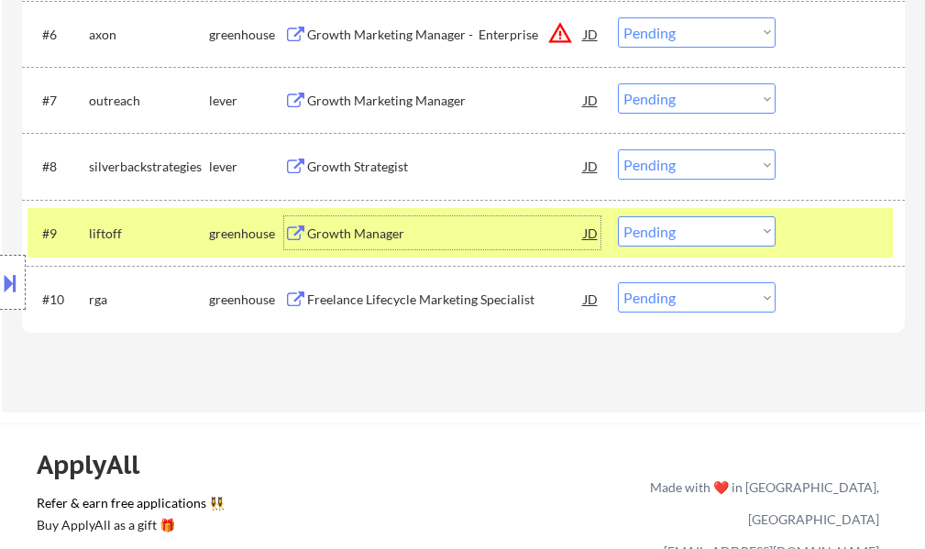
click at [631, 229] on select "Choose an option... Pending Applied Excluded (Questions) Excluded (Expired) Exc…" at bounding box center [697, 231] width 158 height 30
click at [618, 216] on select "Choose an option... Pending Applied Excluded (Questions) Excluded (Expired) Exc…" at bounding box center [697, 231] width 158 height 30
click at [848, 217] on div at bounding box center [842, 232] width 81 height 33
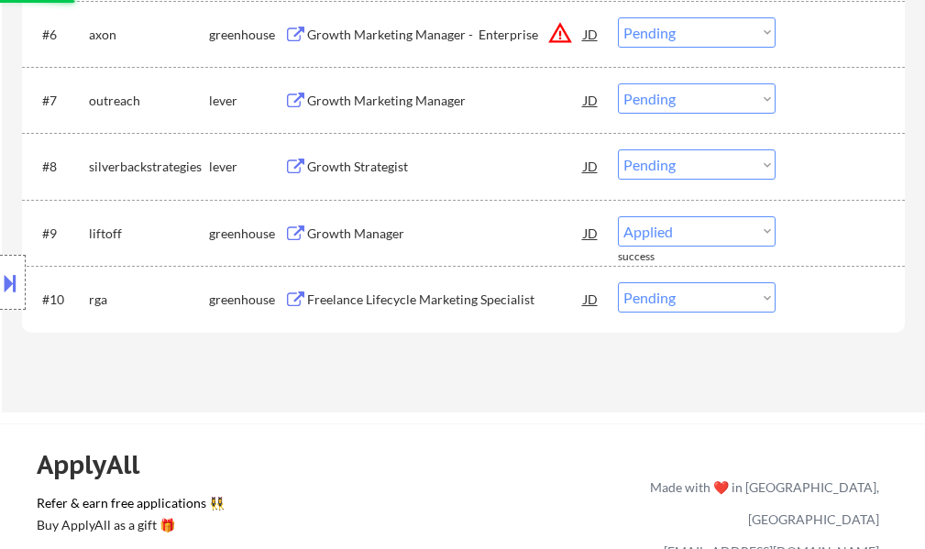
select select ""pending""
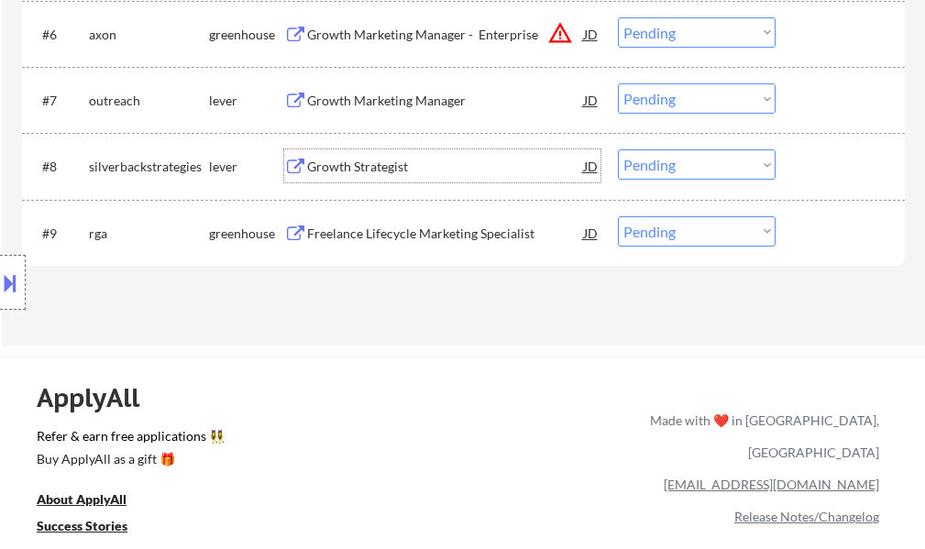
click at [379, 167] on div "Growth Strategist" at bounding box center [445, 167] width 277 height 18
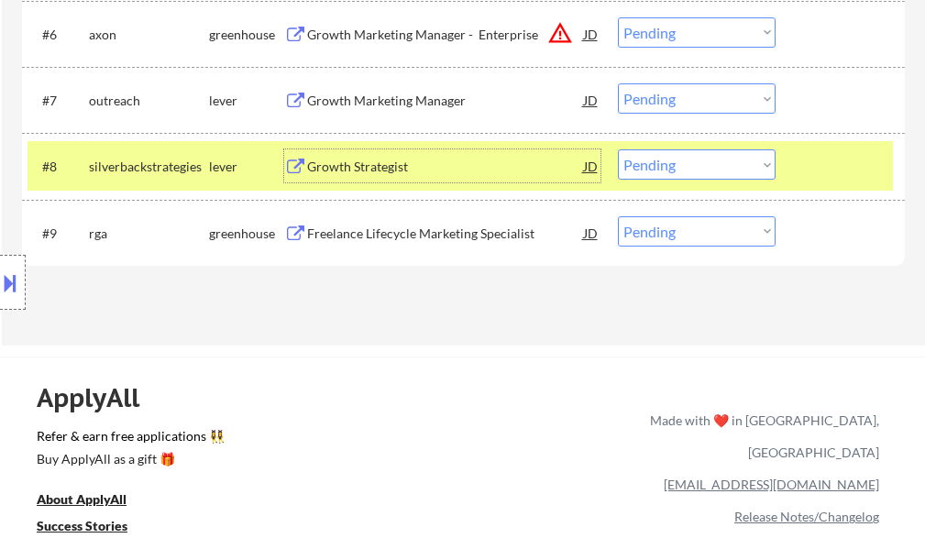
click at [644, 167] on select "Choose an option... Pending Applied Excluded (Questions) Excluded (Expired) Exc…" at bounding box center [697, 164] width 158 height 30
click at [618, 149] on select "Choose an option... Pending Applied Excluded (Questions) Excluded (Expired) Exc…" at bounding box center [697, 164] width 158 height 30
click at [804, 163] on div at bounding box center [842, 165] width 81 height 33
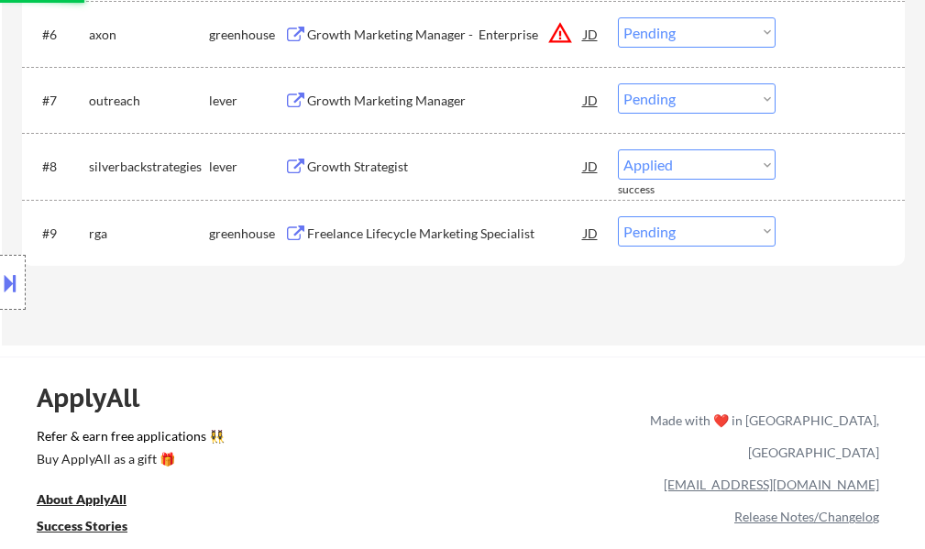
select select ""pending""
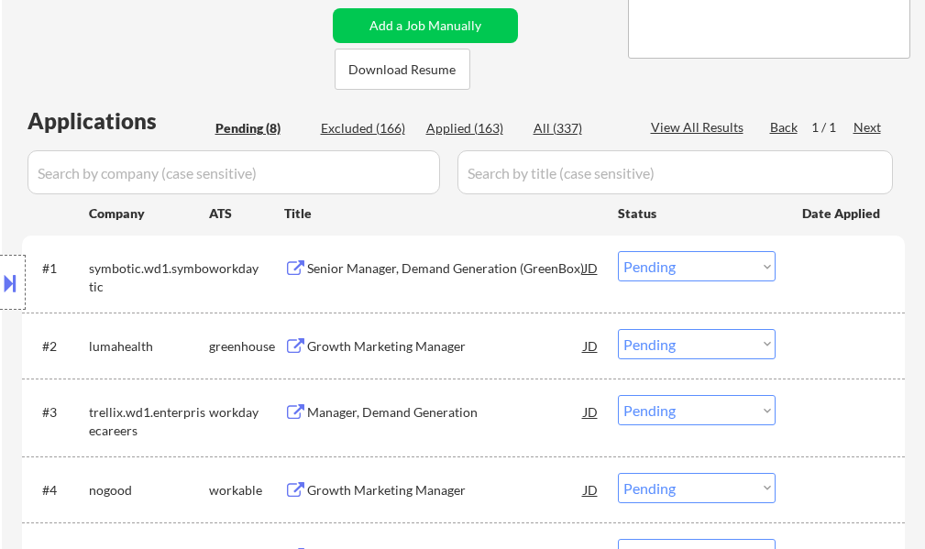
scroll to position [458, 0]
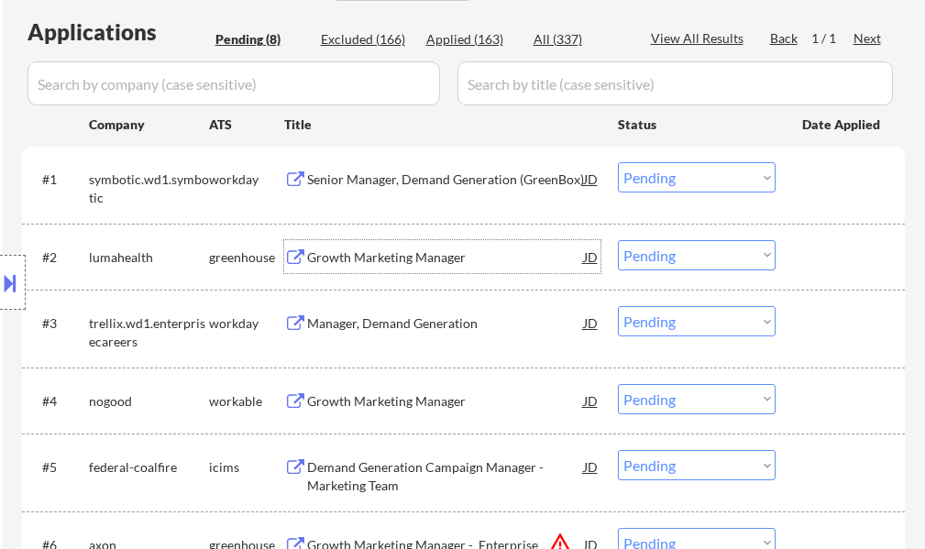
click at [379, 268] on div "Growth Marketing Manager" at bounding box center [445, 256] width 277 height 33
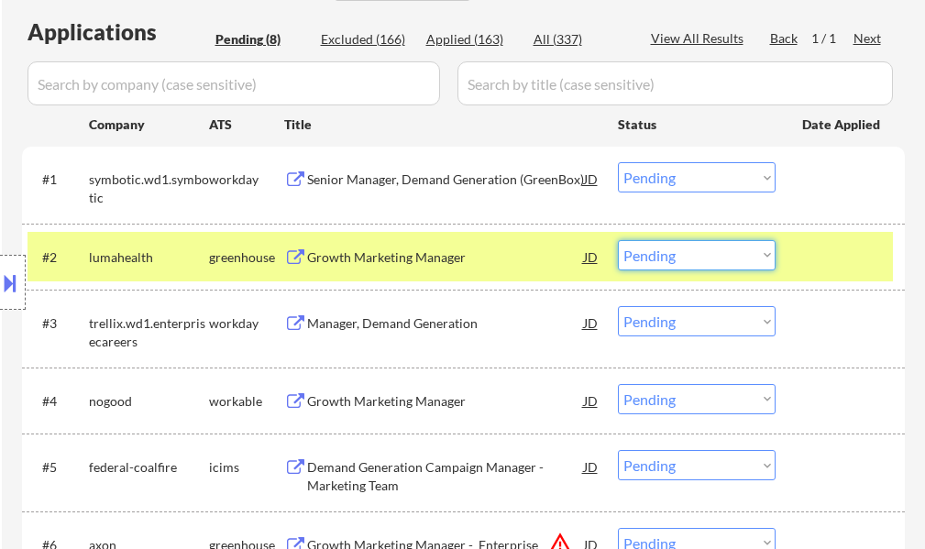
click at [680, 260] on select "Choose an option... Pending Applied Excluded (Questions) Excluded (Expired) Exc…" at bounding box center [697, 255] width 158 height 30
click at [618, 240] on select "Choose an option... Pending Applied Excluded (Questions) Excluded (Expired) Exc…" at bounding box center [697, 255] width 158 height 30
click at [830, 267] on div at bounding box center [842, 256] width 81 height 33
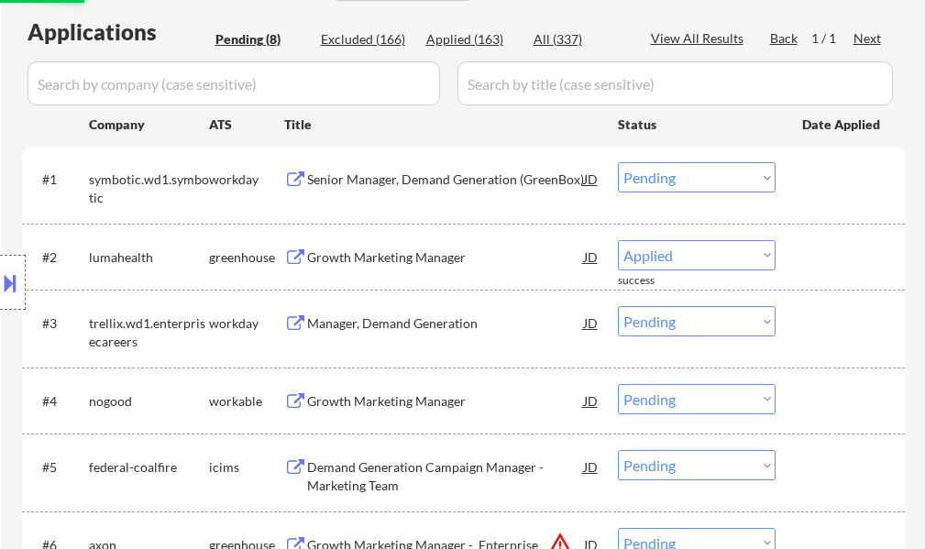
select select ""pending""
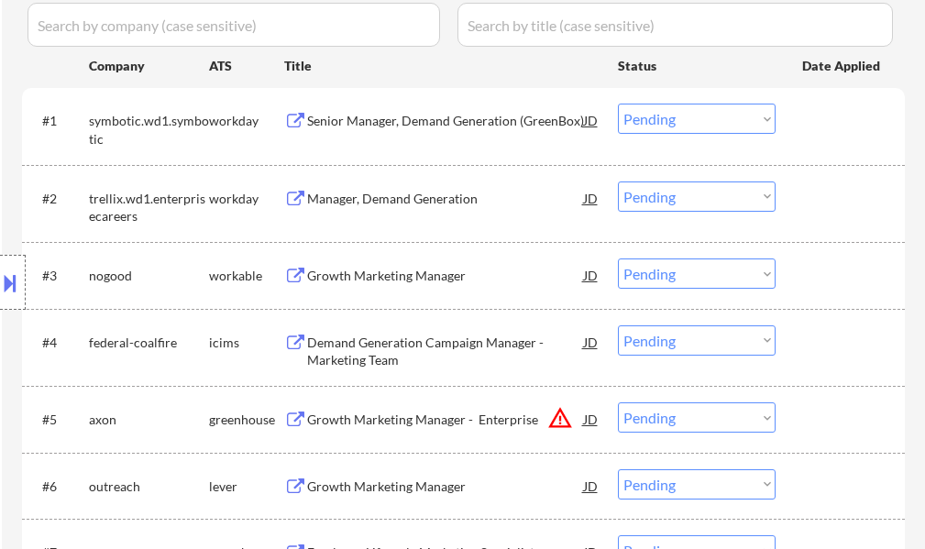
scroll to position [550, 0]
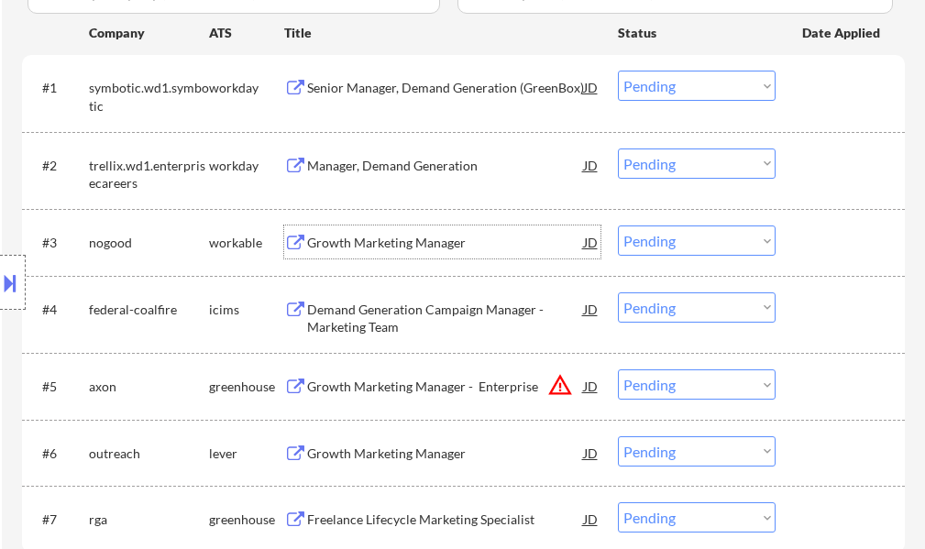
click at [421, 249] on div "Growth Marketing Manager" at bounding box center [445, 243] width 277 height 18
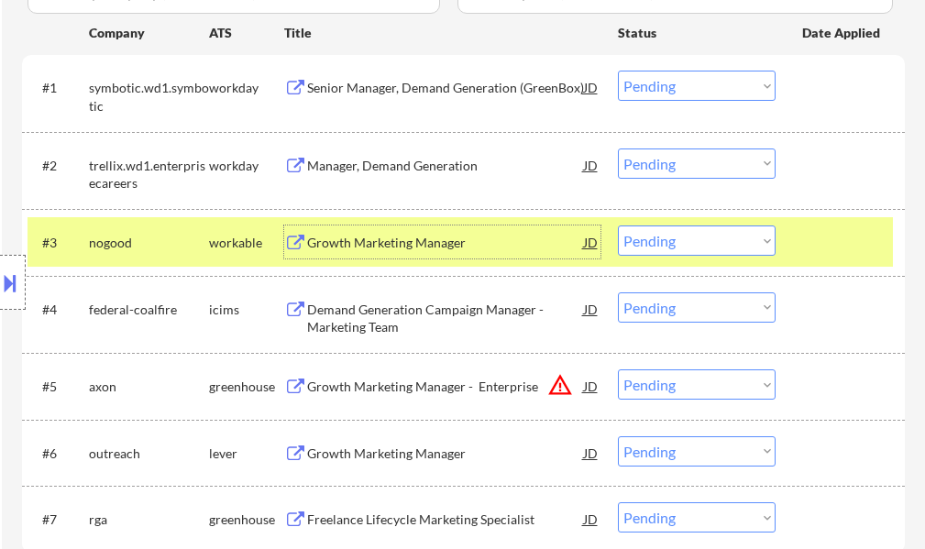
click at [653, 243] on select "Choose an option... Pending Applied Excluded (Questions) Excluded (Expired) Exc…" at bounding box center [697, 240] width 158 height 30
click at [618, 225] on select "Choose an option... Pending Applied Excluded (Questions) Excluded (Expired) Exc…" at bounding box center [697, 240] width 158 height 30
click at [818, 251] on div at bounding box center [842, 241] width 81 height 33
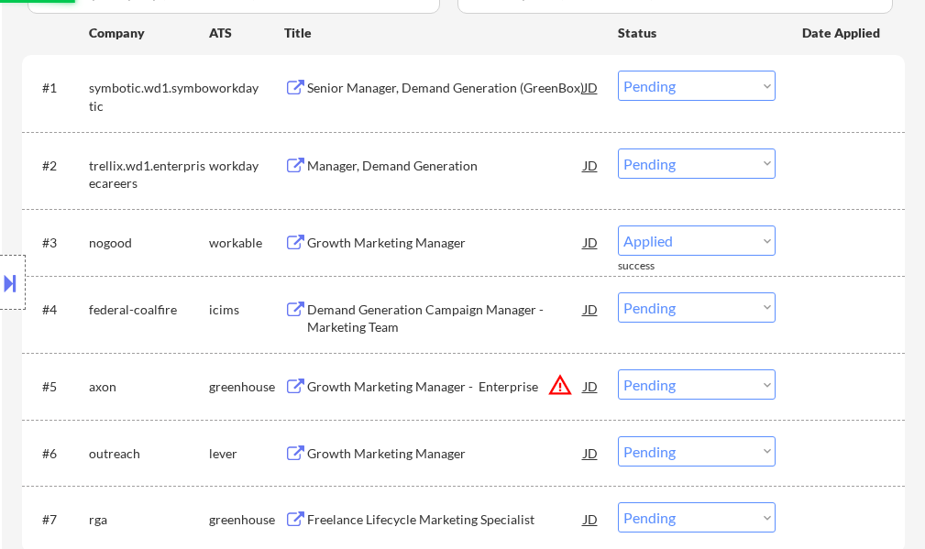
select select ""pending""
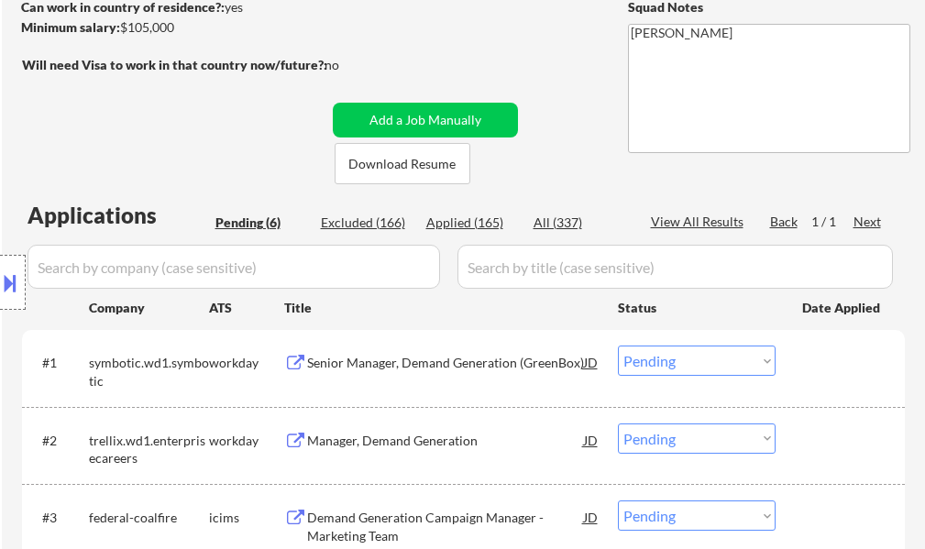
scroll to position [183, 0]
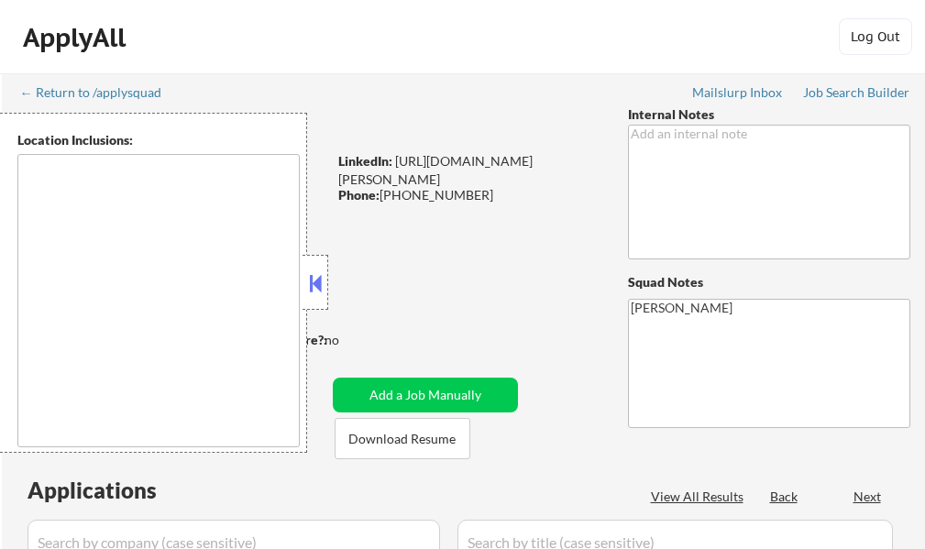
type textarea "[GEOGRAPHIC_DATA], [GEOGRAPHIC_DATA], [GEOGRAPHIC_DATA] [GEOGRAPHIC_DATA], [GEO…"
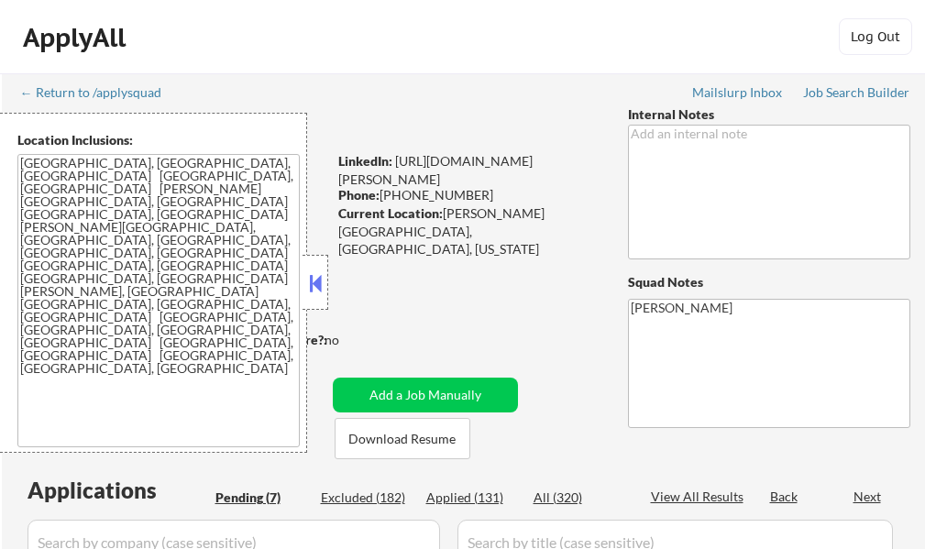
select select ""pending""
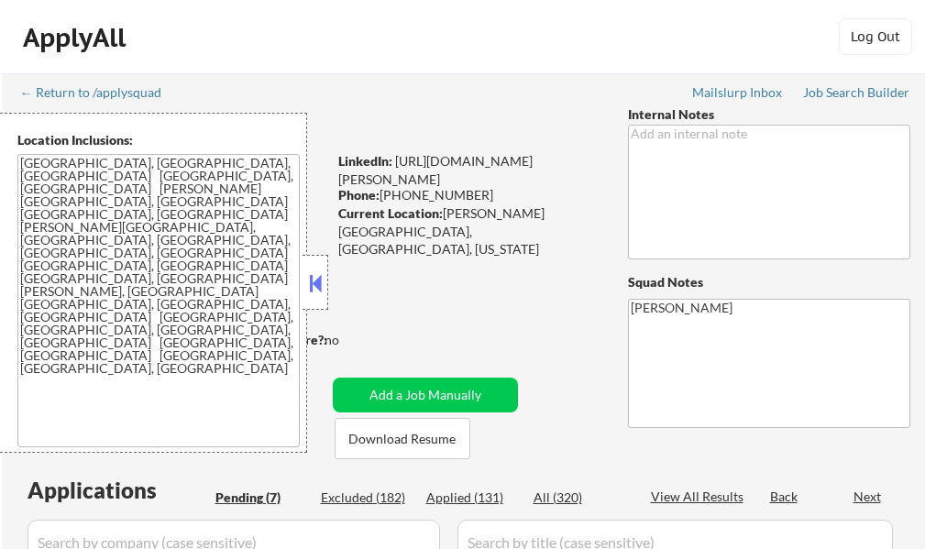
select select ""pending""
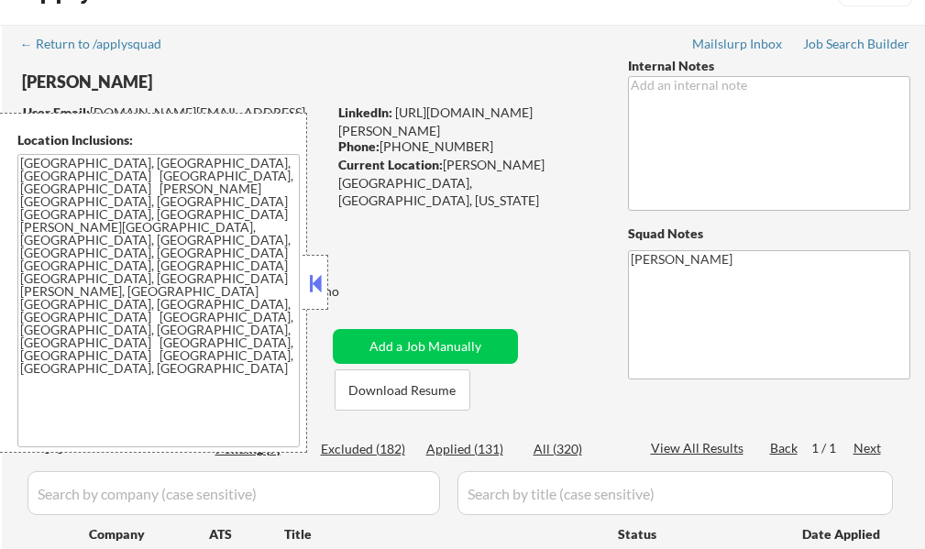
scroll to position [92, 0]
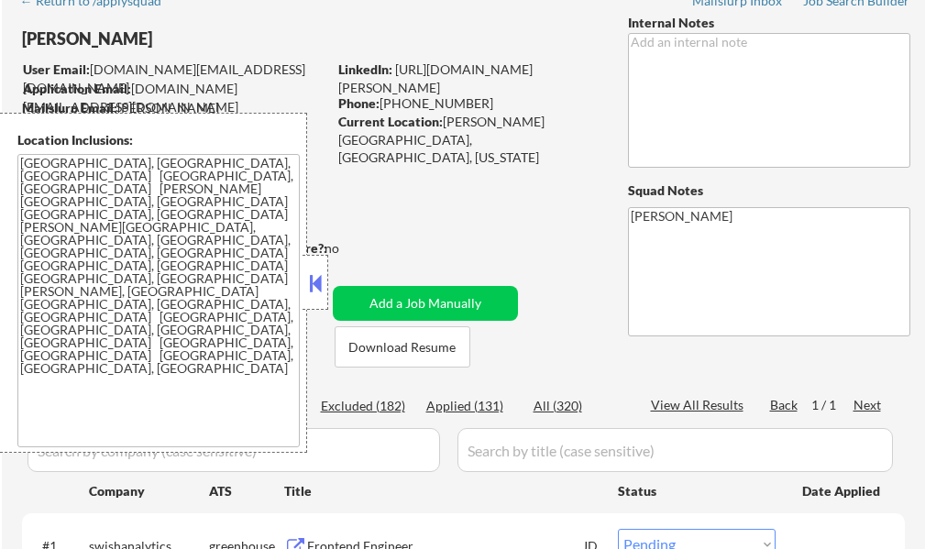
click at [319, 281] on button at bounding box center [315, 282] width 20 height 27
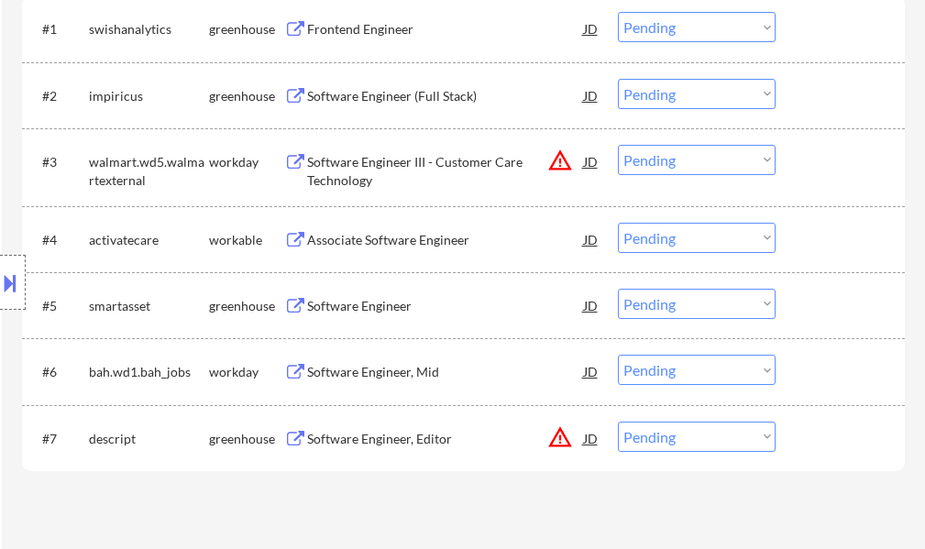
scroll to position [642, 0]
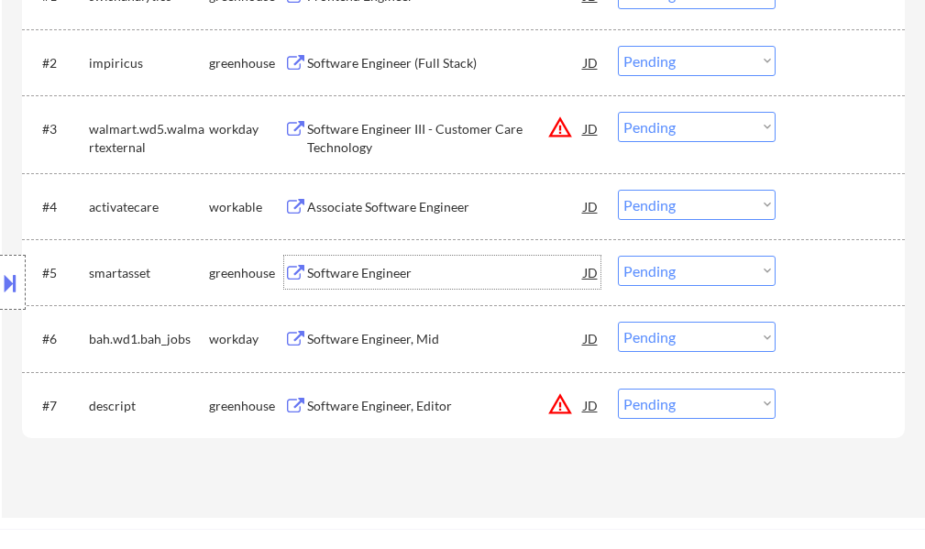
click at [375, 272] on div "Software Engineer" at bounding box center [445, 273] width 277 height 18
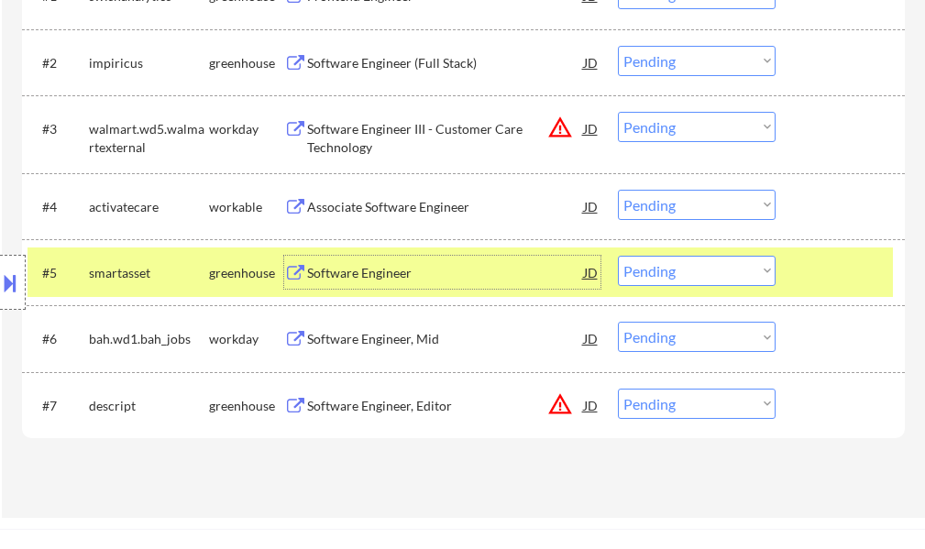
click at [816, 278] on div at bounding box center [842, 272] width 81 height 33
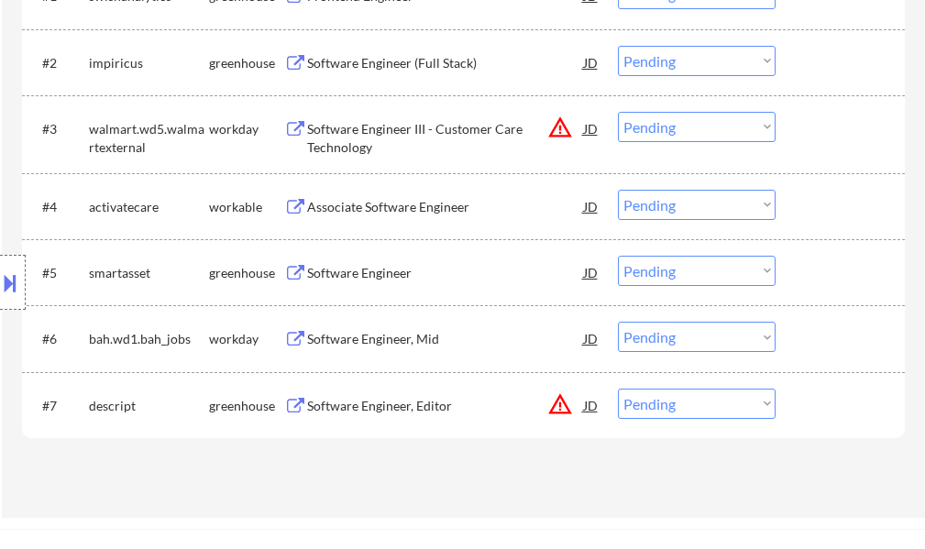
click at [397, 265] on div "Software Engineer" at bounding box center [445, 273] width 277 height 18
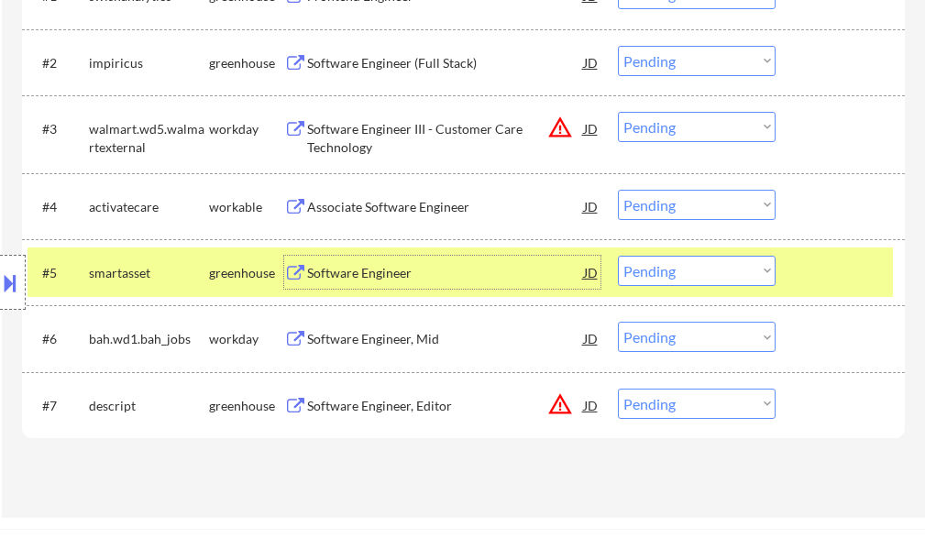
click at [640, 275] on select "Choose an option... Pending Applied Excluded (Questions) Excluded (Expired) Exc…" at bounding box center [697, 271] width 158 height 30
click at [618, 256] on select "Choose an option... Pending Applied Excluded (Questions) Excluded (Expired) Exc…" at bounding box center [697, 271] width 158 height 30
click at [829, 278] on div at bounding box center [842, 272] width 81 height 33
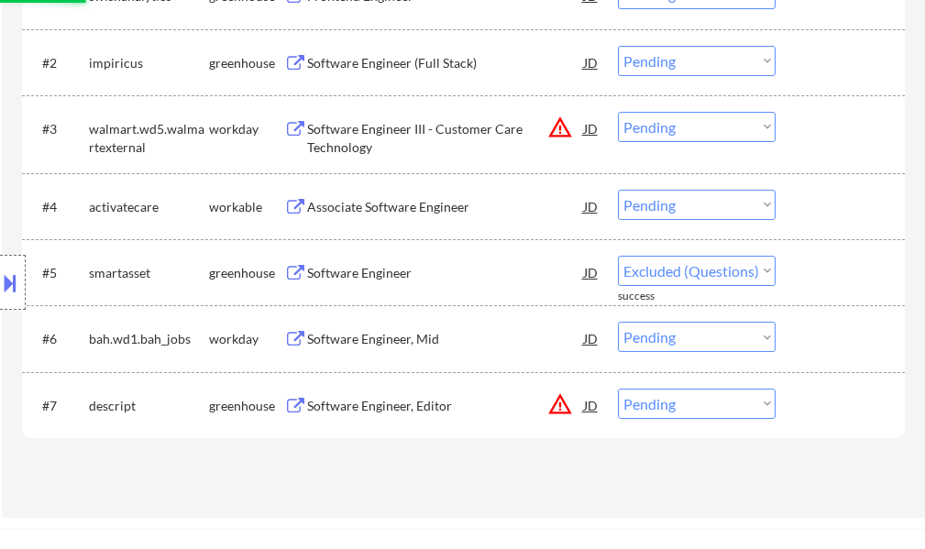
select select ""pending""
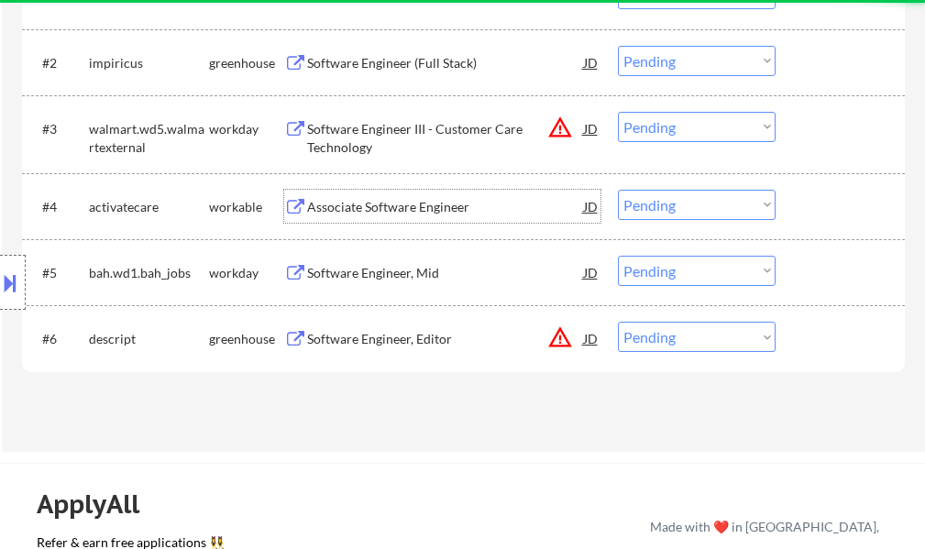
click at [434, 211] on div "Associate Software Engineer" at bounding box center [445, 207] width 277 height 18
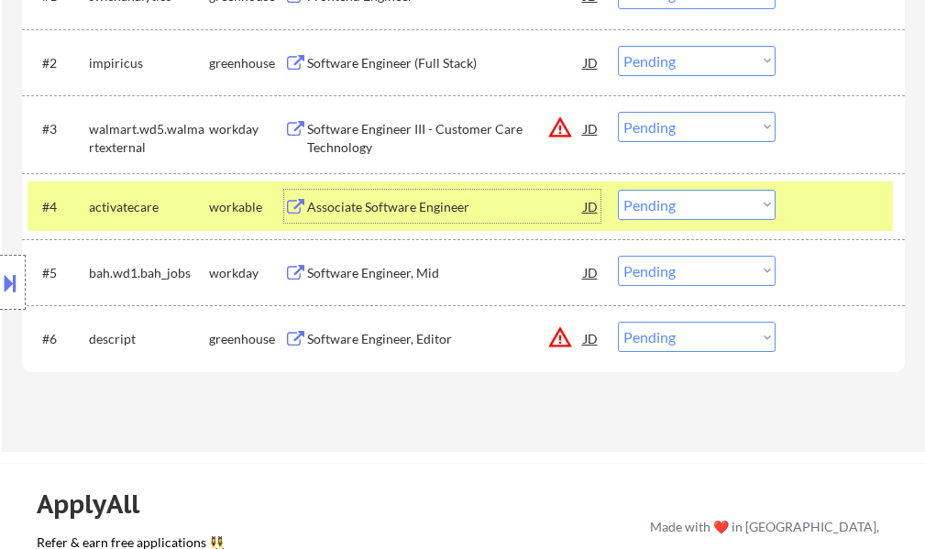
click at [700, 209] on select "Choose an option... Pending Applied Excluded (Questions) Excluded (Expired) Exc…" at bounding box center [697, 205] width 158 height 30
click at [618, 190] on select "Choose an option... Pending Applied Excluded (Questions) Excluded (Expired) Exc…" at bounding box center [697, 205] width 158 height 30
click at [817, 210] on div at bounding box center [842, 206] width 81 height 33
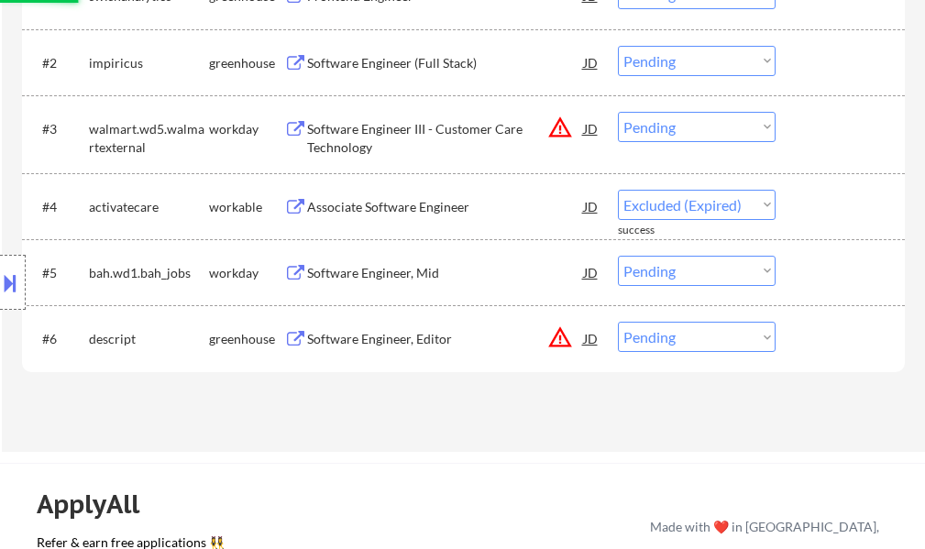
select select ""pending""
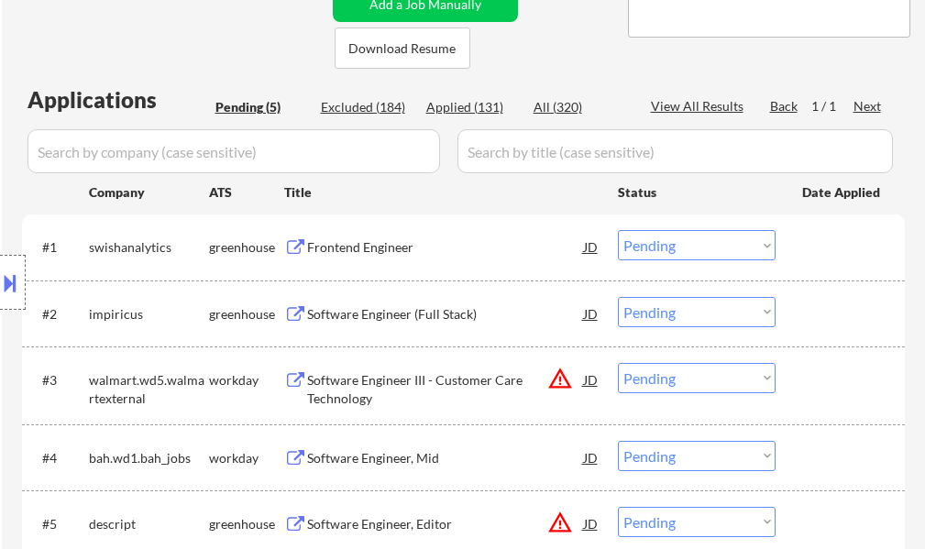
scroll to position [367, 0]
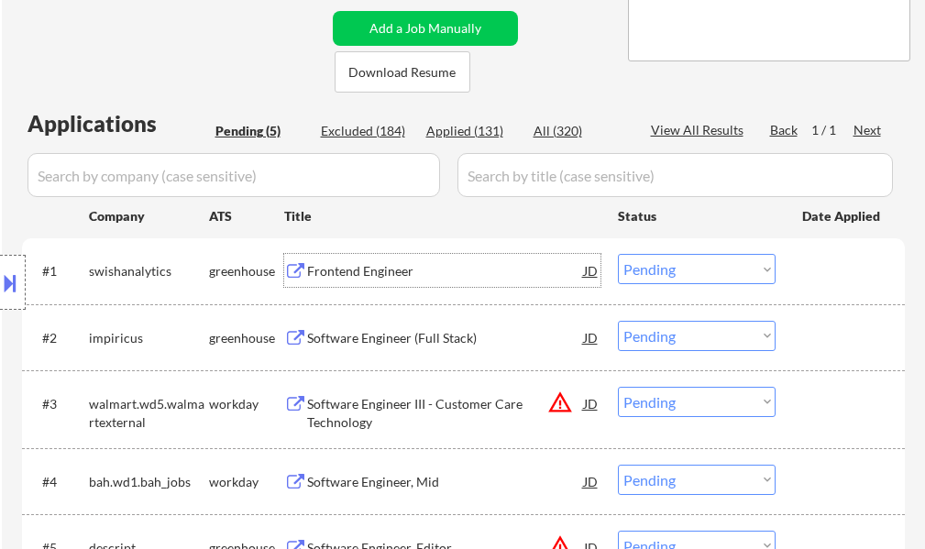
click at [403, 269] on div "Frontend Engineer" at bounding box center [445, 271] width 277 height 18
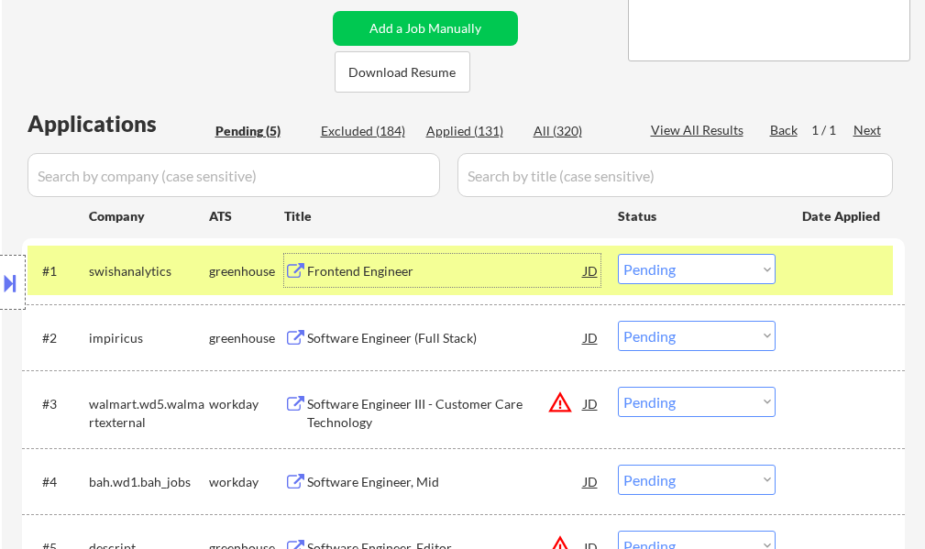
click at [810, 271] on div at bounding box center [842, 270] width 81 height 33
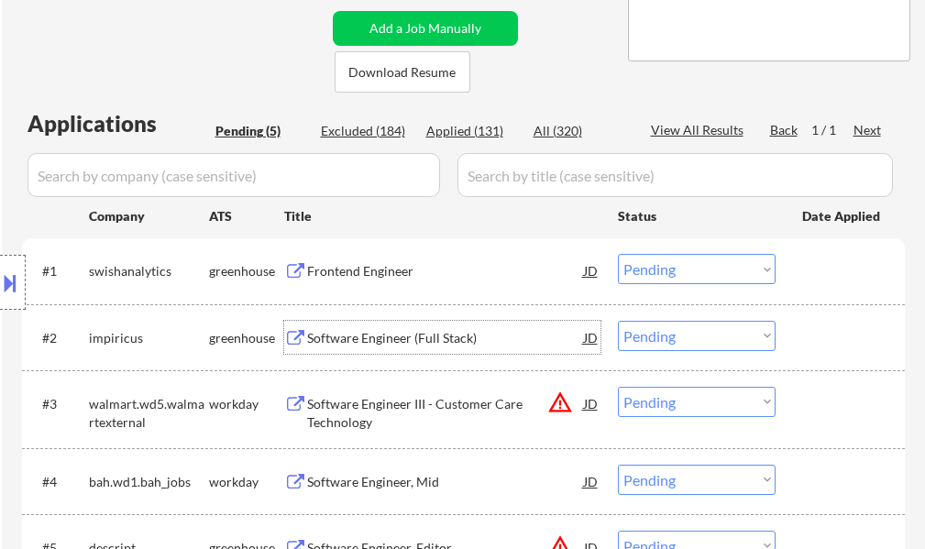
click at [370, 336] on div "Software Engineer (Full Stack)" at bounding box center [445, 338] width 277 height 18
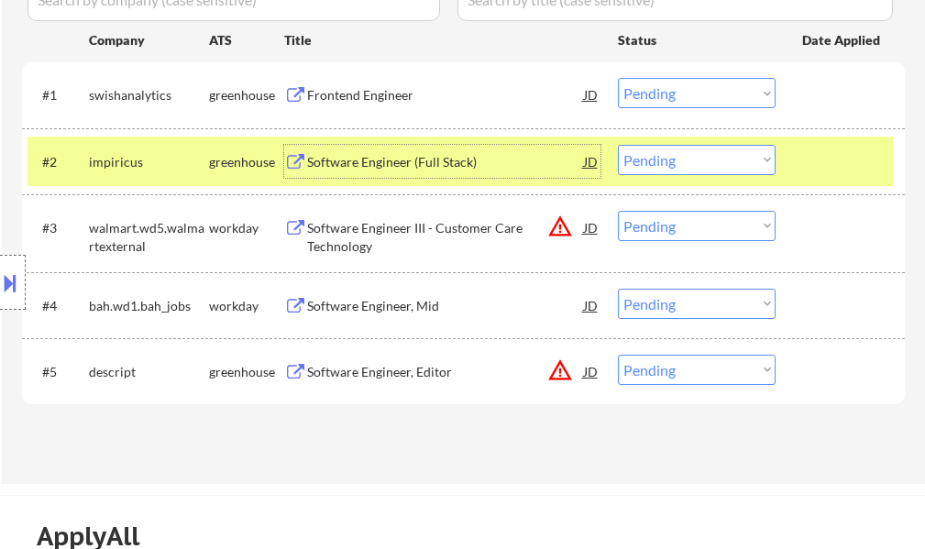
scroll to position [550, 0]
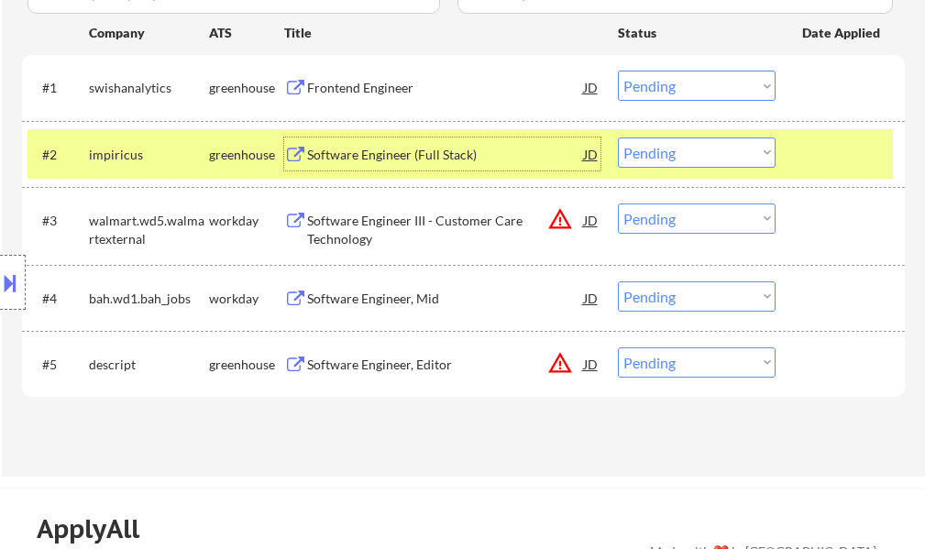
click at [839, 144] on div at bounding box center [842, 153] width 81 height 33
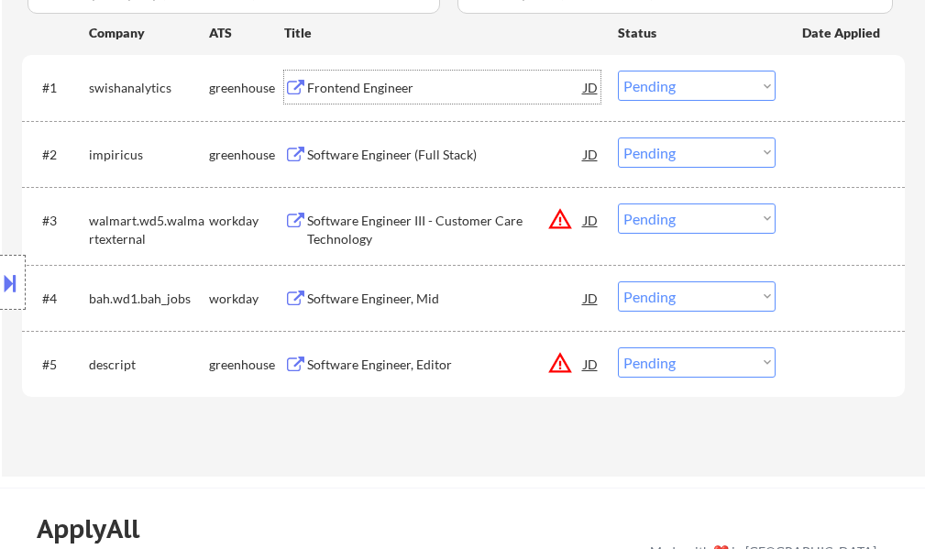
click at [350, 84] on div "Frontend Engineer" at bounding box center [445, 88] width 277 height 18
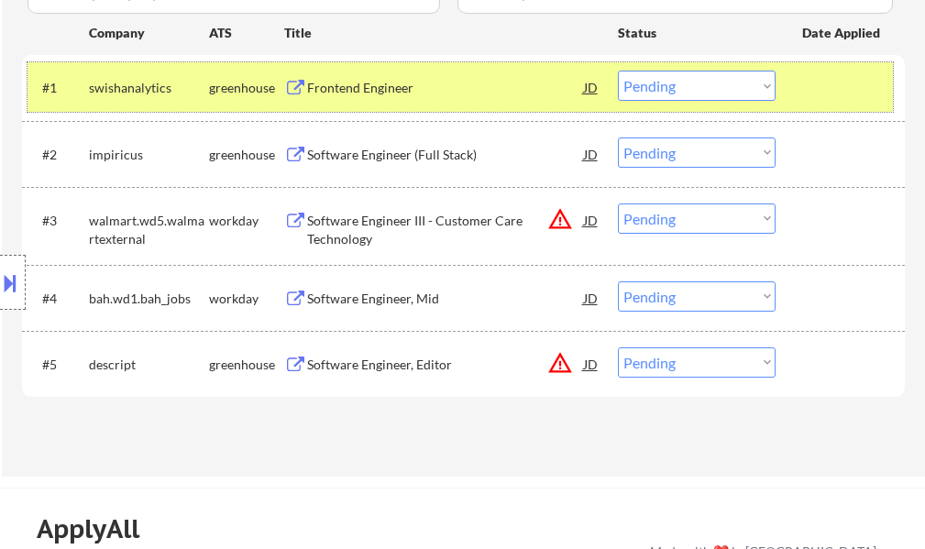
click at [878, 91] on div at bounding box center [842, 87] width 81 height 33
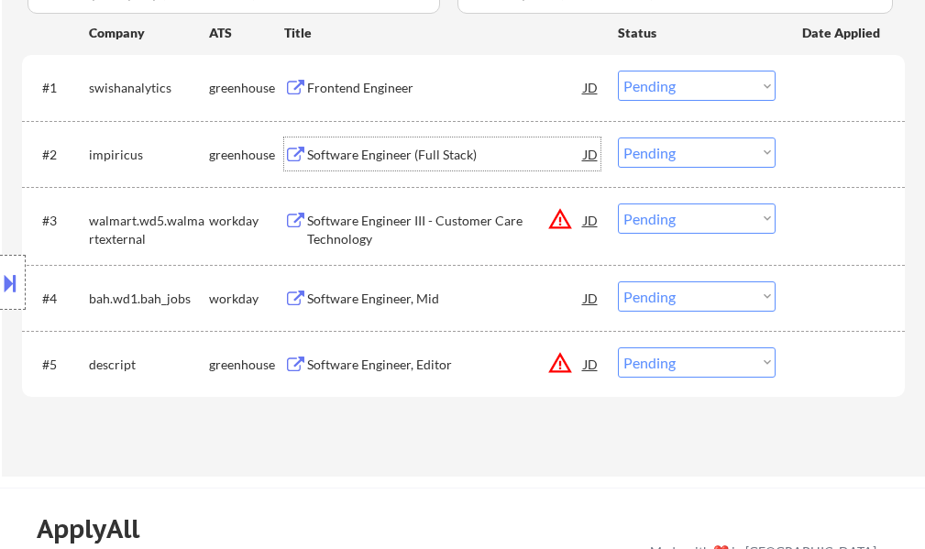
click at [409, 157] on div "Software Engineer (Full Stack)" at bounding box center [445, 155] width 277 height 18
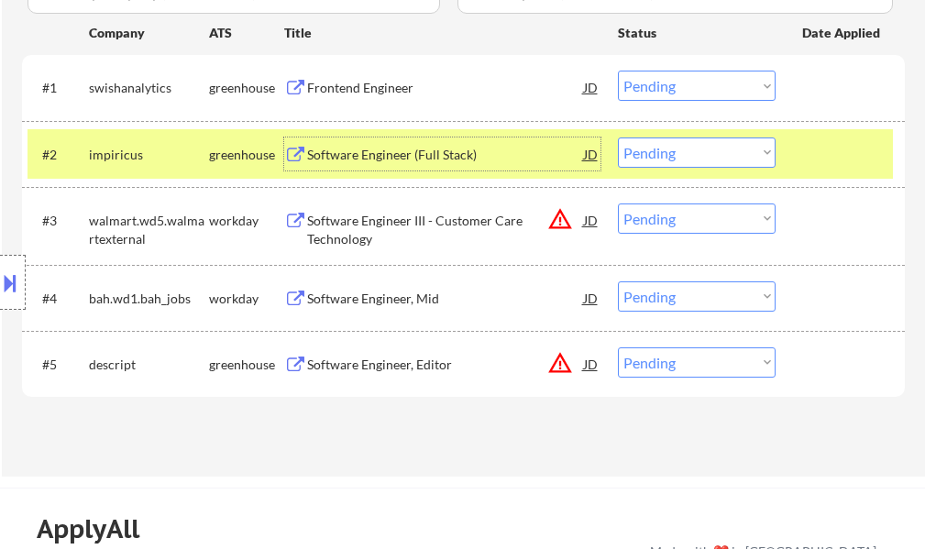
click at [817, 158] on div at bounding box center [842, 153] width 81 height 33
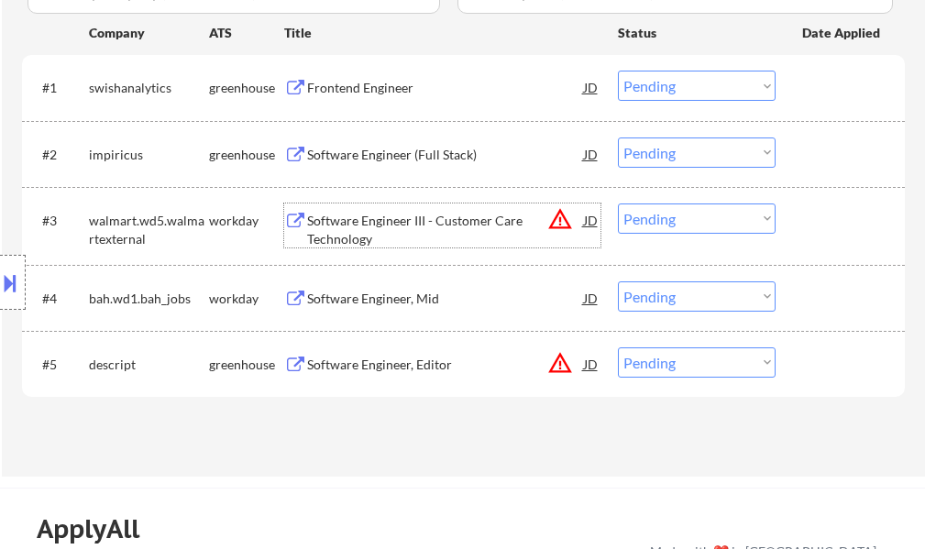
click at [478, 224] on div "Software Engineer III - Customer Care Technology" at bounding box center [445, 230] width 277 height 36
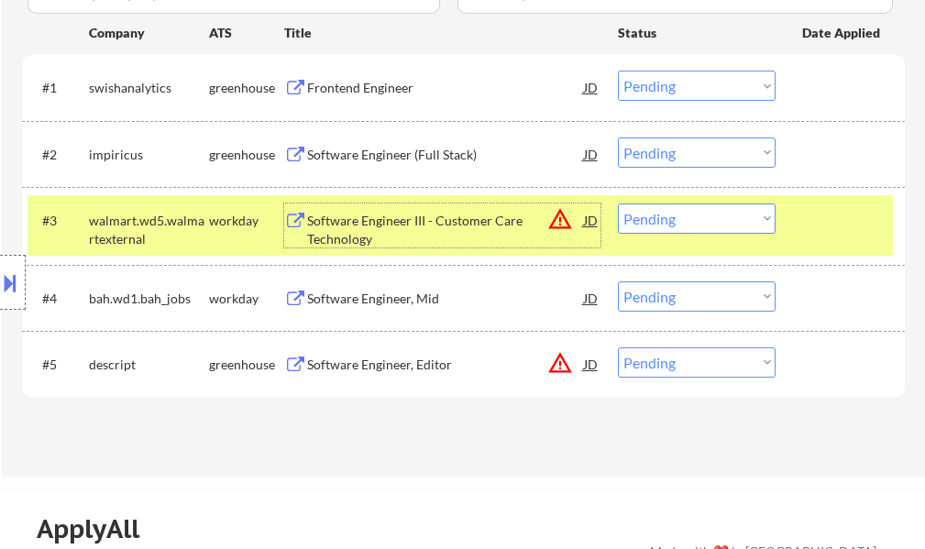
click at [697, 213] on select "Choose an option... Pending Applied Excluded (Questions) Excluded (Expired) Exc…" at bounding box center [697, 218] width 158 height 30
click at [618, 203] on select "Choose an option... Pending Applied Excluded (Questions) Excluded (Expired) Exc…" at bounding box center [697, 218] width 158 height 30
select select ""pending""
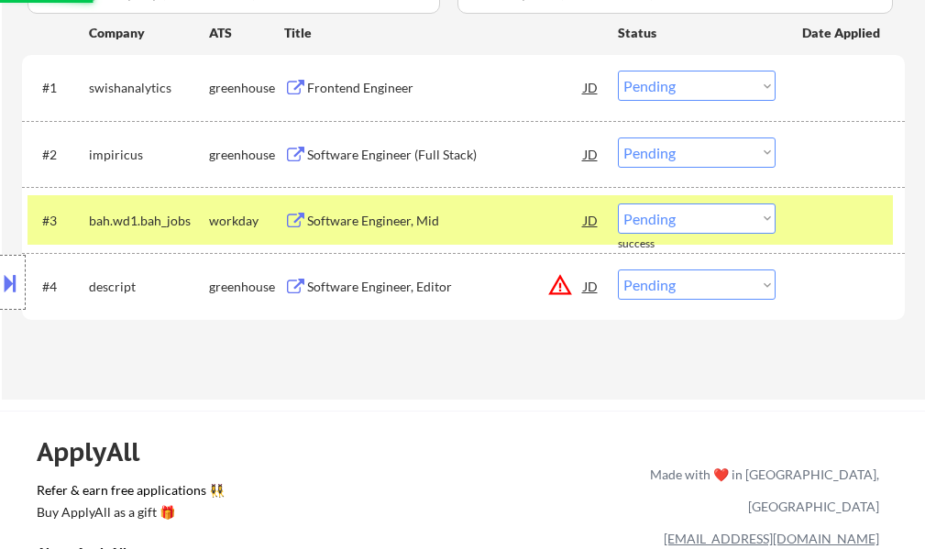
click at [821, 214] on div at bounding box center [842, 219] width 81 height 33
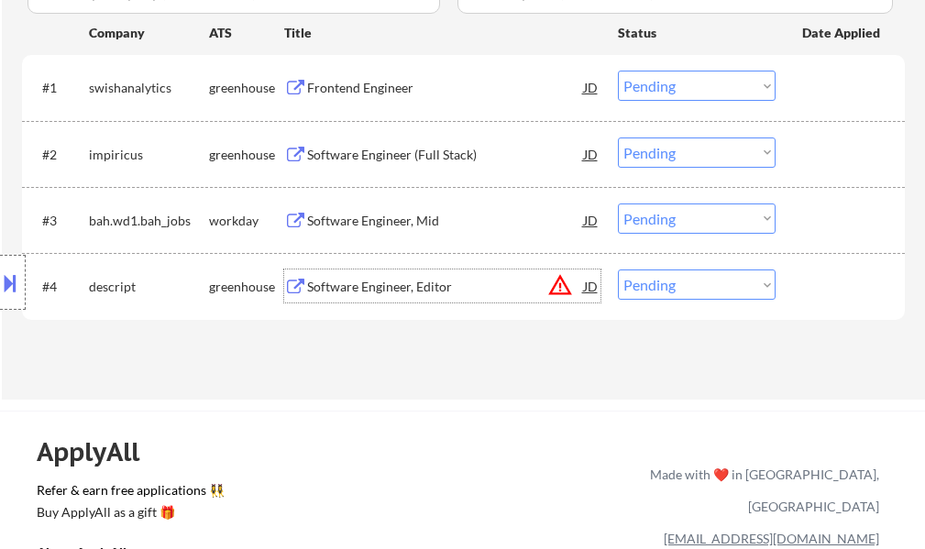
click at [384, 285] on div "Software Engineer, Editor" at bounding box center [445, 287] width 277 height 18
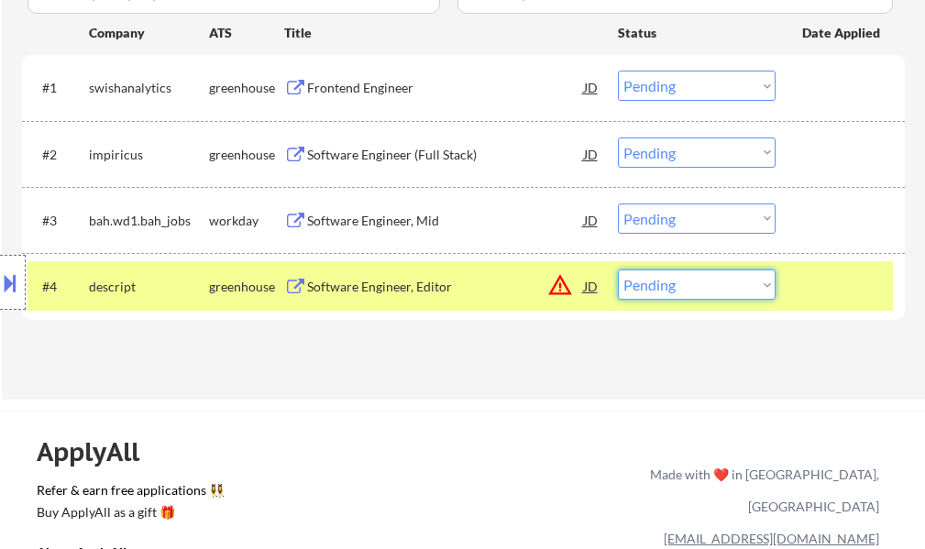
click at [694, 283] on select "Choose an option... Pending Applied Excluded (Questions) Excluded (Expired) Exc…" at bounding box center [697, 284] width 158 height 30
select select ""excluded__location_""
click at [618, 269] on select "Choose an option... Pending Applied Excluded (Questions) Excluded (Expired) Exc…" at bounding box center [697, 284] width 158 height 30
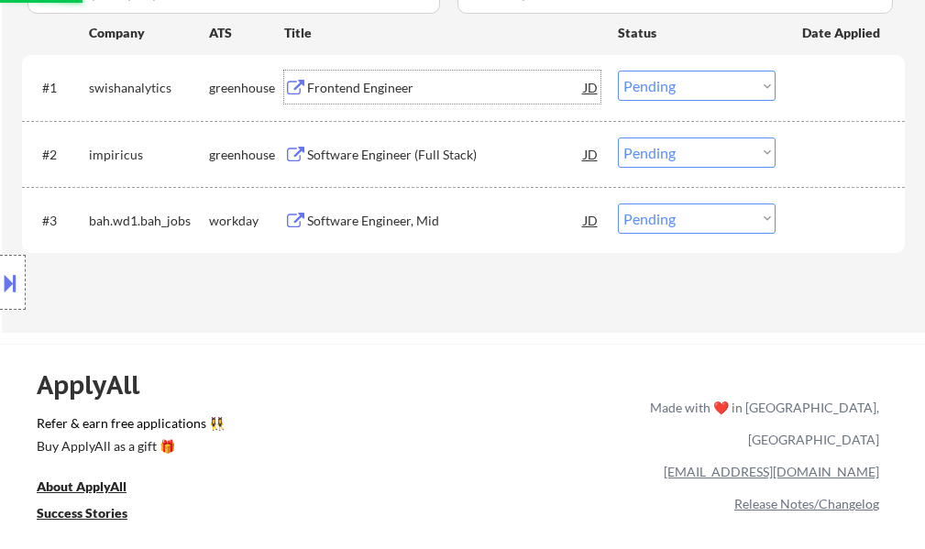
click at [405, 88] on div "Frontend Engineer" at bounding box center [445, 88] width 277 height 18
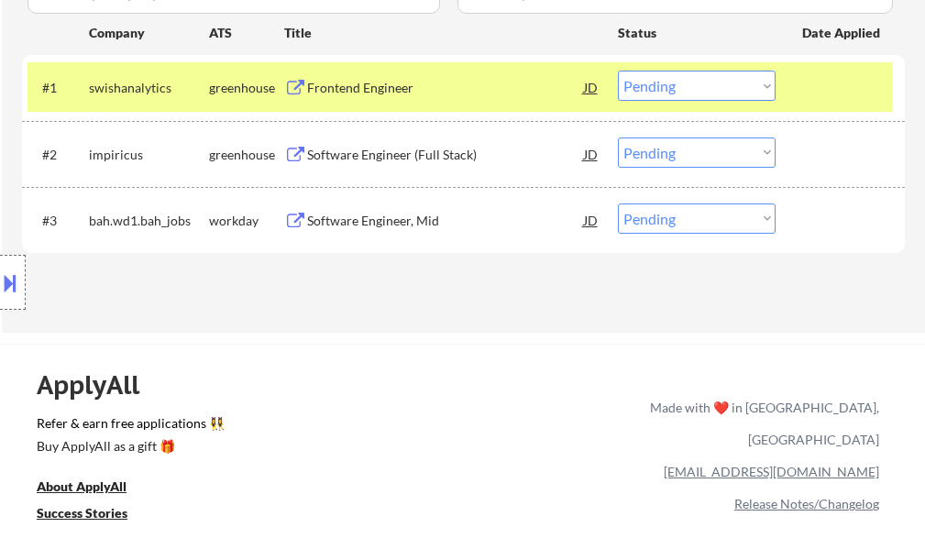
click at [7, 275] on button at bounding box center [10, 283] width 20 height 30
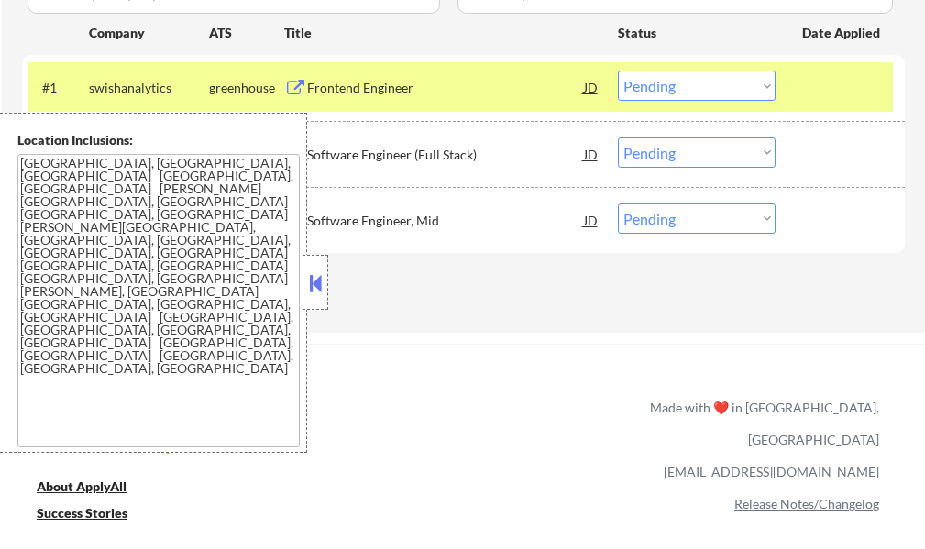
click at [658, 87] on select "Choose an option... Pending Applied Excluded (Questions) Excluded (Expired) Exc…" at bounding box center [697, 86] width 158 height 30
click at [618, 71] on select "Choose an option... Pending Applied Excluded (Questions) Excluded (Expired) Exc…" at bounding box center [697, 86] width 158 height 30
click at [839, 84] on div at bounding box center [842, 87] width 81 height 33
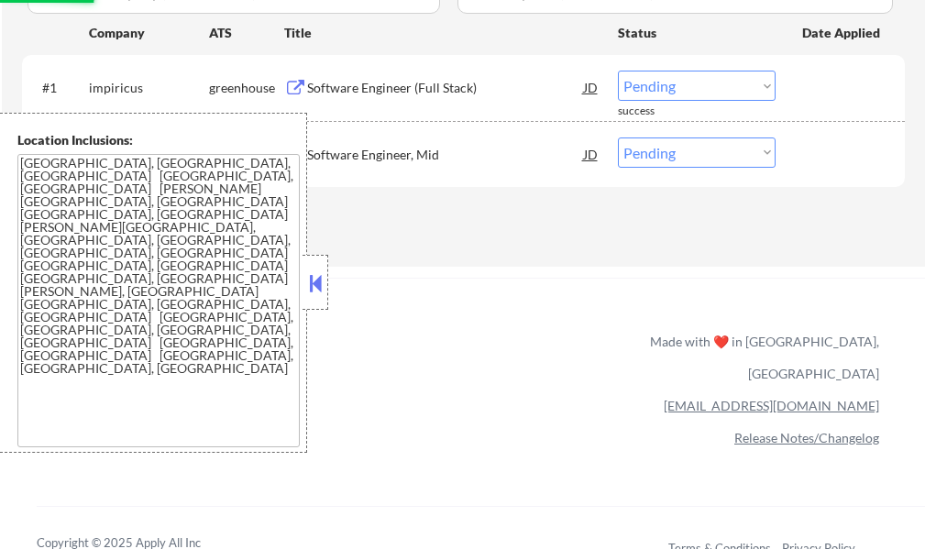
click at [316, 277] on button at bounding box center [315, 282] width 20 height 27
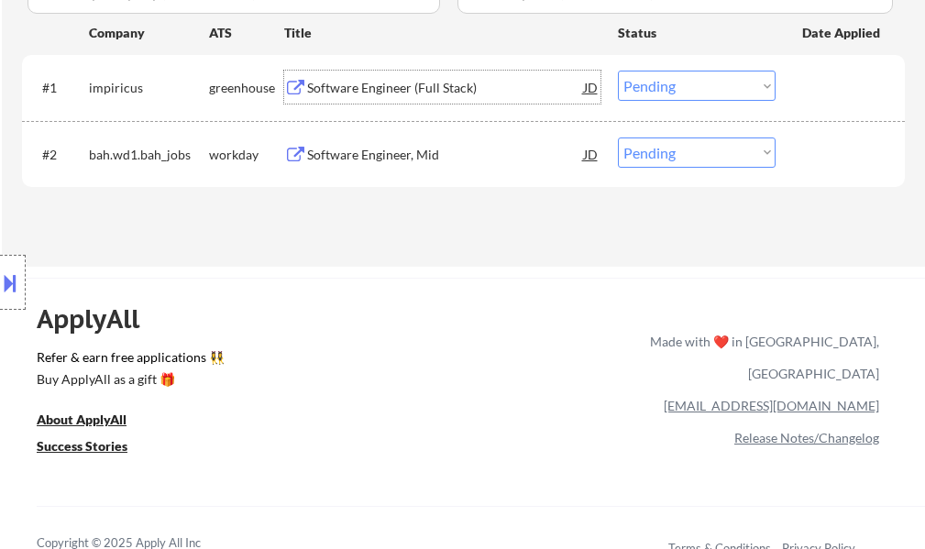
click at [431, 97] on div "Software Engineer (Full Stack)" at bounding box center [445, 87] width 277 height 33
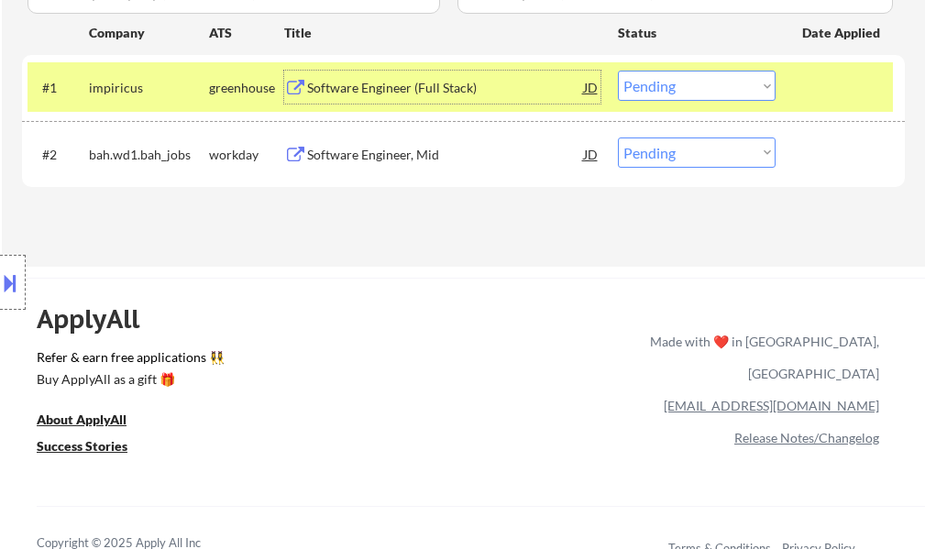
click at [653, 91] on select "Choose an option... Pending Applied Excluded (Questions) Excluded (Expired) Exc…" at bounding box center [697, 86] width 158 height 30
click at [618, 71] on select "Choose an option... Pending Applied Excluded (Questions) Excluded (Expired) Exc…" at bounding box center [697, 86] width 158 height 30
click at [843, 79] on div at bounding box center [842, 87] width 81 height 33
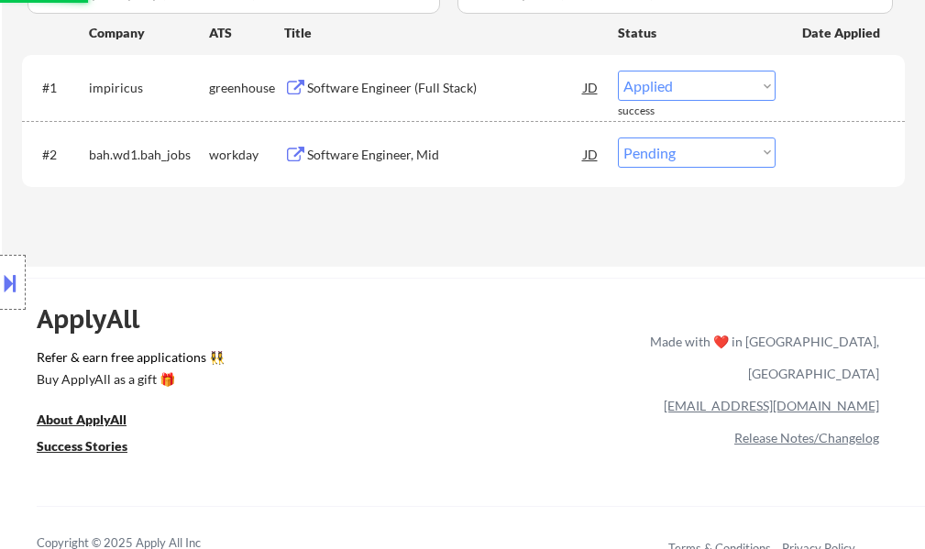
select select ""pending""
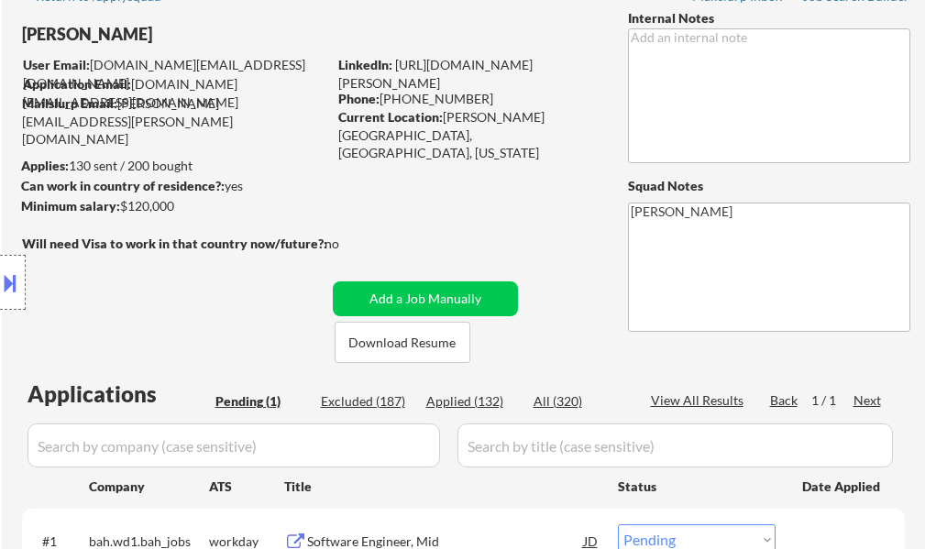
scroll to position [92, 0]
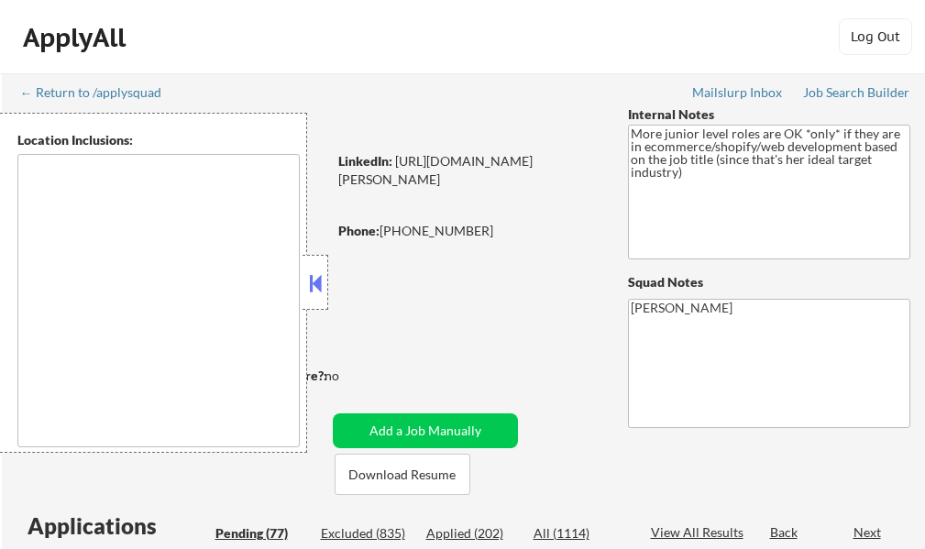
type textarea "remote"
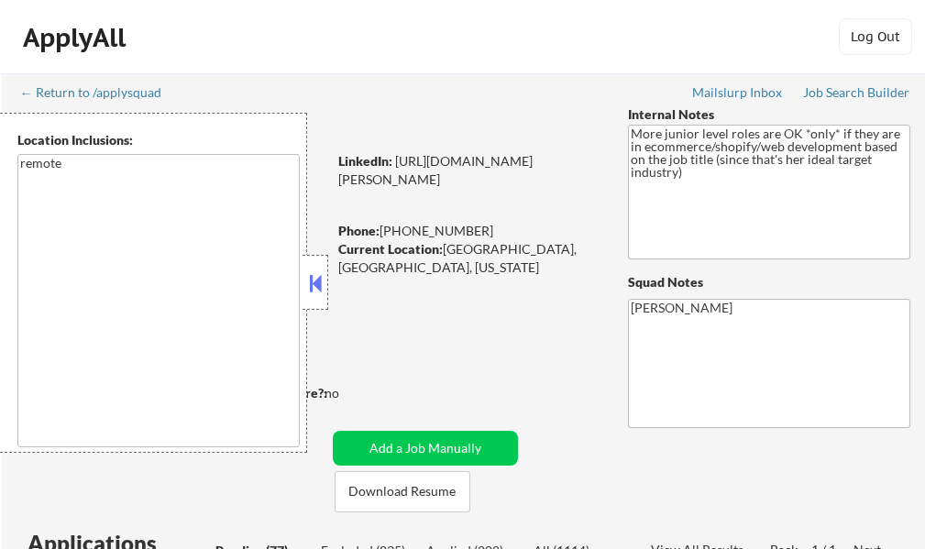
click at [313, 297] on div at bounding box center [315, 282] width 26 height 55
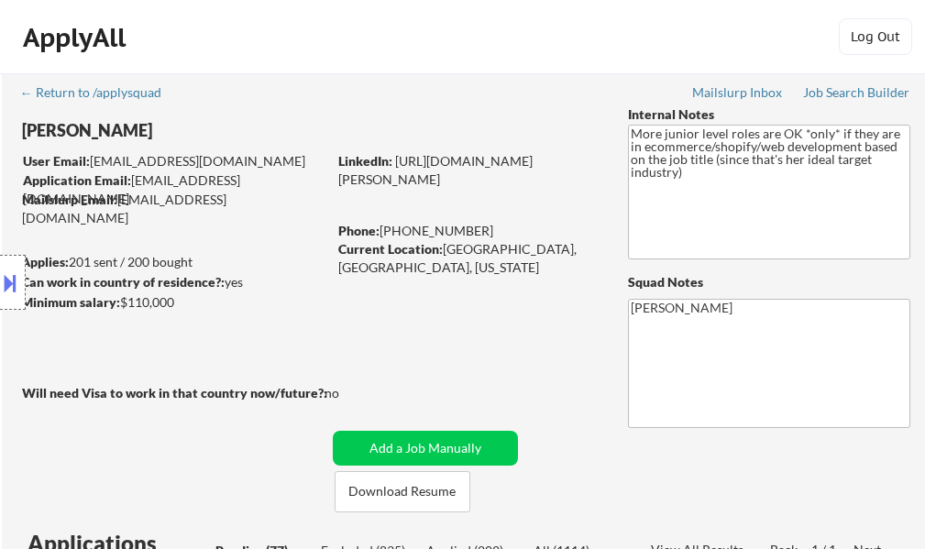
select select ""pending""
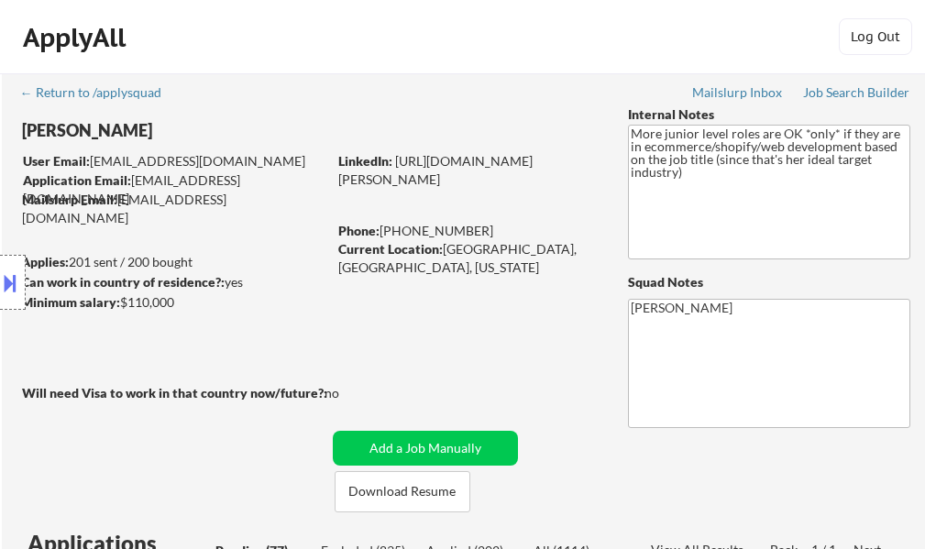
select select ""pending""
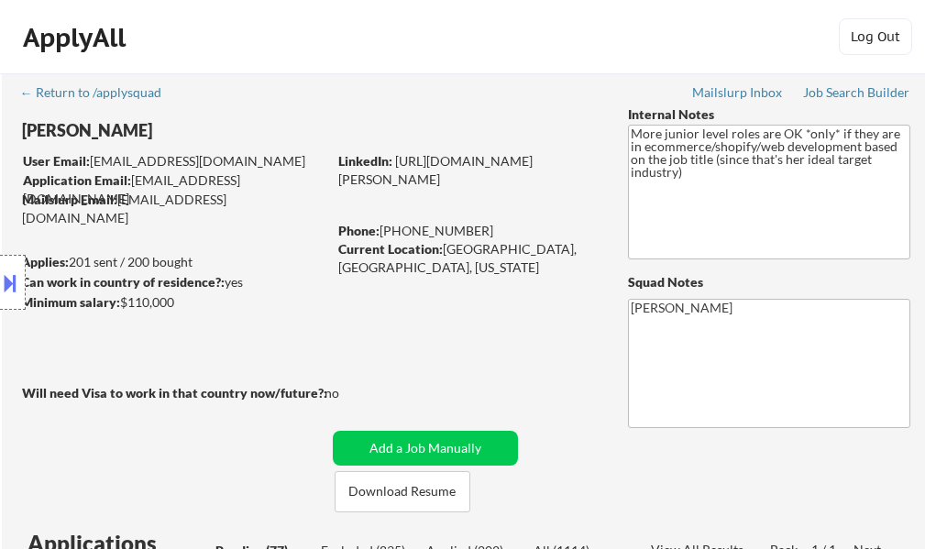
select select ""pending""
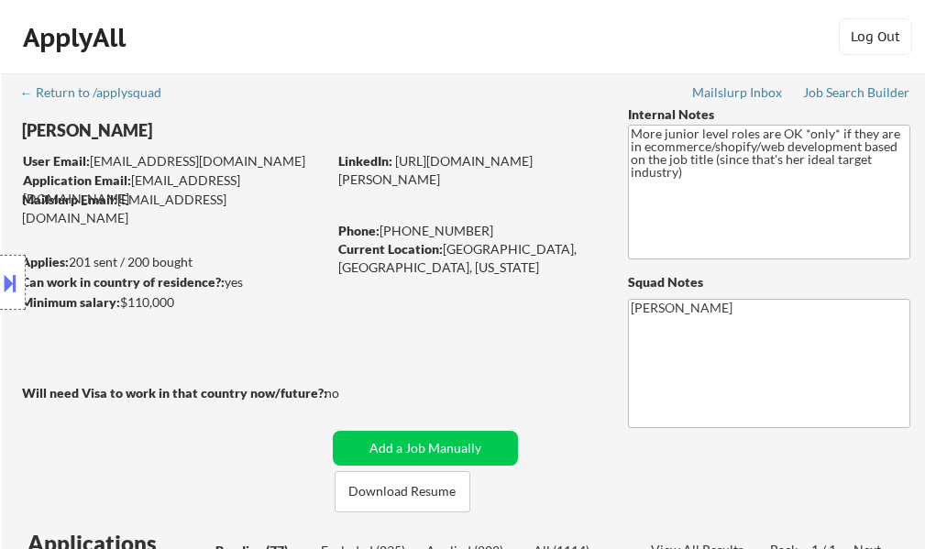
select select ""pending""
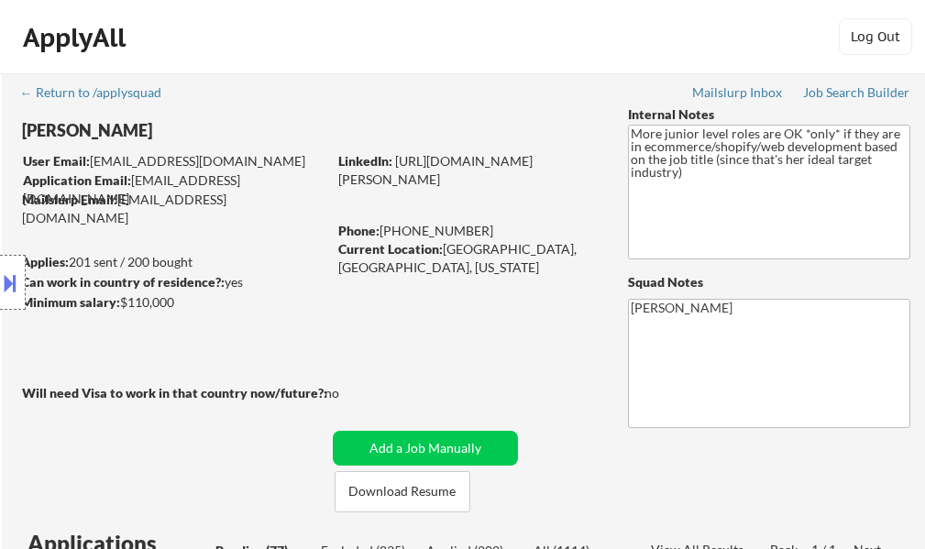
select select ""pending""
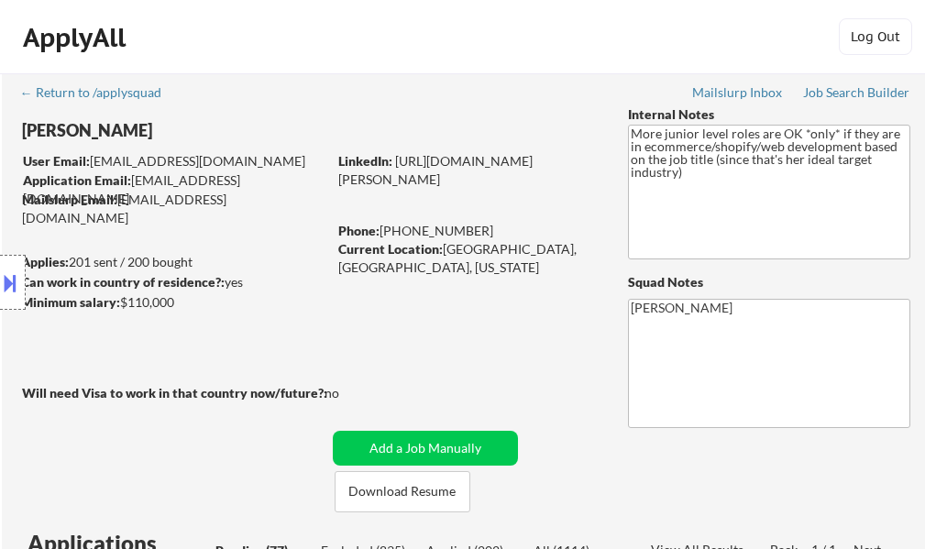
select select ""pending""
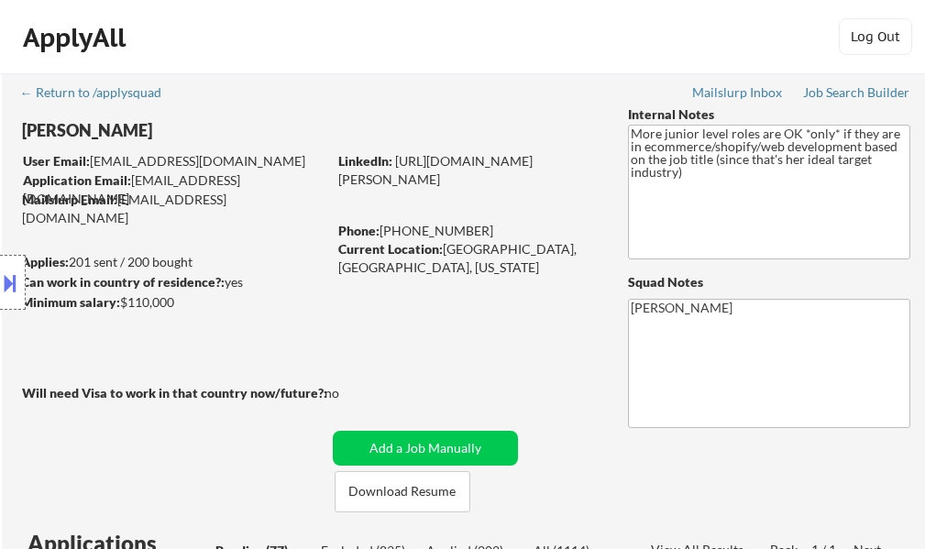
select select ""pending""
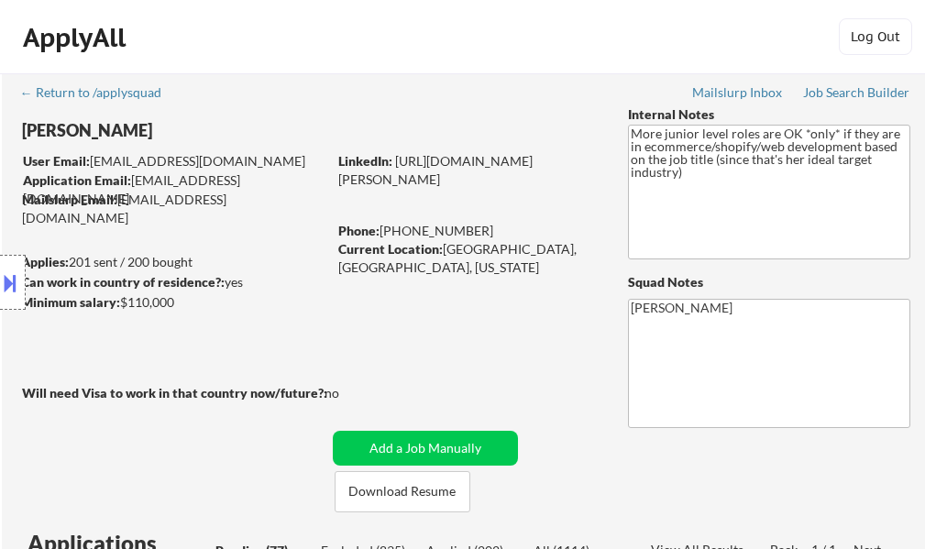
select select ""pending""
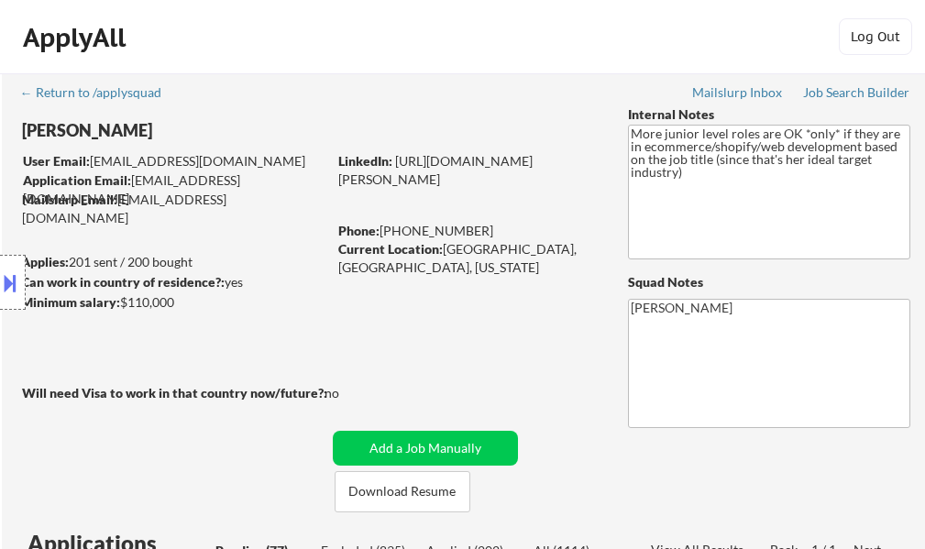
select select ""pending""
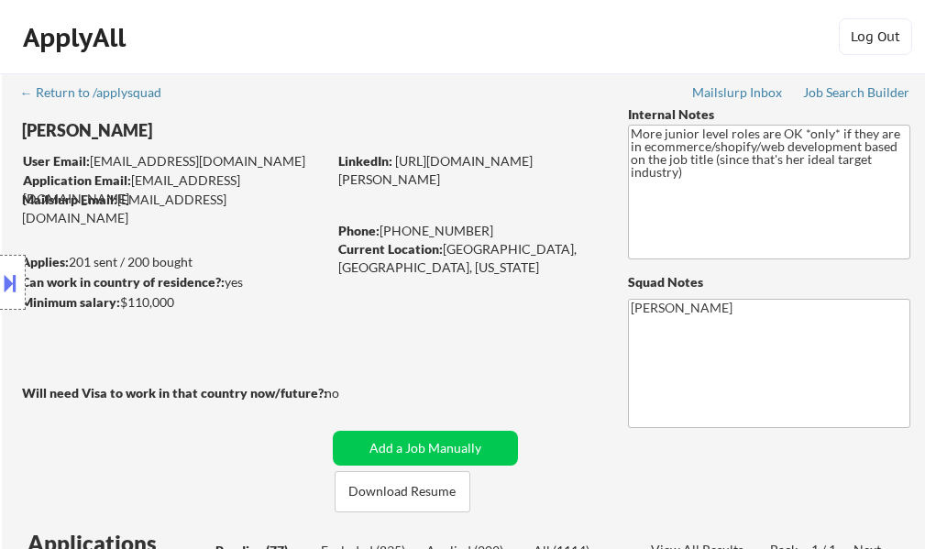
select select ""pending""
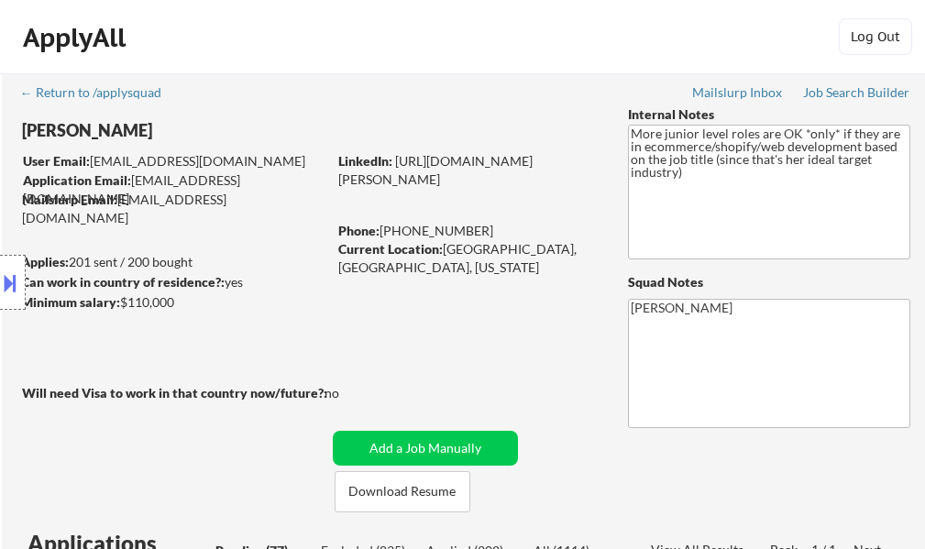
select select ""pending""
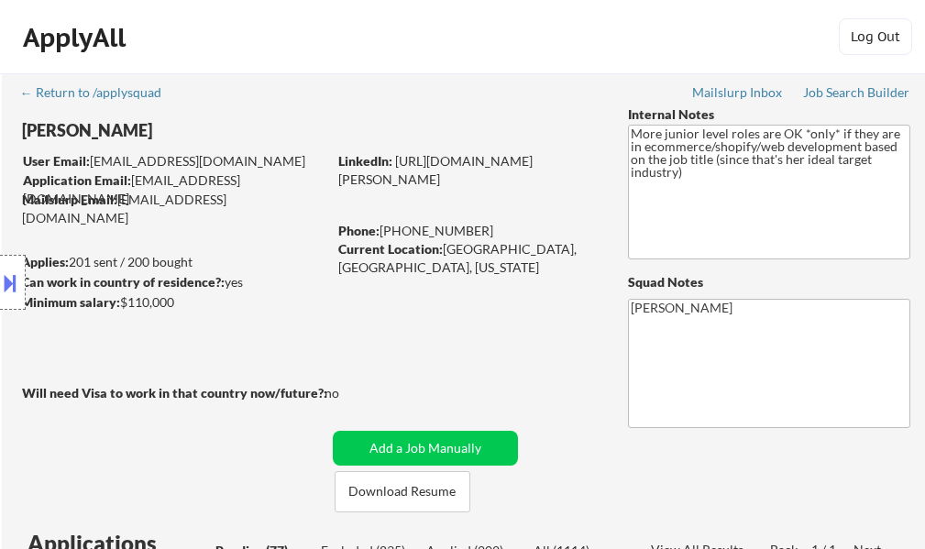
select select ""pending""
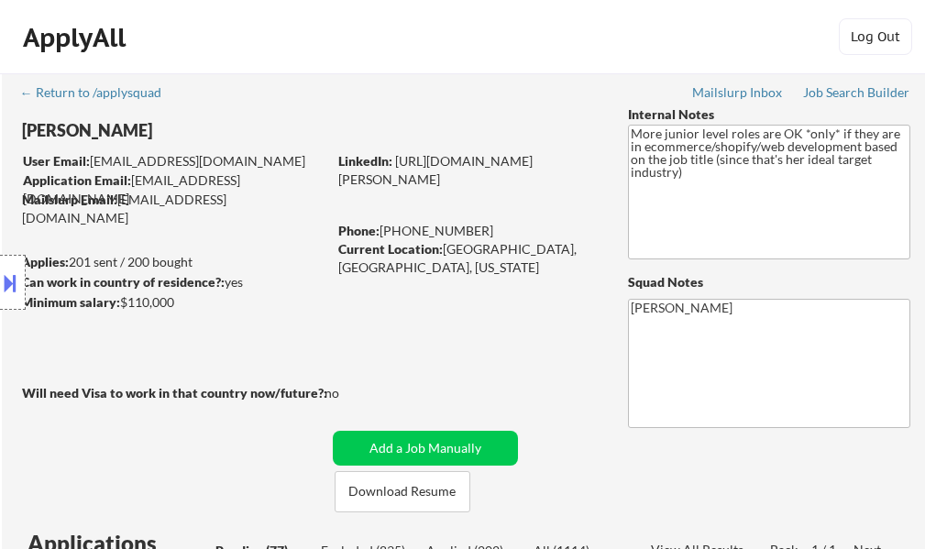
select select ""pending""
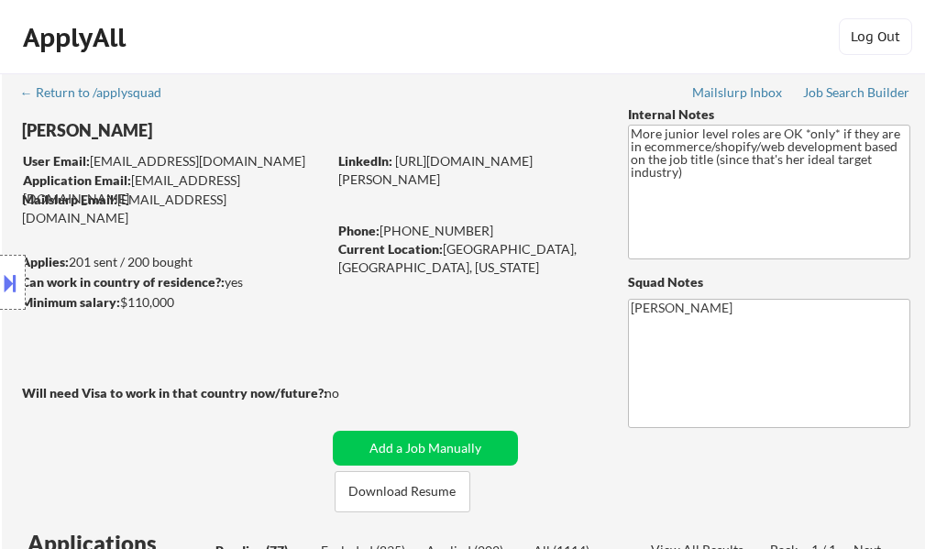
select select ""pending""
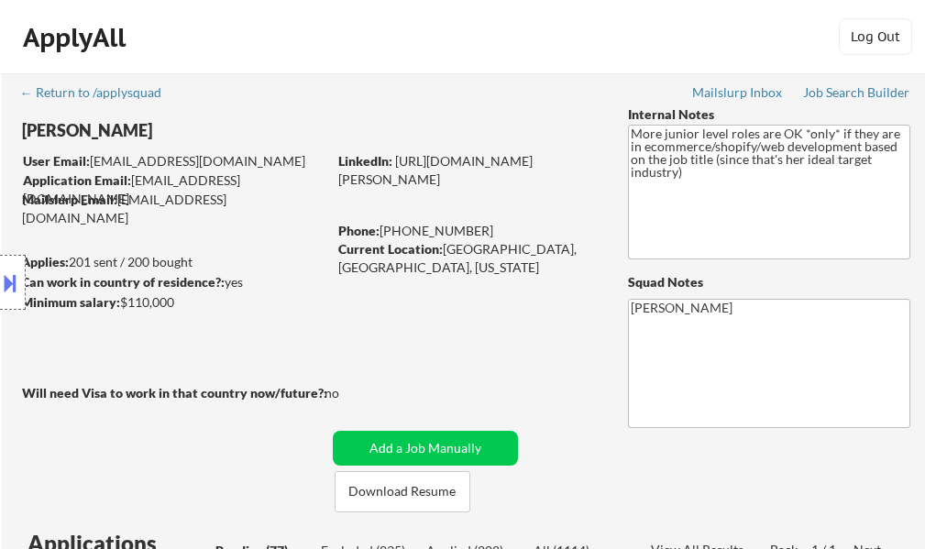
select select ""pending""
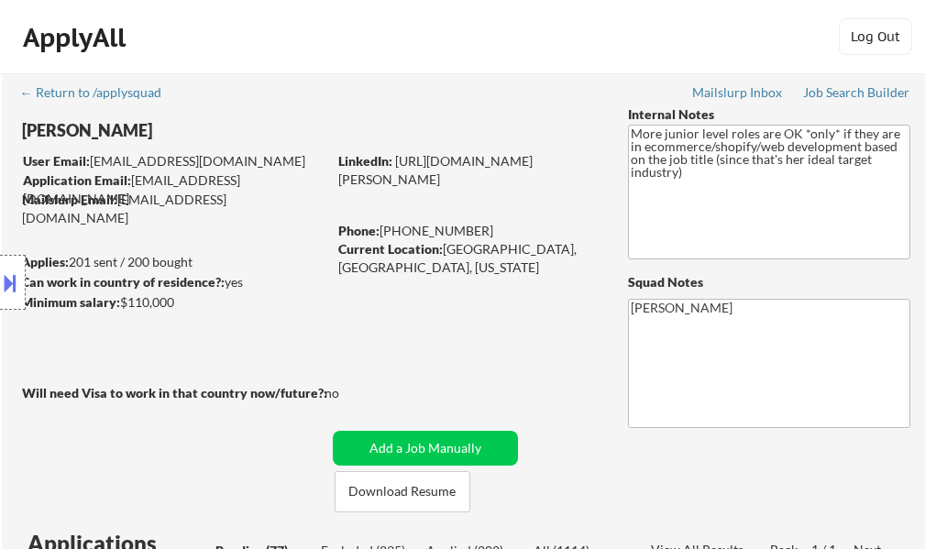
select select ""pending""
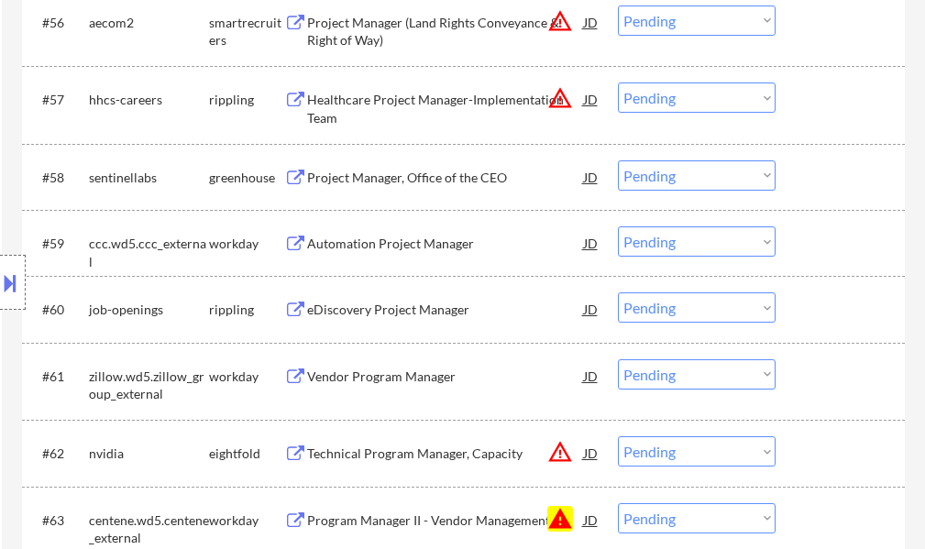
scroll to position [4766, 0]
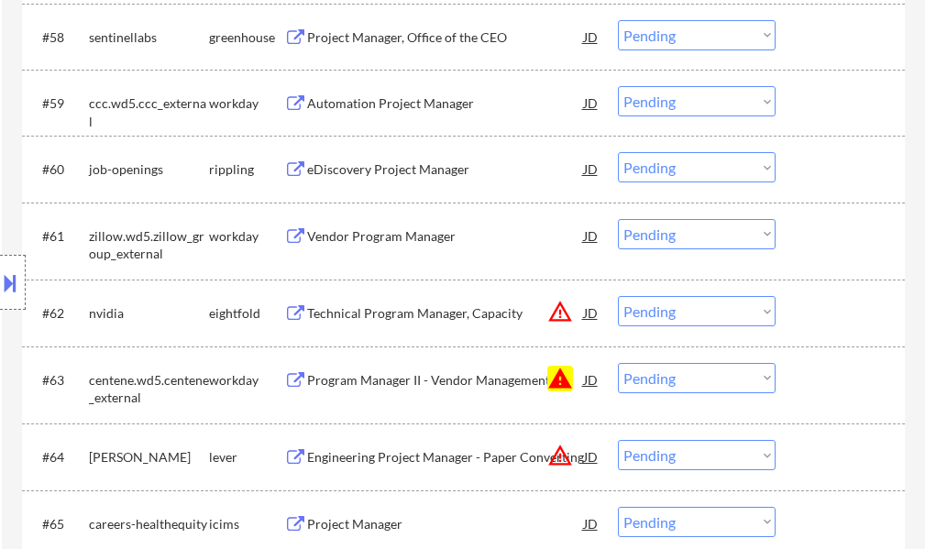
click at [749, 376] on select "Choose an option... Pending Applied Excluded (Questions) Excluded (Expired) Exc…" at bounding box center [697, 378] width 158 height 30
click at [618, 363] on select "Choose an option... Pending Applied Excluded (Questions) Excluded (Expired) Exc…" at bounding box center [697, 378] width 158 height 30
select select ""pending""
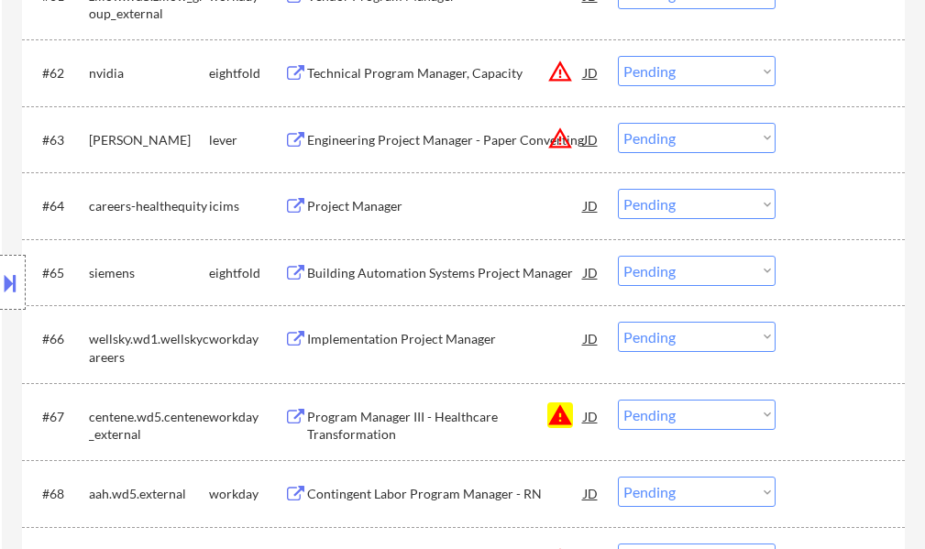
scroll to position [5132, 0]
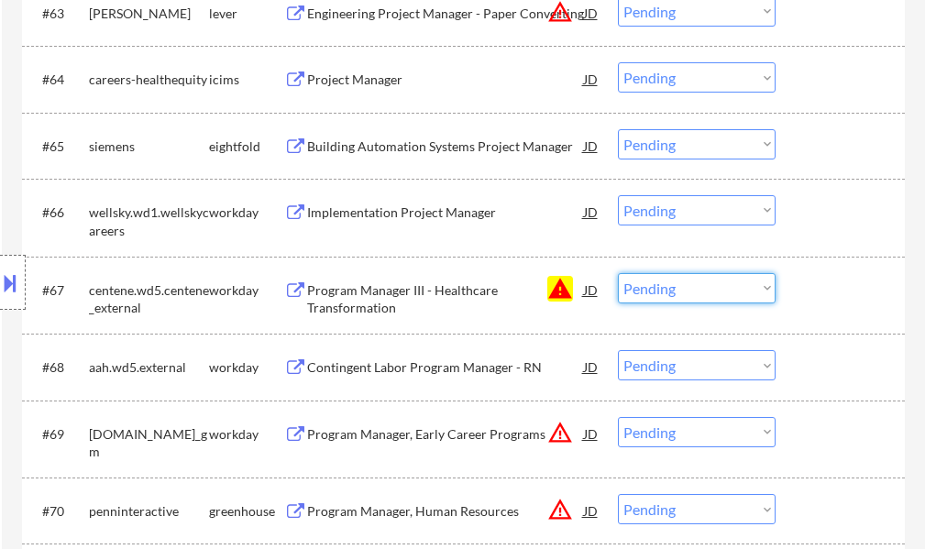
click at [694, 295] on select "Choose an option... Pending Applied Excluded (Questions) Excluded (Expired) Exc…" at bounding box center [697, 288] width 158 height 30
click at [618, 273] on select "Choose an option... Pending Applied Excluded (Questions) Excluded (Expired) Exc…" at bounding box center [697, 288] width 158 height 30
select select ""pending""
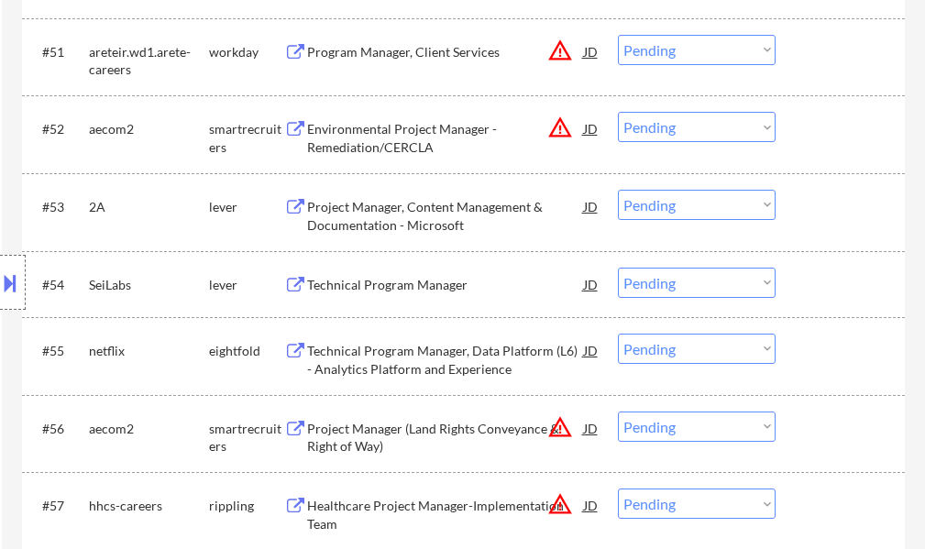
scroll to position [4216, 0]
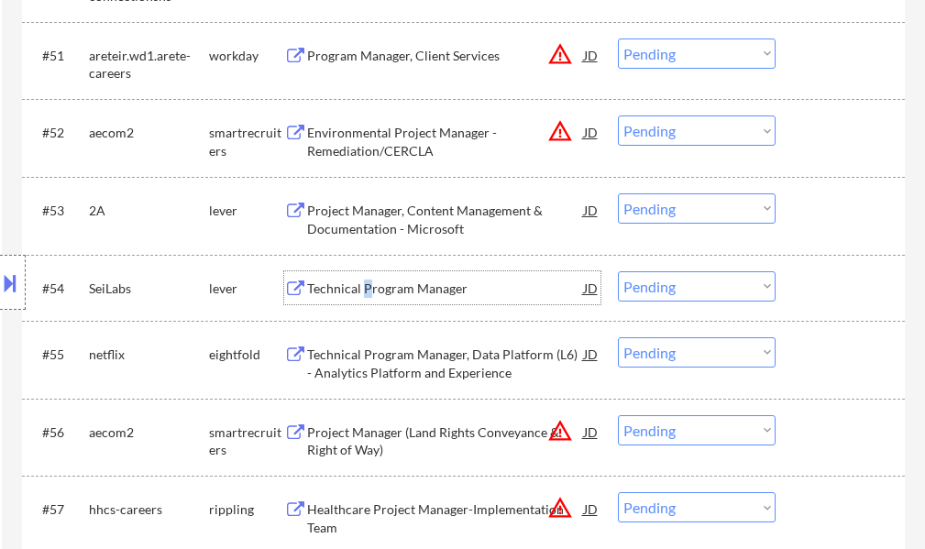
click at [367, 287] on div "Technical Program Manager" at bounding box center [445, 289] width 277 height 18
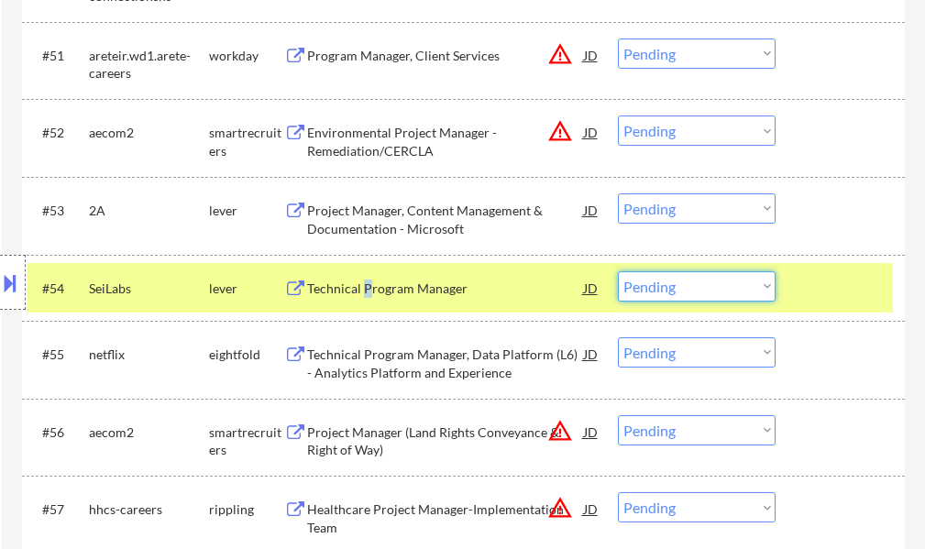
click at [677, 280] on select "Choose an option... Pending Applied Excluded (Questions) Excluded (Expired) Exc…" at bounding box center [697, 286] width 158 height 30
click at [618, 271] on select "Choose an option... Pending Applied Excluded (Questions) Excluded (Expired) Exc…" at bounding box center [697, 286] width 158 height 30
click at [810, 277] on div at bounding box center [842, 287] width 81 height 33
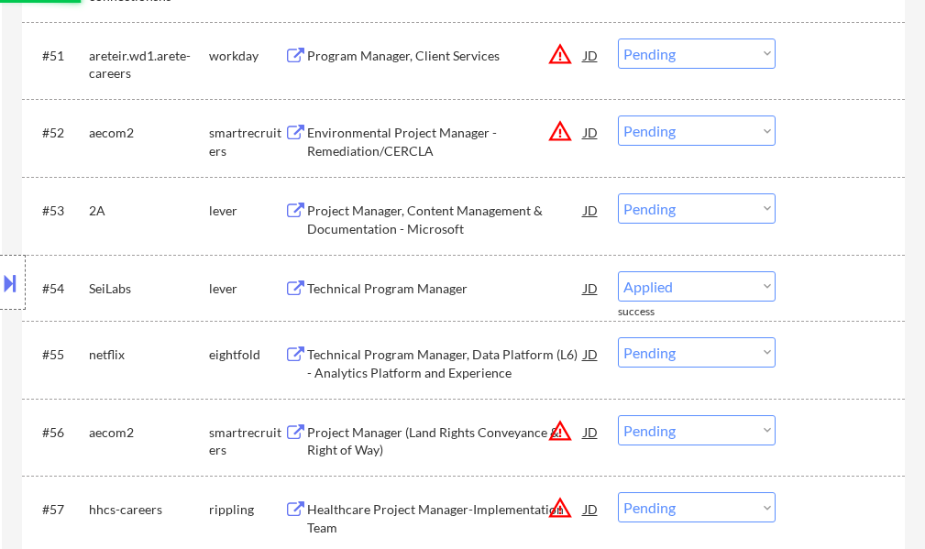
select select ""pending""
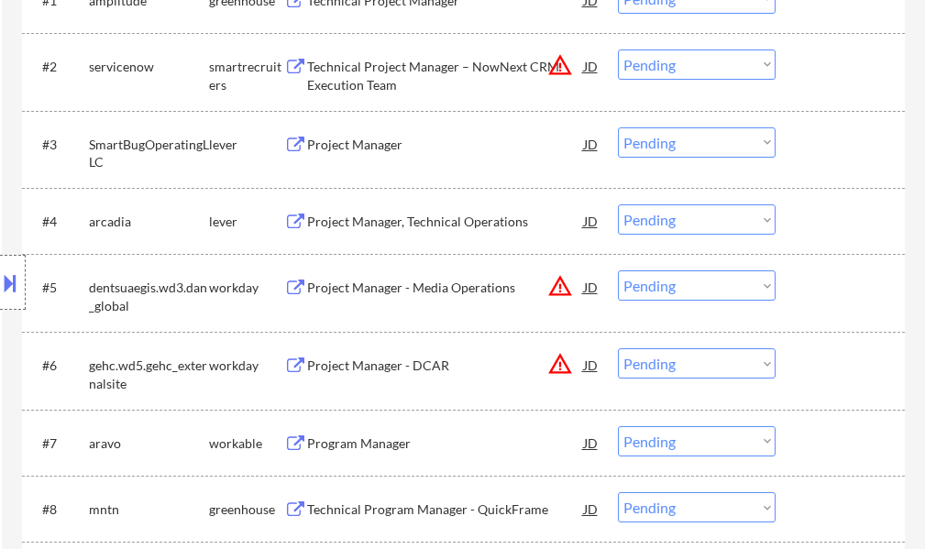
scroll to position [733, 0]
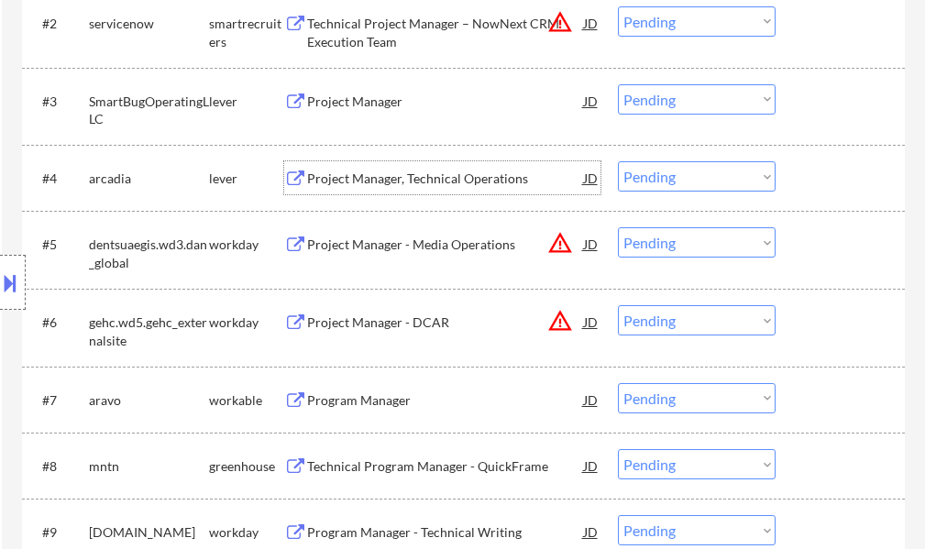
click at [460, 177] on div "Project Manager, Technical Operations" at bounding box center [445, 179] width 277 height 18
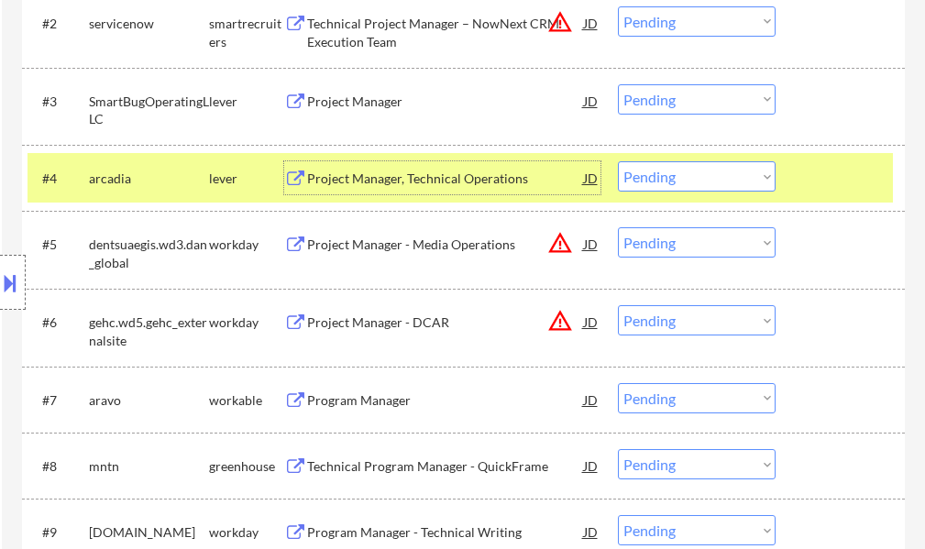
click at [649, 168] on select "Choose an option... Pending Applied Excluded (Questions) Excluded (Expired) Exc…" at bounding box center [697, 176] width 158 height 30
click at [618, 161] on select "Choose an option... Pending Applied Excluded (Questions) Excluded (Expired) Exc…" at bounding box center [697, 176] width 158 height 30
click at [814, 176] on div at bounding box center [842, 177] width 81 height 33
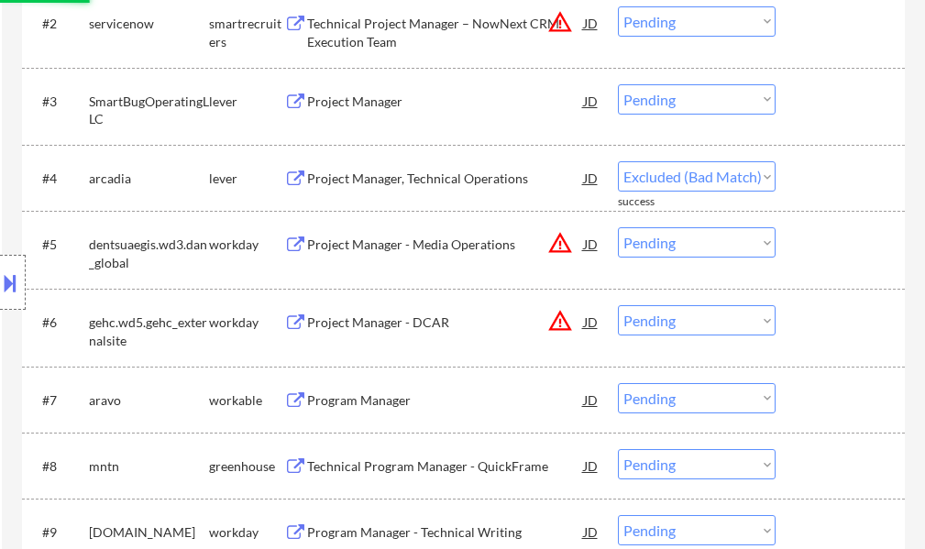
select select ""pending""
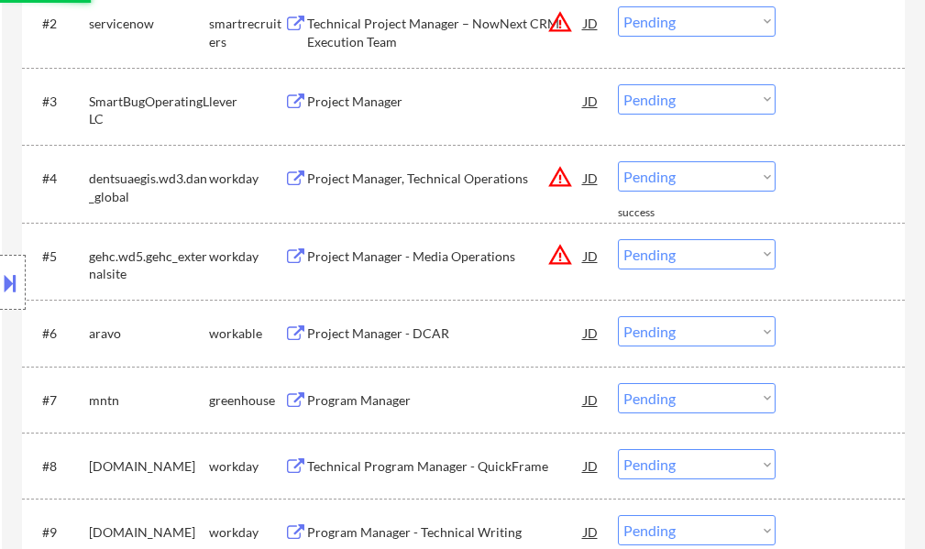
scroll to position [550, 0]
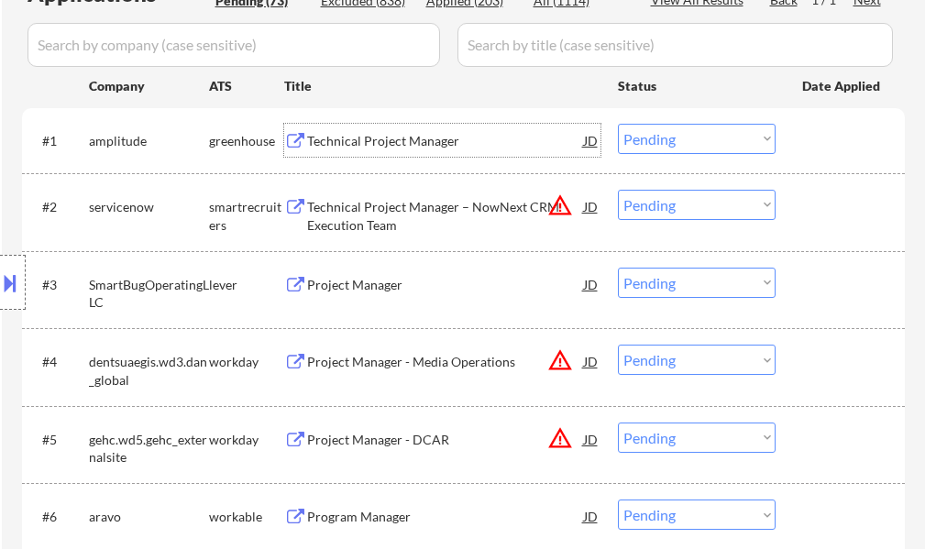
click at [389, 146] on div "Technical Project Manager" at bounding box center [445, 141] width 277 height 18
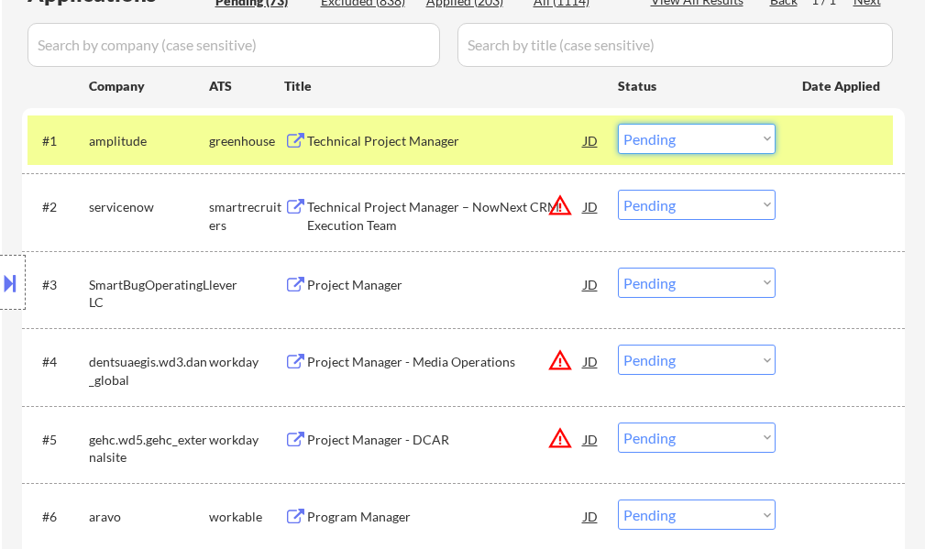
click at [671, 148] on select "Choose an option... Pending Applied Excluded (Questions) Excluded (Expired) Exc…" at bounding box center [697, 139] width 158 height 30
click at [618, 124] on select "Choose an option... Pending Applied Excluded (Questions) Excluded (Expired) Exc…" at bounding box center [697, 139] width 158 height 30
click at [860, 141] on div at bounding box center [842, 140] width 81 height 33
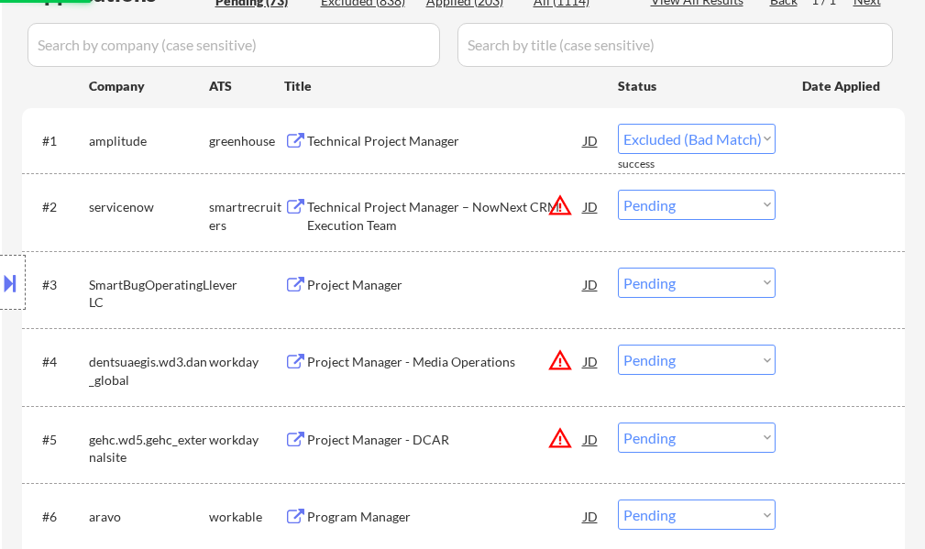
select select ""pending""
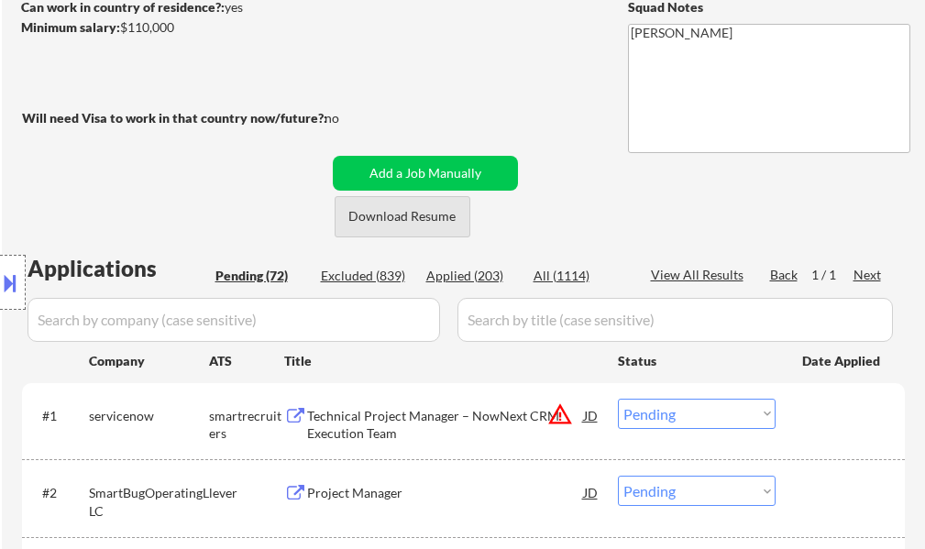
scroll to position [458, 0]
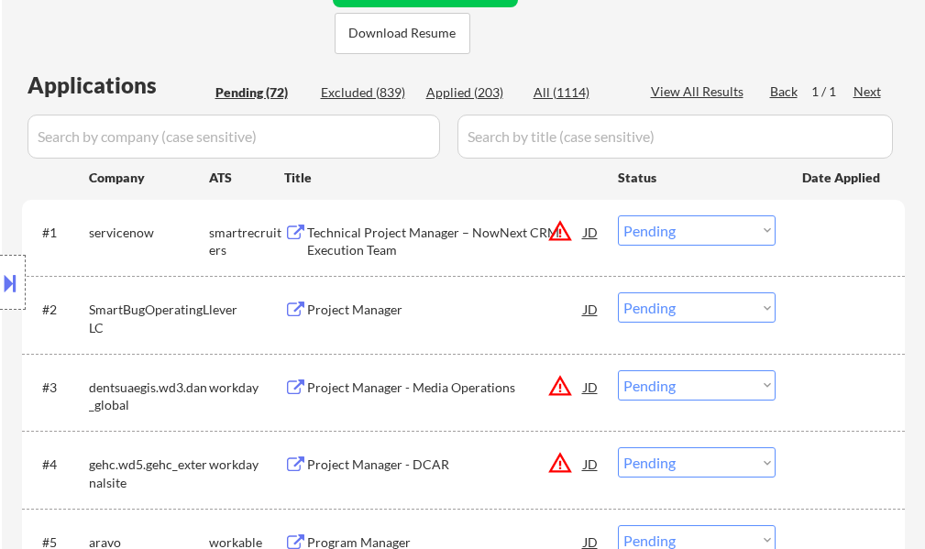
click at [368, 308] on div "Project Manager" at bounding box center [445, 310] width 277 height 18
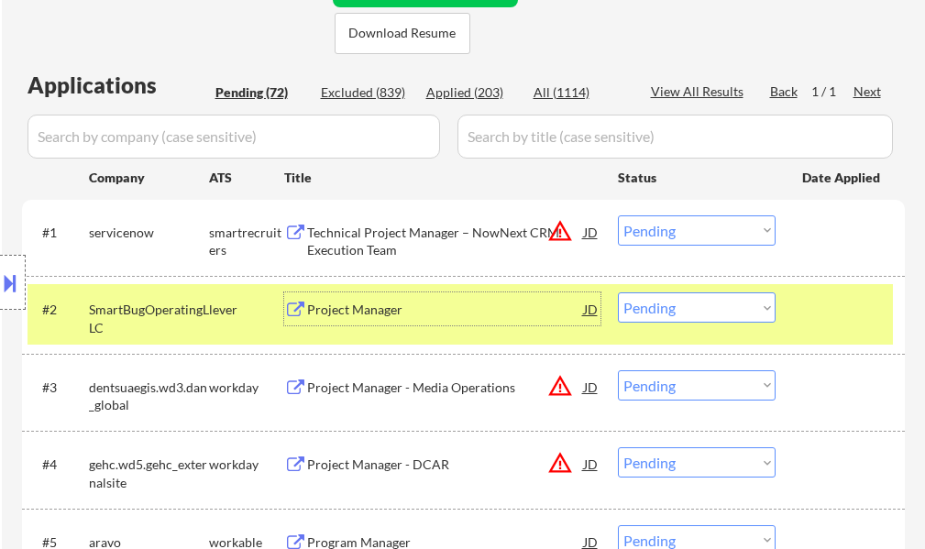
click at [628, 313] on select "Choose an option... Pending Applied Excluded (Questions) Excluded (Expired) Exc…" at bounding box center [697, 307] width 158 height 30
click at [618, 292] on select "Choose an option... Pending Applied Excluded (Questions) Excluded (Expired) Exc…" at bounding box center [697, 307] width 158 height 30
click at [833, 303] on div at bounding box center [842, 308] width 81 height 33
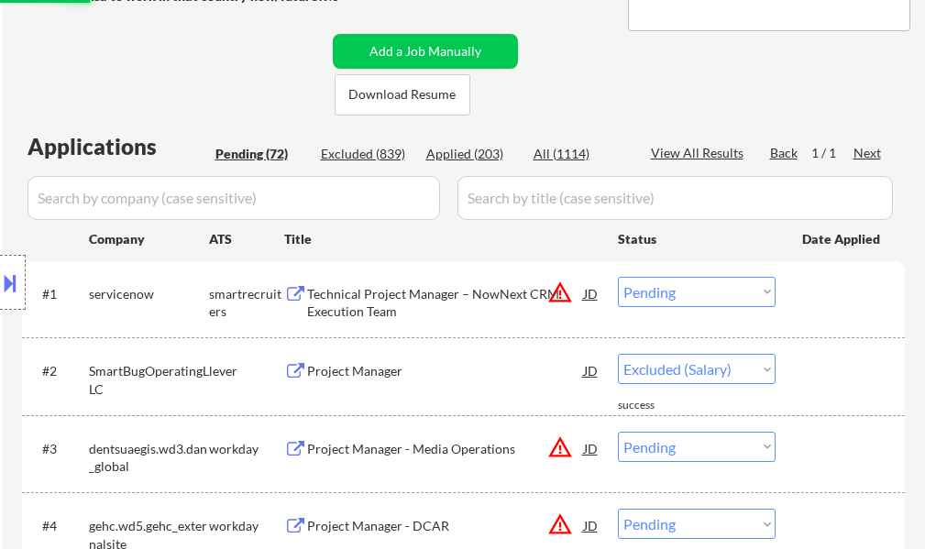
select select ""pending""
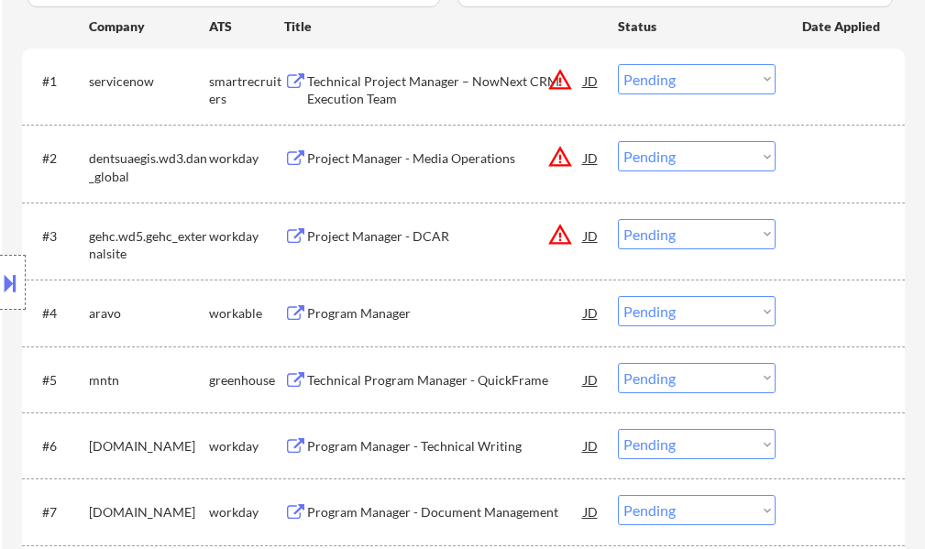
scroll to position [642, 0]
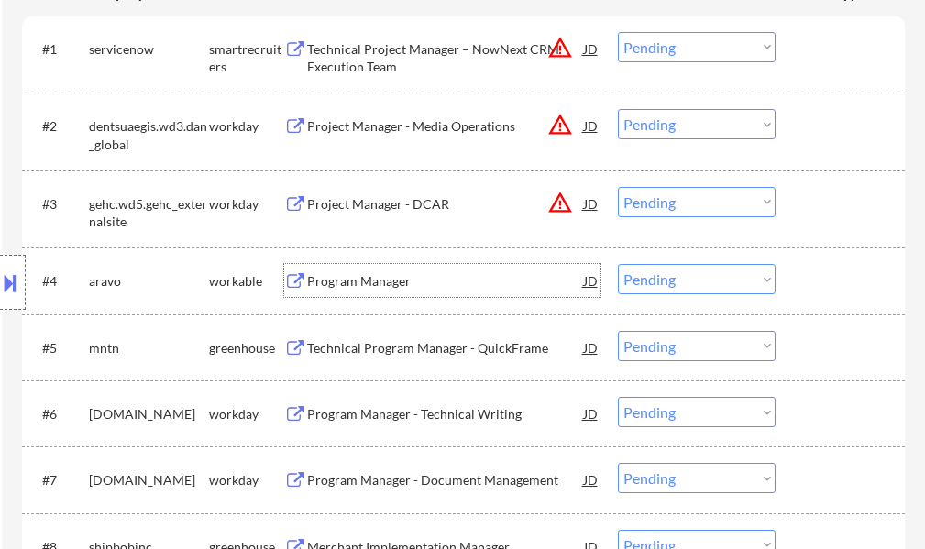
click at [381, 291] on div "Program Manager" at bounding box center [445, 280] width 277 height 33
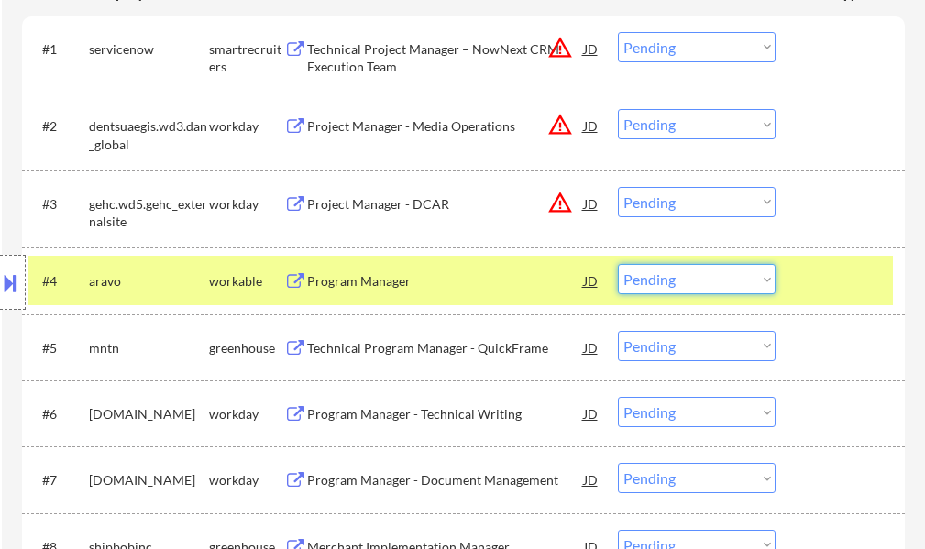
click at [686, 288] on select "Choose an option... Pending Applied Excluded (Questions) Excluded (Expired) Exc…" at bounding box center [697, 279] width 158 height 30
click at [618, 264] on select "Choose an option... Pending Applied Excluded (Questions) Excluded (Expired) Exc…" at bounding box center [697, 279] width 158 height 30
click at [812, 280] on div at bounding box center [842, 280] width 81 height 33
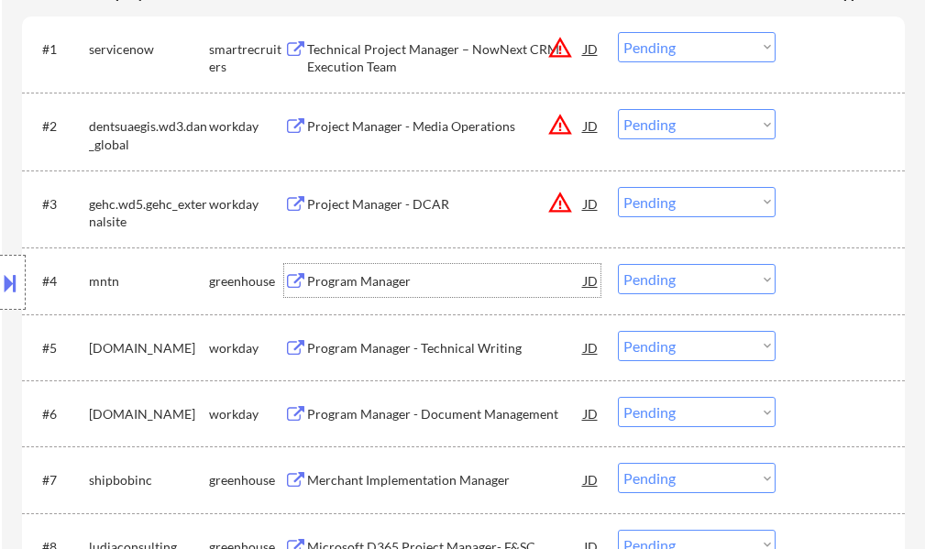
click at [365, 283] on div "Program Manager" at bounding box center [445, 281] width 277 height 18
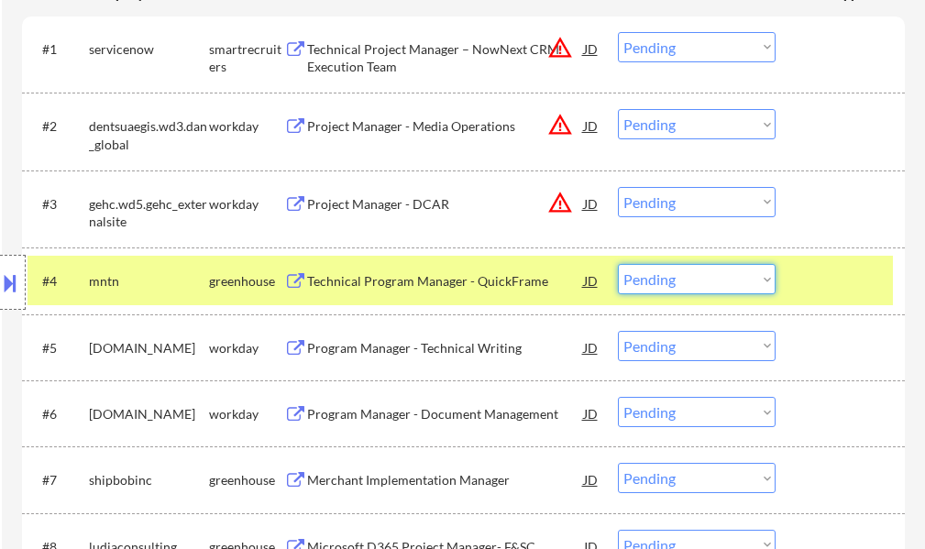
click at [698, 272] on select "Choose an option... Pending Applied Excluded (Questions) Excluded (Expired) Exc…" at bounding box center [697, 279] width 158 height 30
click at [618, 264] on select "Choose an option... Pending Applied Excluded (Questions) Excluded (Expired) Exc…" at bounding box center [697, 279] width 158 height 30
click at [807, 286] on div at bounding box center [842, 280] width 81 height 33
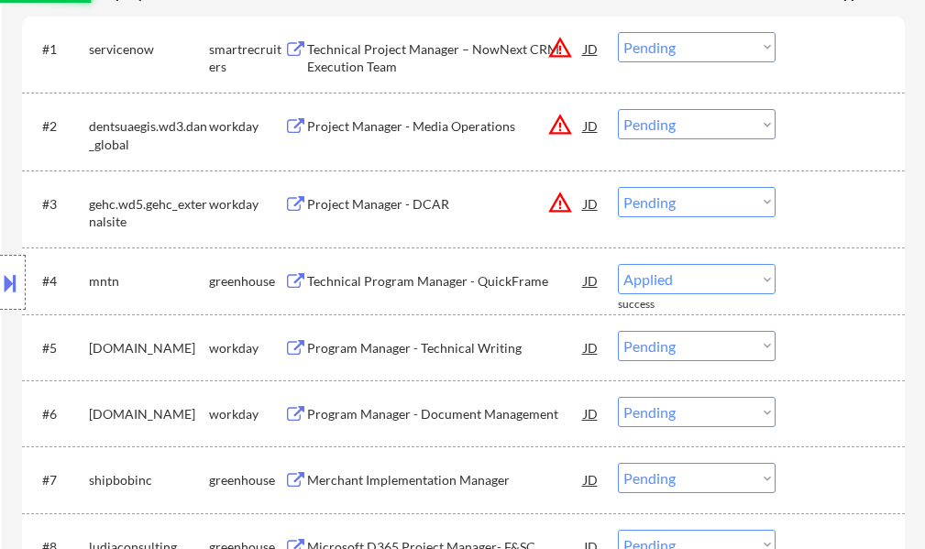
select select ""pending""
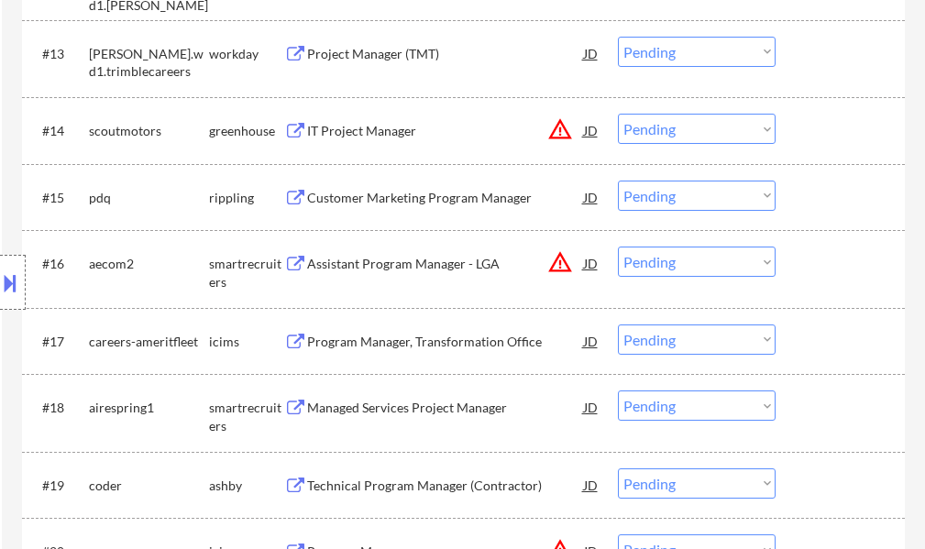
scroll to position [1558, 0]
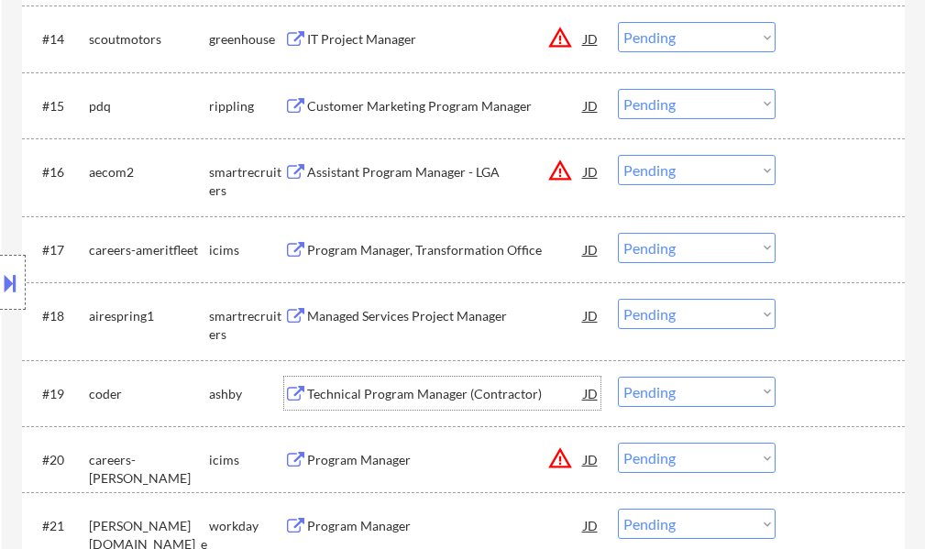
click at [476, 392] on div "Technical Program Manager (Contractor)" at bounding box center [445, 394] width 277 height 18
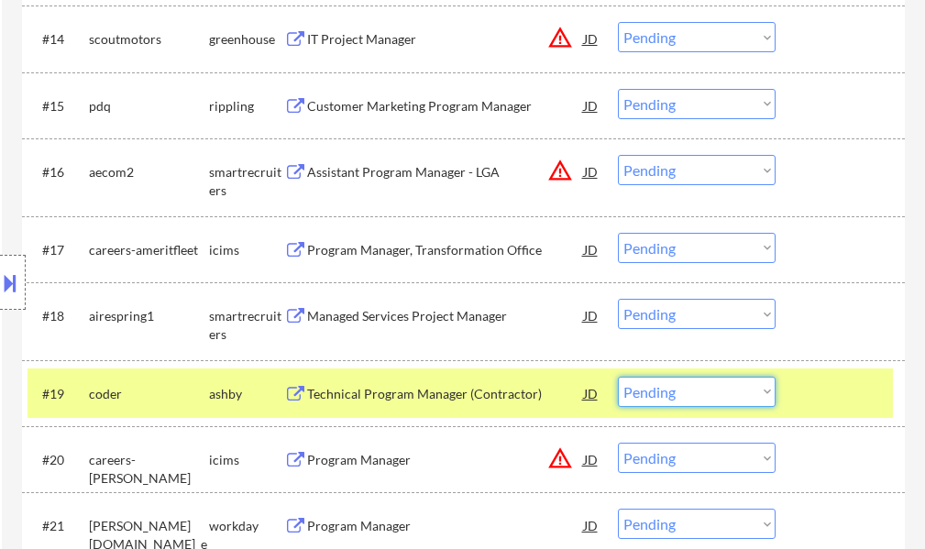
click at [682, 398] on select "Choose an option... Pending Applied Excluded (Questions) Excluded (Expired) Exc…" at bounding box center [697, 392] width 158 height 30
click at [618, 377] on select "Choose an option... Pending Applied Excluded (Questions) Excluded (Expired) Exc…" at bounding box center [697, 392] width 158 height 30
click at [848, 382] on div at bounding box center [842, 393] width 81 height 33
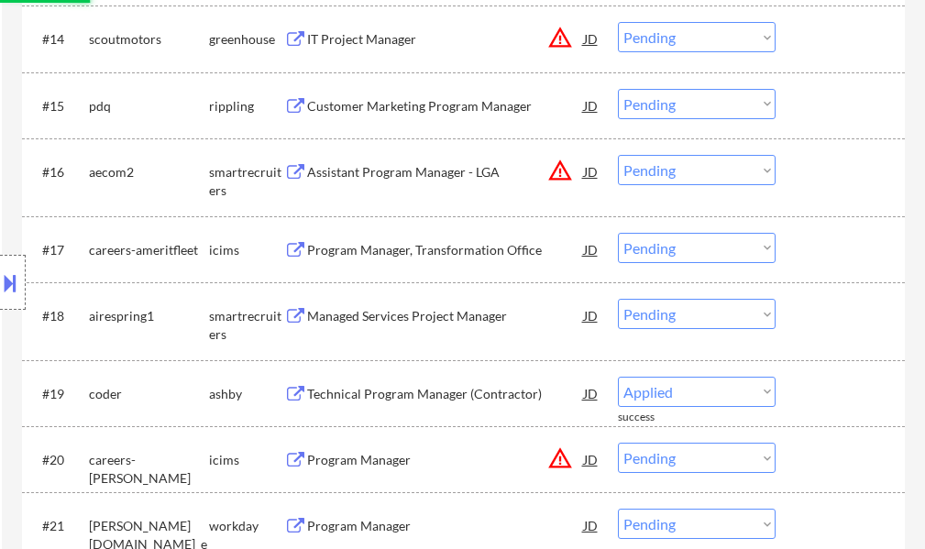
select select ""pending""
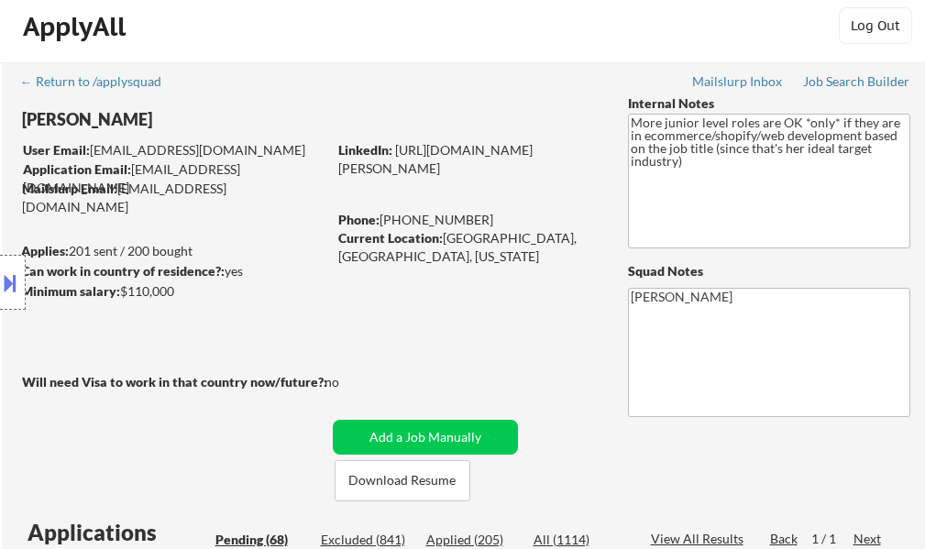
scroll to position [0, 0]
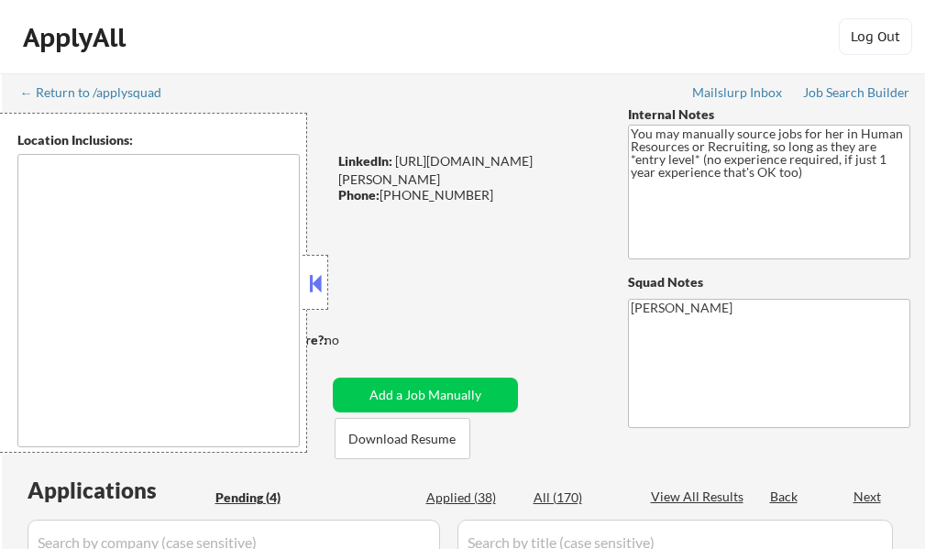
select select ""pending""
type textarea "It seems there is a misunderstanding in the location specified as "Remote." "Re…"
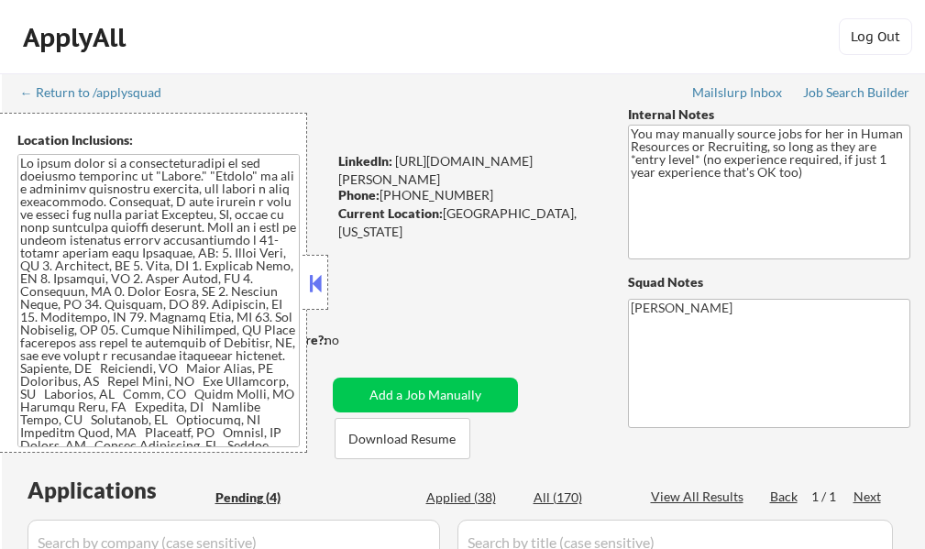
click at [301, 280] on div "Location Inclusions:" at bounding box center [153, 283] width 307 height 340
click at [311, 291] on button at bounding box center [315, 282] width 20 height 27
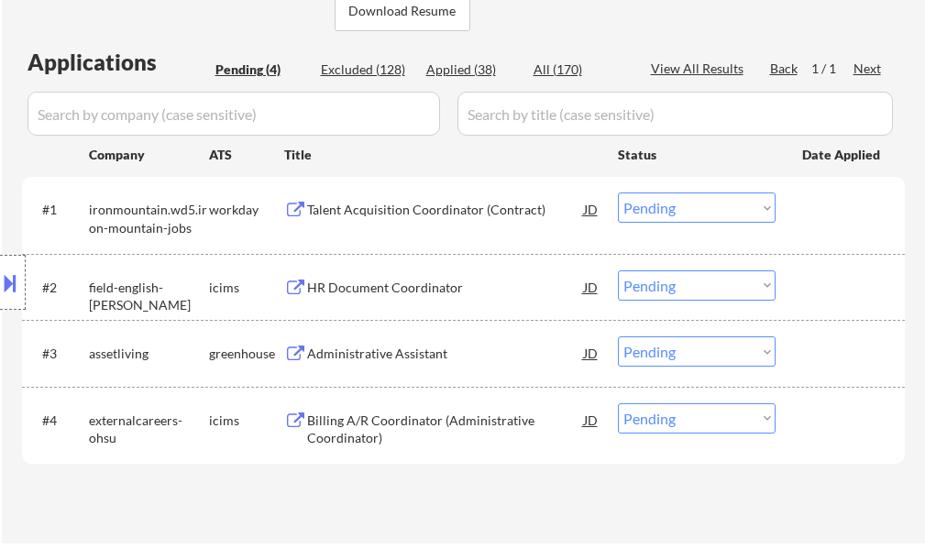
scroll to position [458, 0]
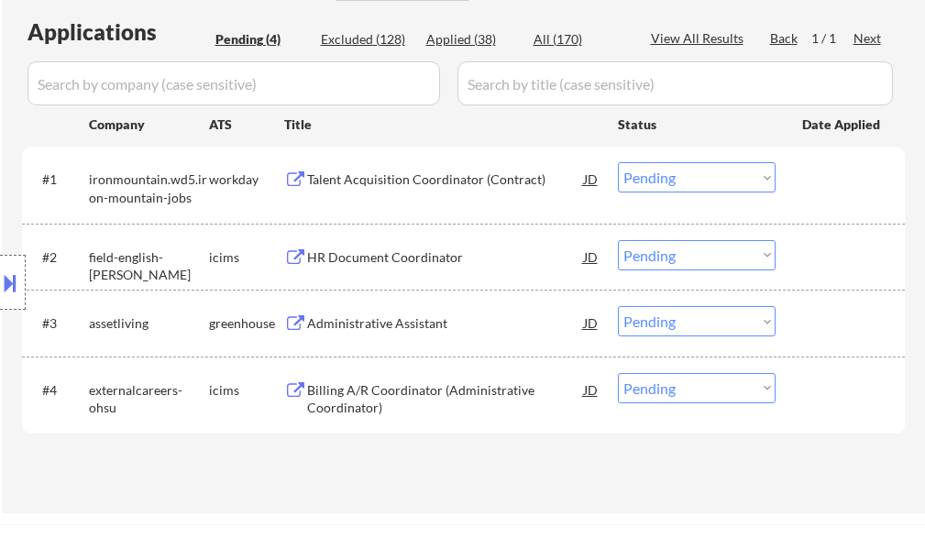
click at [398, 333] on div "Administrative Assistant" at bounding box center [445, 322] width 277 height 33
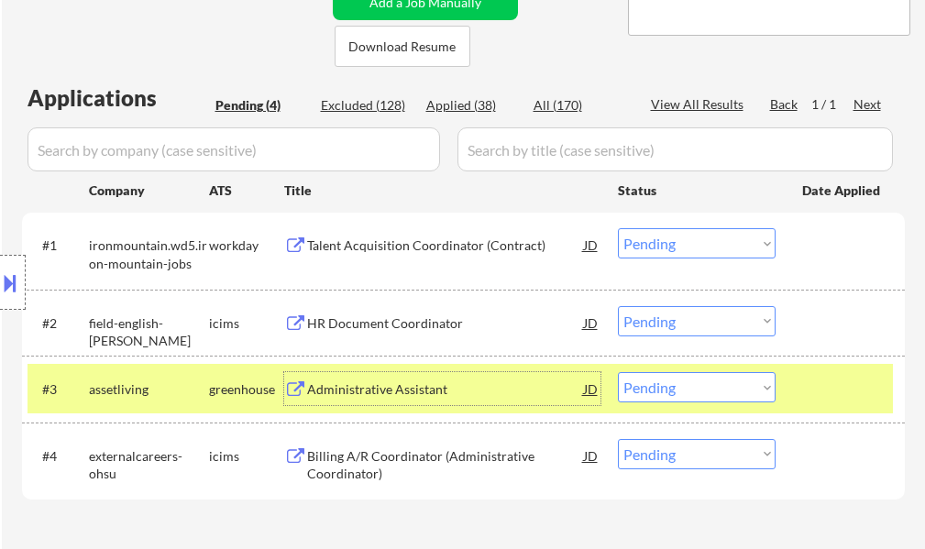
scroll to position [550, 0]
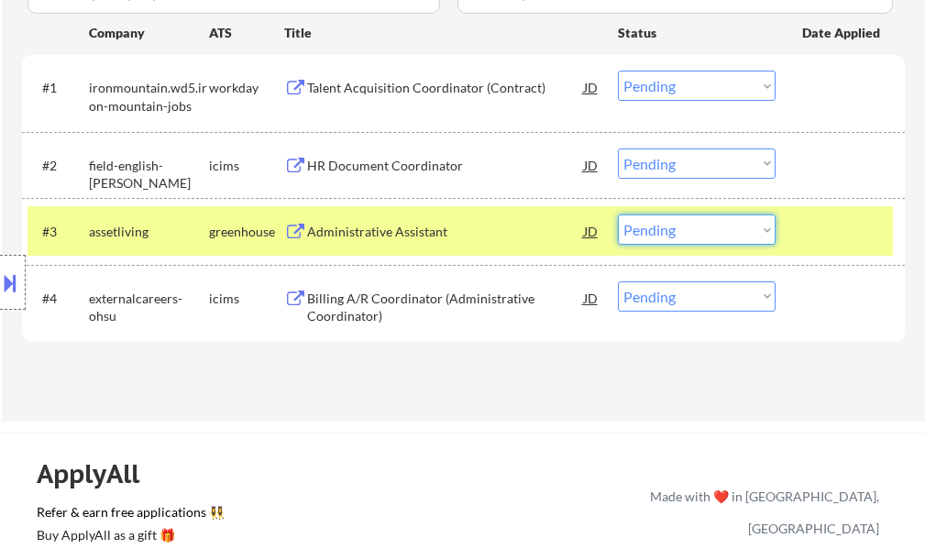
click at [689, 230] on select "Choose an option... Pending Applied Excluded (Questions) Excluded (Expired) Exc…" at bounding box center [697, 229] width 158 height 30
click at [618, 214] on select "Choose an option... Pending Applied Excluded (Questions) Excluded (Expired) Exc…" at bounding box center [697, 229] width 158 height 30
click at [873, 231] on div at bounding box center [842, 230] width 81 height 33
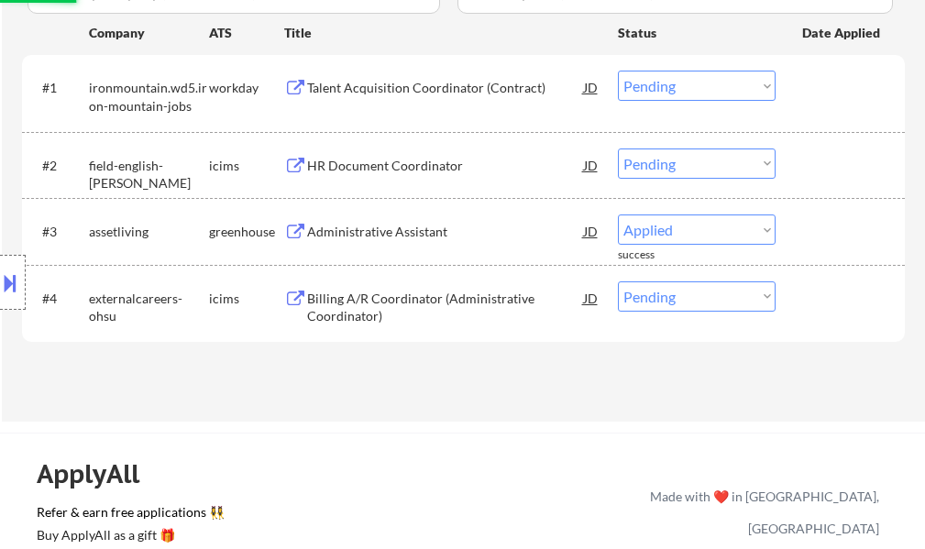
select select ""pending""
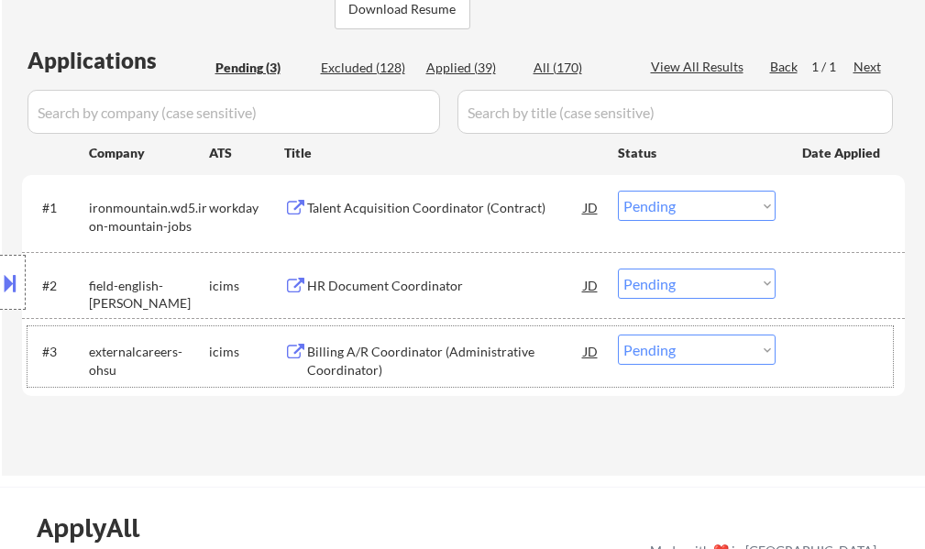
scroll to position [458, 0]
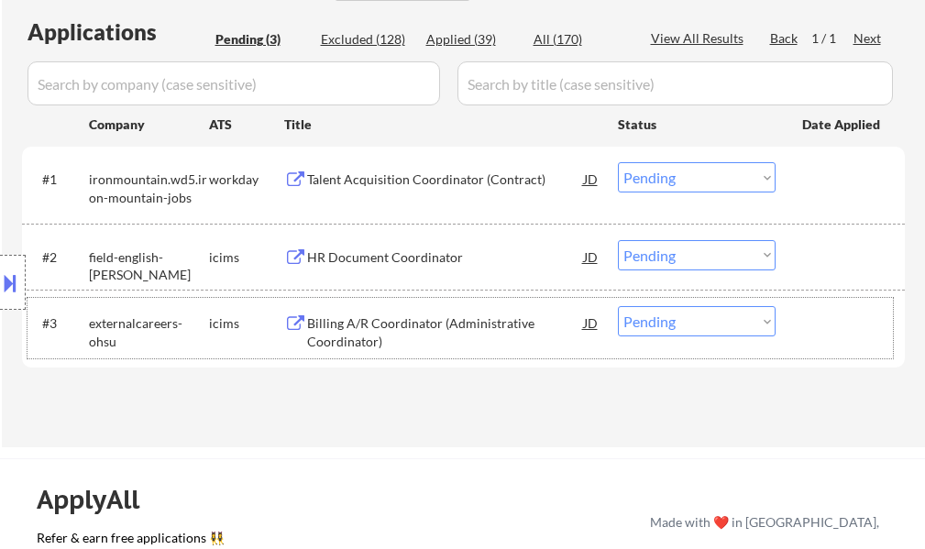
click at [811, 315] on div at bounding box center [842, 322] width 81 height 33
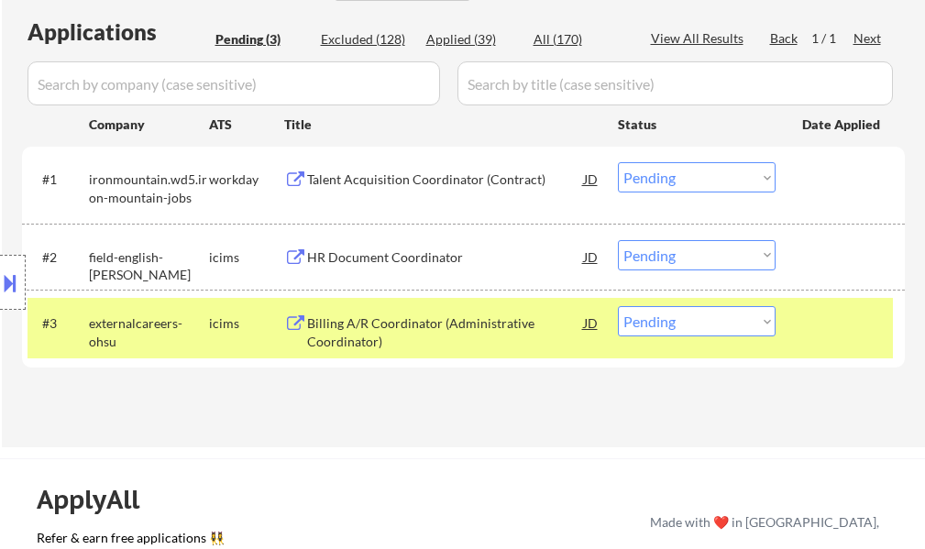
click at [811, 315] on div at bounding box center [842, 322] width 81 height 33
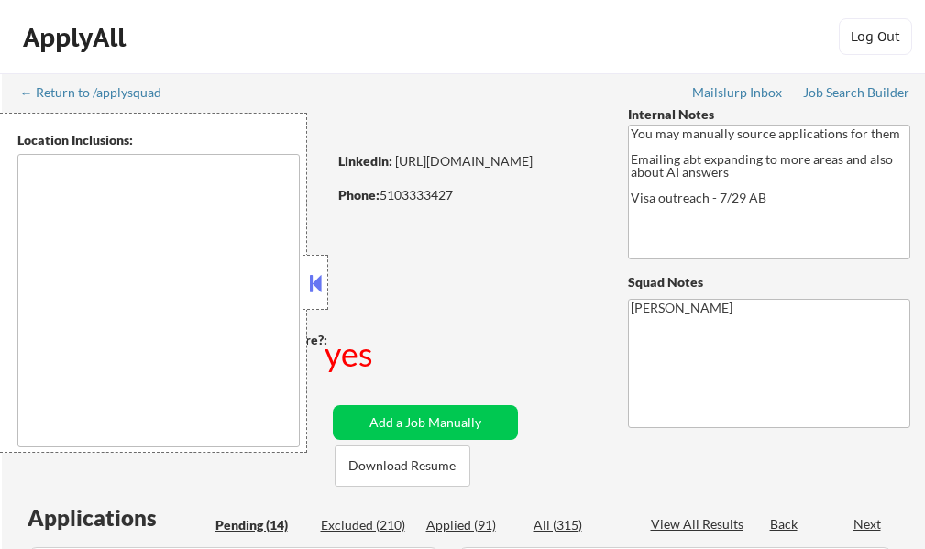
select select ""pending""
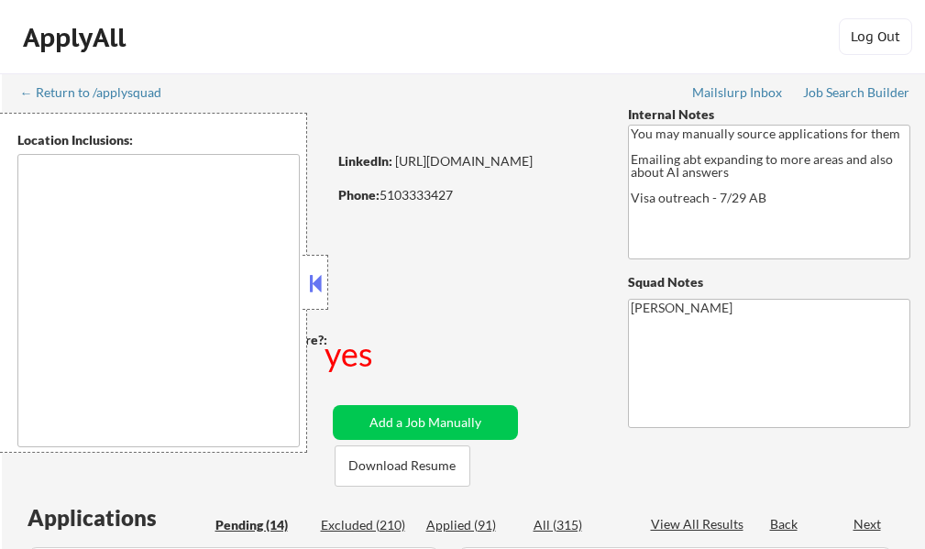
select select ""pending""
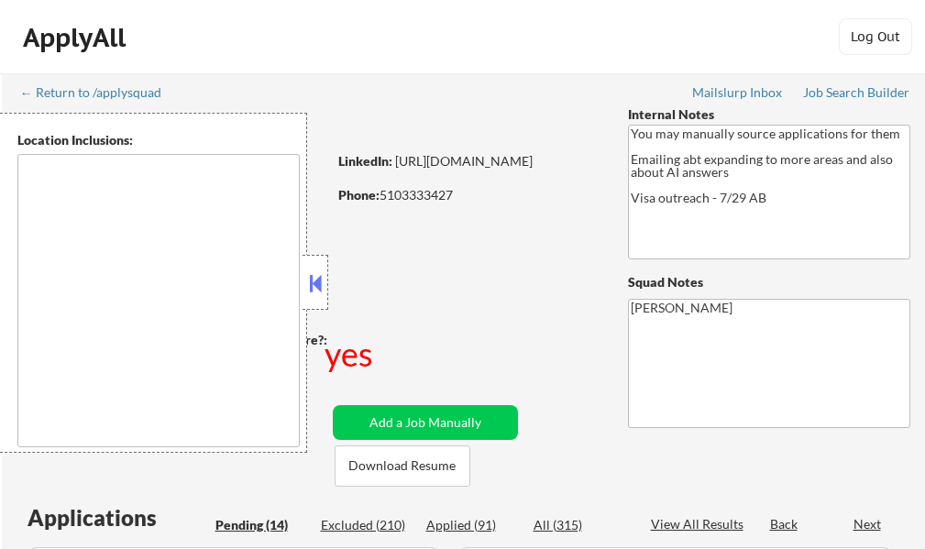
select select ""pending""
type textarea "country:[GEOGRAPHIC_DATA]"
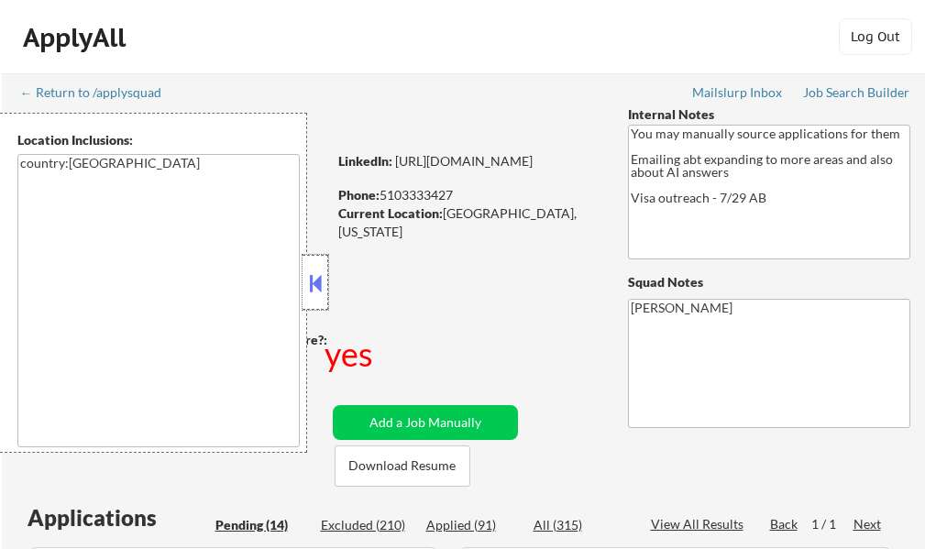
click at [314, 300] on div at bounding box center [315, 282] width 26 height 55
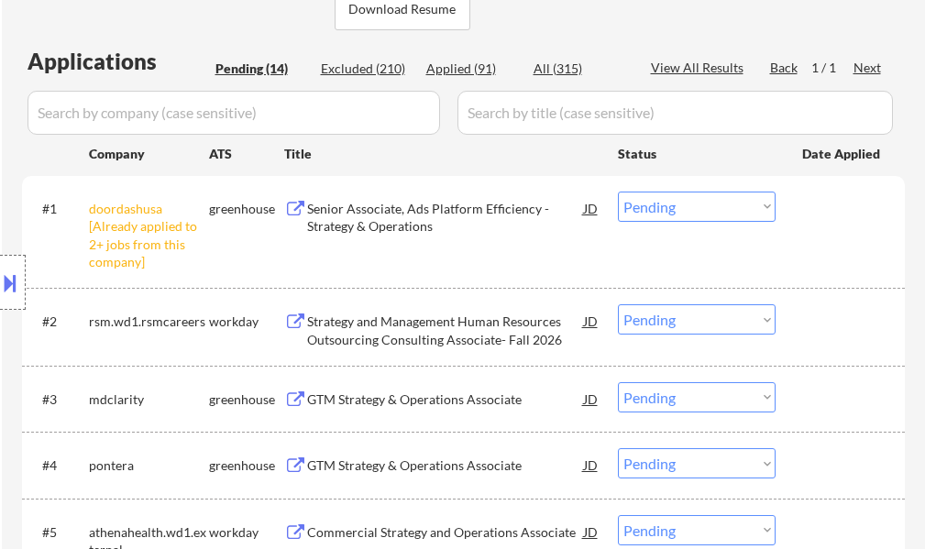
scroll to position [458, 0]
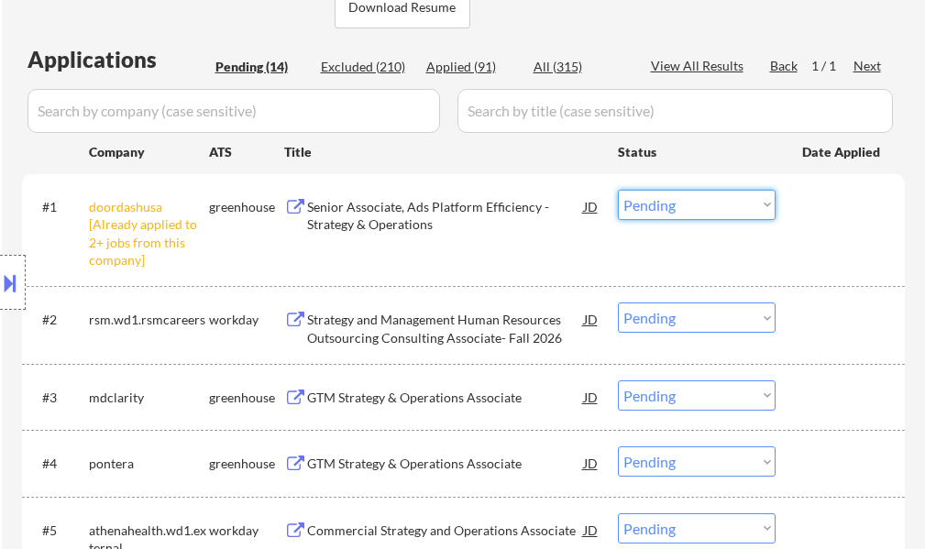
click at [702, 207] on select "Choose an option... Pending Applied Excluded (Questions) Excluded (Expired) Exc…" at bounding box center [697, 205] width 158 height 30
click at [618, 190] on select "Choose an option... Pending Applied Excluded (Questions) Excluded (Expired) Exc…" at bounding box center [697, 205] width 158 height 30
select select ""pending""
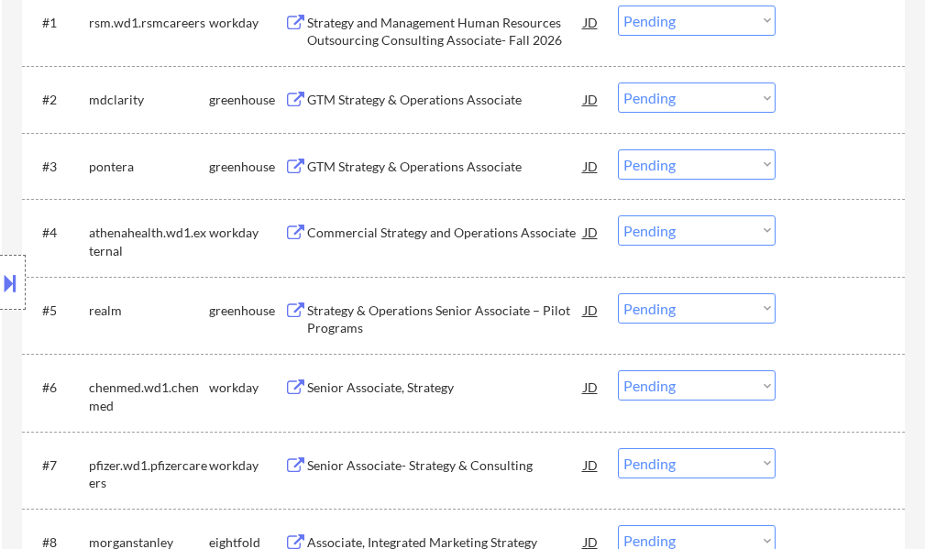
scroll to position [550, 0]
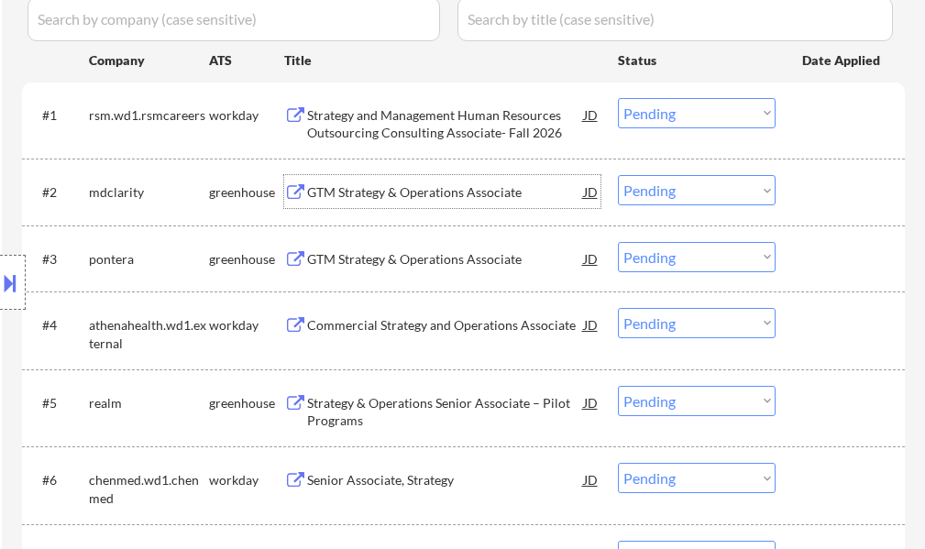
click at [364, 195] on div "GTM Strategy & Operations Associate" at bounding box center [445, 192] width 277 height 18
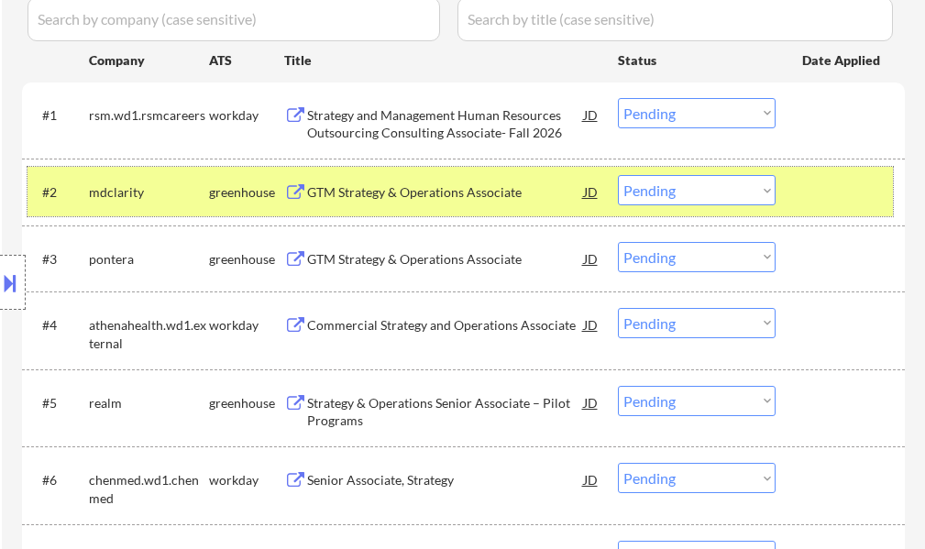
click at [800, 181] on div "#2 mdclarity greenhouse GTM Strategy & Operations Associate JD Choose an option…" at bounding box center [459, 191] width 865 height 49
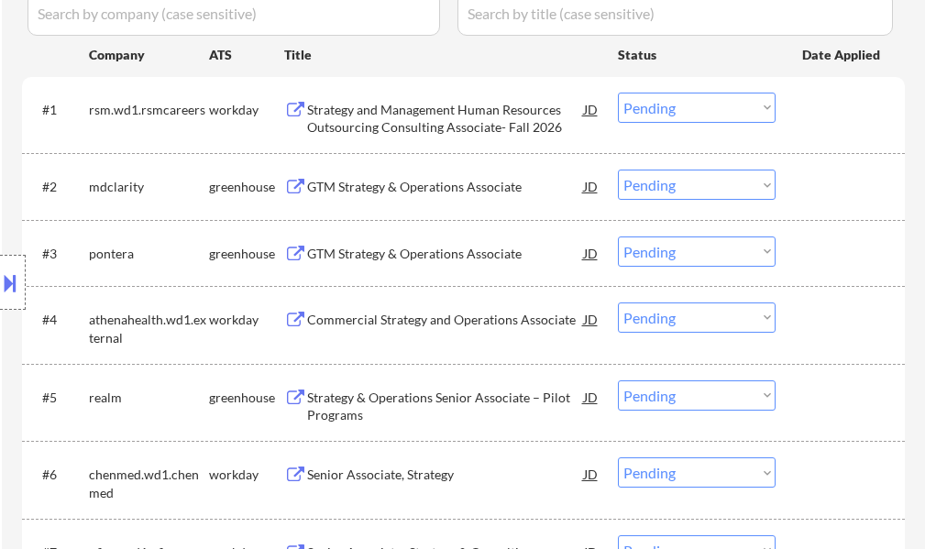
scroll to position [733, 0]
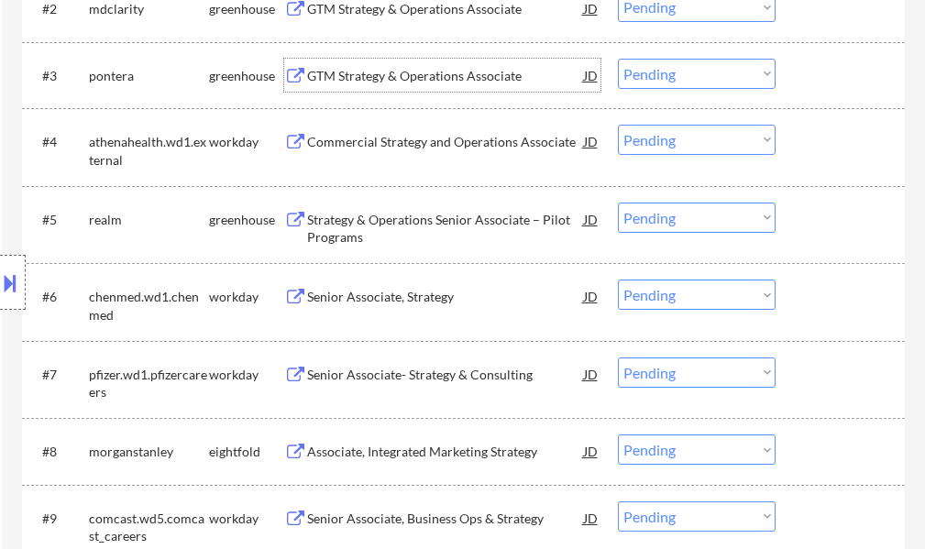
click at [438, 80] on div "GTM Strategy & Operations Associate" at bounding box center [445, 76] width 277 height 18
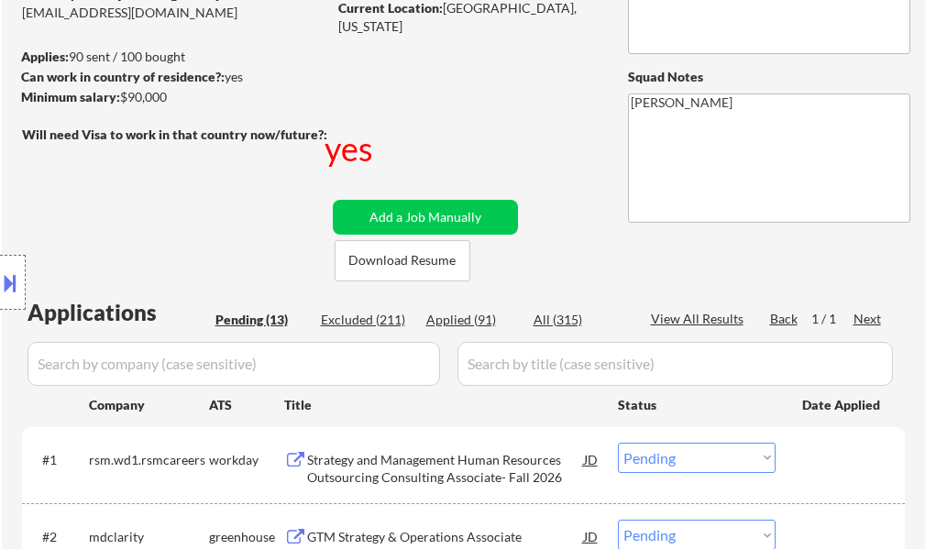
scroll to position [458, 0]
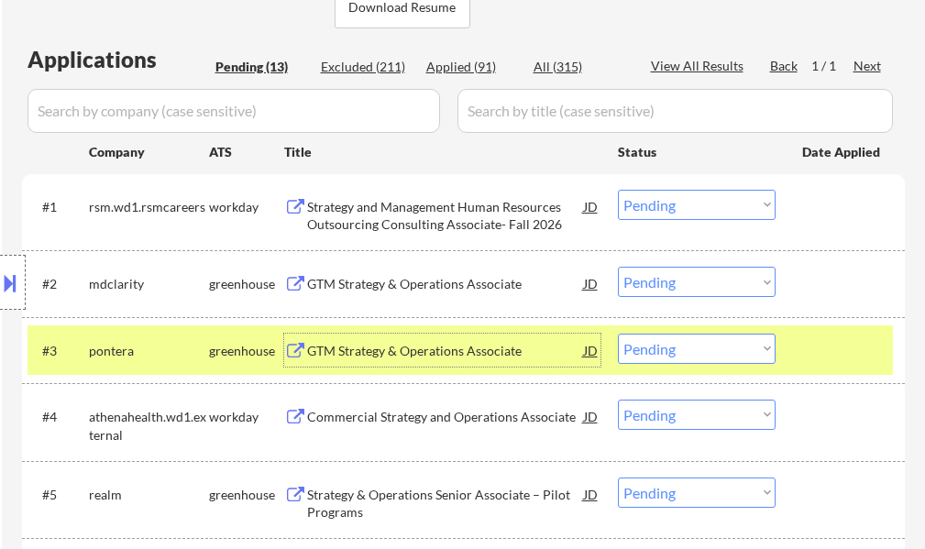
click at [679, 356] on select "Choose an option... Pending Applied Excluded (Questions) Excluded (Expired) Exc…" at bounding box center [697, 349] width 158 height 30
click at [618, 334] on select "Choose an option... Pending Applied Excluded (Questions) Excluded (Expired) Exc…" at bounding box center [697, 349] width 158 height 30
click at [846, 356] on div at bounding box center [842, 350] width 81 height 33
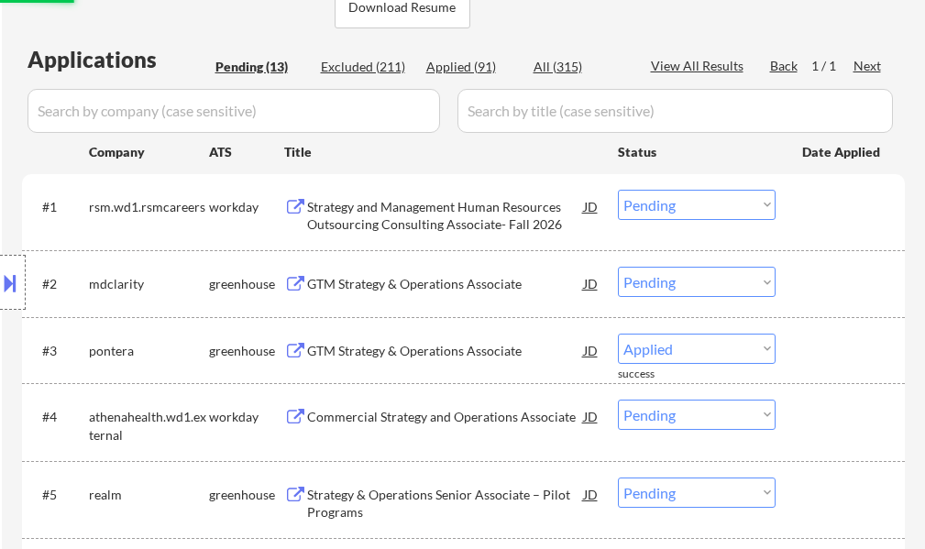
select select ""pending""
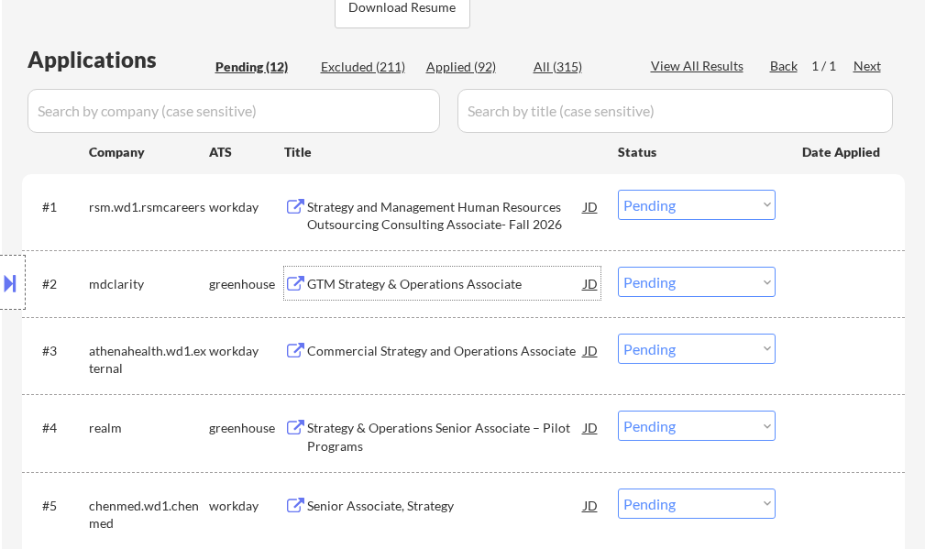
click at [429, 290] on div "GTM Strategy & Operations Associate" at bounding box center [445, 284] width 277 height 18
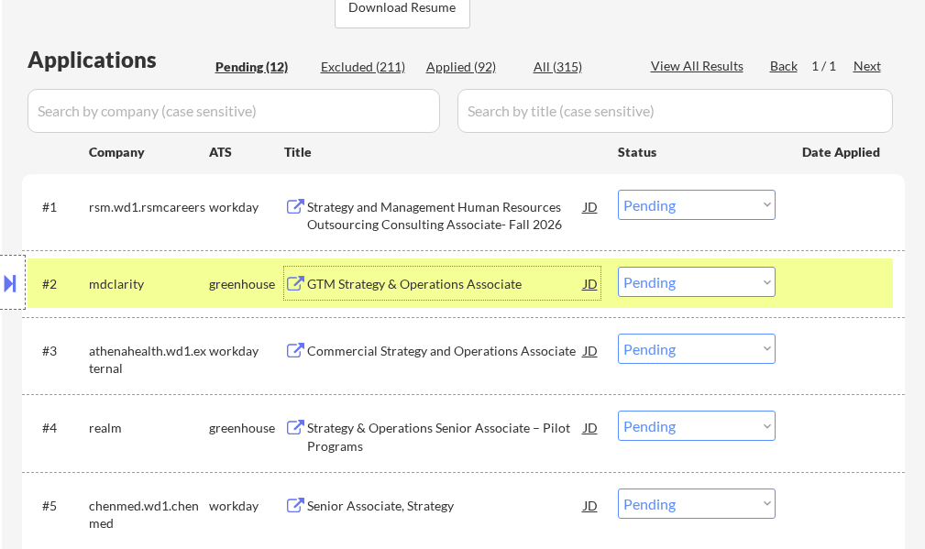
click at [697, 279] on select "Choose an option... Pending Applied Excluded (Questions) Excluded (Expired) Exc…" at bounding box center [697, 282] width 158 height 30
click at [618, 267] on select "Choose an option... Pending Applied Excluded (Questions) Excluded (Expired) Exc…" at bounding box center [697, 282] width 158 height 30
click at [829, 291] on div at bounding box center [842, 283] width 81 height 33
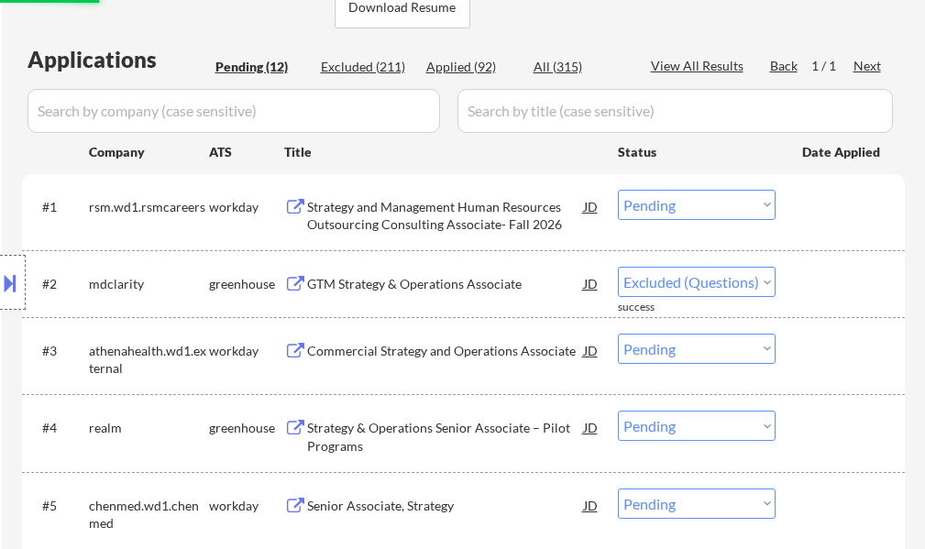
select select ""pending""
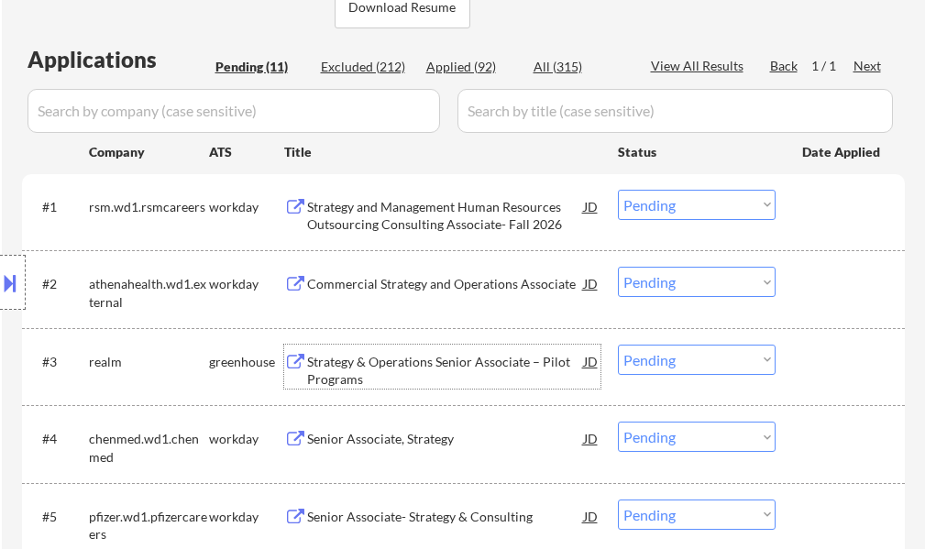
click at [420, 367] on div "Strategy & Operations Senior Associate – Pilot Programs" at bounding box center [445, 371] width 277 height 36
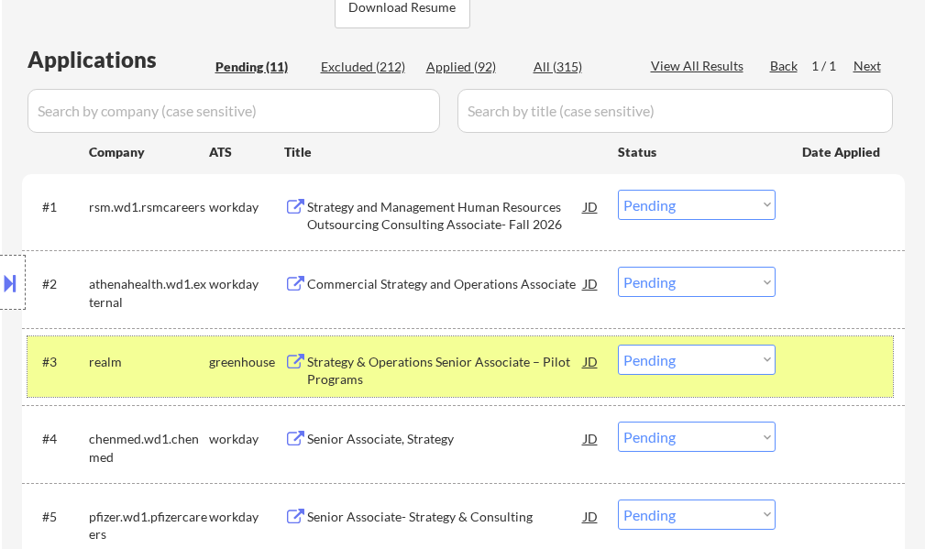
click at [807, 370] on div at bounding box center [842, 361] width 81 height 33
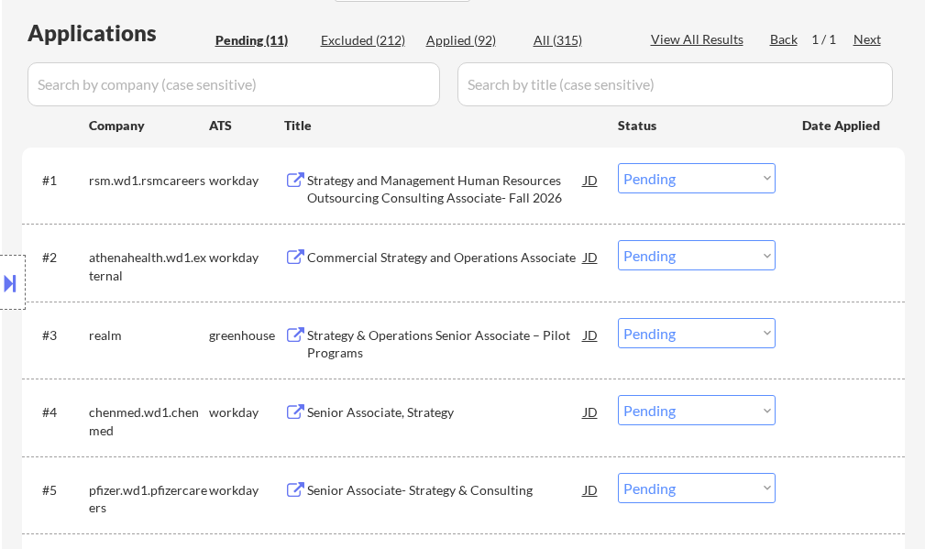
scroll to position [642, 0]
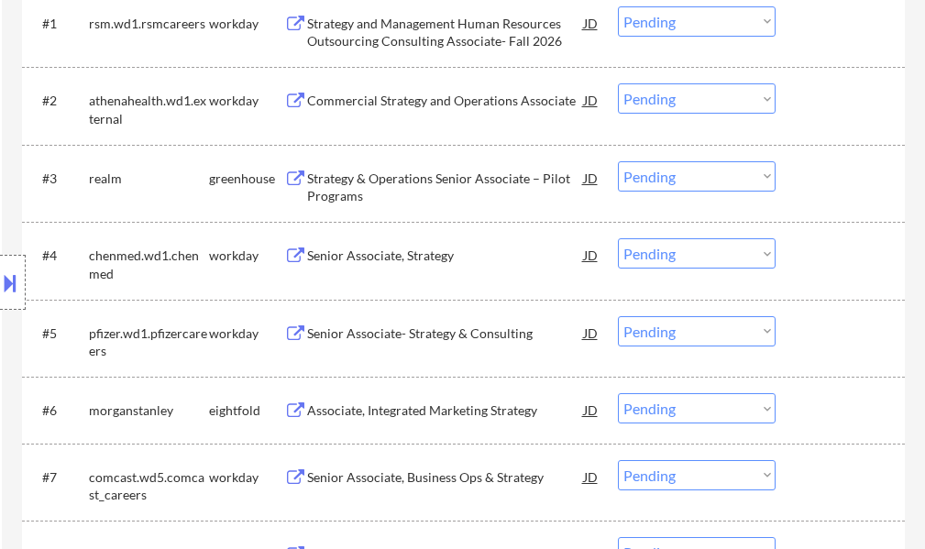
click at [437, 190] on div "Strategy & Operations Senior Associate – Pilot Programs" at bounding box center [445, 188] width 277 height 36
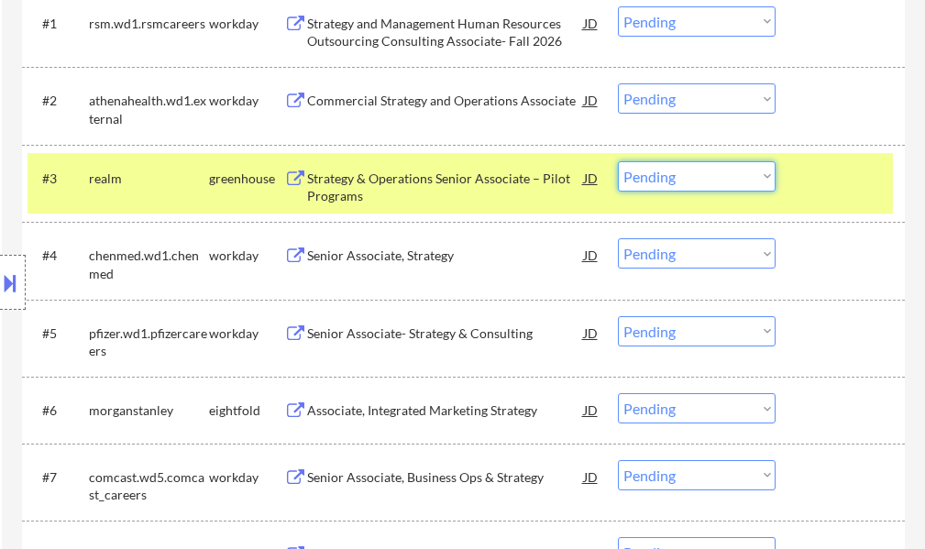
click at [686, 170] on select "Choose an option... Pending Applied Excluded (Questions) Excluded (Expired) Exc…" at bounding box center [697, 176] width 158 height 30
click at [618, 161] on select "Choose an option... Pending Applied Excluded (Questions) Excluded (Expired) Exc…" at bounding box center [697, 176] width 158 height 30
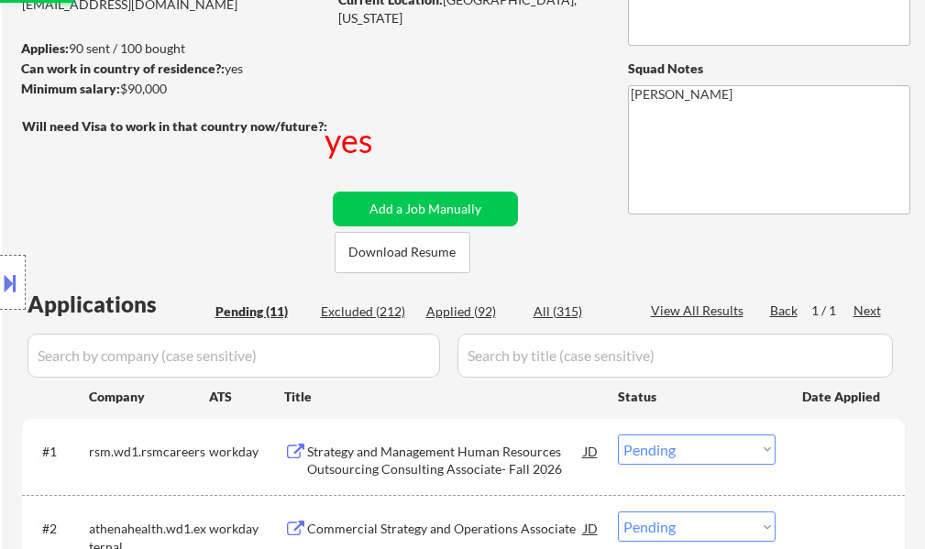
scroll to position [0, 0]
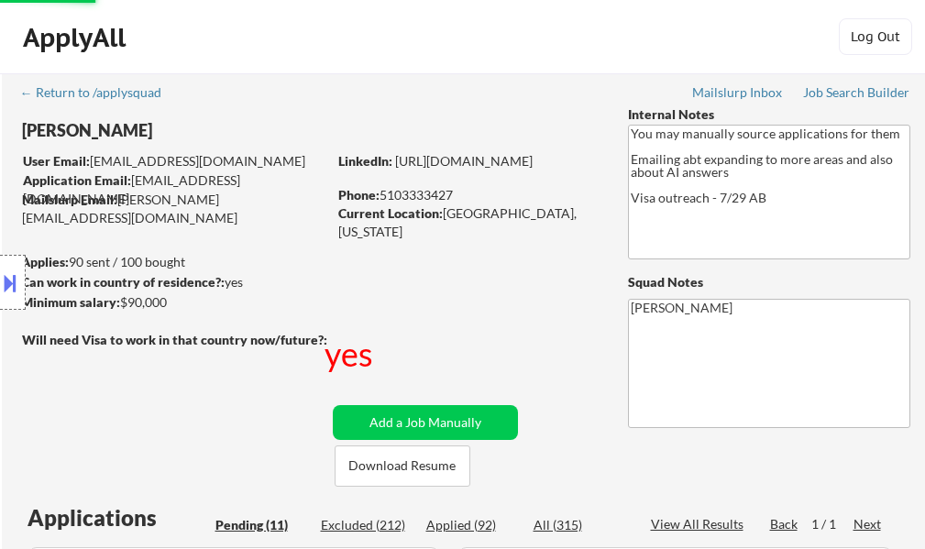
select select ""pending""
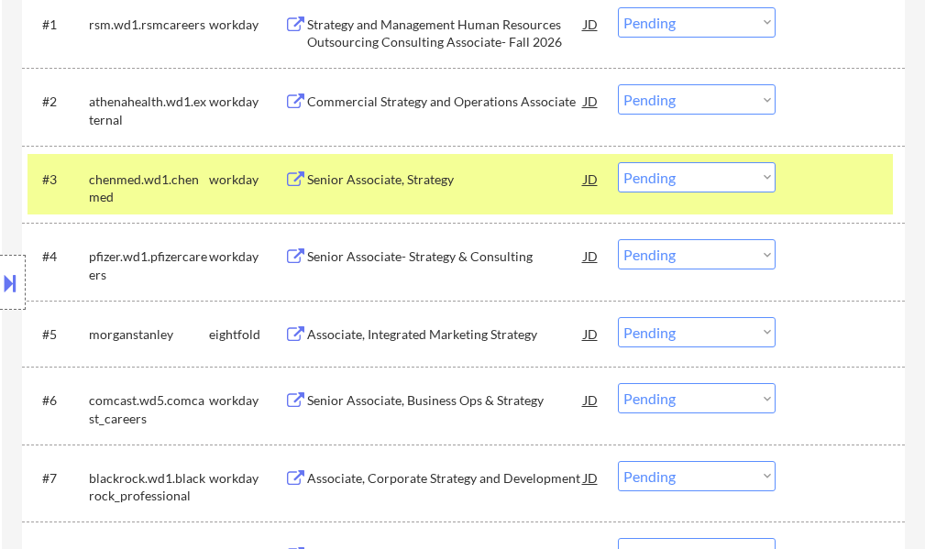
scroll to position [642, 0]
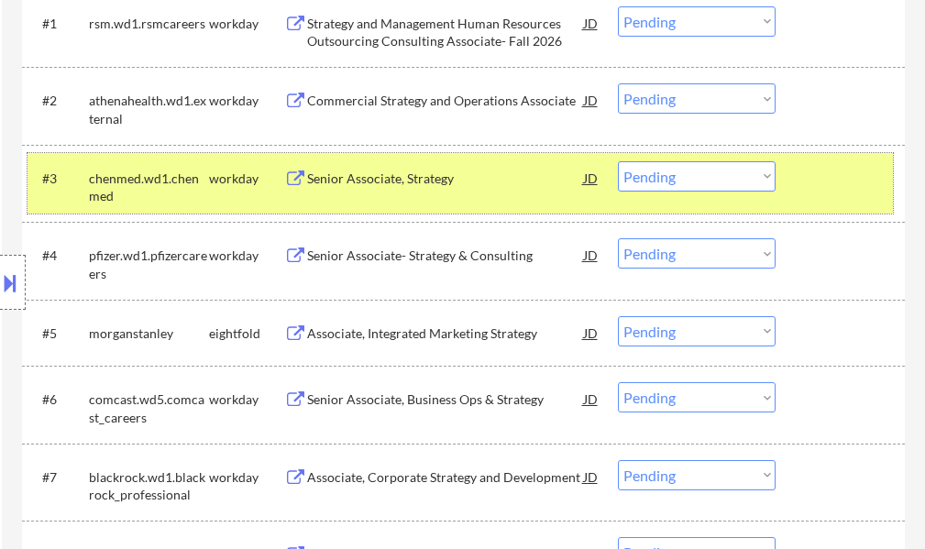
click at [796, 190] on div "#3 chenmed.wd1.chenmed workday Senior Associate, Strategy JD Choose an option..…" at bounding box center [459, 183] width 865 height 60
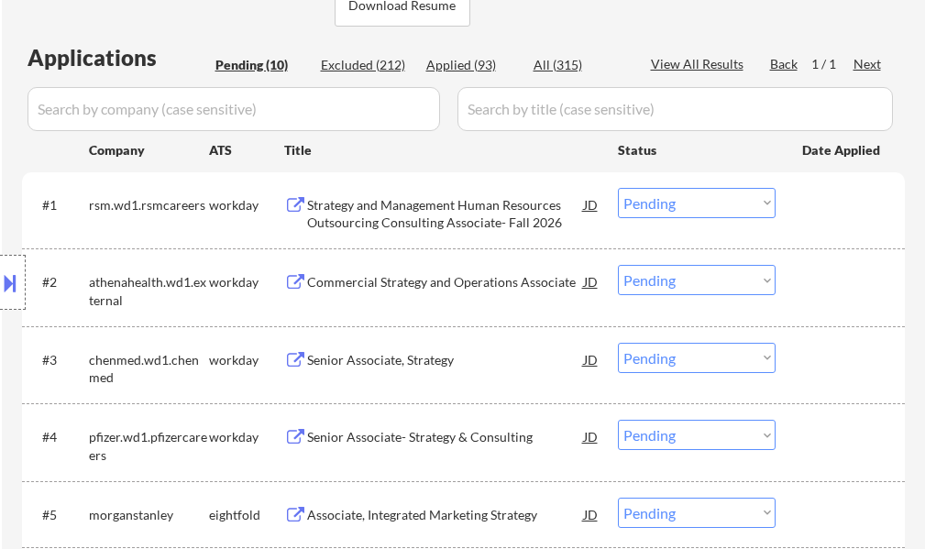
scroll to position [458, 0]
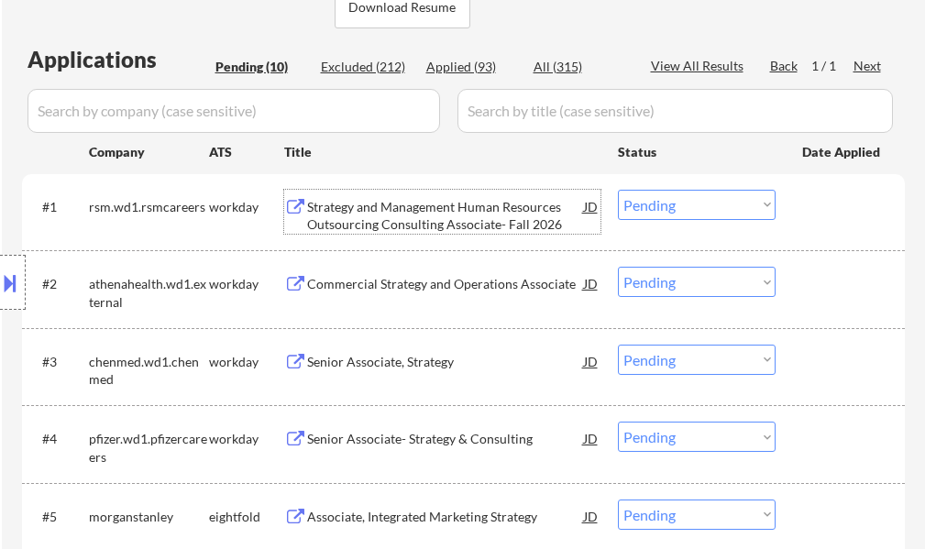
click at [415, 228] on div "Strategy and Management Human Resources Outsourcing Consulting Associate- Fall …" at bounding box center [445, 216] width 277 height 36
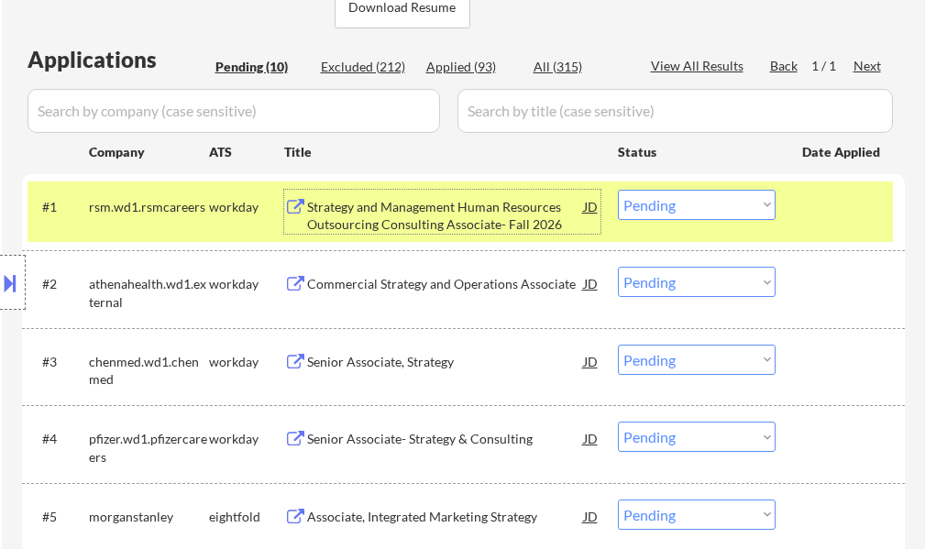
click at [842, 220] on div at bounding box center [842, 206] width 81 height 33
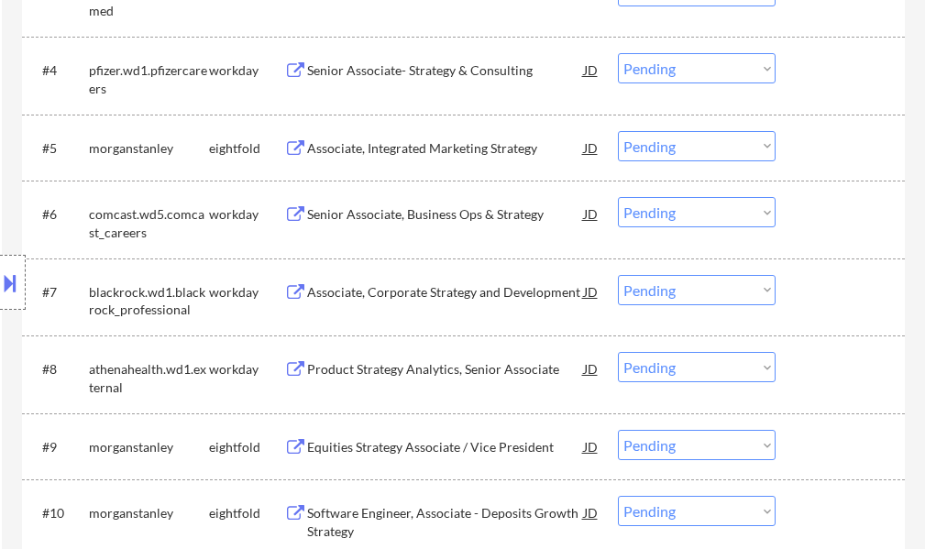
scroll to position [825, 0]
click at [360, 368] on div "Product Strategy Analytics, Senior Associate" at bounding box center [445, 371] width 277 height 18
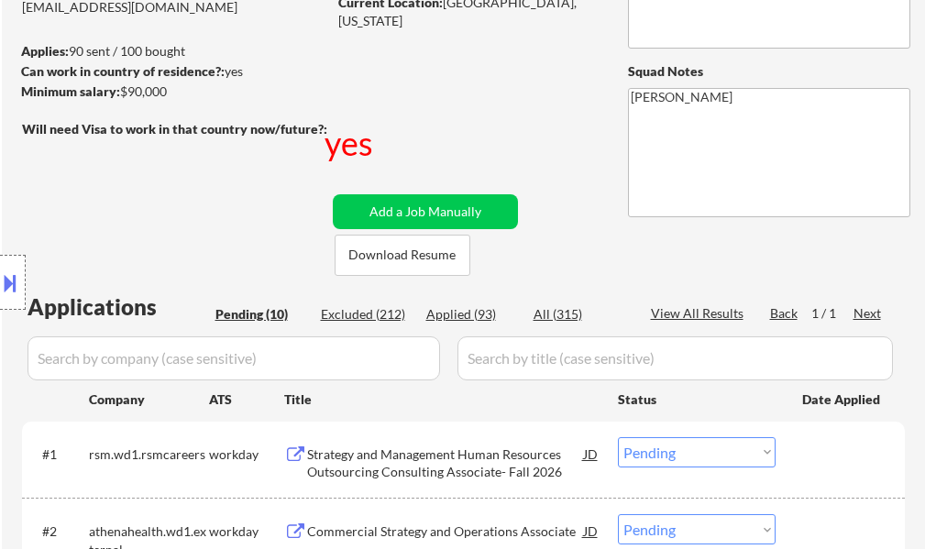
scroll to position [367, 0]
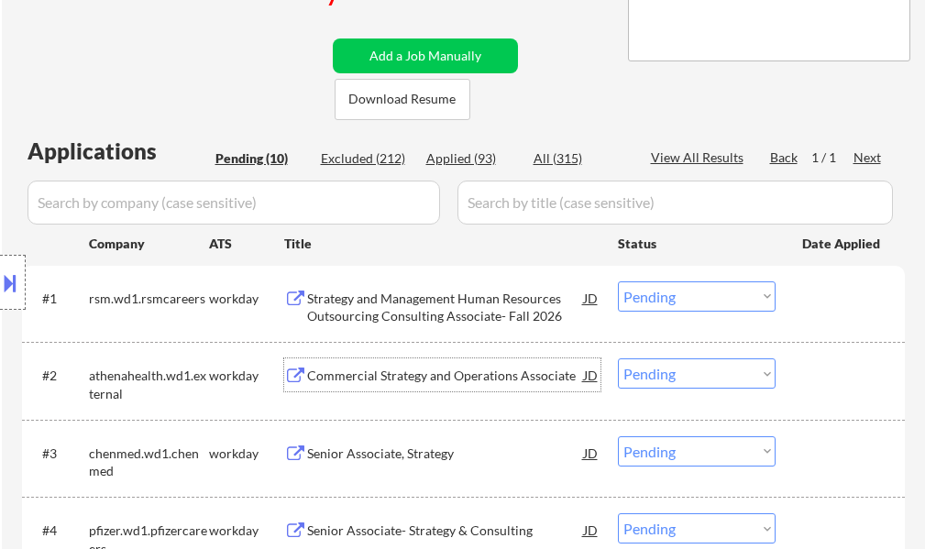
click at [412, 368] on div "Commercial Strategy and Operations Associate" at bounding box center [445, 376] width 277 height 18
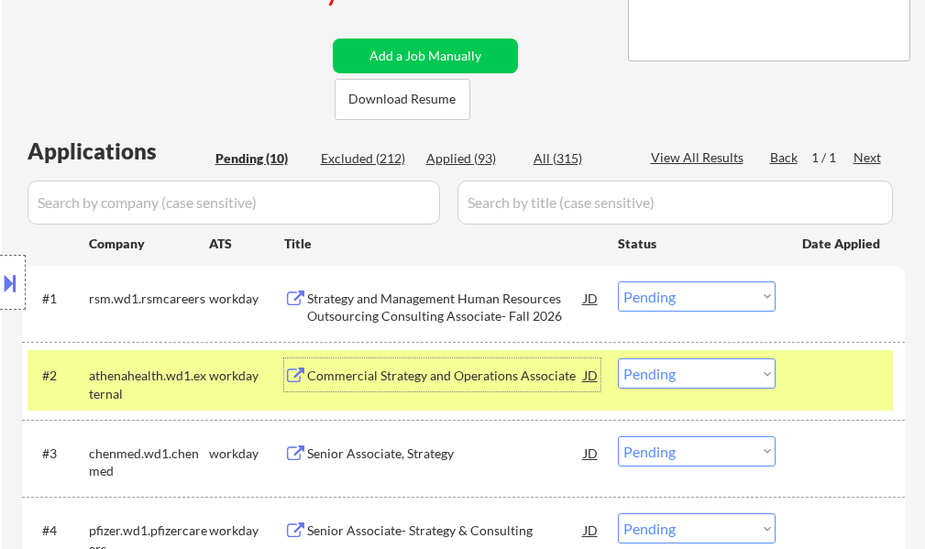
click at [675, 384] on select "Choose an option... Pending Applied Excluded (Questions) Excluded (Expired) Exc…" at bounding box center [697, 373] width 158 height 30
click at [618, 358] on select "Choose an option... Pending Applied Excluded (Questions) Excluded (Expired) Exc…" at bounding box center [697, 373] width 158 height 30
click at [839, 379] on div at bounding box center [842, 374] width 81 height 33
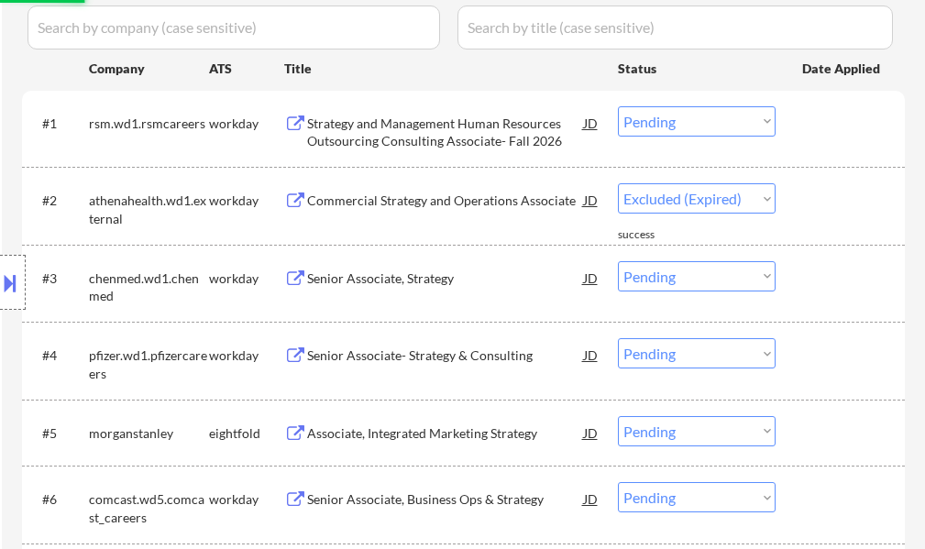
scroll to position [550, 0]
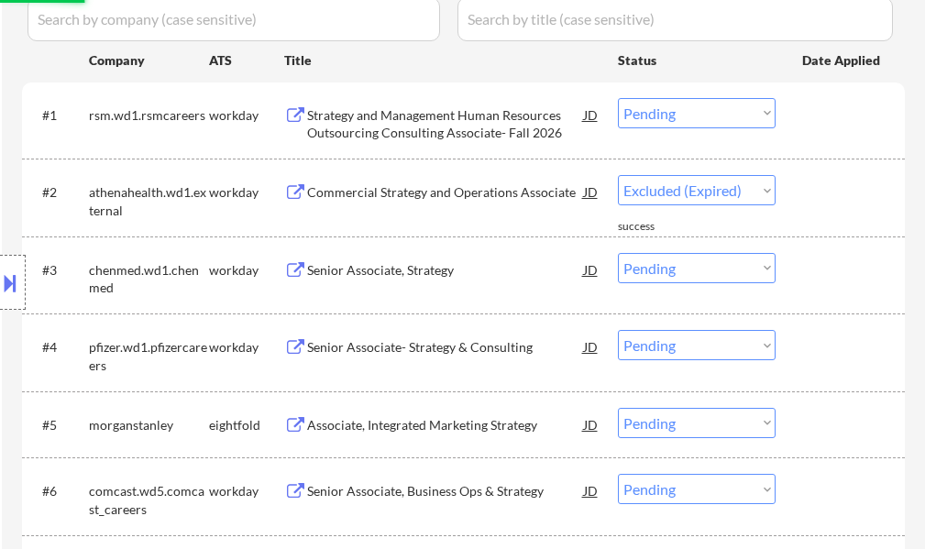
select select ""pending""
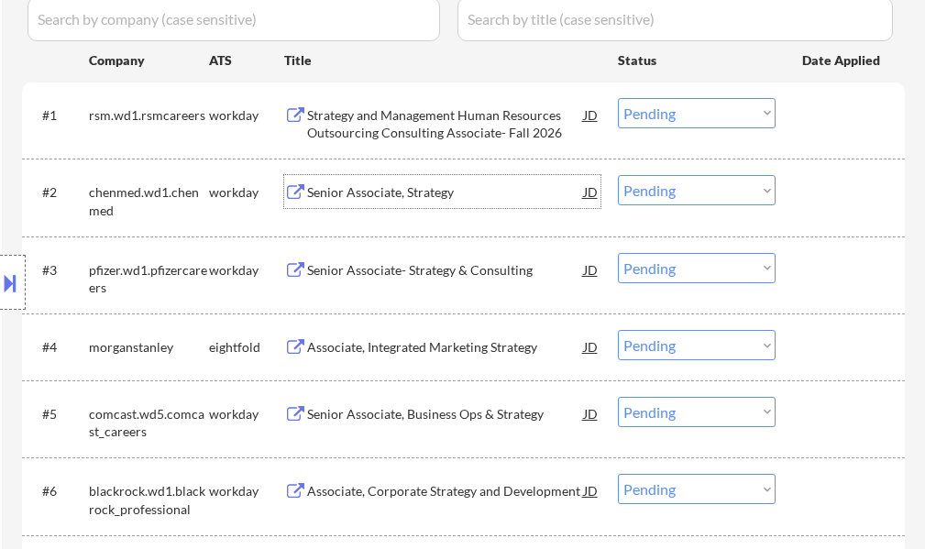
click at [339, 198] on div "Senior Associate, Strategy" at bounding box center [445, 192] width 277 height 18
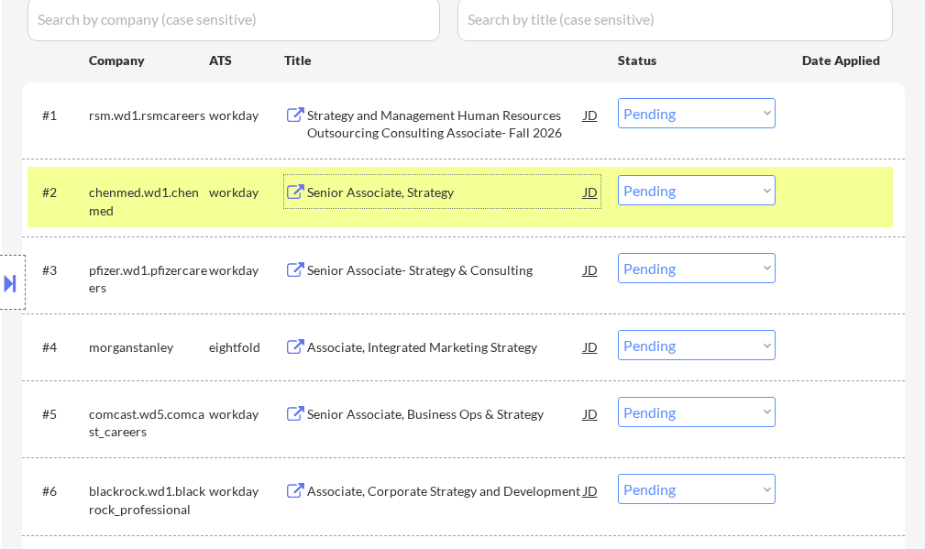
click at [792, 175] on div "#2 chenmed.wd1.chenmed workday Senior Associate, Strategy JD Choose an option..…" at bounding box center [459, 197] width 865 height 60
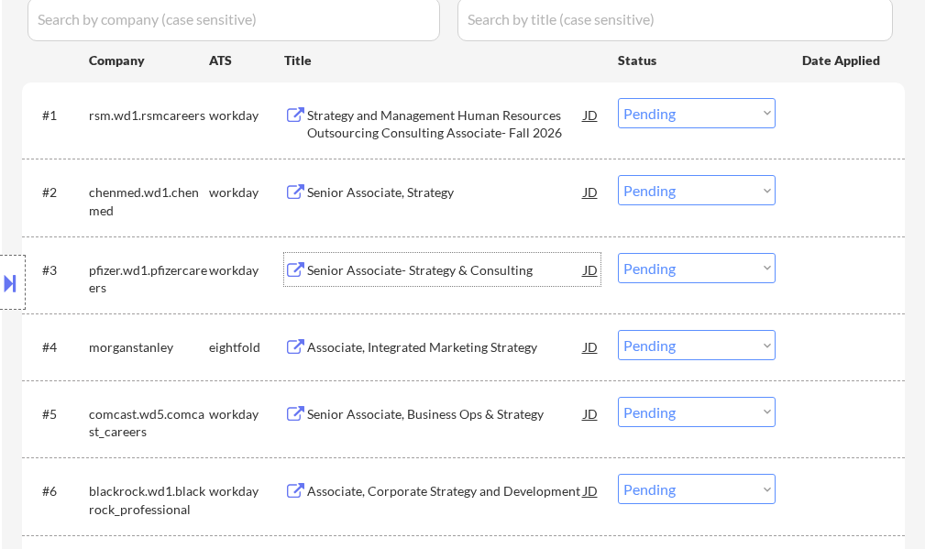
click at [408, 263] on div "Senior Associate- Strategy & Consulting" at bounding box center [445, 270] width 277 height 18
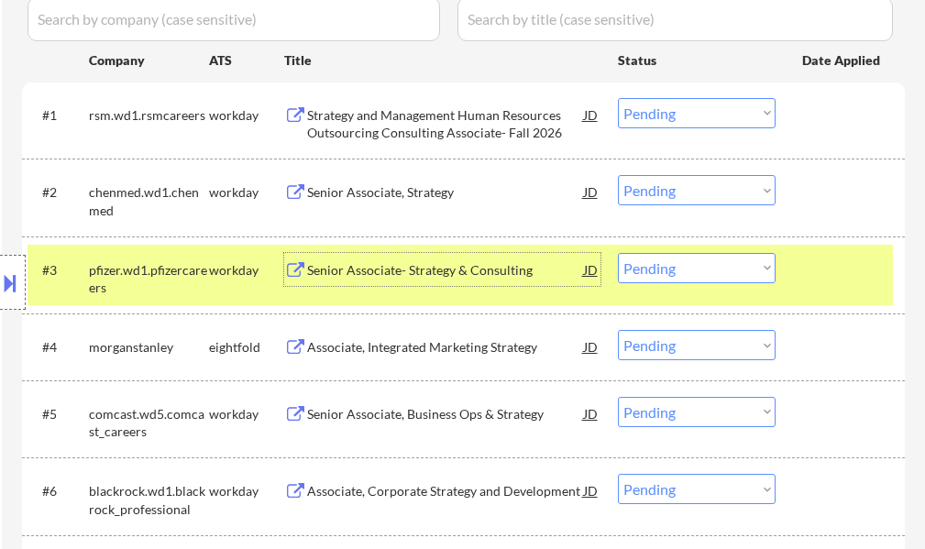
click at [708, 256] on select "Choose an option... Pending Applied Excluded (Questions) Excluded (Expired) Exc…" at bounding box center [697, 268] width 158 height 30
click at [618, 253] on select "Choose an option... Pending Applied Excluded (Questions) Excluded (Expired) Exc…" at bounding box center [697, 268] width 158 height 30
click at [805, 278] on div at bounding box center [842, 269] width 81 height 33
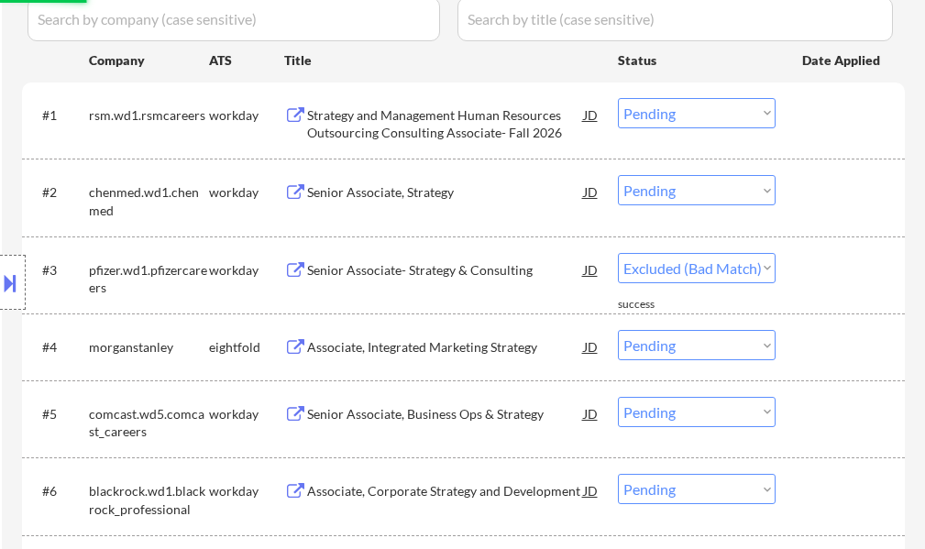
select select ""pending""
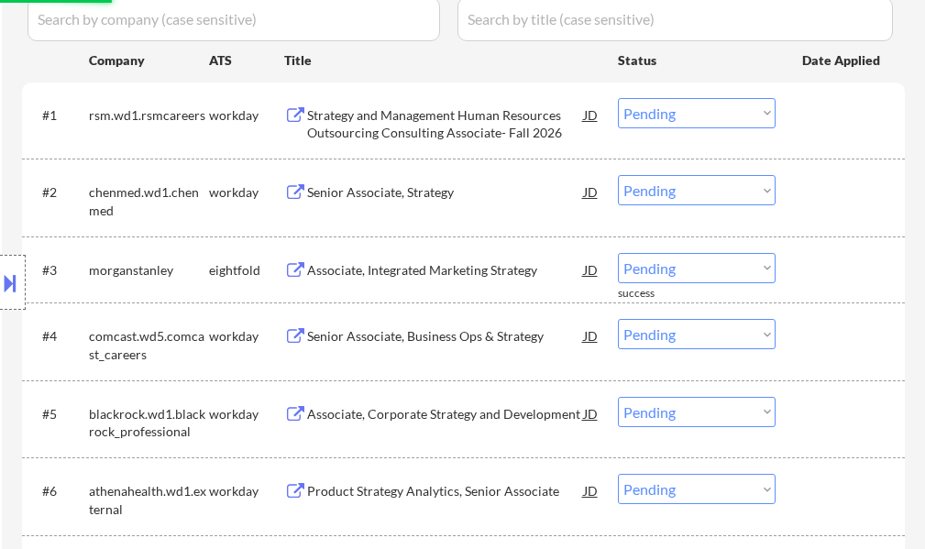
click at [376, 336] on div "Senior Associate, Business Ops & Strategy" at bounding box center [445, 336] width 277 height 18
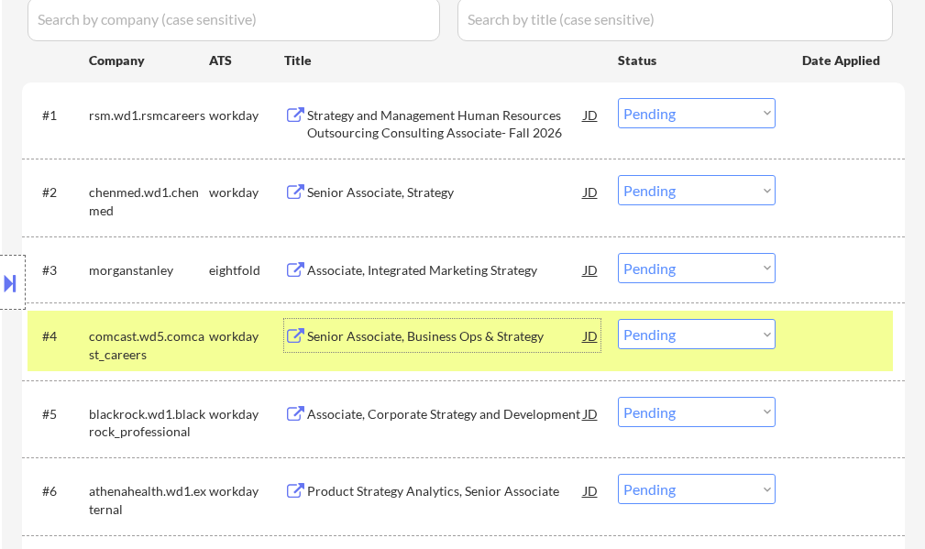
click at [658, 328] on select "Choose an option... Pending Applied Excluded (Questions) Excluded (Expired) Exc…" at bounding box center [697, 334] width 158 height 30
click at [618, 319] on select "Choose an option... Pending Applied Excluded (Questions) Excluded (Expired) Exc…" at bounding box center [697, 334] width 158 height 30
click at [824, 334] on div at bounding box center [842, 335] width 81 height 33
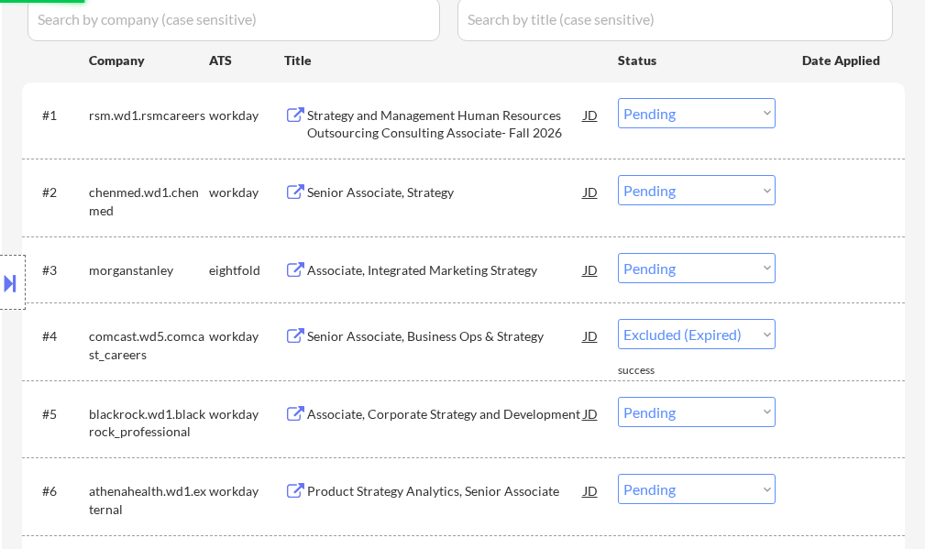
select select ""pending""
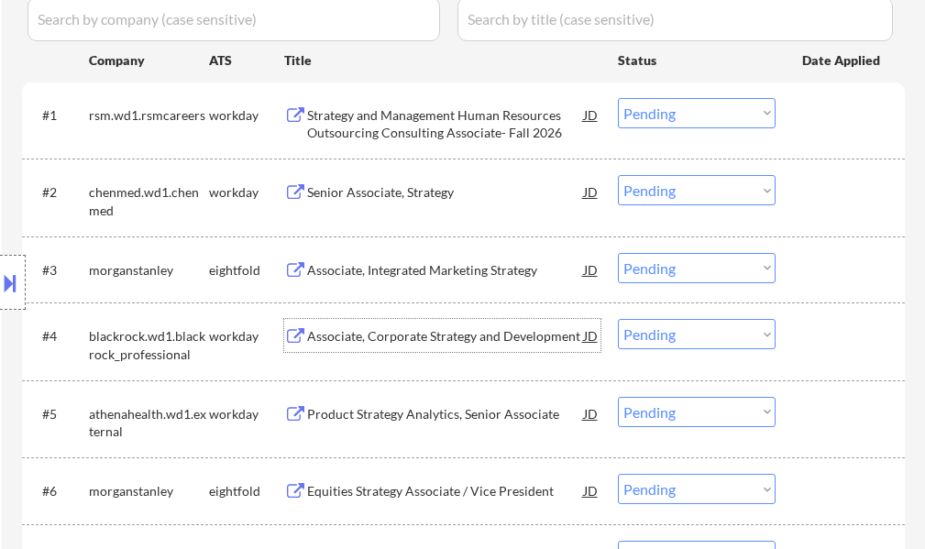
click at [406, 333] on div "Associate, Corporate Strategy and Development" at bounding box center [445, 336] width 277 height 18
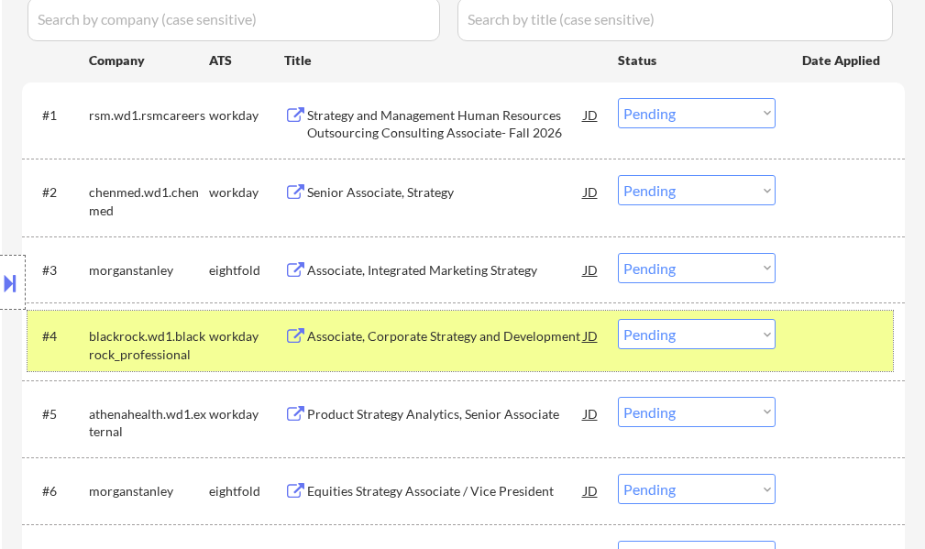
click at [835, 335] on div at bounding box center [842, 335] width 81 height 33
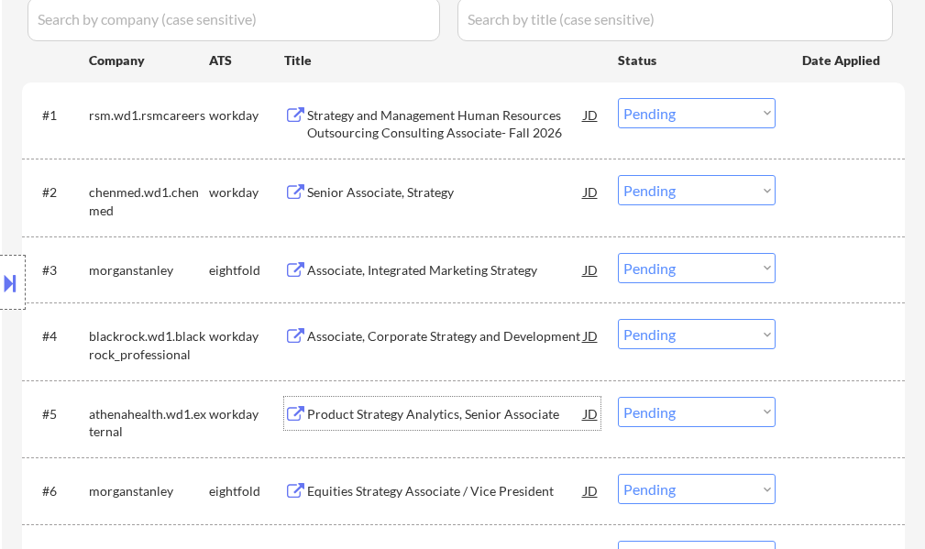
click at [414, 415] on div "Product Strategy Analytics, Senior Associate" at bounding box center [445, 414] width 277 height 18
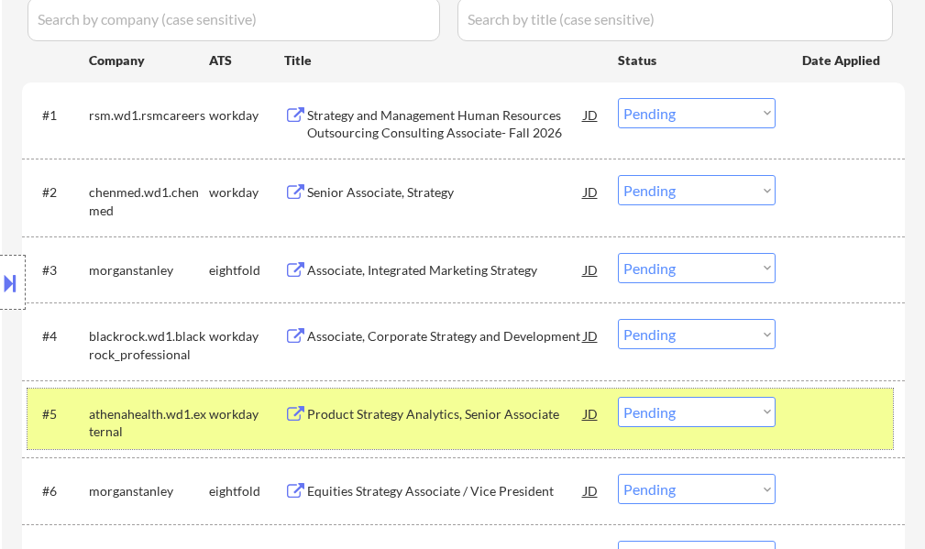
click at [837, 417] on div at bounding box center [842, 413] width 81 height 33
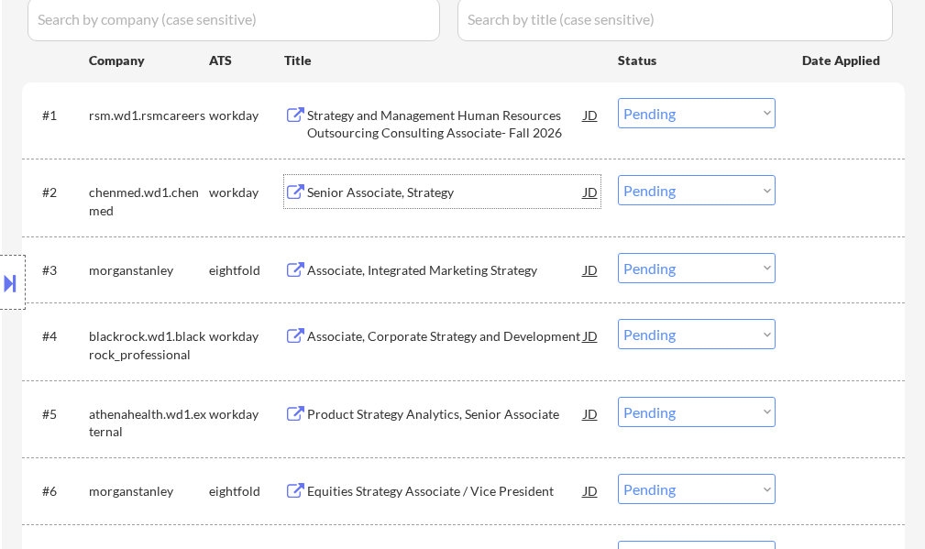
click at [364, 181] on div "Senior Associate, Strategy" at bounding box center [445, 191] width 277 height 33
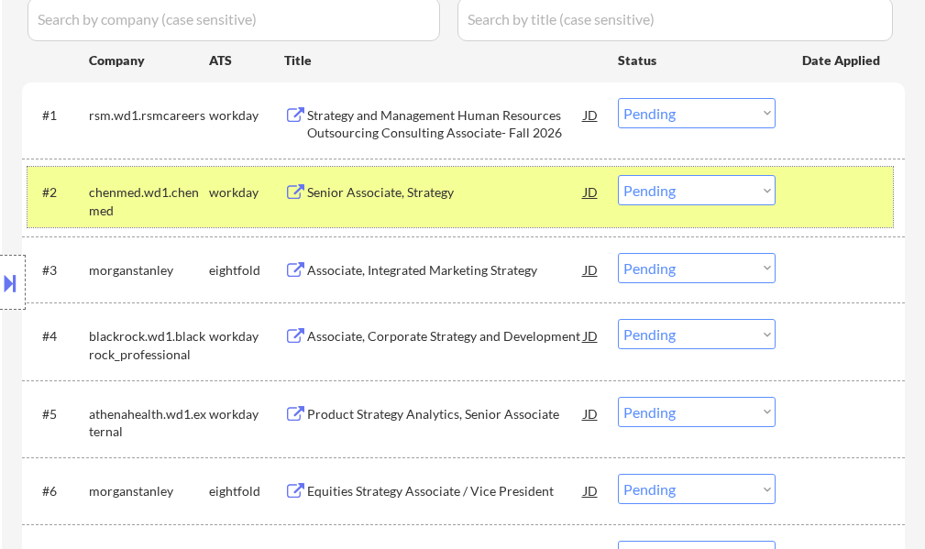
click at [842, 196] on div at bounding box center [842, 191] width 81 height 33
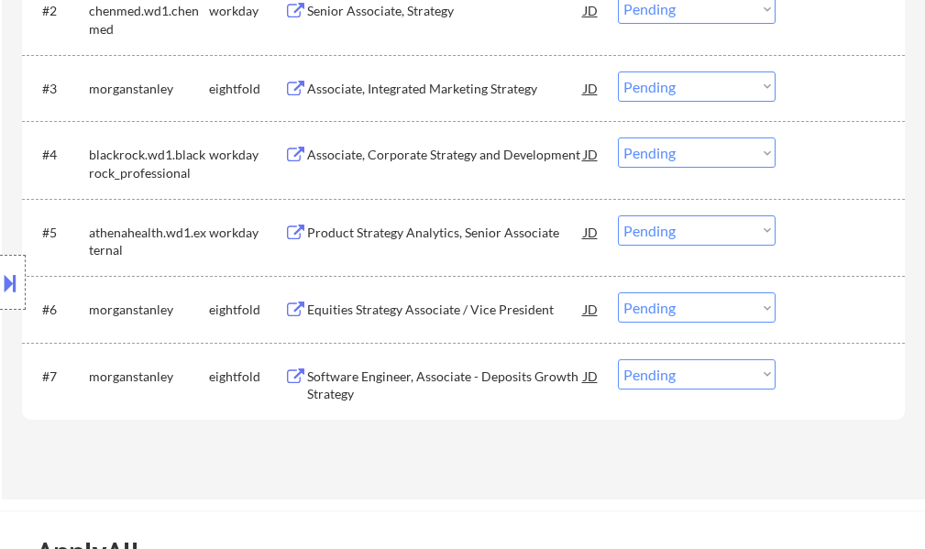
scroll to position [733, 0]
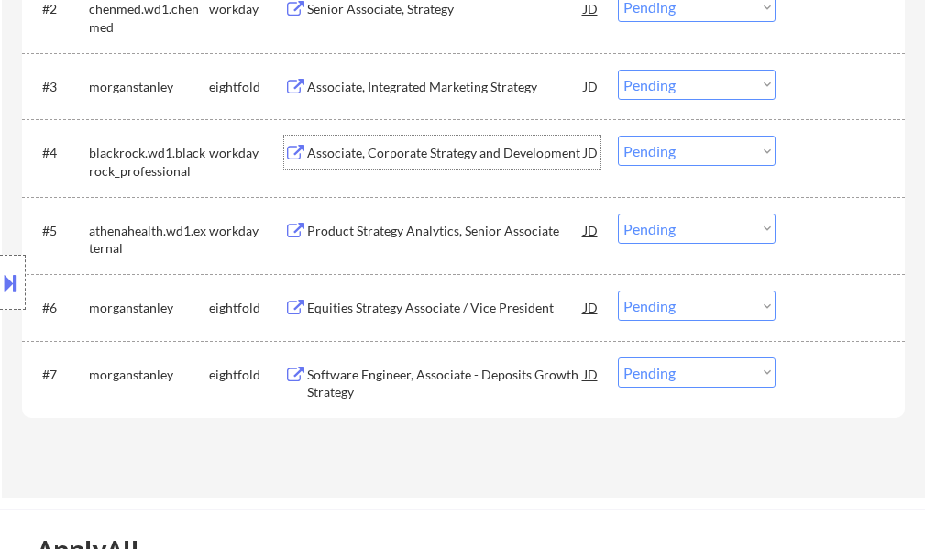
click at [397, 157] on div "Associate, Corporate Strategy and Development" at bounding box center [445, 153] width 277 height 18
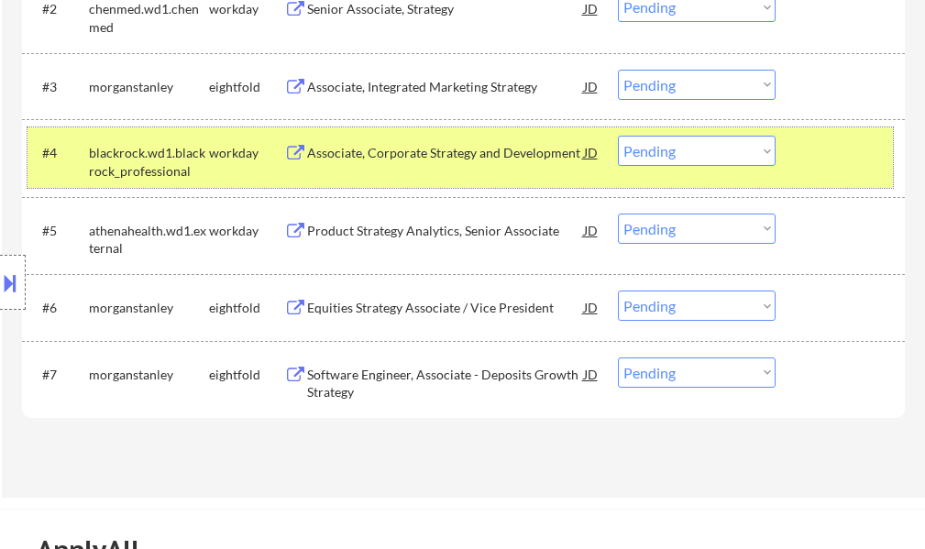
click at [810, 146] on div at bounding box center [842, 152] width 81 height 33
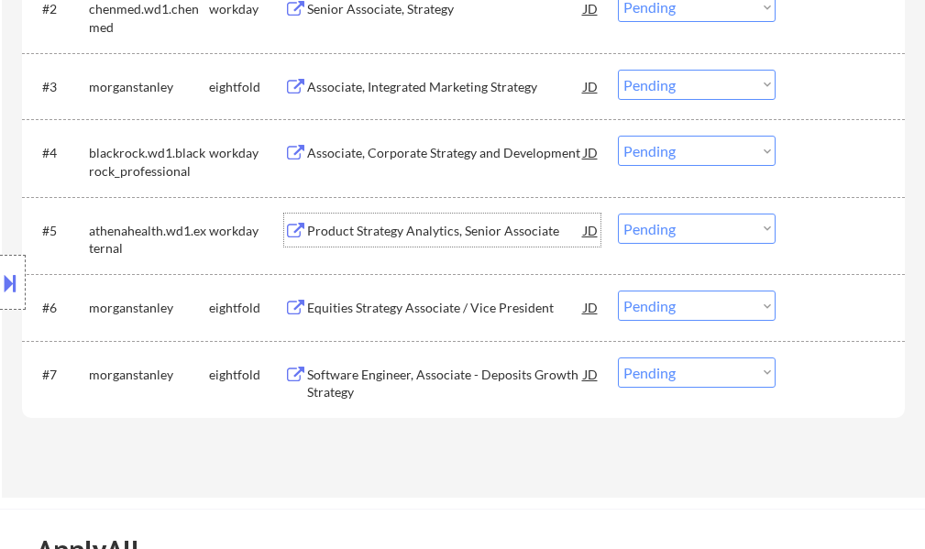
click at [381, 231] on div "Product Strategy Analytics, Senior Associate" at bounding box center [445, 231] width 277 height 18
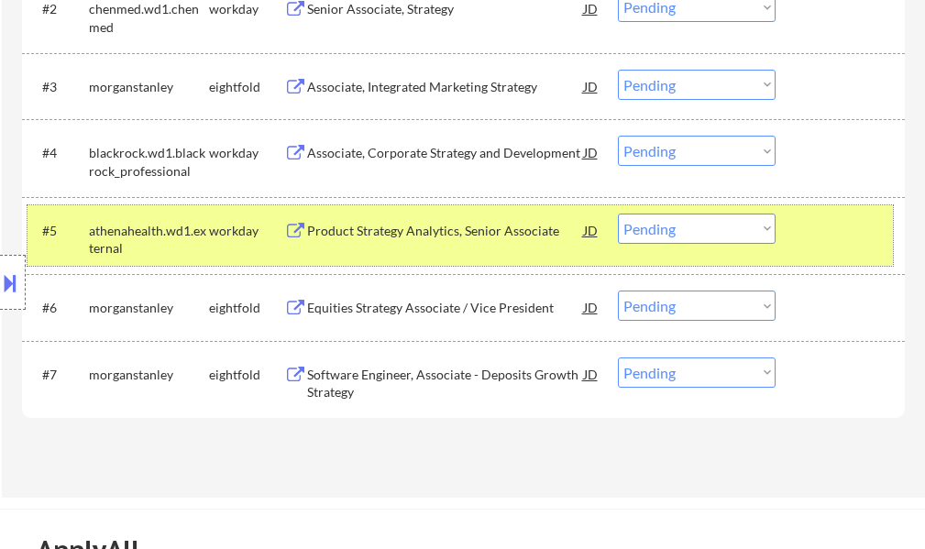
click at [818, 230] on div at bounding box center [842, 230] width 81 height 33
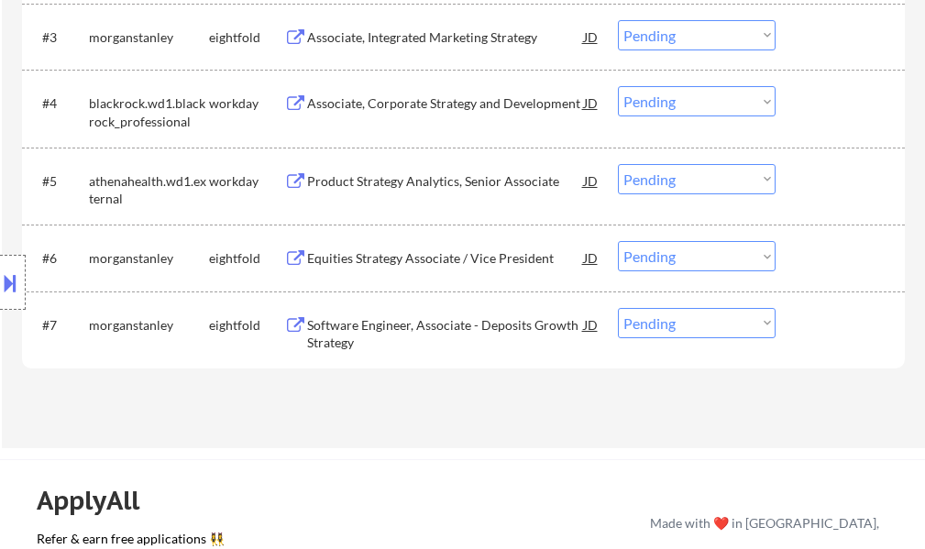
scroll to position [825, 0]
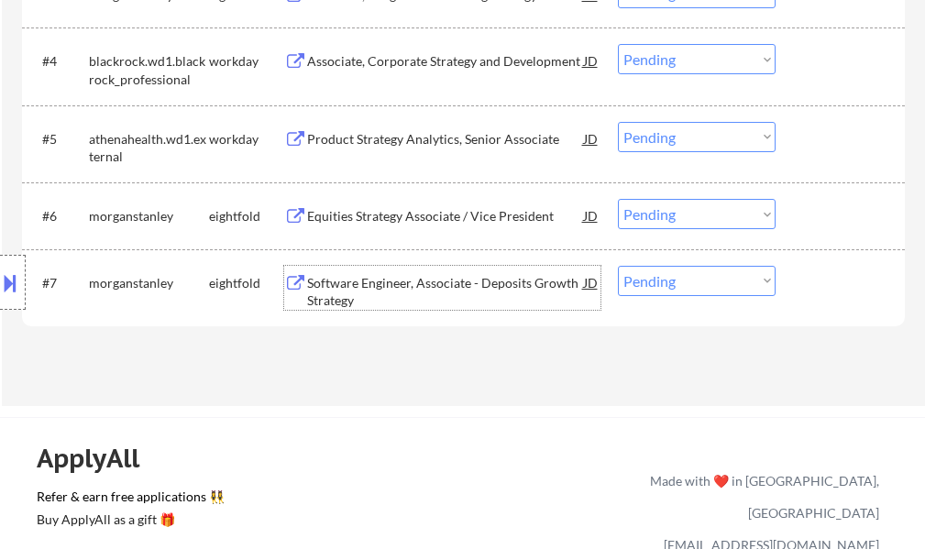
click at [394, 275] on div "Software Engineer, Associate - Deposits Growth Strategy" at bounding box center [445, 292] width 277 height 36
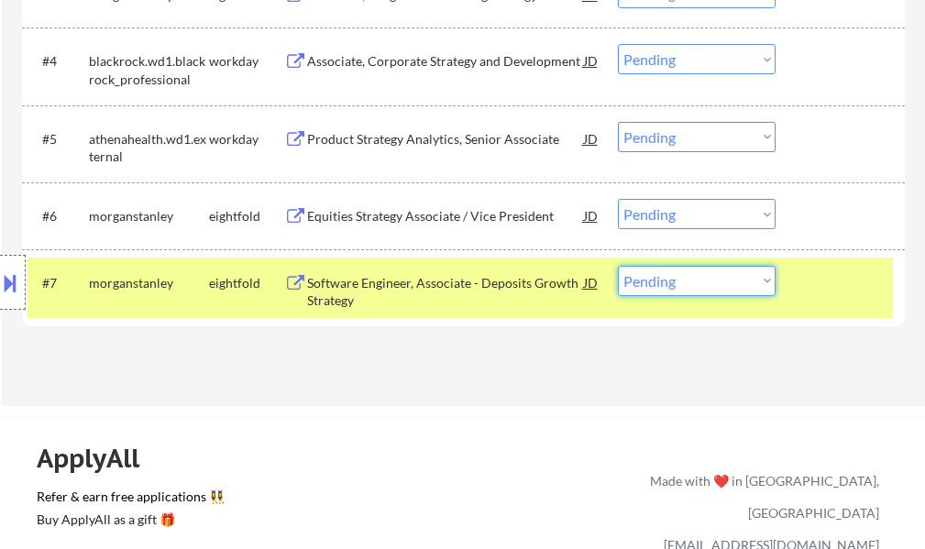
click at [669, 283] on select "Choose an option... Pending Applied Excluded (Questions) Excluded (Expired) Exc…" at bounding box center [697, 281] width 158 height 30
select select ""excluded__expired_""
click at [618, 266] on select "Choose an option... Pending Applied Excluded (Questions) Excluded (Expired) Exc…" at bounding box center [697, 281] width 158 height 30
click at [810, 295] on div at bounding box center [842, 282] width 81 height 33
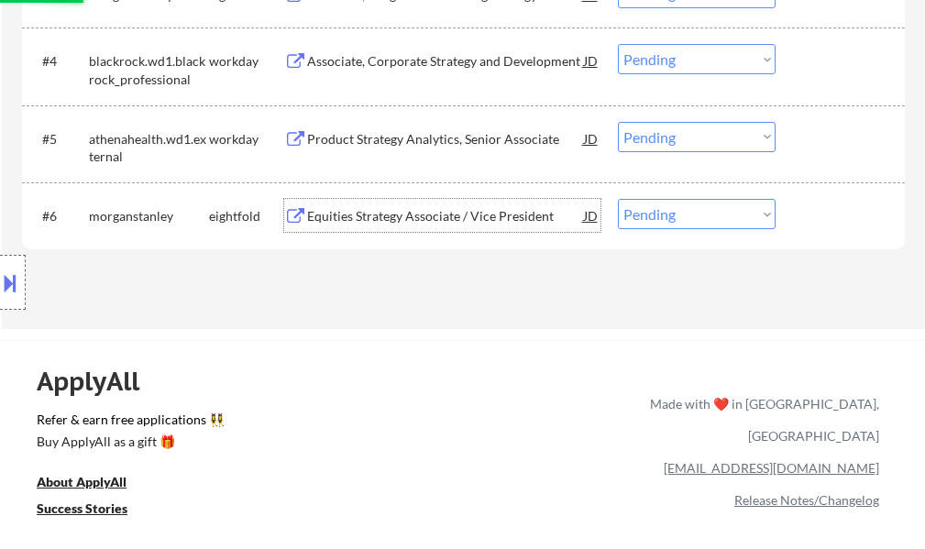
click at [376, 213] on div "Equities Strategy Associate / Vice President" at bounding box center [445, 216] width 277 height 18
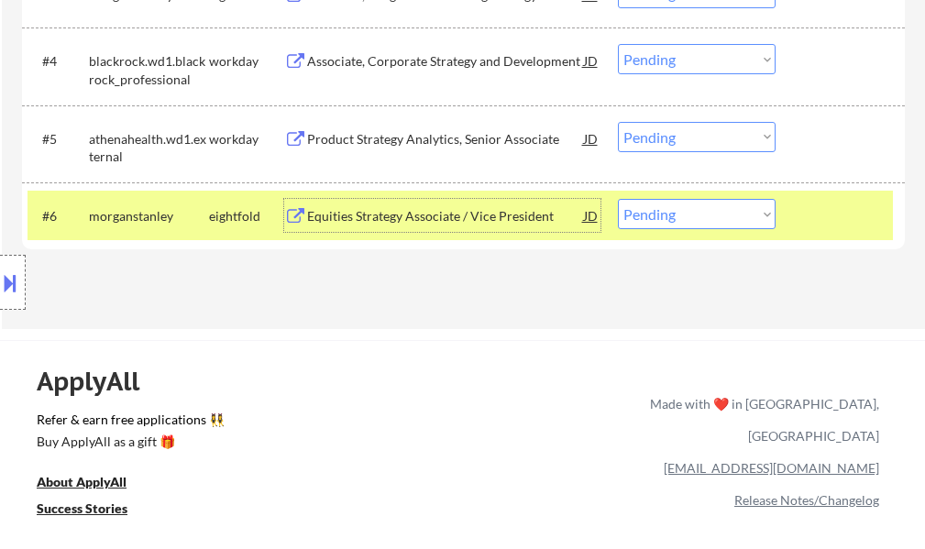
click at [849, 231] on div at bounding box center [842, 215] width 81 height 33
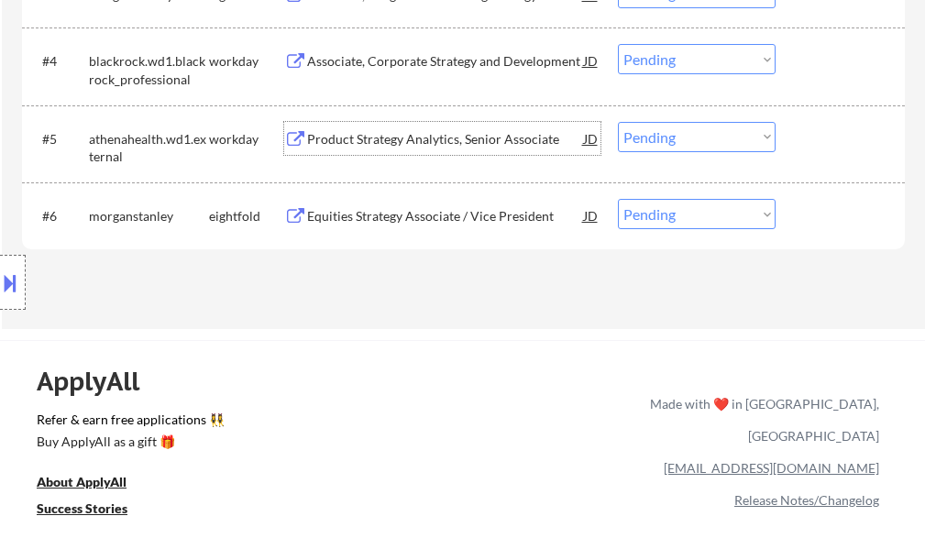
click at [406, 141] on div "Product Strategy Analytics, Senior Associate" at bounding box center [445, 139] width 277 height 18
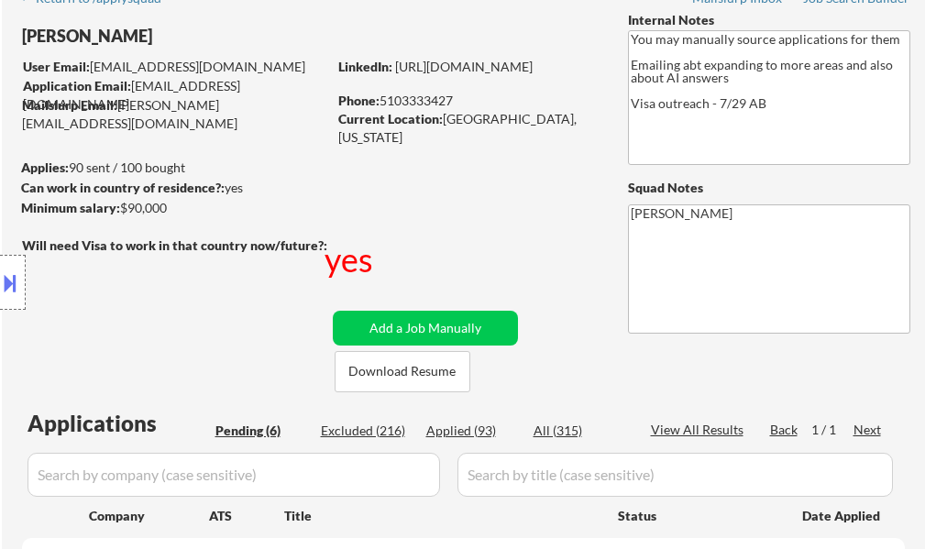
scroll to position [92, 0]
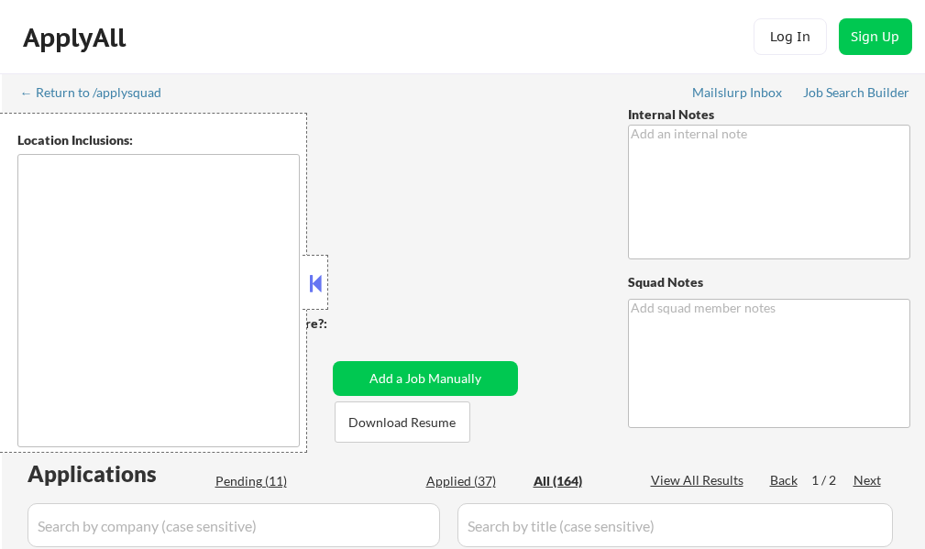
type textarea "👉 This customer purchased a package of 100 via our partnership with Skillhat"
type textarea "[PERSON_NAME]"
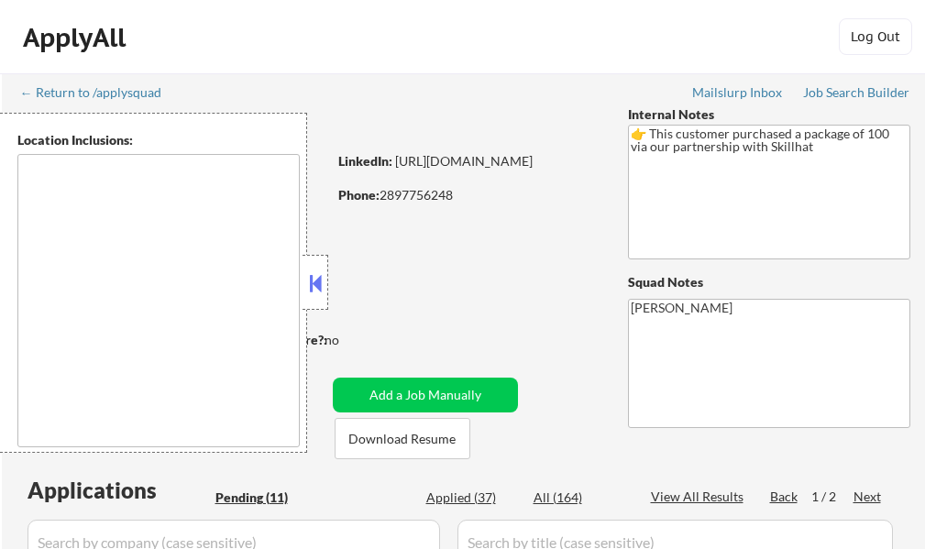
type textarea "[GEOGRAPHIC_DATA], ON [GEOGRAPHIC_DATA], ON [GEOGRAPHIC_DATA], ON [GEOGRAPHIC_D…"
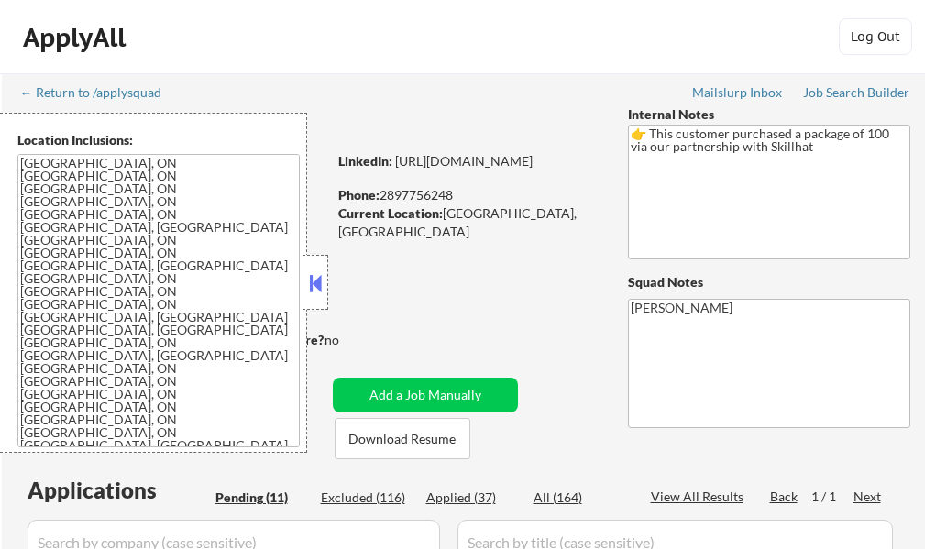
select select ""pending""
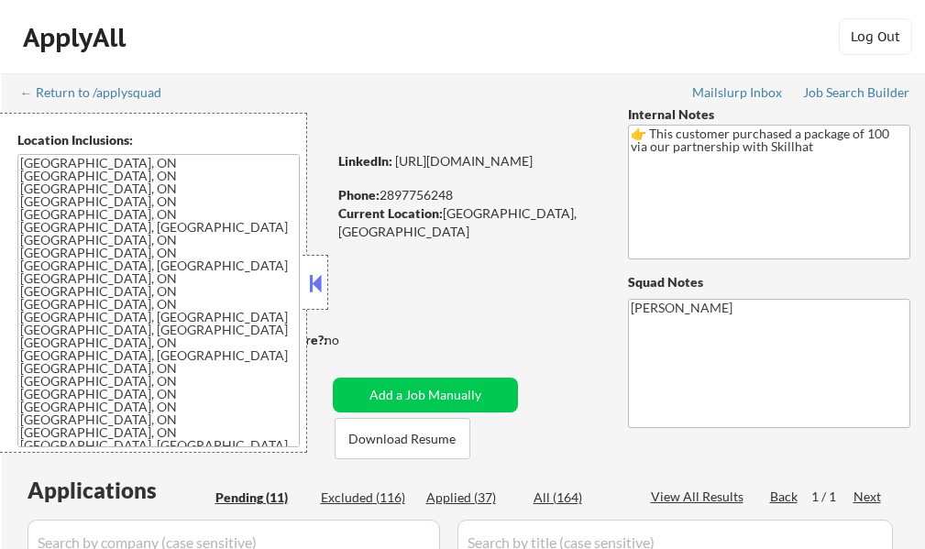
select select ""pending""
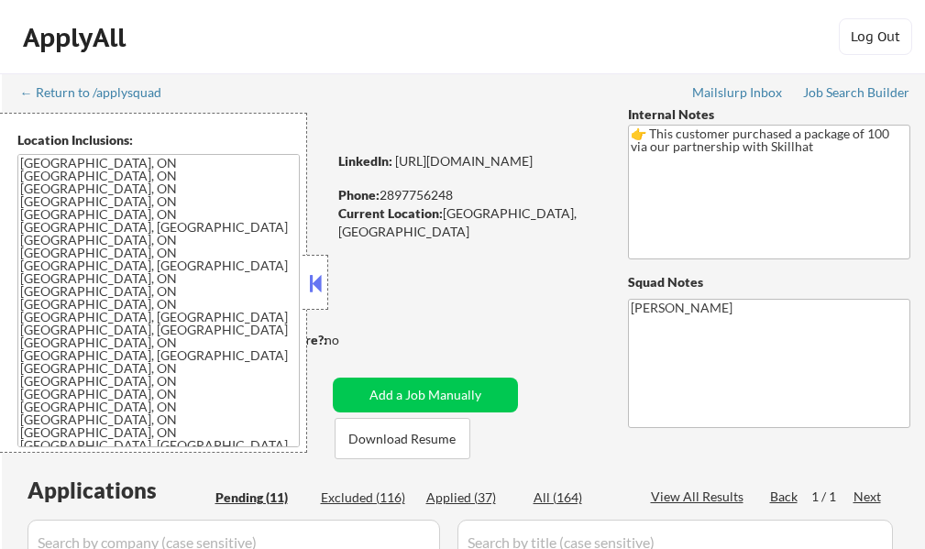
select select ""pending""
click at [321, 269] on button at bounding box center [315, 282] width 20 height 27
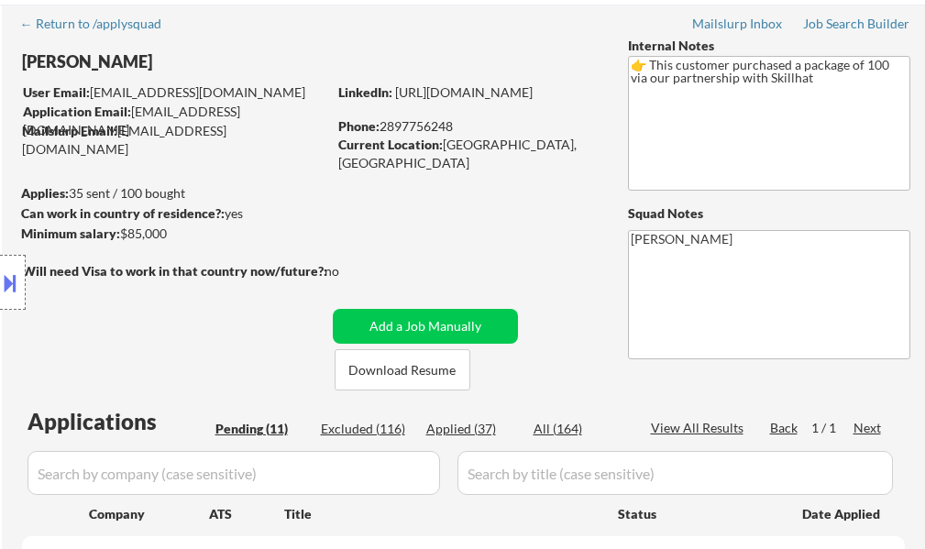
scroll to position [275, 0]
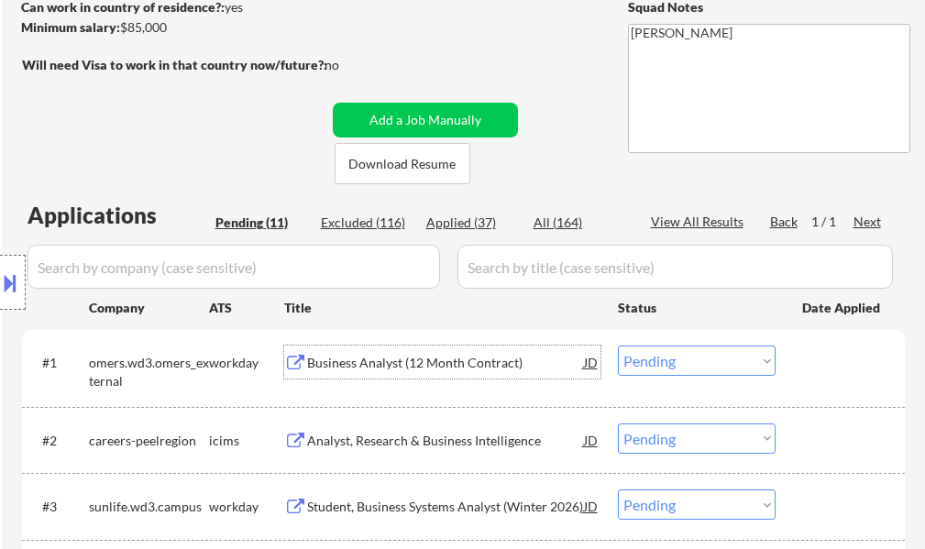
click at [497, 351] on div "Business Analyst (12 Month Contract)" at bounding box center [445, 362] width 277 height 33
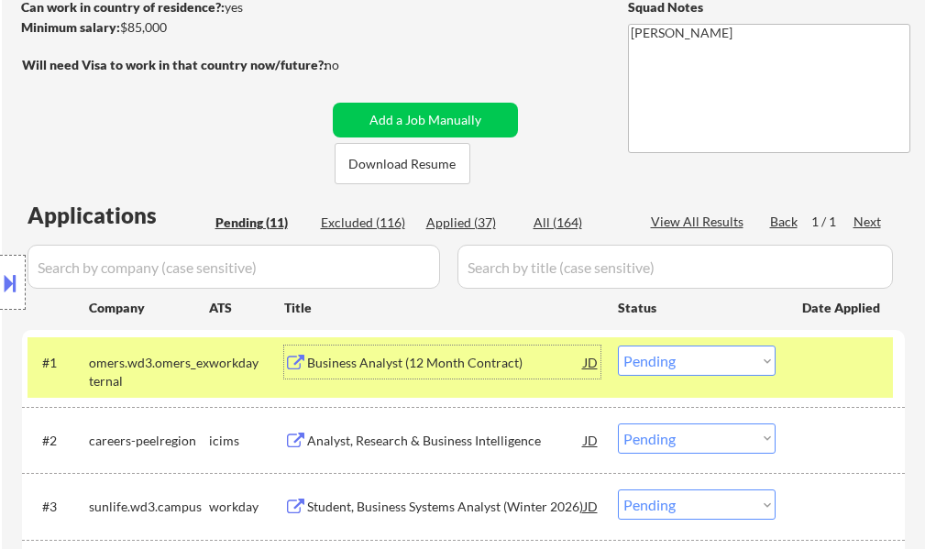
click at [728, 354] on select "Choose an option... Pending Applied Excluded (Questions) Excluded (Expired) Exc…" at bounding box center [697, 361] width 158 height 30
click at [618, 346] on select "Choose an option... Pending Applied Excluded (Questions) Excluded (Expired) Exc…" at bounding box center [697, 361] width 158 height 30
click at [818, 360] on div at bounding box center [842, 362] width 81 height 33
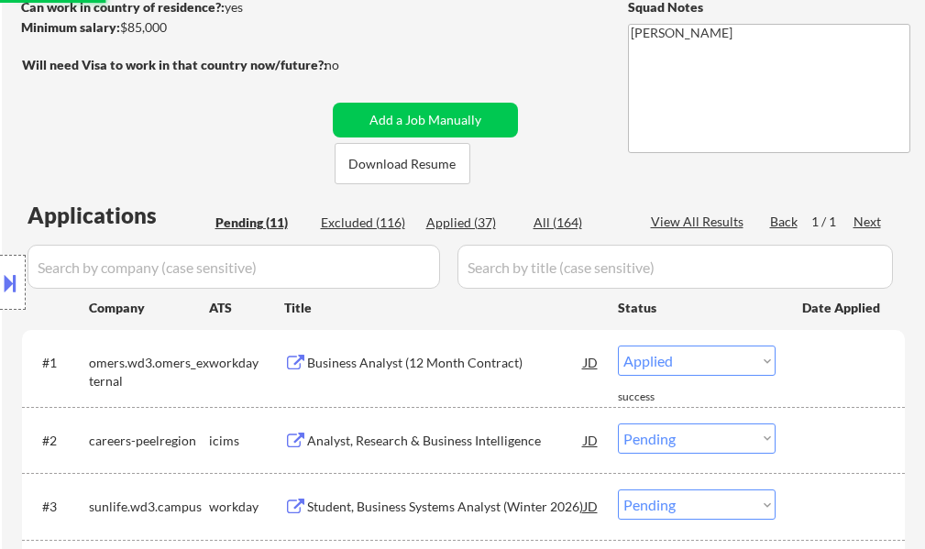
select select ""pending""
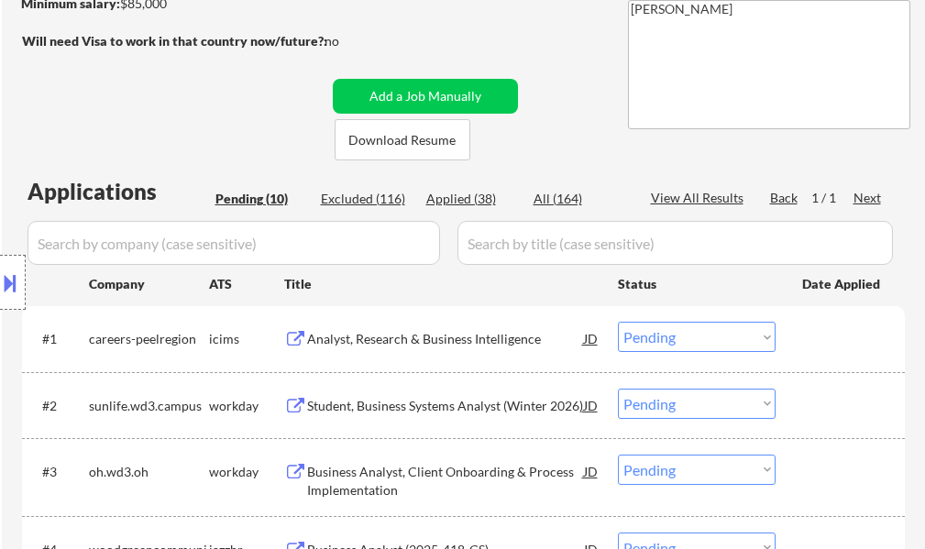
scroll to position [367, 0]
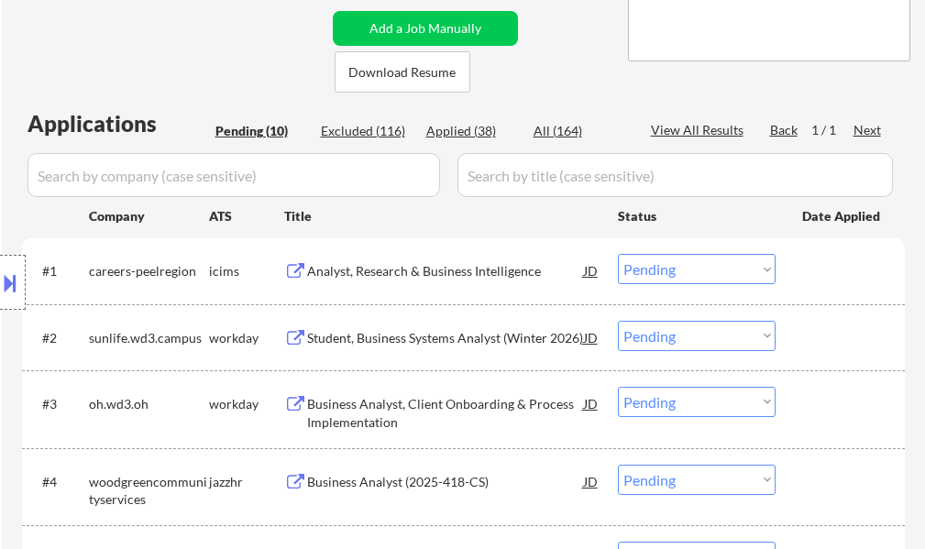
click at [368, 339] on div "Student, Business Systems Analyst (Winter 2026)" at bounding box center [445, 338] width 277 height 18
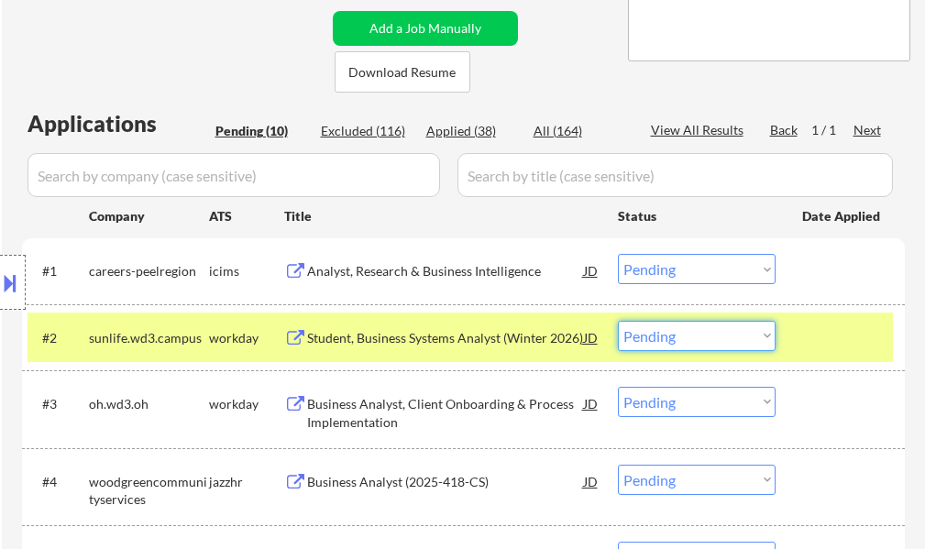
click at [738, 323] on select "Choose an option... Pending Applied Excluded (Questions) Excluded (Expired) Exc…" at bounding box center [697, 336] width 158 height 30
click at [618, 321] on select "Choose an option... Pending Applied Excluded (Questions) Excluded (Expired) Exc…" at bounding box center [697, 336] width 158 height 30
click at [846, 340] on div at bounding box center [842, 337] width 81 height 33
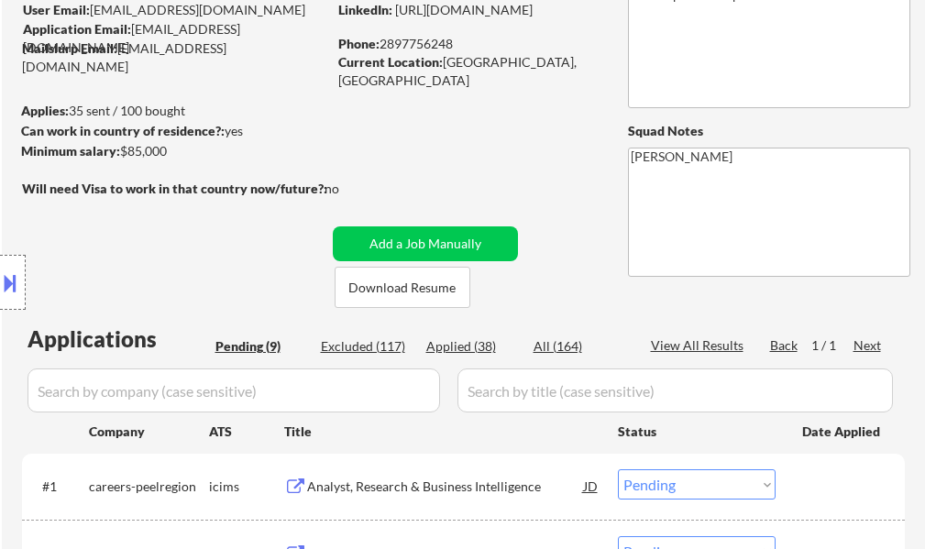
scroll to position [275, 0]
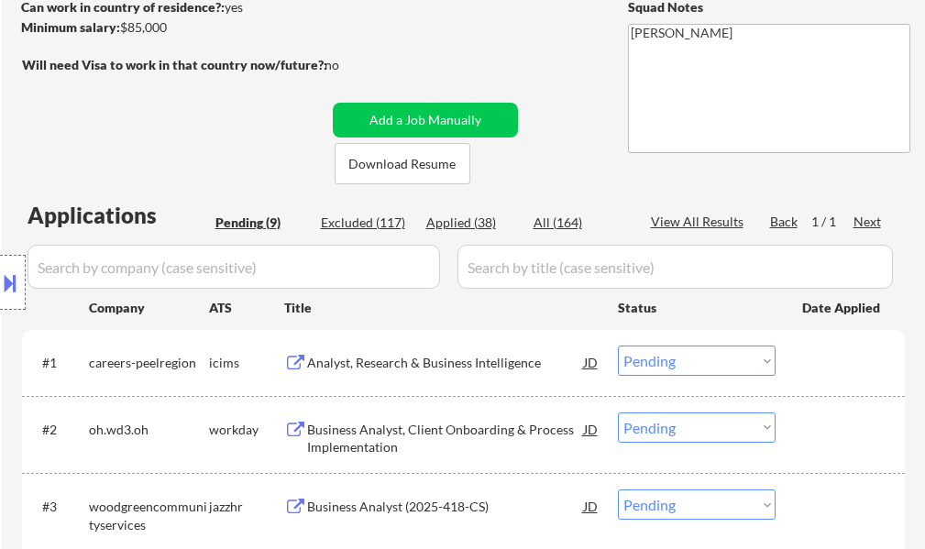
click at [405, 426] on div "Business Analyst, Client Onboarding & Process Implementation" at bounding box center [445, 439] width 277 height 36
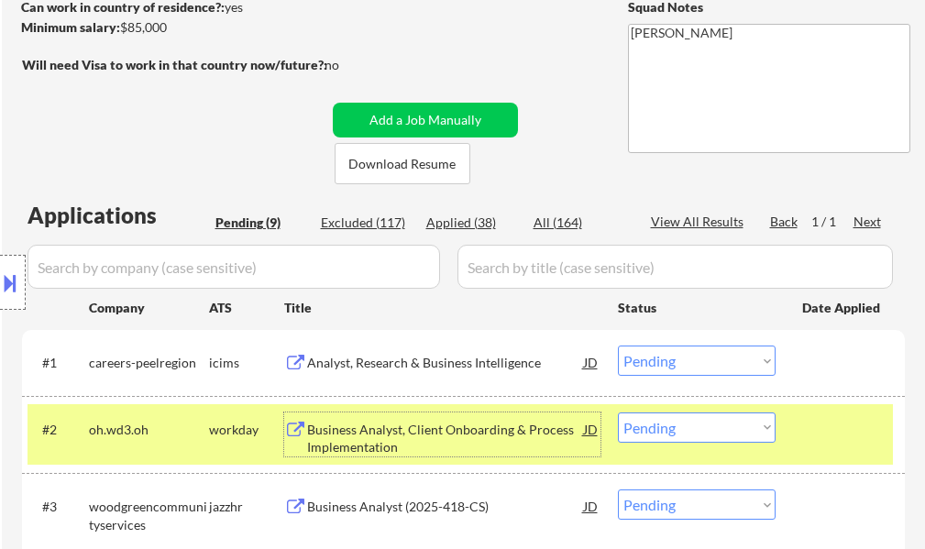
click at [814, 443] on div at bounding box center [842, 428] width 81 height 33
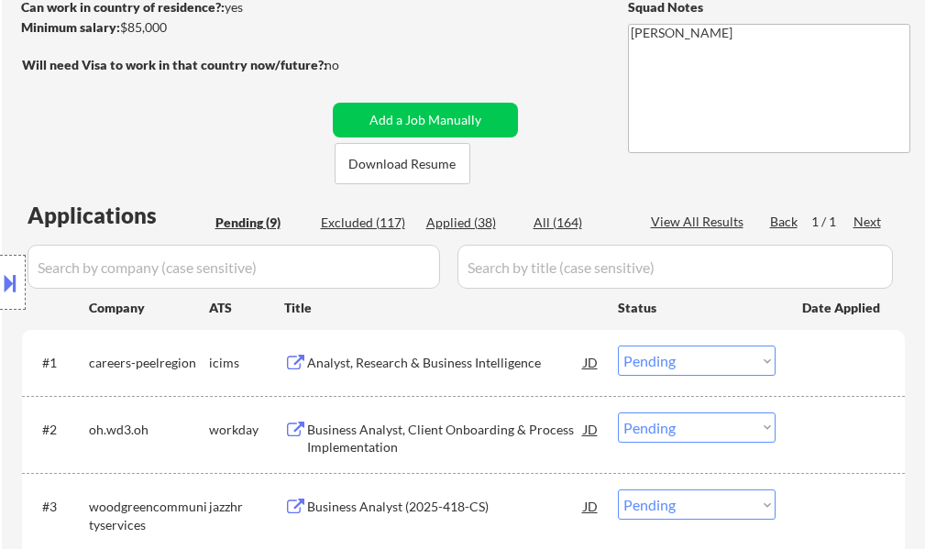
click at [428, 436] on div "Business Analyst, Client Onboarding & Process Implementation" at bounding box center [445, 439] width 277 height 36
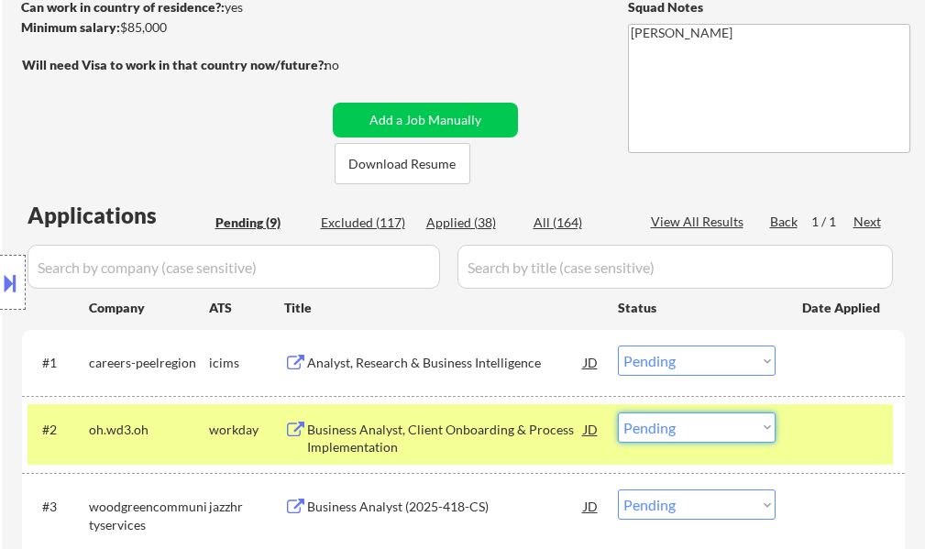
click at [679, 431] on select "Choose an option... Pending Applied Excluded (Questions) Excluded (Expired) Exc…" at bounding box center [697, 427] width 158 height 30
click at [618, 412] on select "Choose an option... Pending Applied Excluded (Questions) Excluded (Expired) Exc…" at bounding box center [697, 427] width 158 height 30
click at [845, 431] on div at bounding box center [842, 428] width 81 height 33
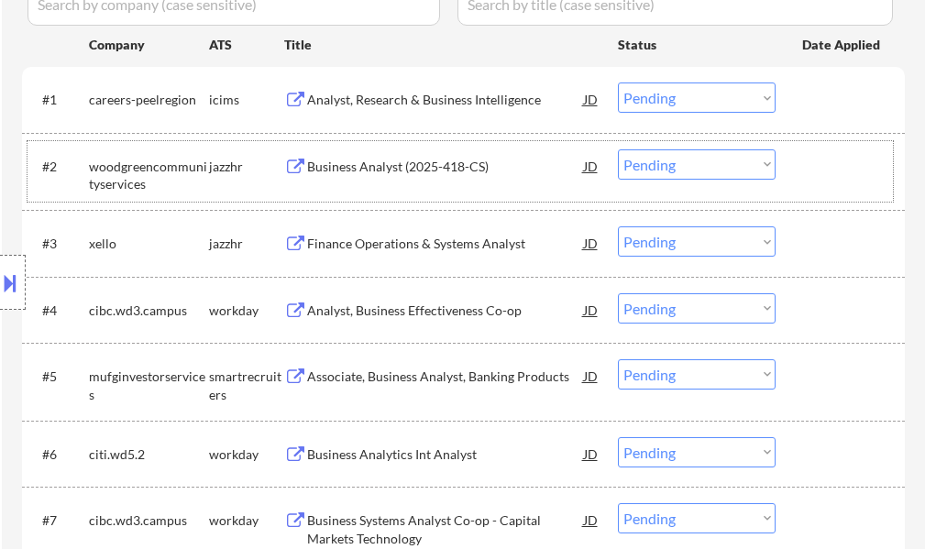
scroll to position [550, 0]
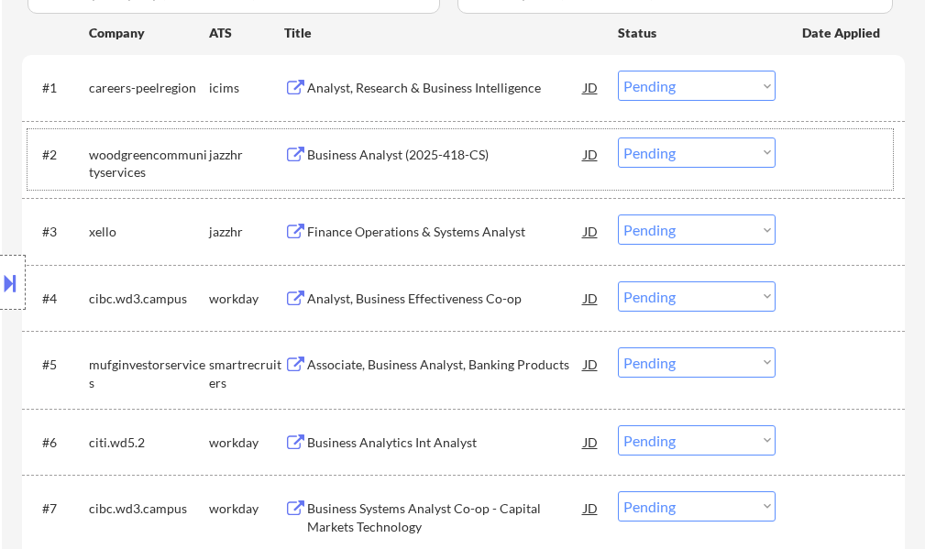
click at [810, 174] on div "#2 woodgreencommunityservices jazzhr Business Analyst (2025-418-CS) JD Choose a…" at bounding box center [459, 159] width 865 height 60
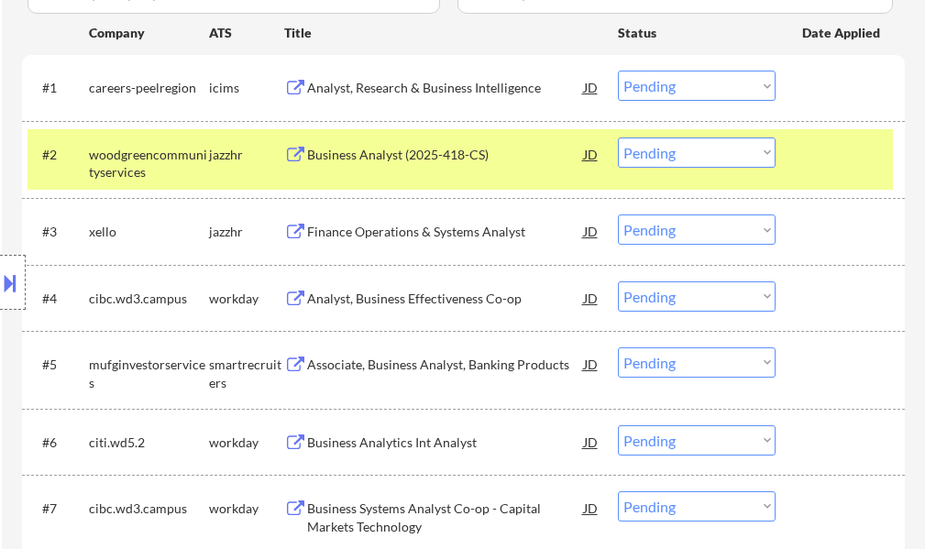
click at [810, 174] on div "#2 woodgreencommunityservices jazzhr Business Analyst (2025-418-CS) JD Choose a…" at bounding box center [459, 159] width 865 height 60
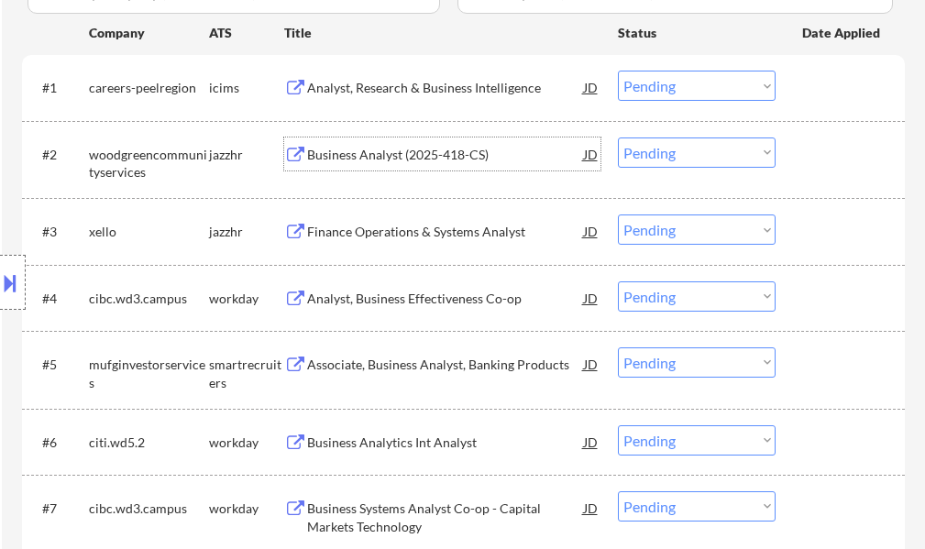
click at [433, 164] on div "Business Analyst (2025-418-CS)" at bounding box center [445, 153] width 277 height 33
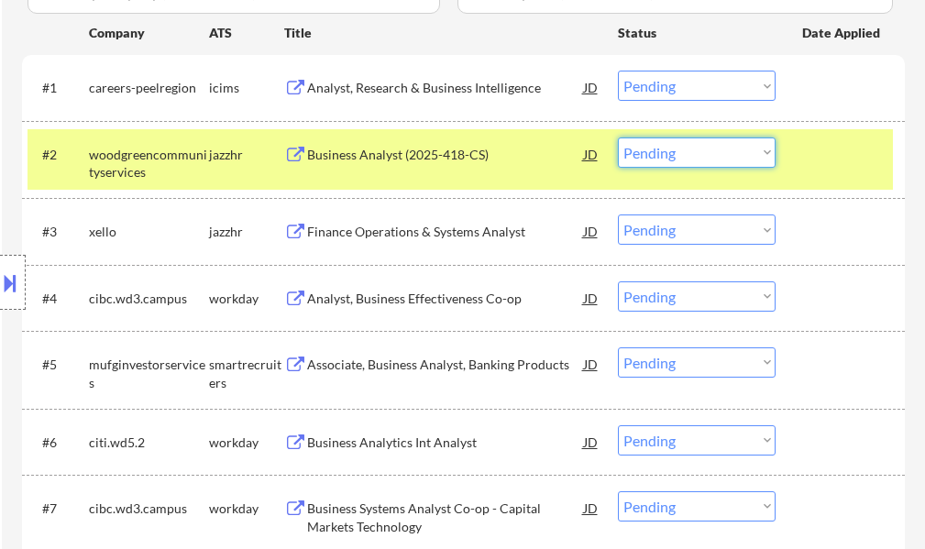
click at [687, 148] on select "Choose an option... Pending Applied Excluded (Questions) Excluded (Expired) Exc…" at bounding box center [697, 152] width 158 height 30
click at [618, 137] on select "Choose an option... Pending Applied Excluded (Questions) Excluded (Expired) Exc…" at bounding box center [697, 152] width 158 height 30
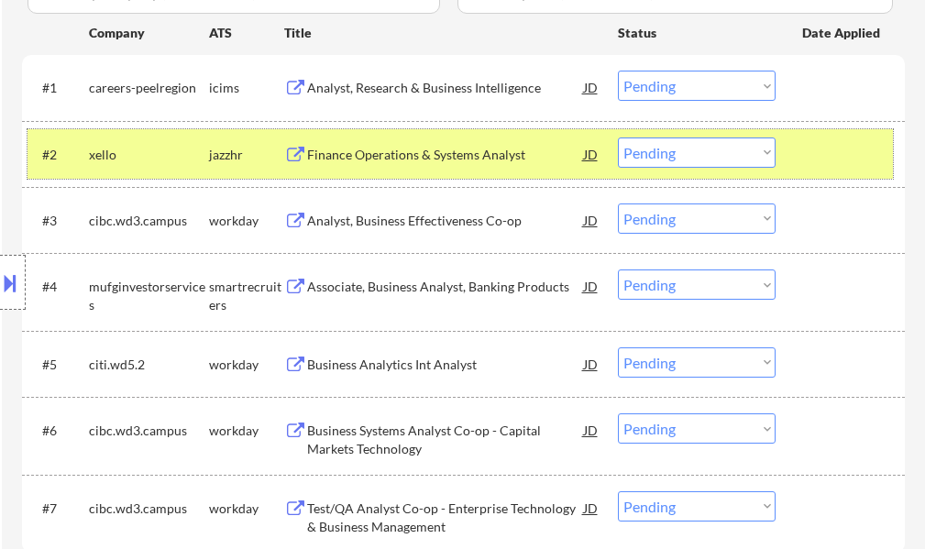
click at [823, 138] on div at bounding box center [842, 153] width 81 height 33
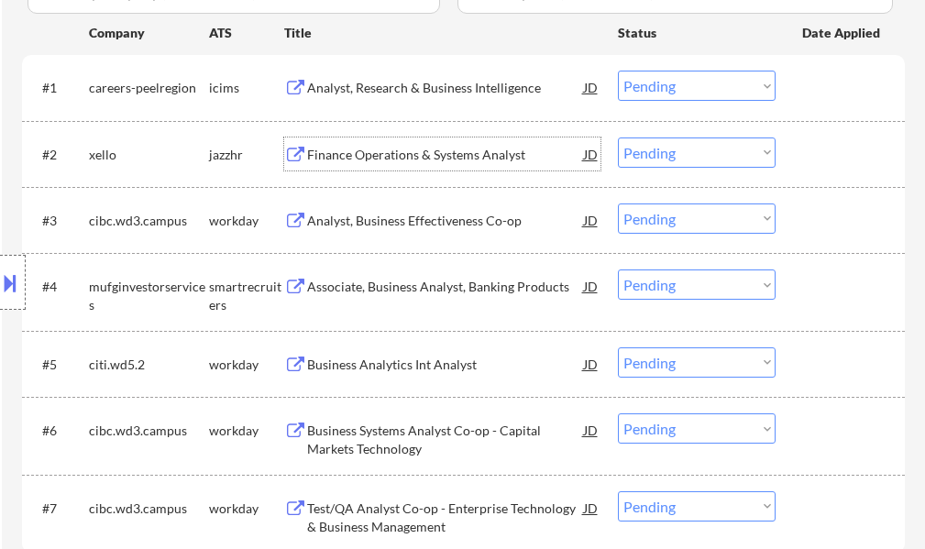
click at [405, 156] on div "Finance Operations & Systems Analyst" at bounding box center [445, 155] width 277 height 18
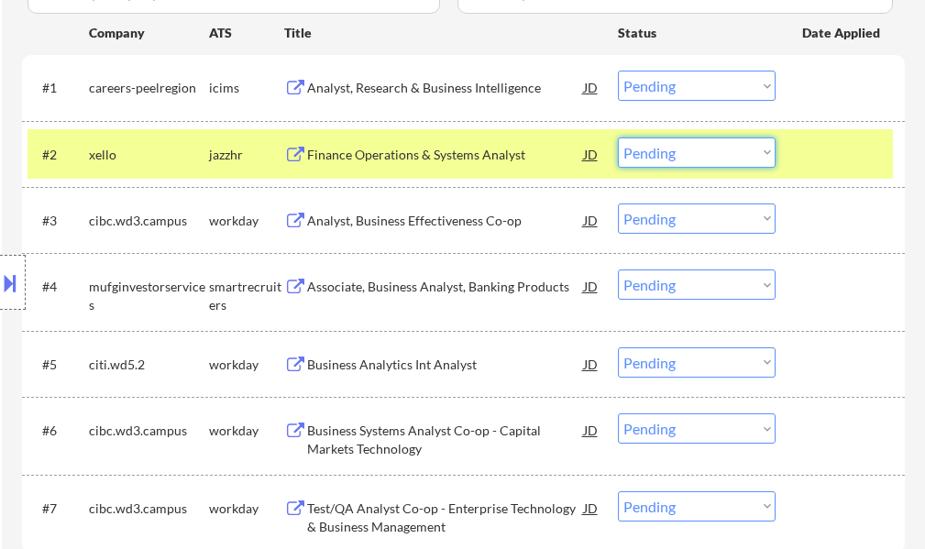
click at [680, 159] on select "Choose an option... Pending Applied Excluded (Questions) Excluded (Expired) Exc…" at bounding box center [697, 152] width 158 height 30
click at [618, 137] on select "Choose an option... Pending Applied Excluded (Questions) Excluded (Expired) Exc…" at bounding box center [697, 152] width 158 height 30
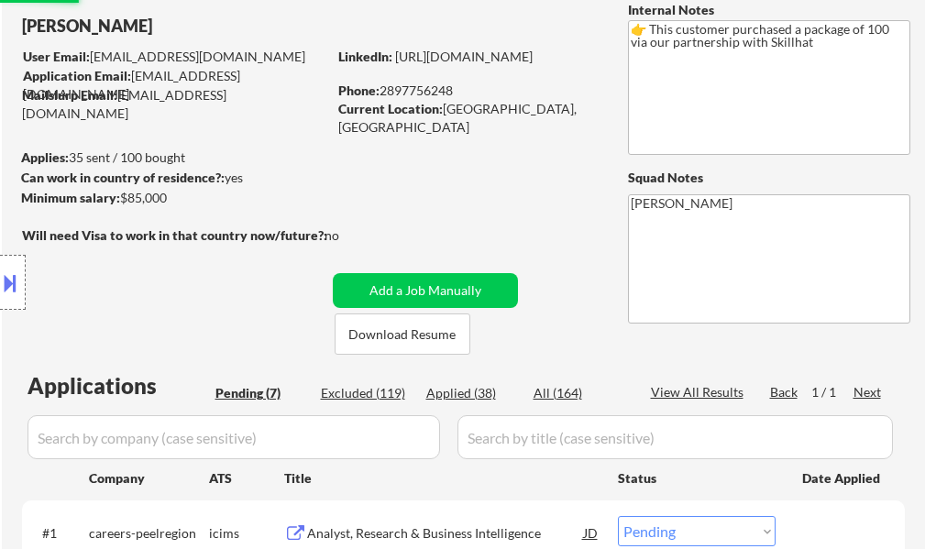
scroll to position [18, 0]
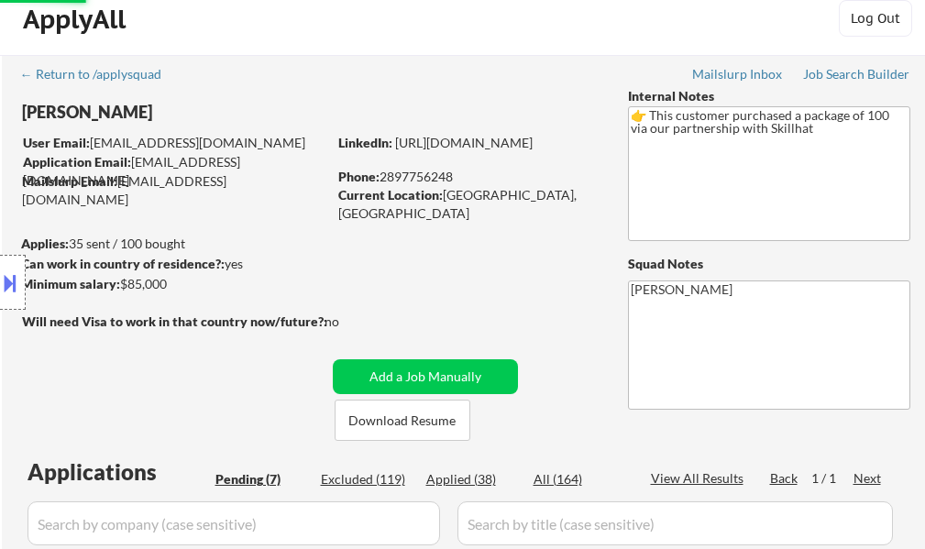
select select ""pending""
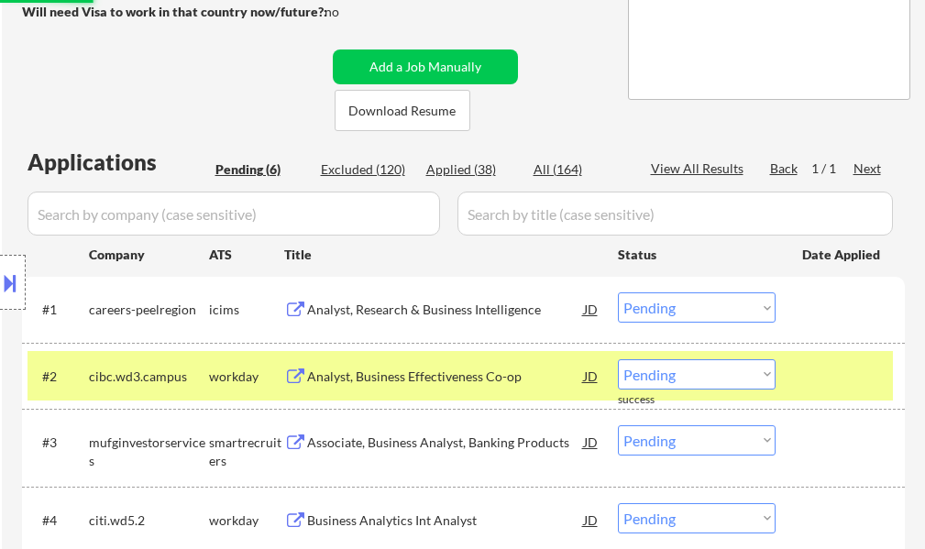
scroll to position [354, 0]
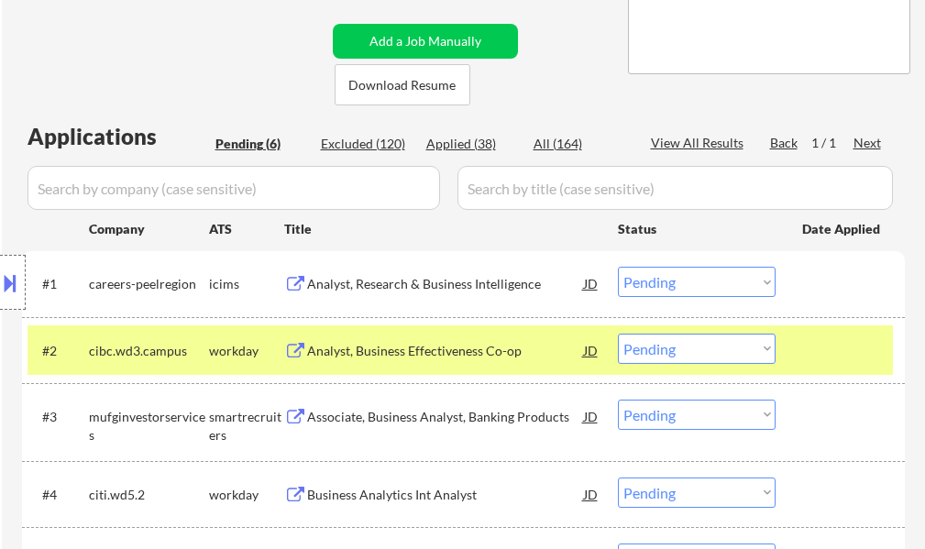
click at [818, 347] on div at bounding box center [842, 350] width 81 height 33
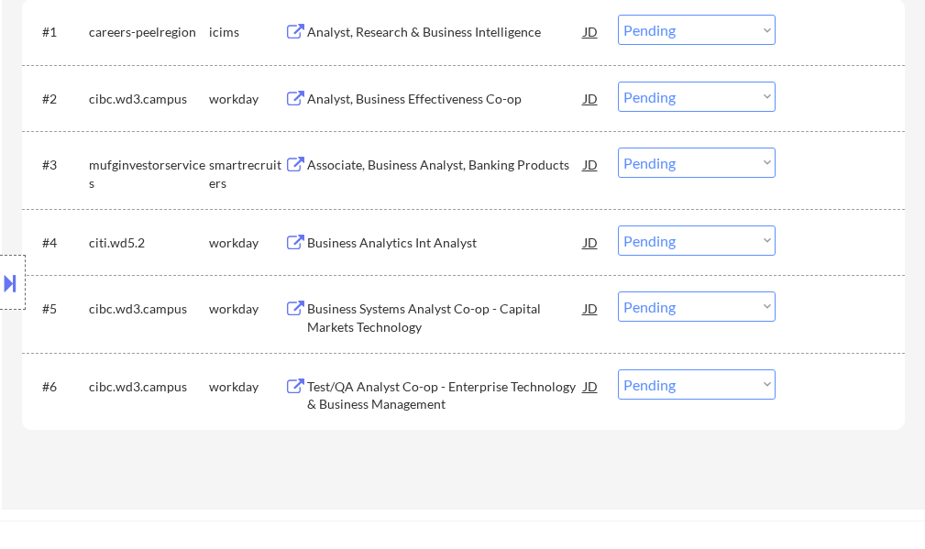
scroll to position [550, 0]
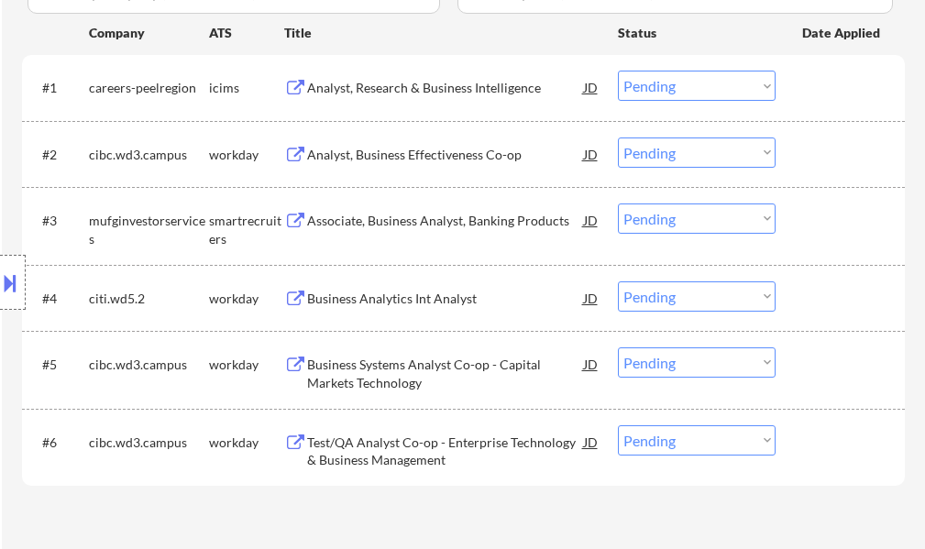
click at [362, 230] on div "Associate, Business Analyst, Banking Products" at bounding box center [445, 219] width 277 height 33
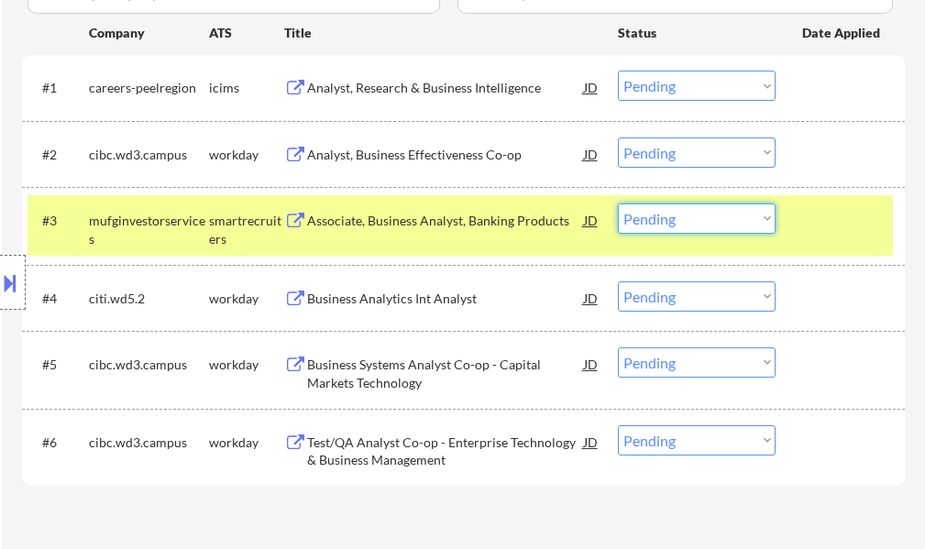
click at [677, 224] on select "Choose an option... Pending Applied Excluded (Questions) Excluded (Expired) Exc…" at bounding box center [697, 218] width 158 height 30
click at [618, 203] on select "Choose an option... Pending Applied Excluded (Questions) Excluded (Expired) Exc…" at bounding box center [697, 218] width 158 height 30
click at [839, 232] on div at bounding box center [842, 219] width 81 height 33
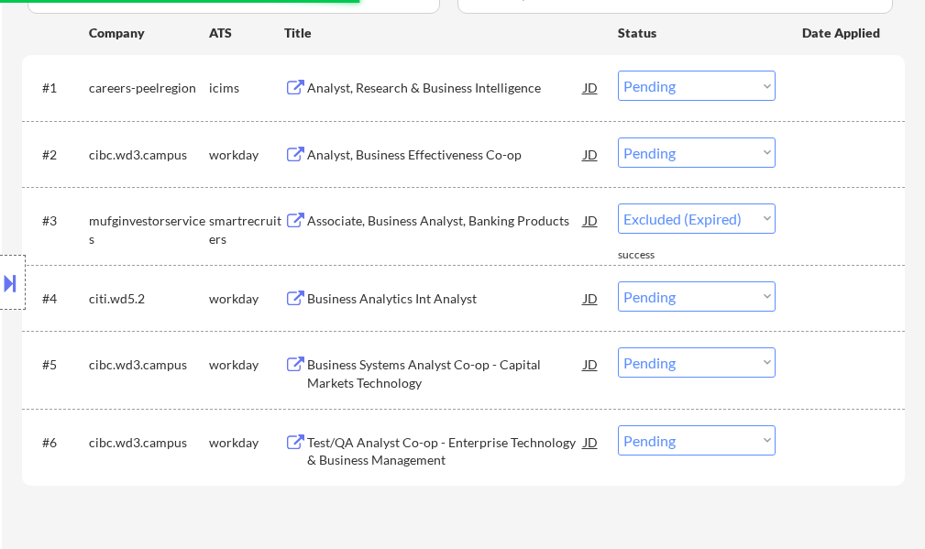
select select ""pending""
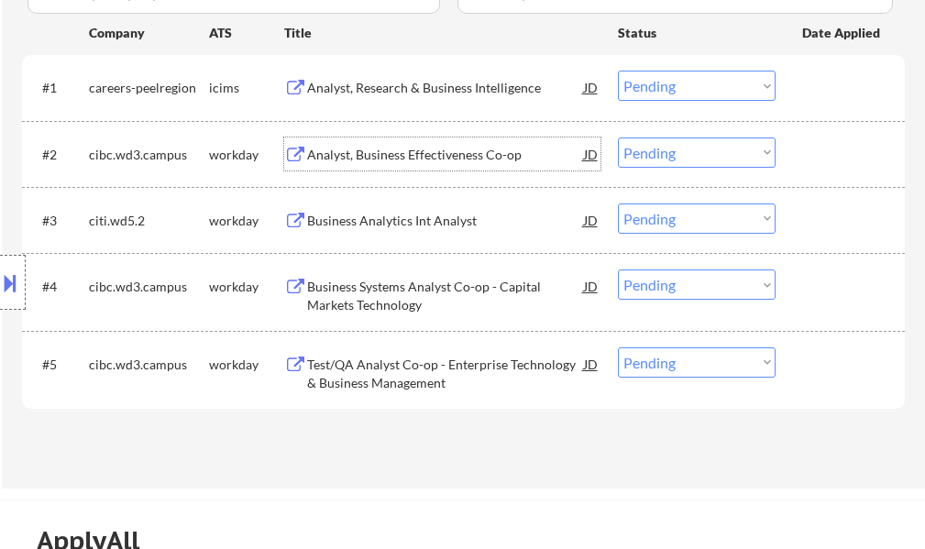
click at [379, 162] on div "Analyst, Business Effectiveness Co-op" at bounding box center [445, 155] width 277 height 18
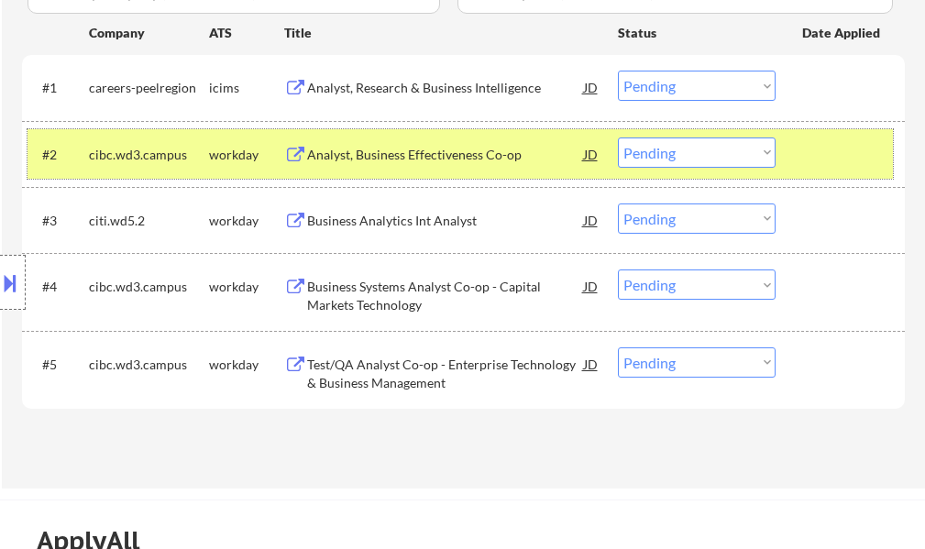
click at [829, 156] on div at bounding box center [842, 153] width 81 height 33
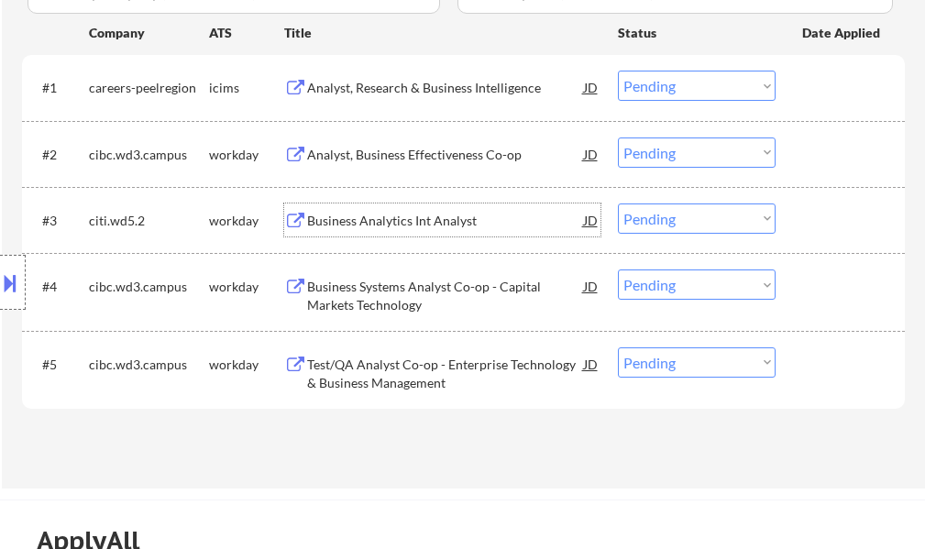
click at [434, 214] on div "Business Analytics Int Analyst" at bounding box center [445, 221] width 277 height 18
